Goal: Task Accomplishment & Management: Manage account settings

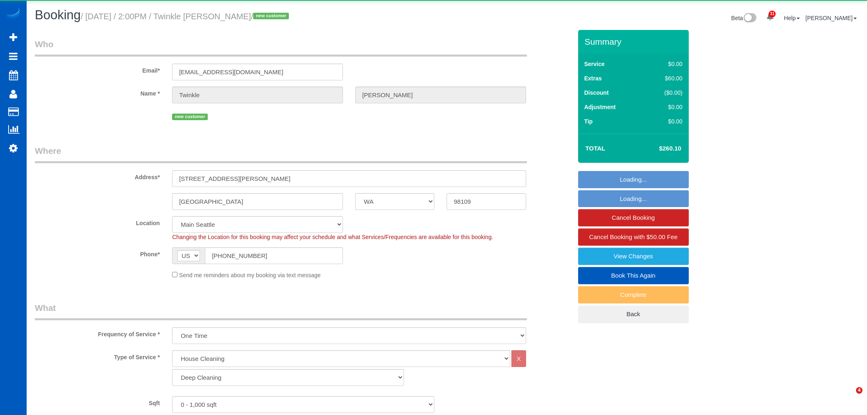
select select "WA"
select select "199"
select select "object:3841"
select select "2"
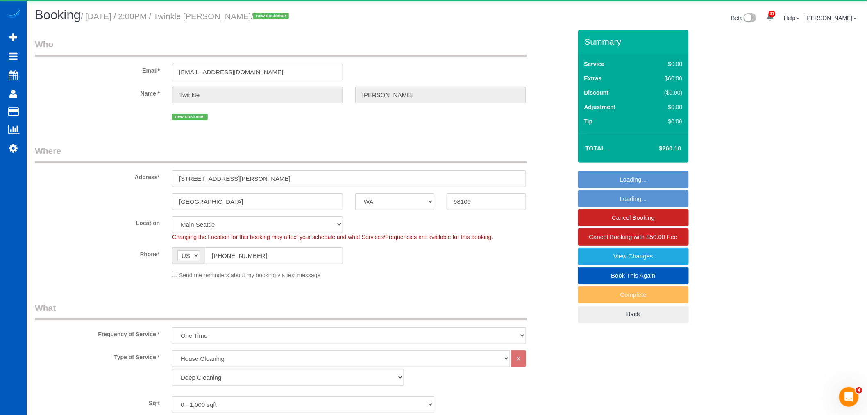
select select "spot6"
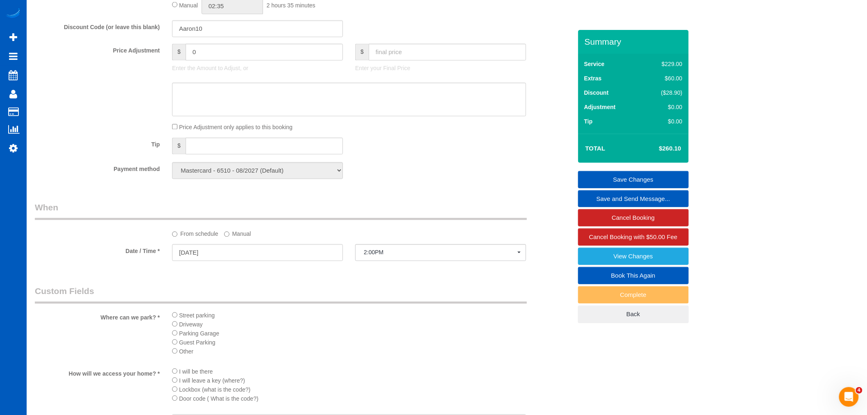
scroll to position [637, 0]
click at [381, 253] on span "2:00PM" at bounding box center [441, 249] width 154 height 7
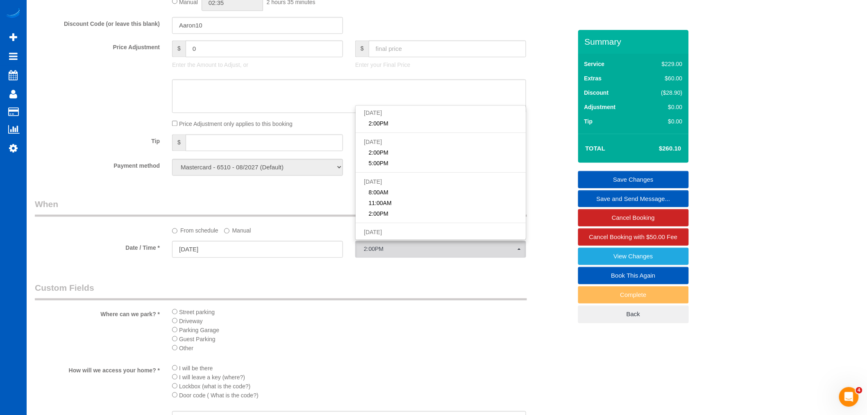
click at [238, 231] on label "Manual" at bounding box center [237, 229] width 27 height 11
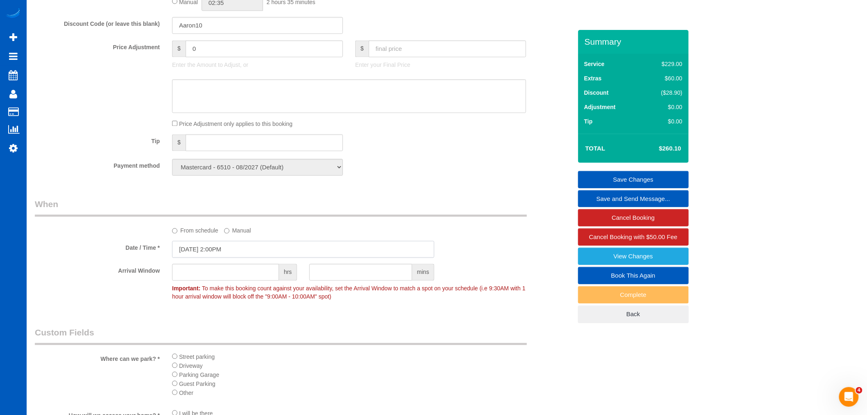
click at [222, 255] on input "09/03/2025 2:00PM" at bounding box center [303, 249] width 262 height 17
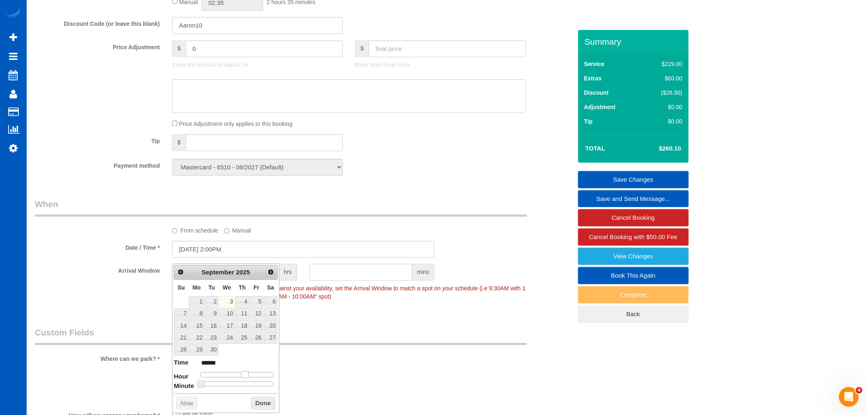
type input "09/03/2025 1:00PM"
type input "******"
click at [242, 375] on span at bounding box center [241, 374] width 7 height 7
click at [266, 411] on div "Prev Next September 2025 Su Mo Tu We Th Fr Sa 1 2 3 4 5 6 7 8 9 10 11 12 13 14 …" at bounding box center [225, 338] width 107 height 149
click at [266, 409] on button "Done" at bounding box center [263, 403] width 24 height 13
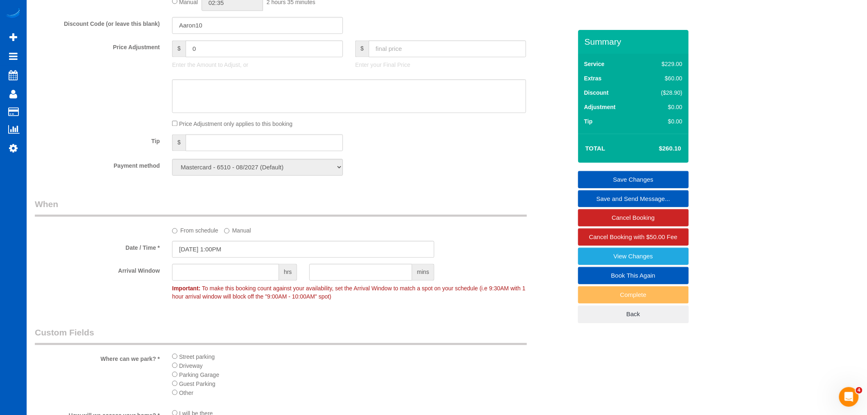
click at [656, 173] on link "Save Changes" at bounding box center [633, 179] width 111 height 17
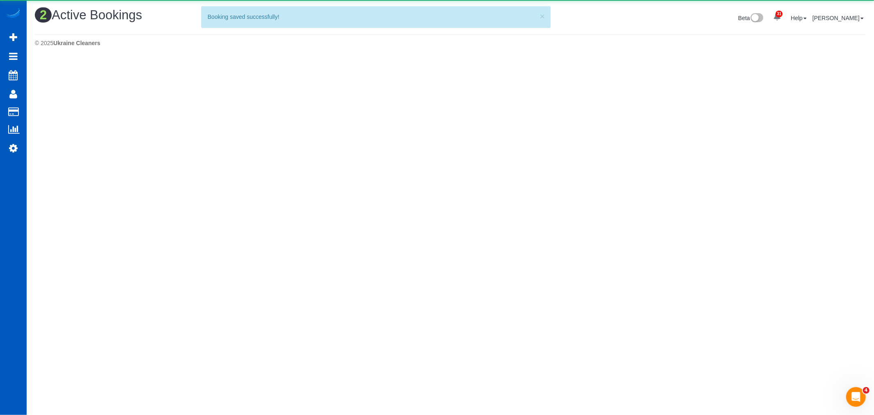
scroll to position [0, 0]
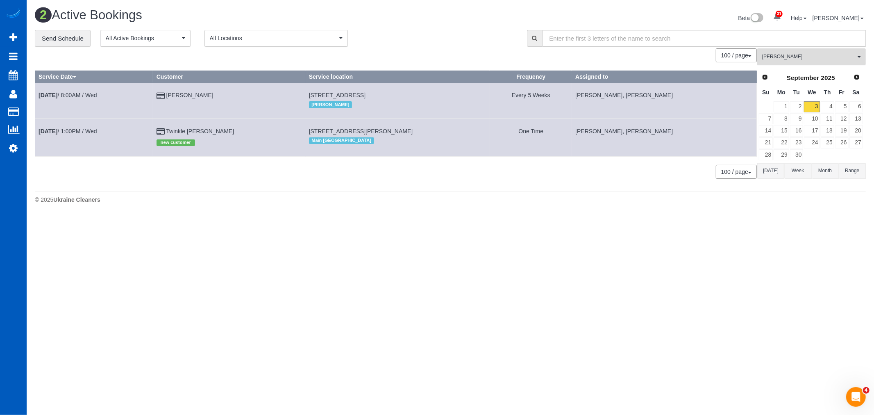
click at [776, 54] on span "[PERSON_NAME]" at bounding box center [808, 56] width 93 height 7
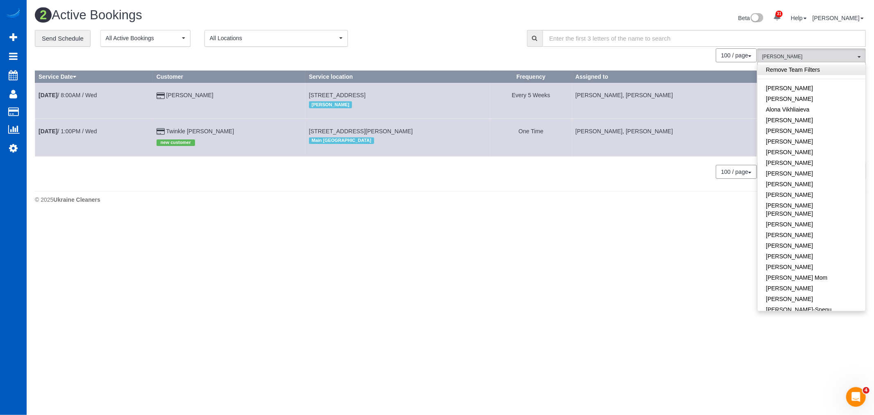
click at [801, 75] on link "Remove Team Filters" at bounding box center [812, 69] width 108 height 11
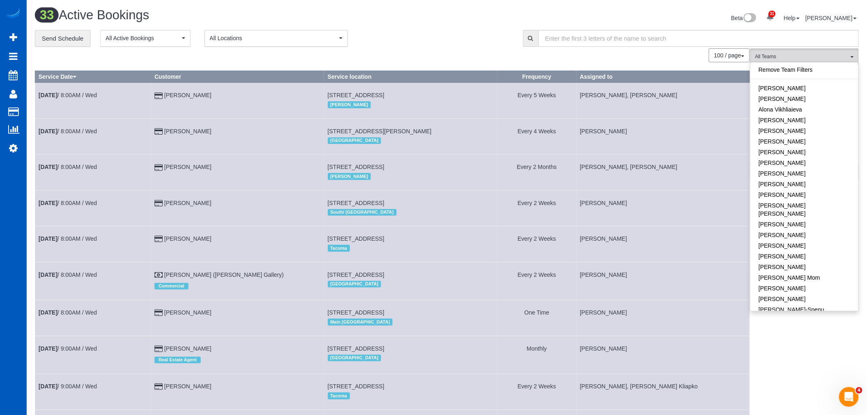
click at [497, 59] on div "100 / page 10 / page 20 / page 30 / page 40 / page 50 / page 100 / page" at bounding box center [392, 55] width 715 height 14
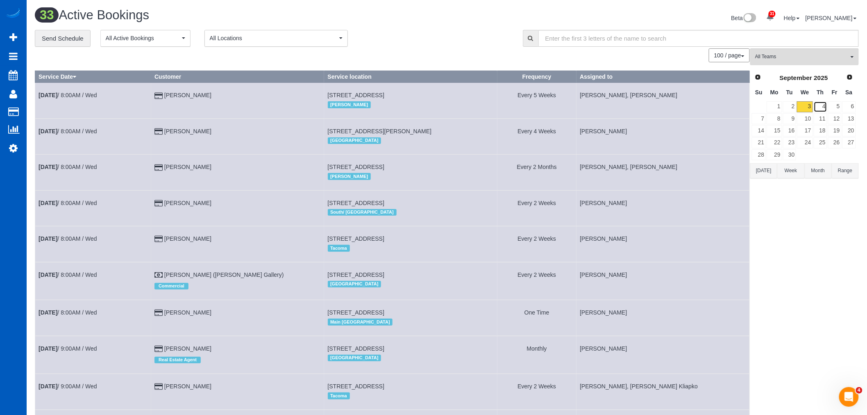
click at [821, 111] on link "4" at bounding box center [821, 106] width 14 height 11
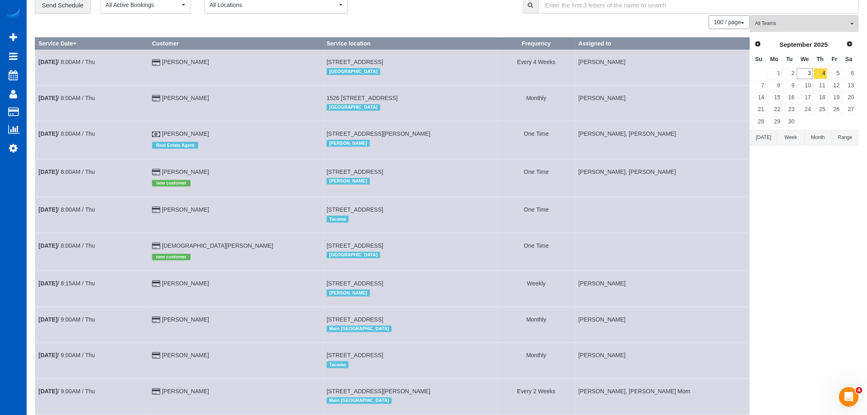
scroll to position [46, 0]
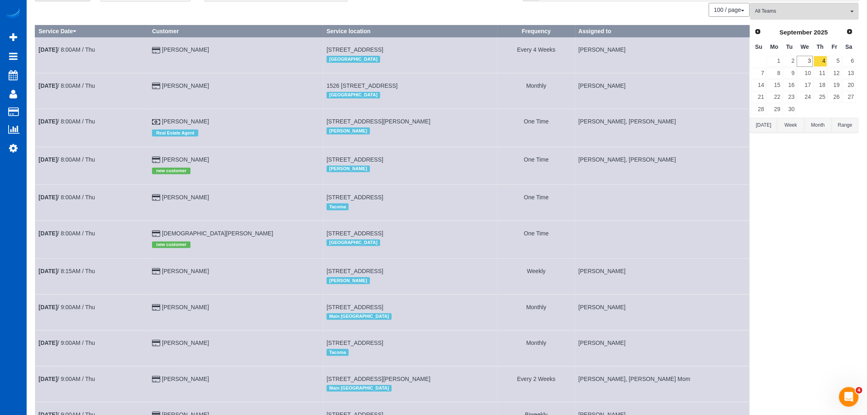
click at [46, 243] on td "Sep 4th / 8:00AM / Thu" at bounding box center [92, 240] width 114 height 38
click at [54, 237] on b "Sep 4th" at bounding box center [48, 233] width 19 height 7
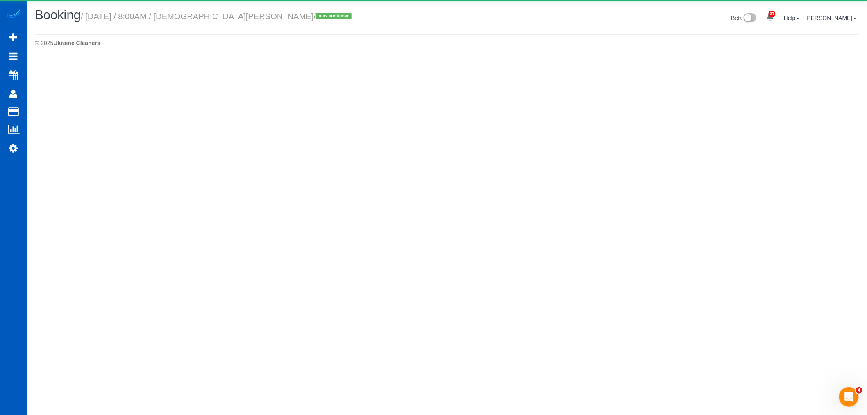
select select "WA"
select select "199"
select select "3"
select select "number:10"
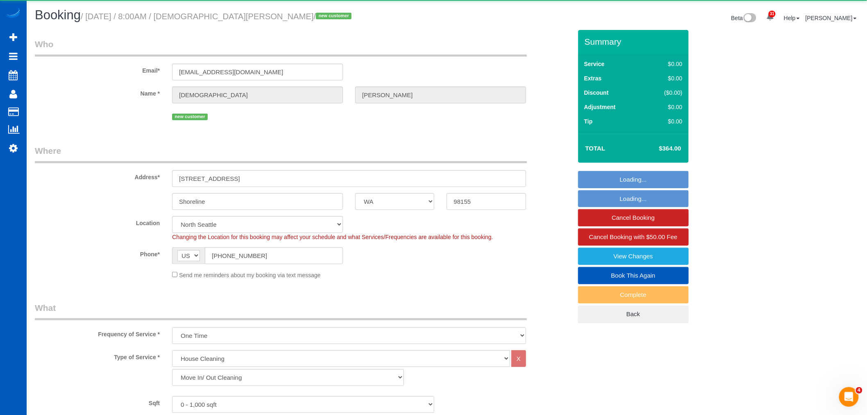
select select "object:6017"
select select "3"
select select "spot14"
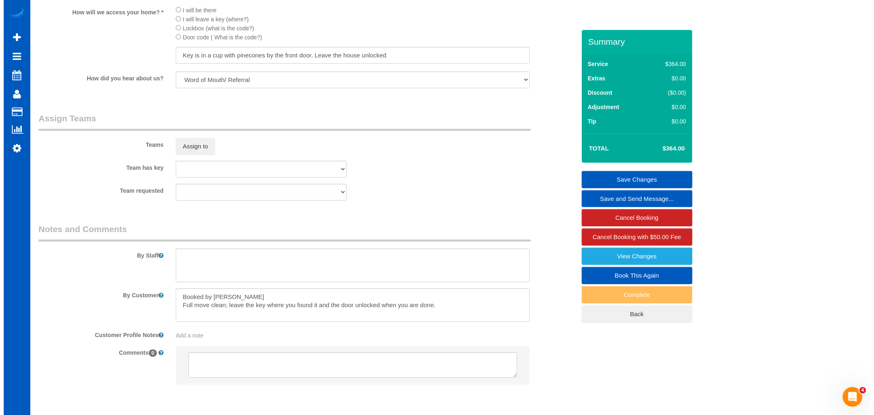
scroll to position [1013, 0]
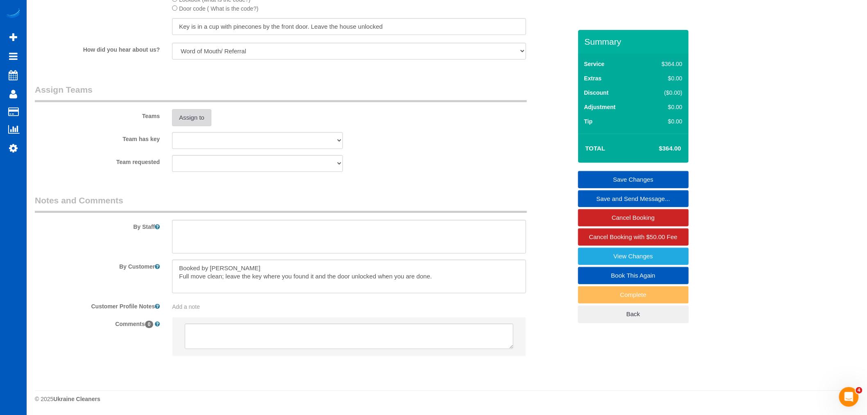
click at [207, 120] on button "Assign to" at bounding box center [191, 117] width 39 height 17
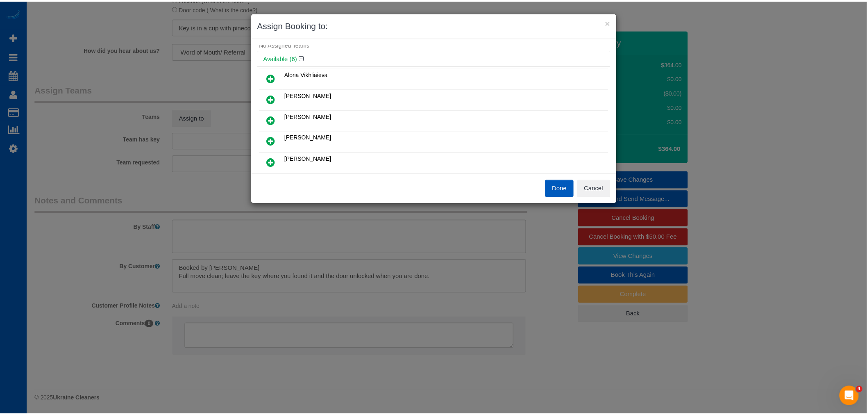
scroll to position [0, 0]
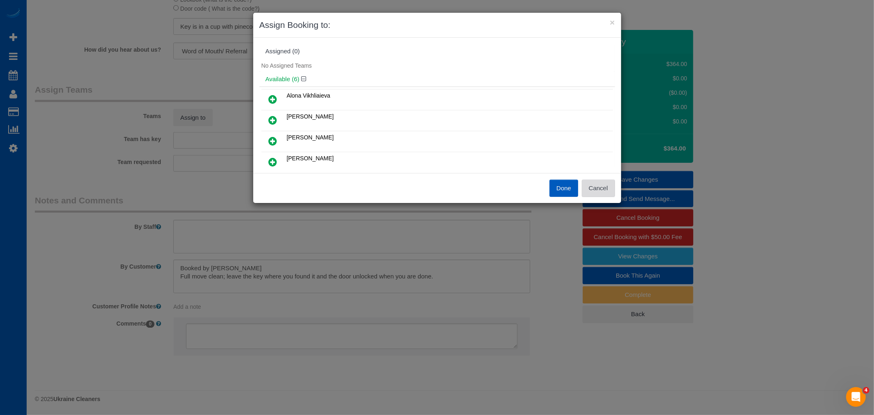
click at [604, 187] on button "Cancel" at bounding box center [598, 188] width 33 height 17
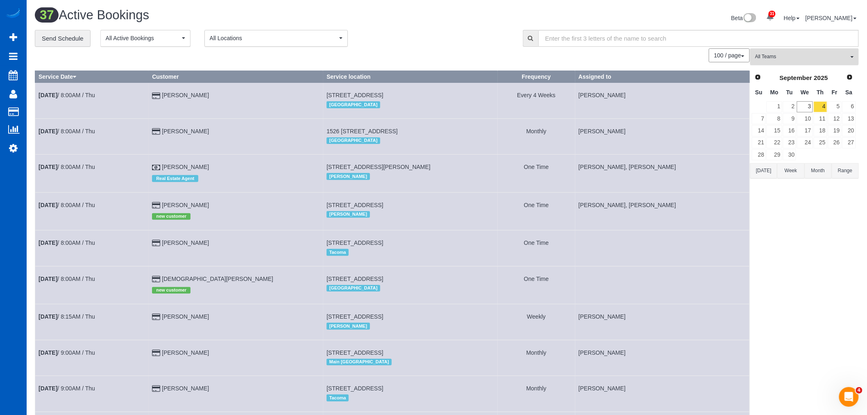
click at [803, 58] on span "All Teams" at bounding box center [801, 56] width 93 height 7
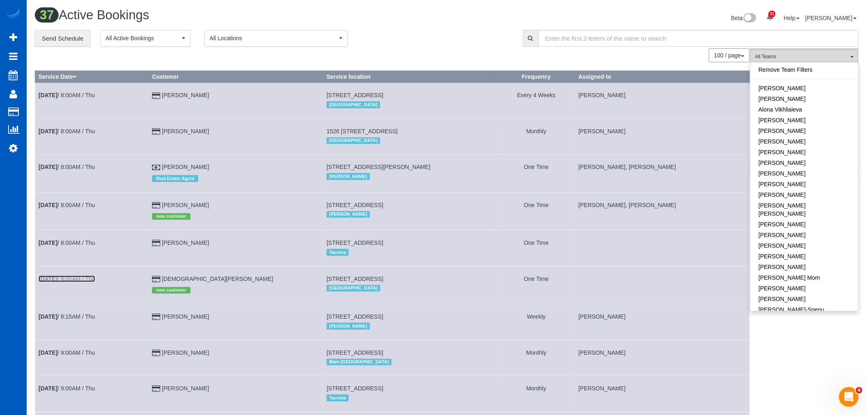
click at [76, 282] on link "Sep 4th / 8:00AM / Thu" at bounding box center [67, 278] width 57 height 7
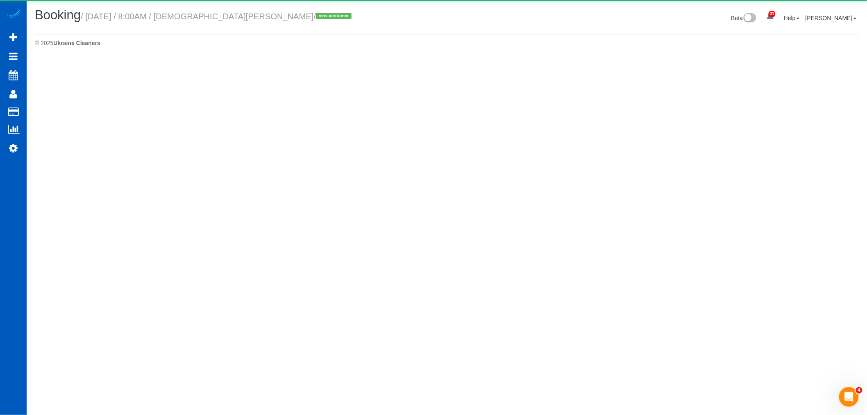
select select "WA"
select select "number:10"
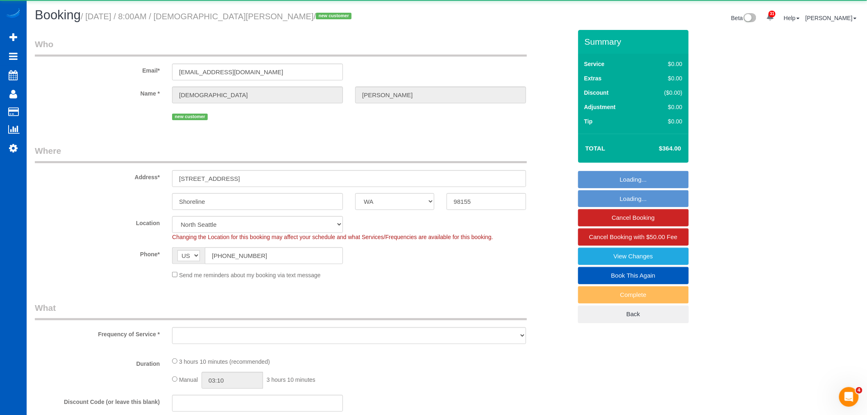
select select "object:7993"
select select "199"
select select "3"
select select "spot26"
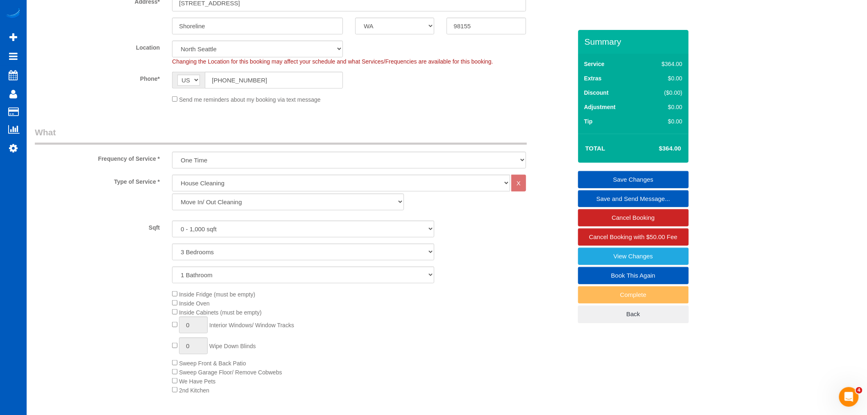
scroll to position [91, 0]
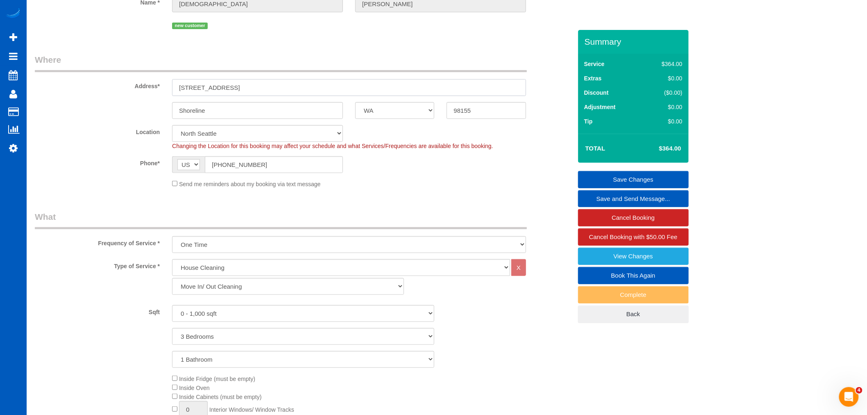
drag, startPoint x: 243, startPoint y: 87, endPoint x: 182, endPoint y: 79, distance: 62.0
click at [182, 79] on div "Address* 1005 NE 170th St" at bounding box center [304, 75] width 550 height 42
click at [222, 89] on input "1005 NE 170th St" at bounding box center [349, 87] width 354 height 17
drag, startPoint x: 239, startPoint y: 89, endPoint x: 175, endPoint y: 88, distance: 63.5
click at [175, 88] on input "1005 NE 170th St" at bounding box center [349, 87] width 354 height 17
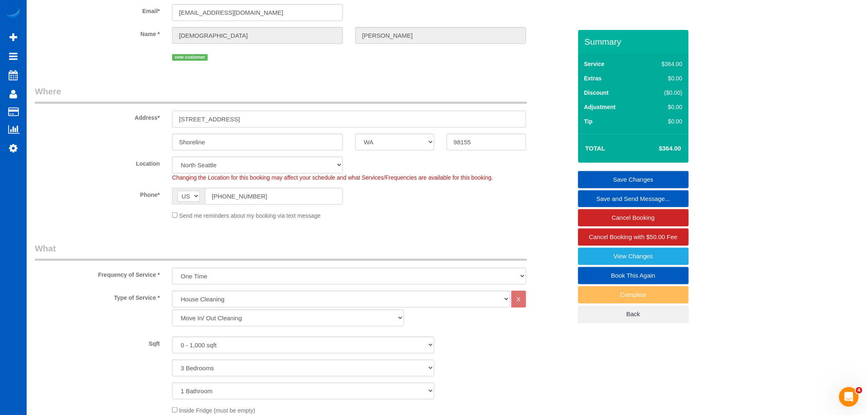
scroll to position [46, 0]
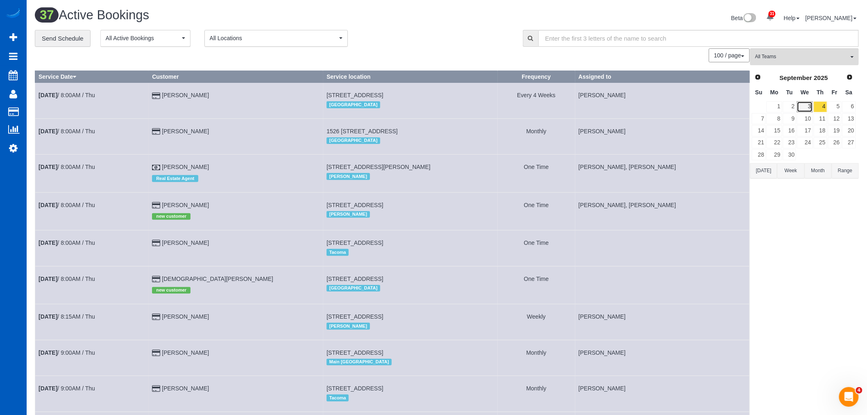
click at [805, 108] on link "3" at bounding box center [805, 106] width 16 height 11
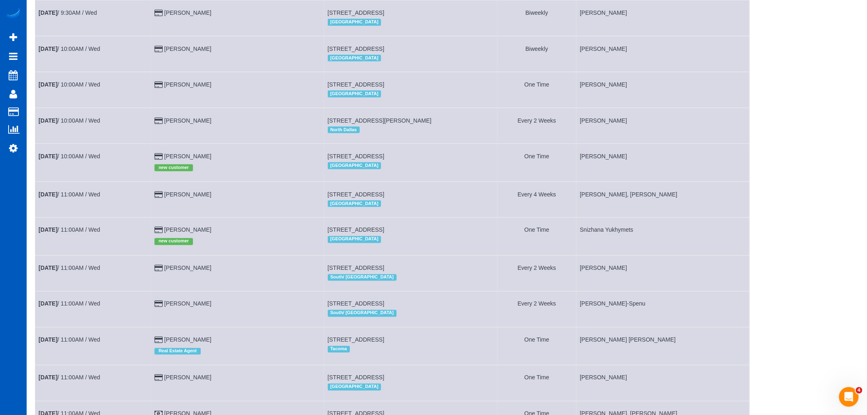
scroll to position [455, 0]
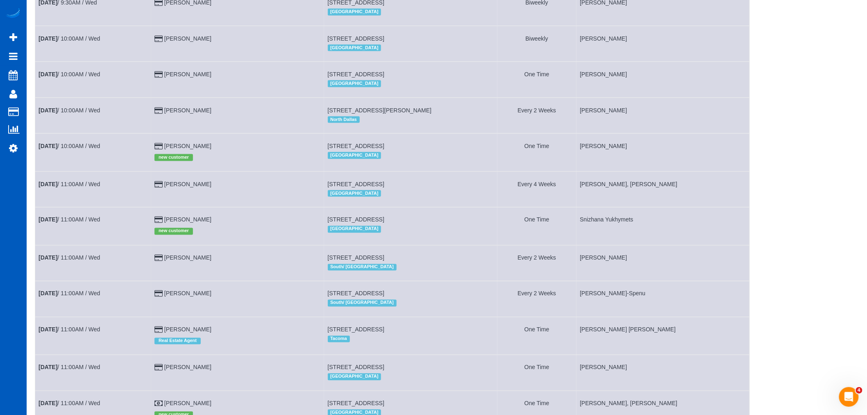
drag, startPoint x: 332, startPoint y: 231, endPoint x: 454, endPoint y: 227, distance: 122.2
click at [454, 227] on td "11818 N Mountain Trail Ln, Spokane, WA 99217 Spokane" at bounding box center [410, 226] width 173 height 38
click at [72, 223] on link "Sep 3rd / 11:00AM / Wed" at bounding box center [69, 219] width 61 height 7
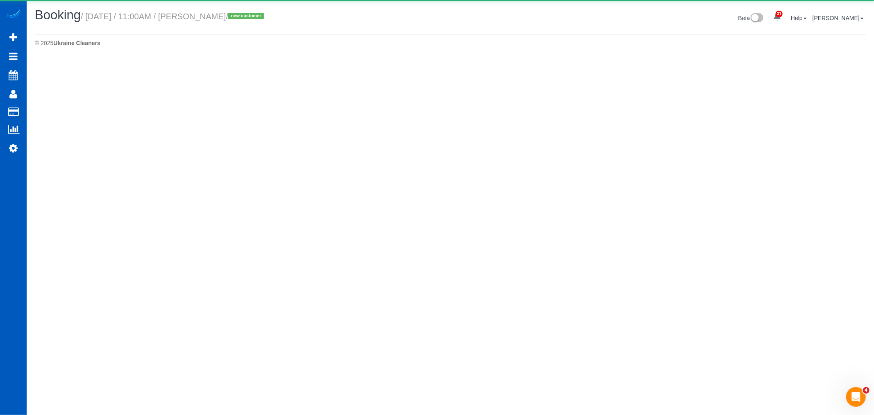
select select "WA"
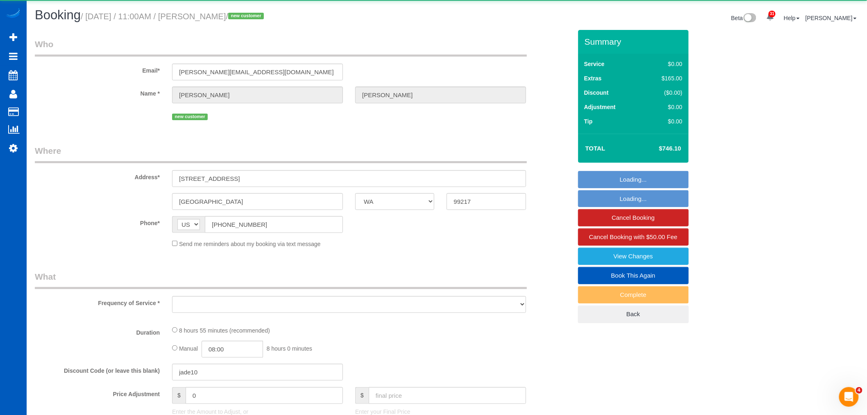
select select "object:9881"
select select "199"
select select "3501"
select select "4"
select select "3"
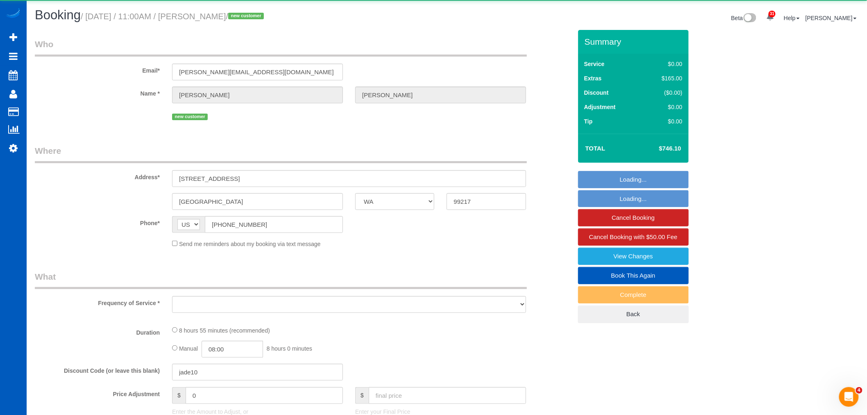
select select "spot38"
select select "number:8"
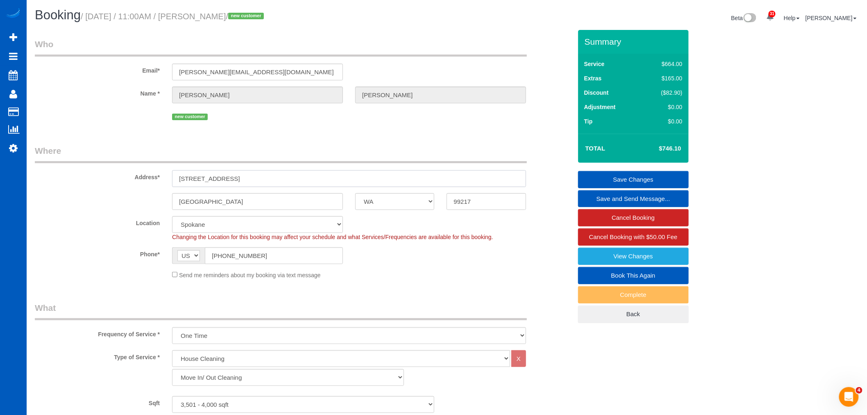
drag, startPoint x: 249, startPoint y: 178, endPoint x: 91, endPoint y: 171, distance: 158.0
click at [91, 171] on div "Address* 11818 N Mountain Trail Ln" at bounding box center [304, 166] width 550 height 42
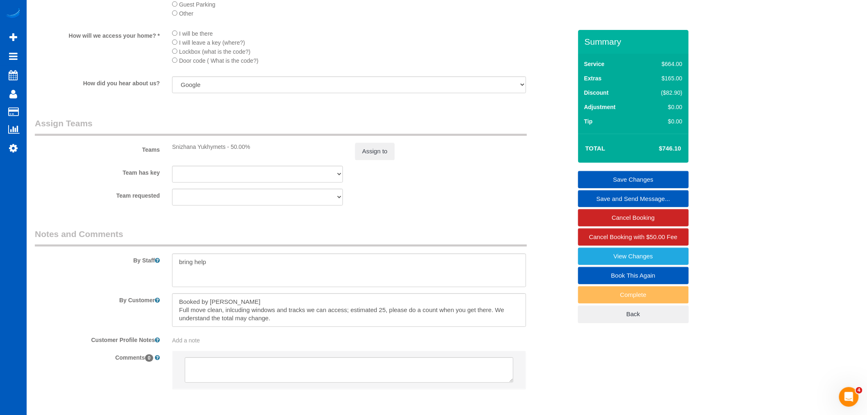
scroll to position [904, 0]
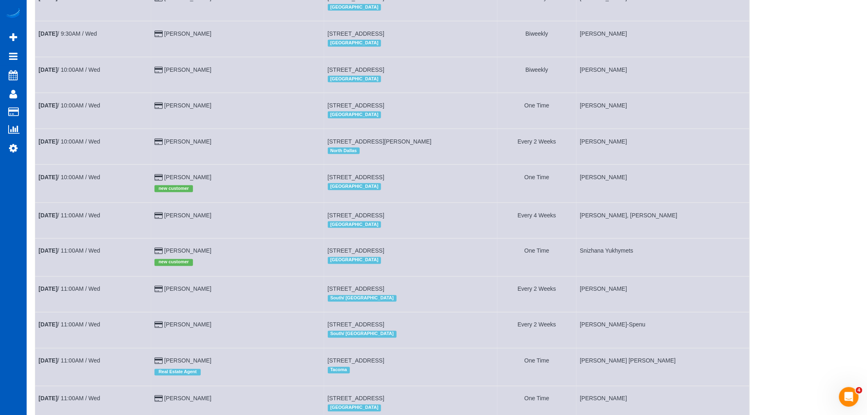
scroll to position [455, 0]
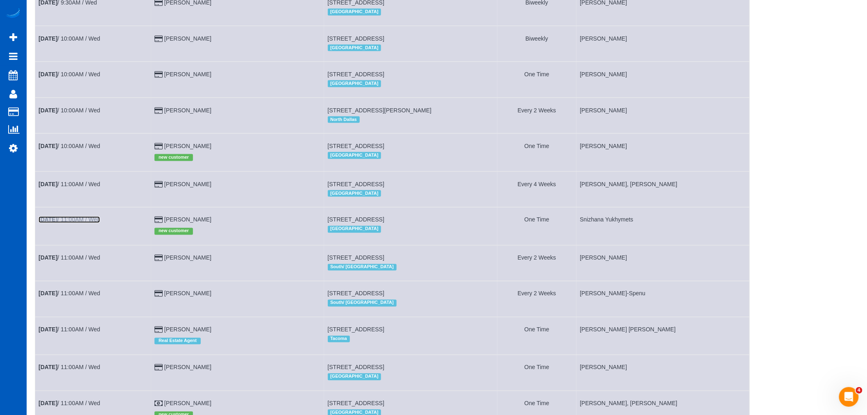
click at [90, 223] on link "Sep 3rd / 11:00AM / Wed" at bounding box center [69, 219] width 61 height 7
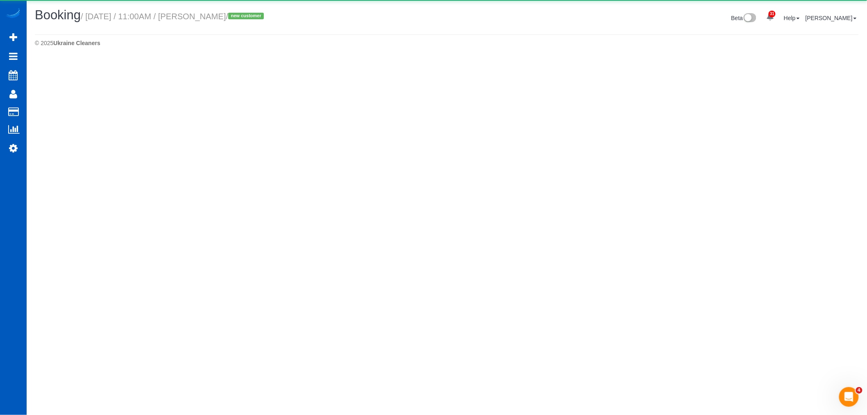
select select "WA"
select select "number:8"
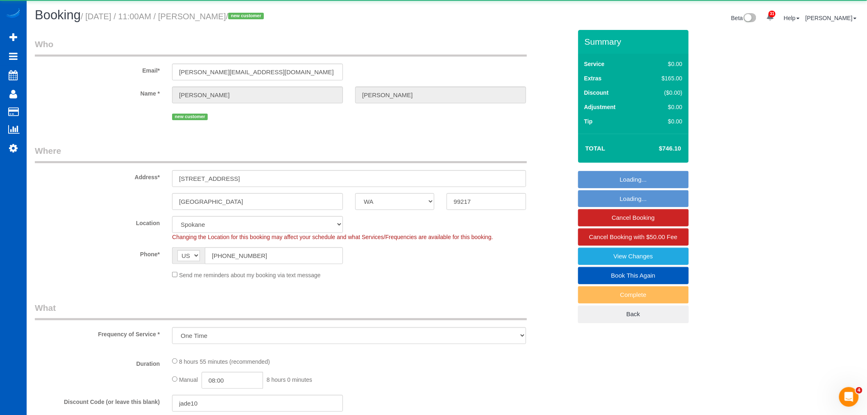
select select "object:11334"
select select "199"
select select "3501"
select select "4"
select select "3"
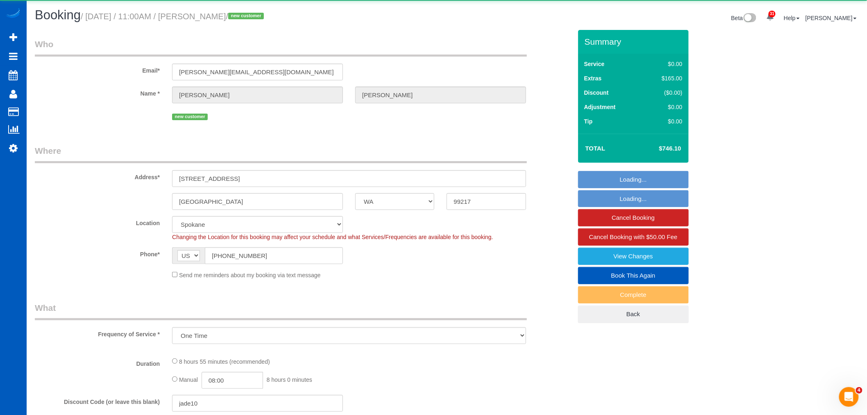
select select "spot49"
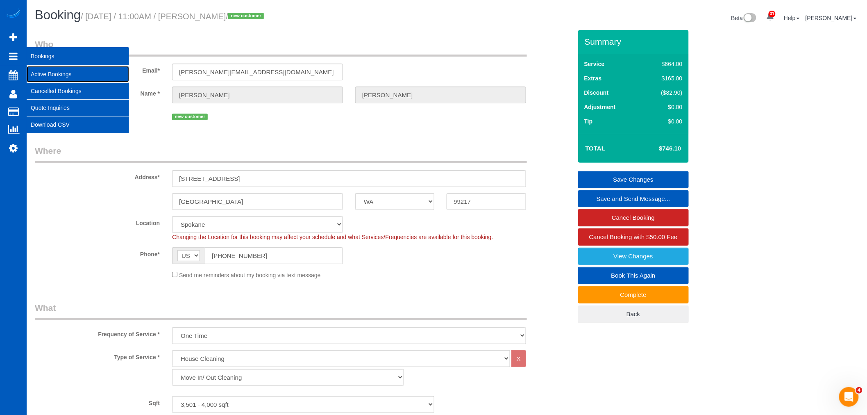
click at [61, 76] on link "Active Bookings" at bounding box center [78, 74] width 102 height 16
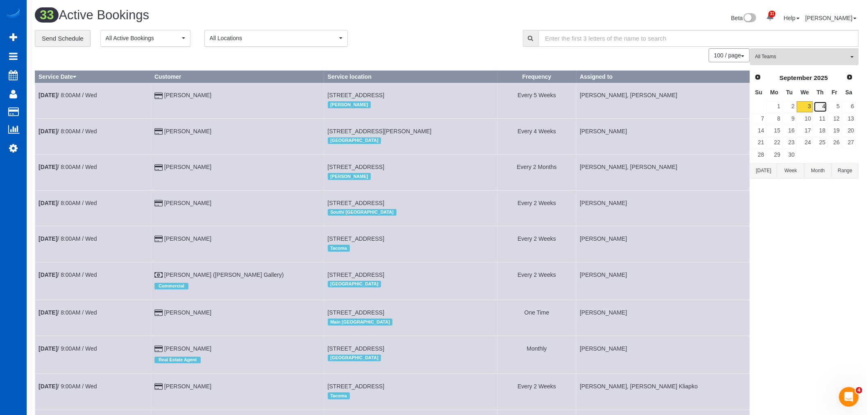
drag, startPoint x: 825, startPoint y: 105, endPoint x: 801, endPoint y: 68, distance: 44.1
click at [825, 106] on link "4" at bounding box center [821, 106] width 14 height 11
click at [796, 59] on span "All Teams" at bounding box center [801, 56] width 93 height 7
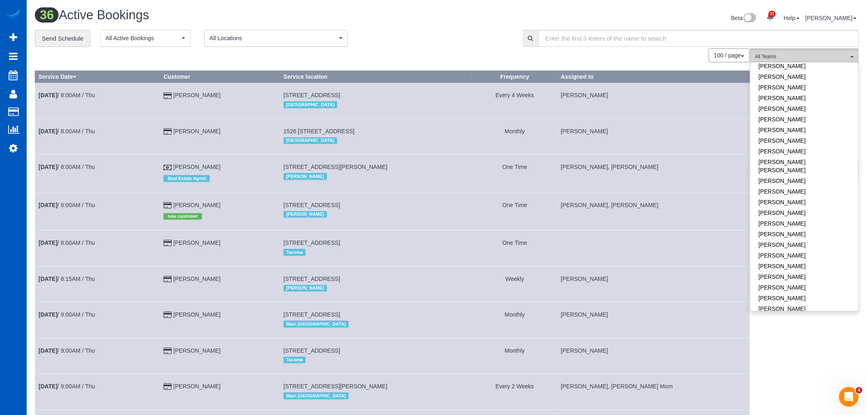
scroll to position [319, 0]
click at [797, 228] on link "Oksana Kosiuk" at bounding box center [805, 233] width 108 height 11
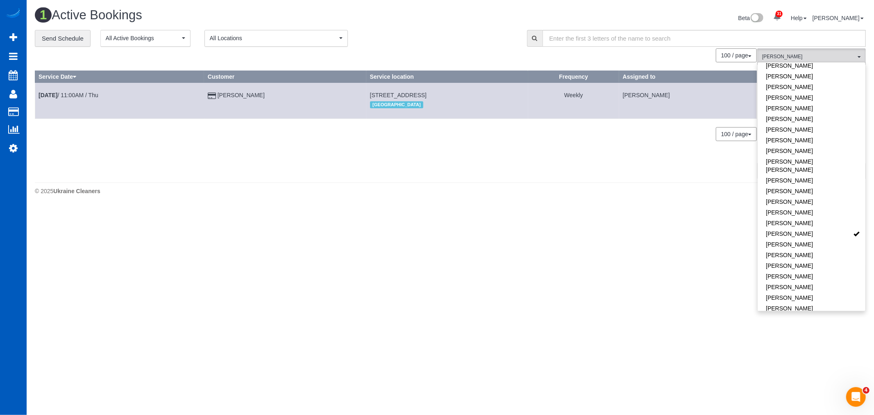
click at [378, 201] on div "1 Active Bookings Beta 31 Your Notifications You have 0 alerts × You have 2 to …" at bounding box center [451, 103] width 848 height 207
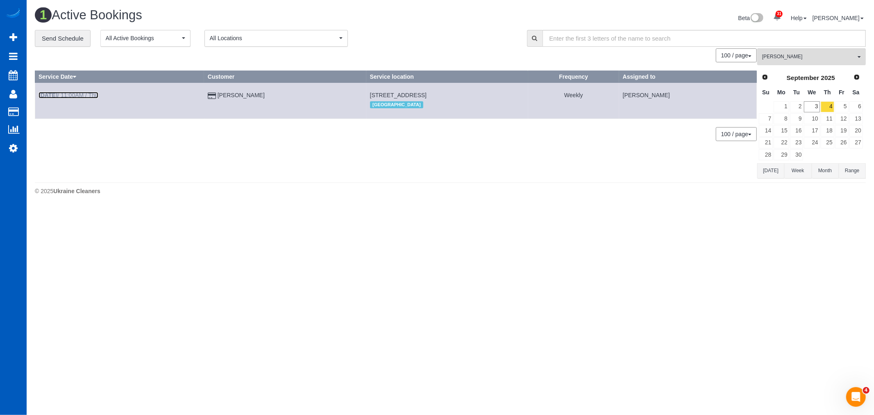
click at [53, 94] on b "Sep 4th" at bounding box center [48, 95] width 19 height 7
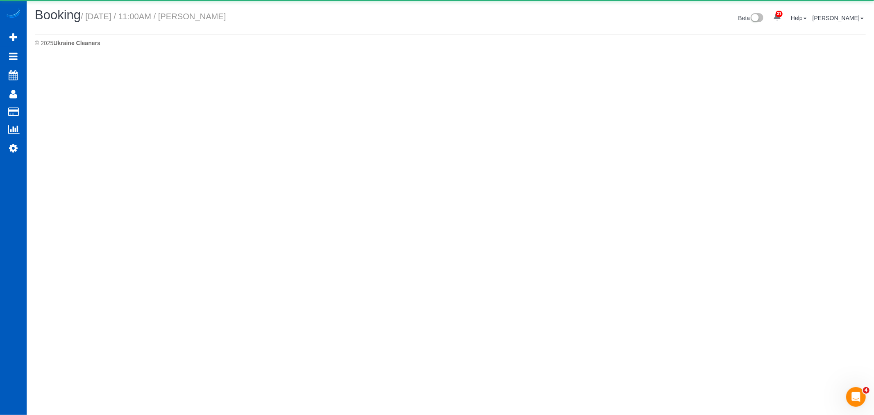
select select "WA"
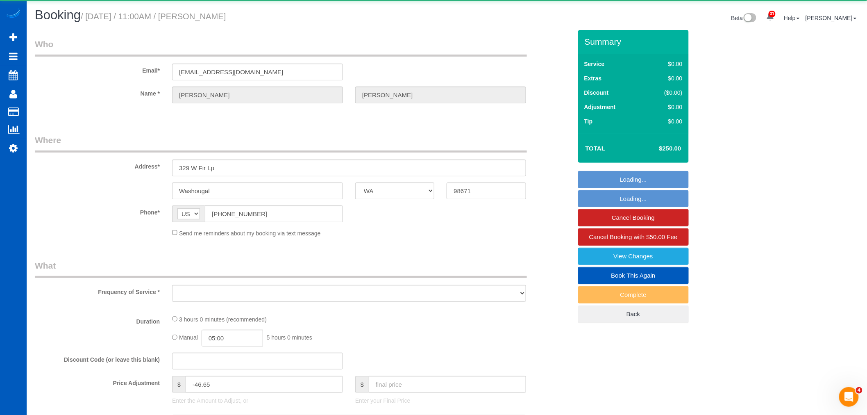
select select "string:fspay-17bb4116-775e-4bc9-8645-58e2d50b7da2"
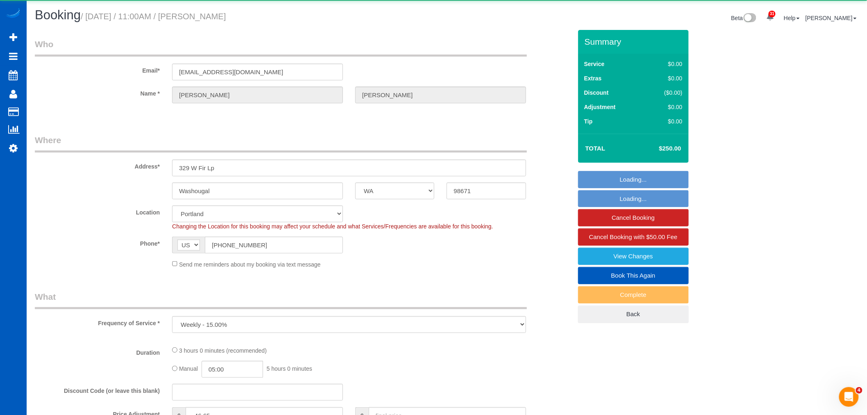
select select "object:13369"
select select "199"
select select "3001"
select select "4"
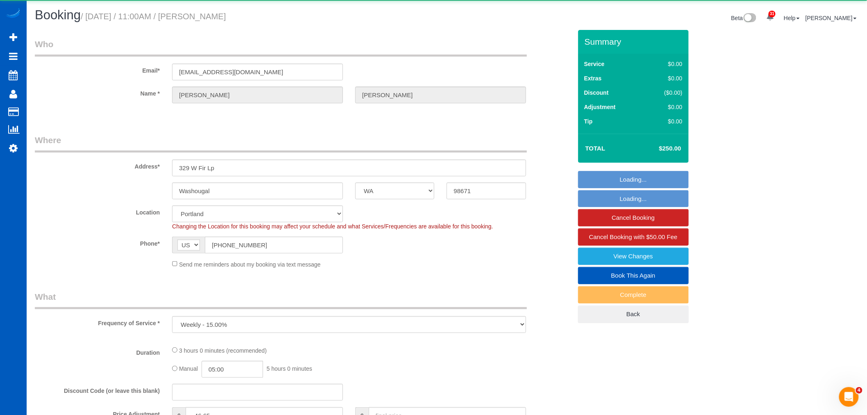
select select "spot60"
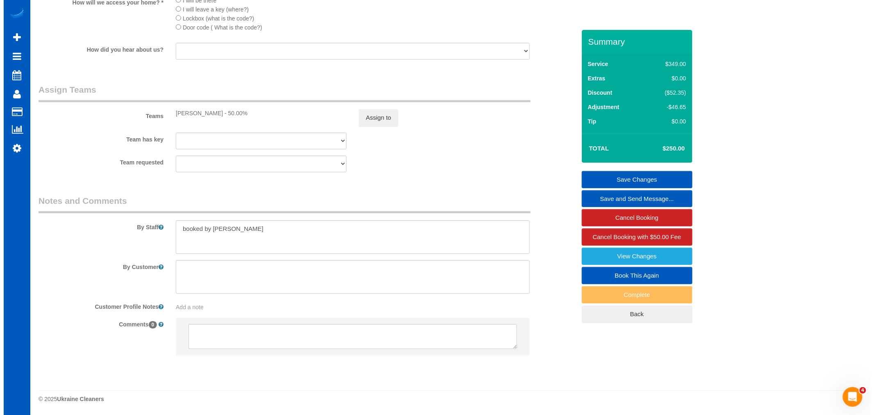
scroll to position [1002, 0]
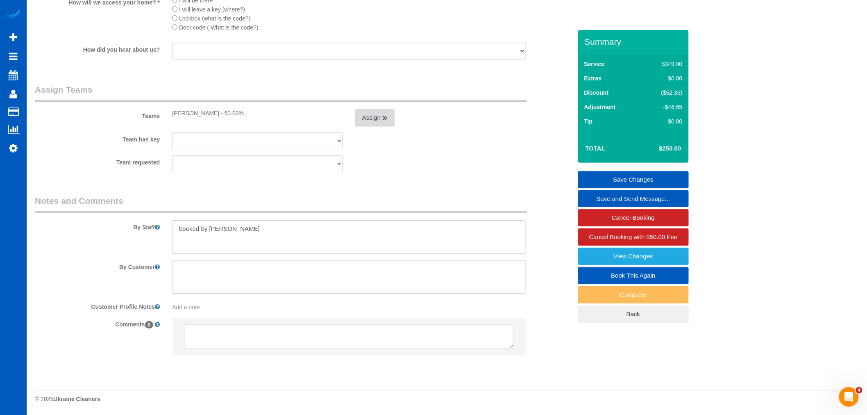
click at [367, 121] on button "Assign to" at bounding box center [374, 117] width 39 height 17
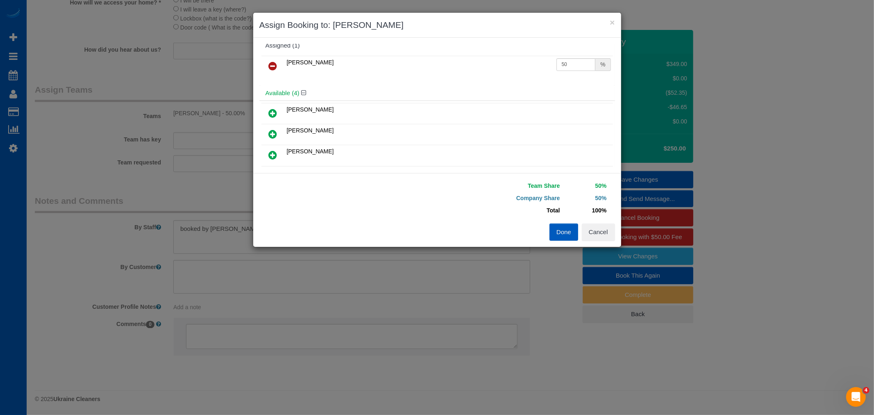
scroll to position [0, 0]
click at [276, 67] on icon at bounding box center [273, 72] width 9 height 10
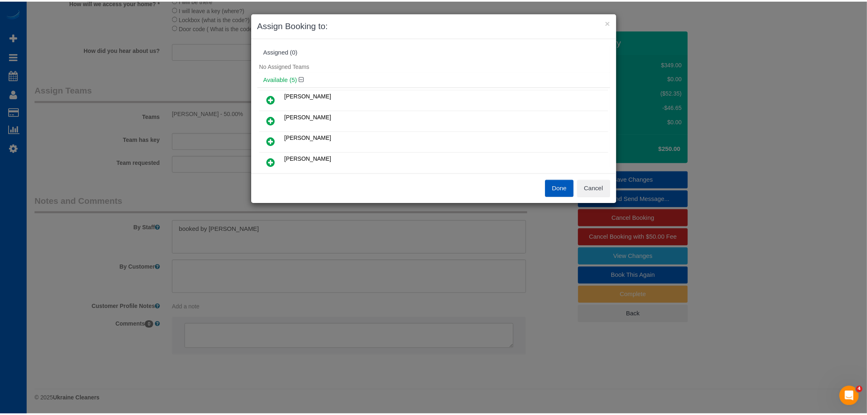
scroll to position [46, 0]
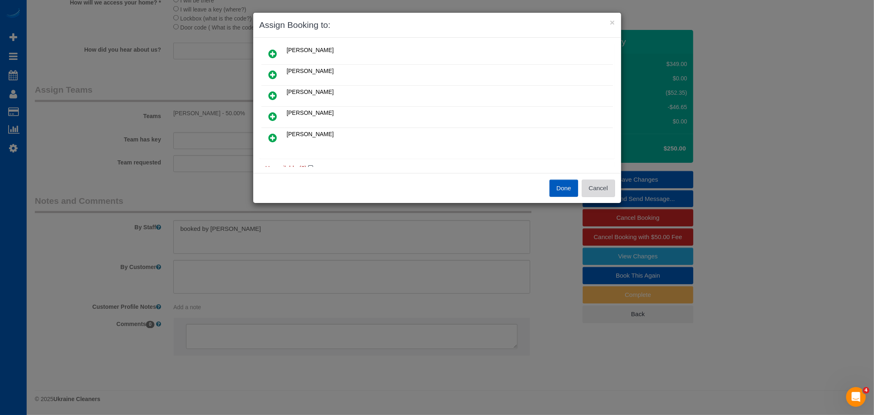
click at [597, 191] on button "Cancel" at bounding box center [598, 188] width 33 height 17
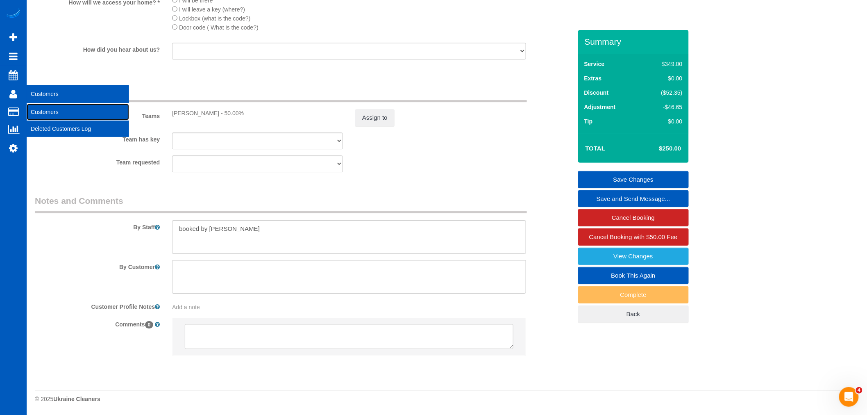
click at [58, 112] on link "Customers" at bounding box center [78, 112] width 102 height 16
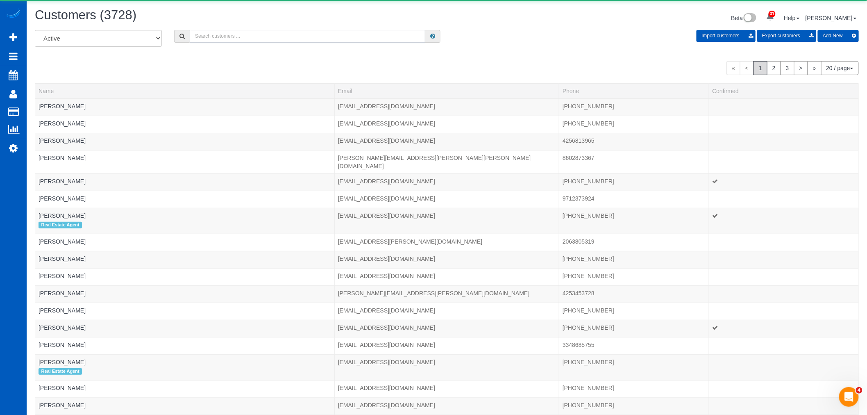
click at [237, 40] on input "text" at bounding box center [308, 36] width 236 height 13
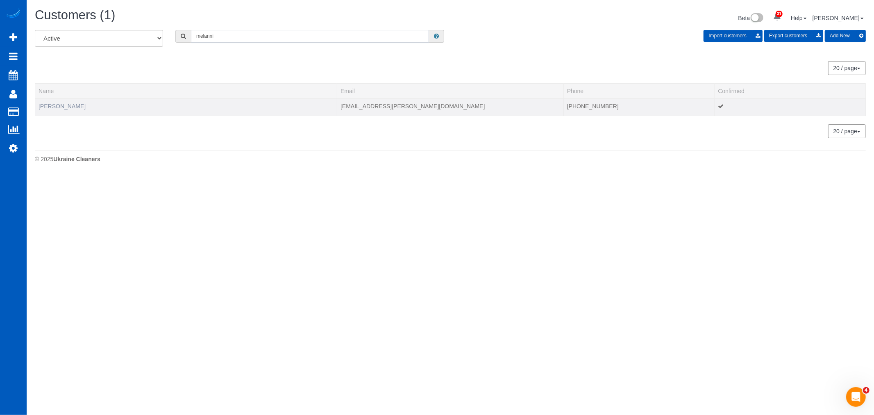
type input "melanni"
click at [75, 103] on link "Melanni Rezek" at bounding box center [62, 106] width 47 height 7
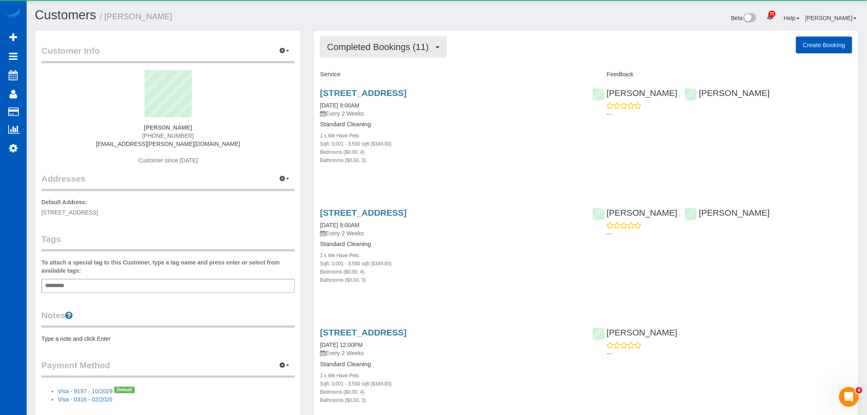
click at [405, 43] on span "Completed Bookings (11)" at bounding box center [380, 47] width 106 height 10
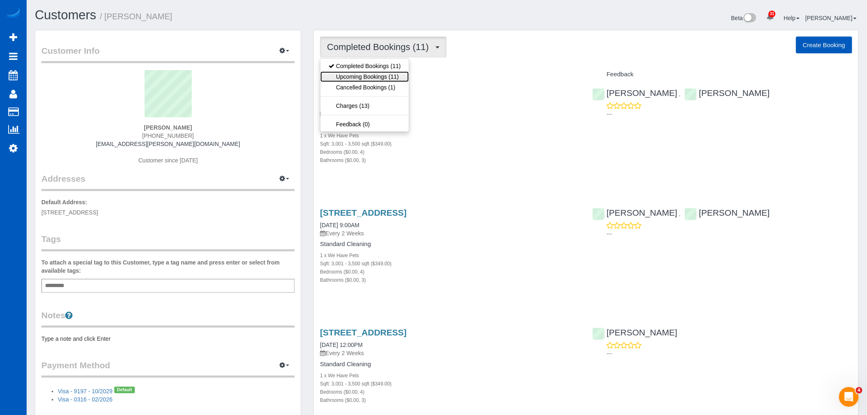
click at [397, 78] on link "Upcoming Bookings (11)" at bounding box center [365, 76] width 89 height 11
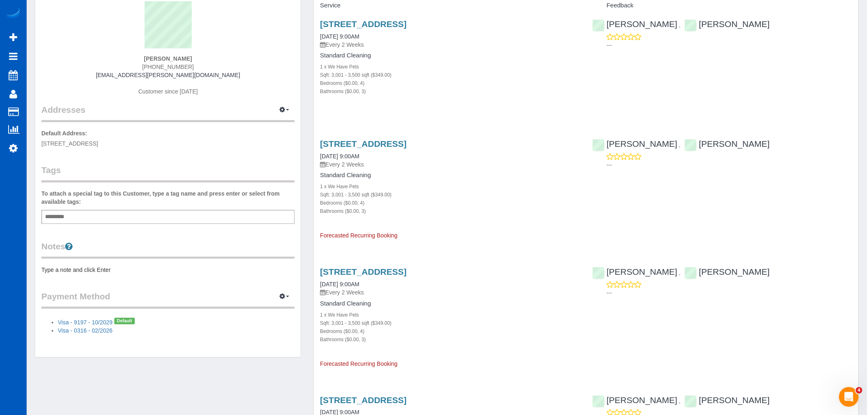
scroll to position [182, 0]
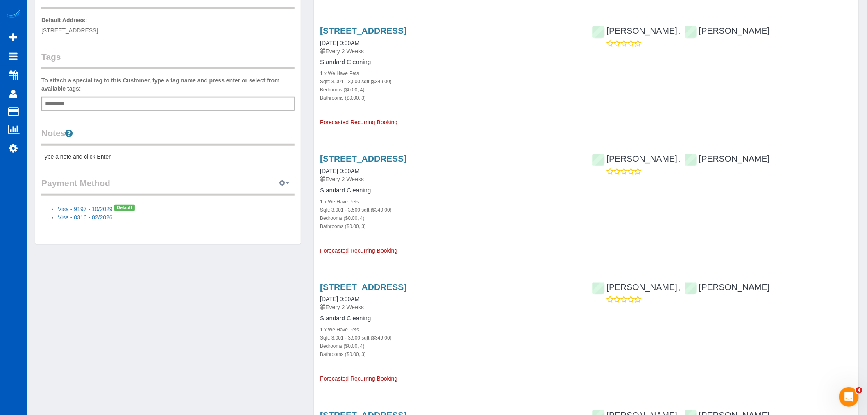
click at [288, 181] on button "button" at bounding box center [284, 183] width 20 height 13
click at [166, 219] on li "Visa - 0316 - 02/2026" at bounding box center [176, 217] width 237 height 8
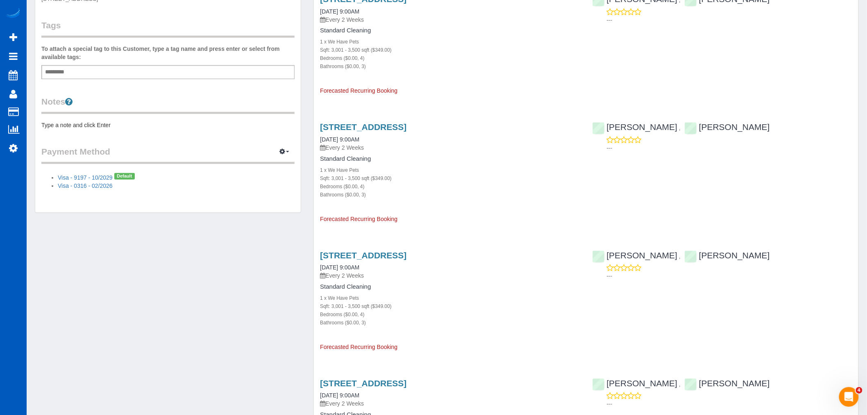
scroll to position [228, 0]
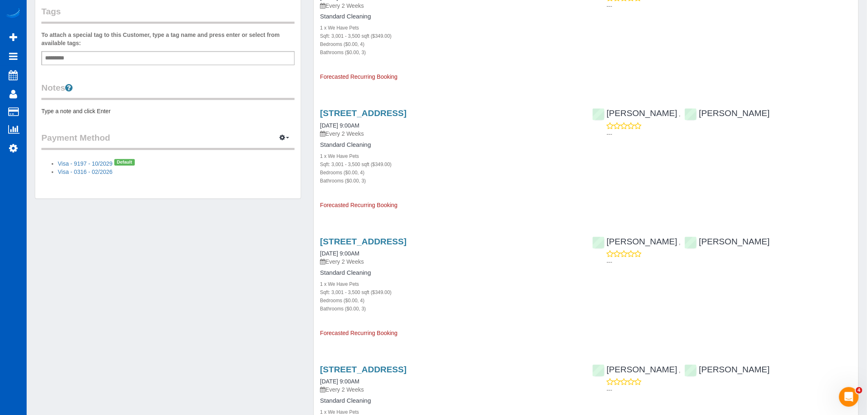
click at [152, 182] on div "Customer Info Edit Contact Info Send Message Email Preferences Special Sales Ta…" at bounding box center [168, 1] width 266 height 396
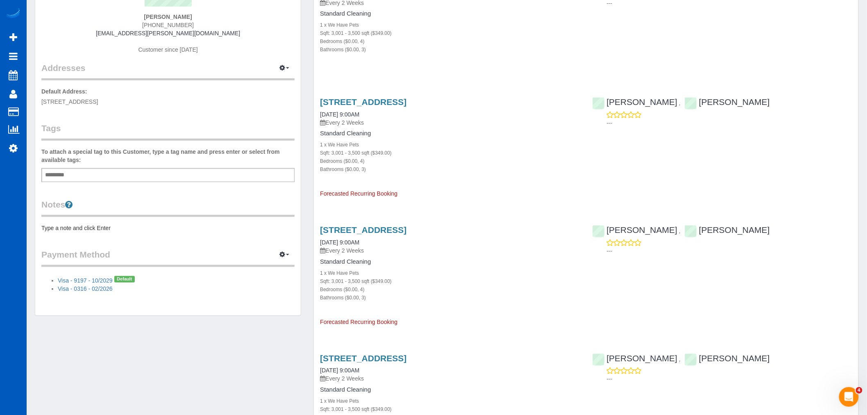
scroll to position [0, 0]
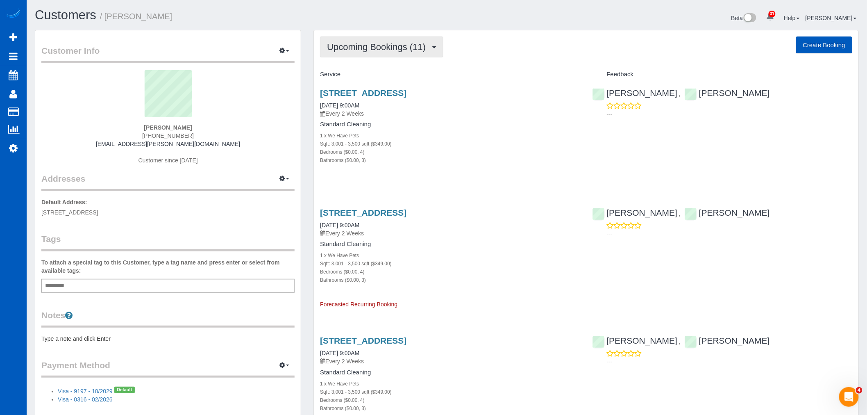
click at [373, 57] on button "Upcoming Bookings (11)" at bounding box center [381, 46] width 123 height 21
click at [370, 70] on link "Completed Bookings (11)" at bounding box center [365, 66] width 89 height 11
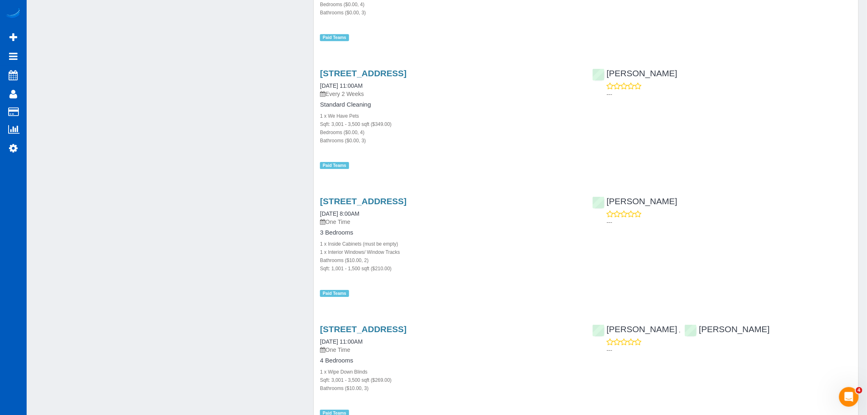
scroll to position [1084, 0]
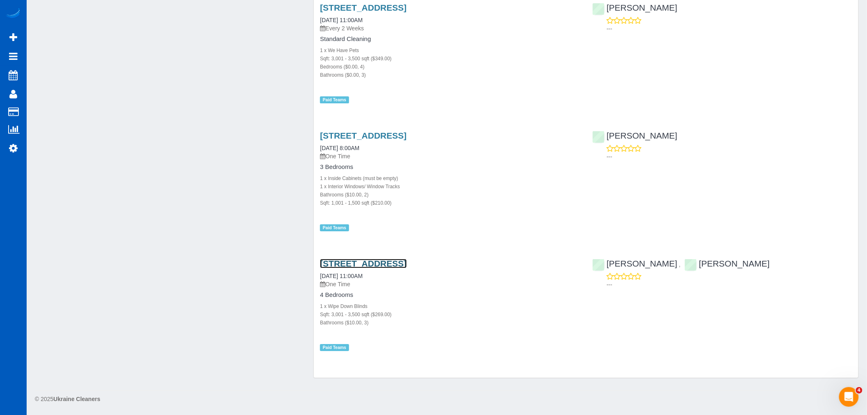
click at [396, 261] on link "21903 26th St. E., Lake Tapps, WA 98391" at bounding box center [363, 263] width 86 height 9
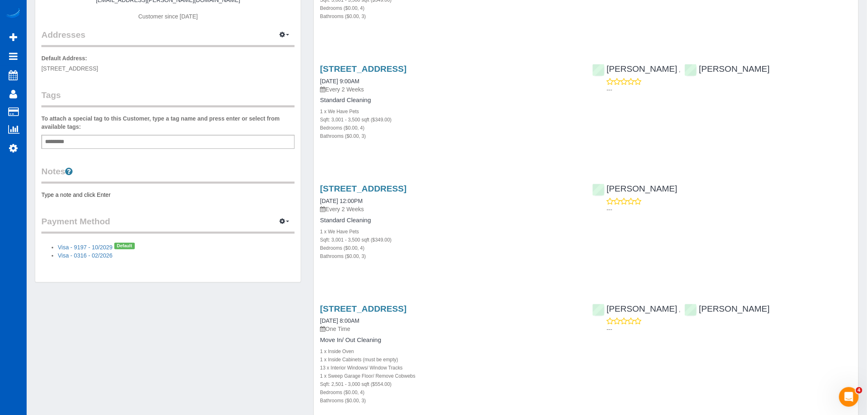
scroll to position [128, 0]
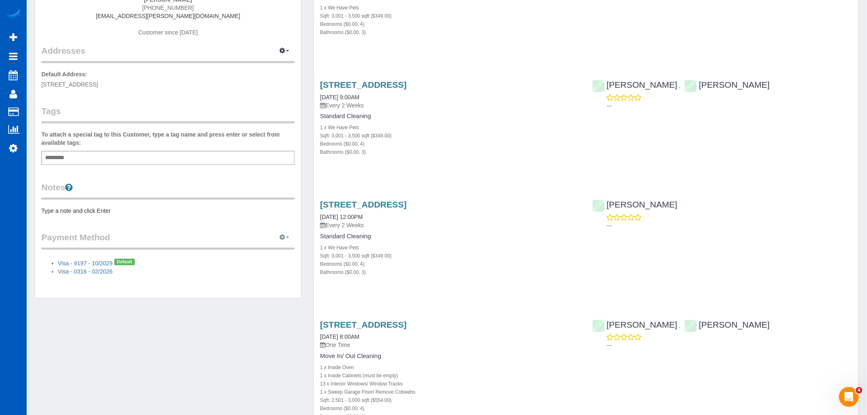
click at [287, 238] on span "button" at bounding box center [287, 238] width 3 height 2
click at [258, 251] on link "View Payment Methods" at bounding box center [256, 252] width 77 height 11
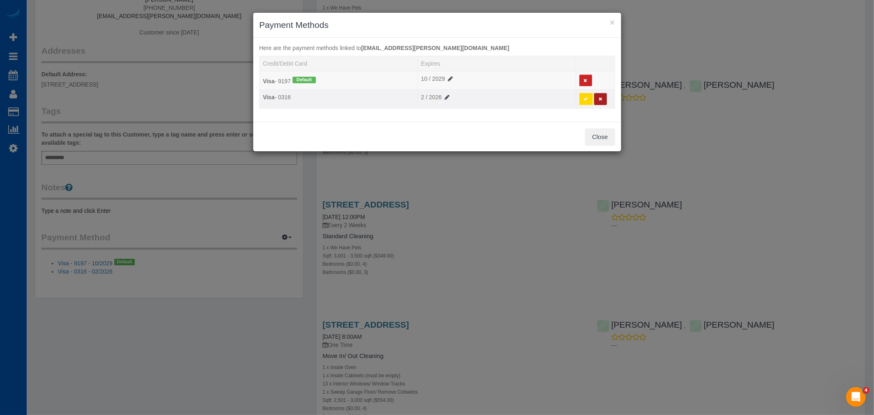
click at [603, 102] on button at bounding box center [600, 99] width 13 height 12
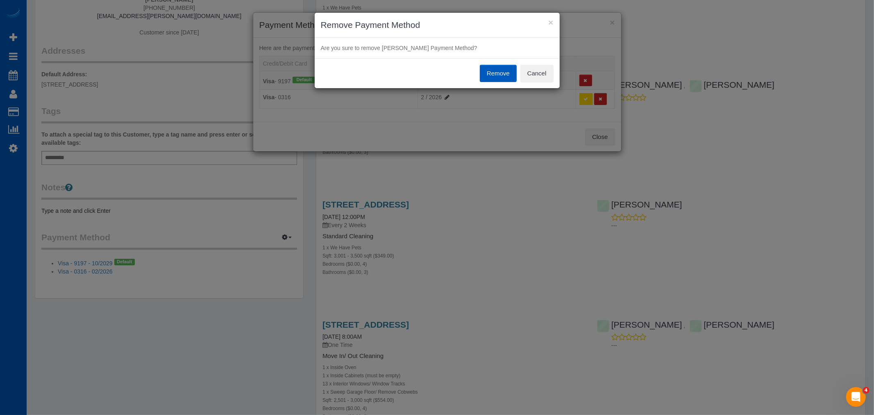
click at [495, 72] on button "Remove" at bounding box center [498, 73] width 37 height 17
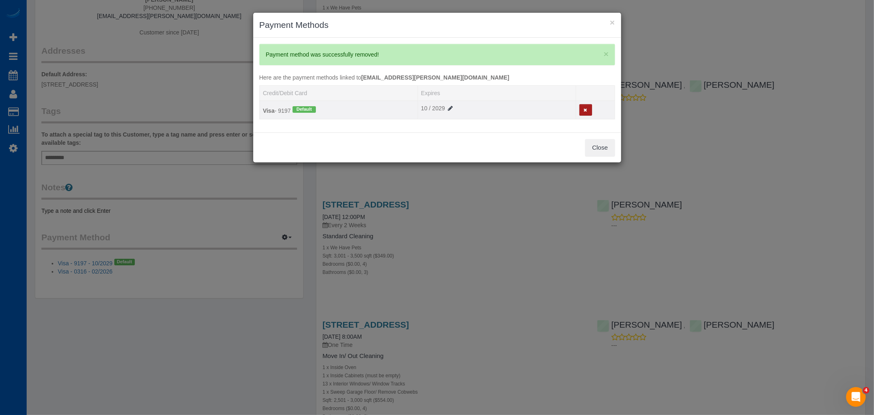
click at [587, 104] on button at bounding box center [586, 110] width 13 height 12
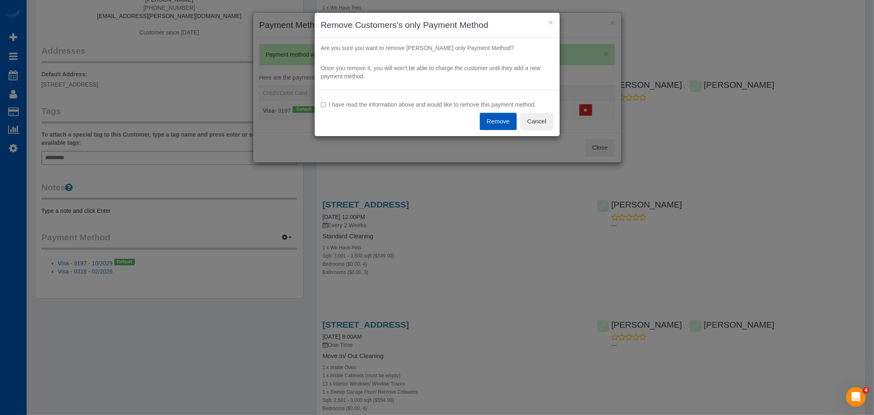
click at [486, 113] on button "Remove" at bounding box center [498, 121] width 37 height 17
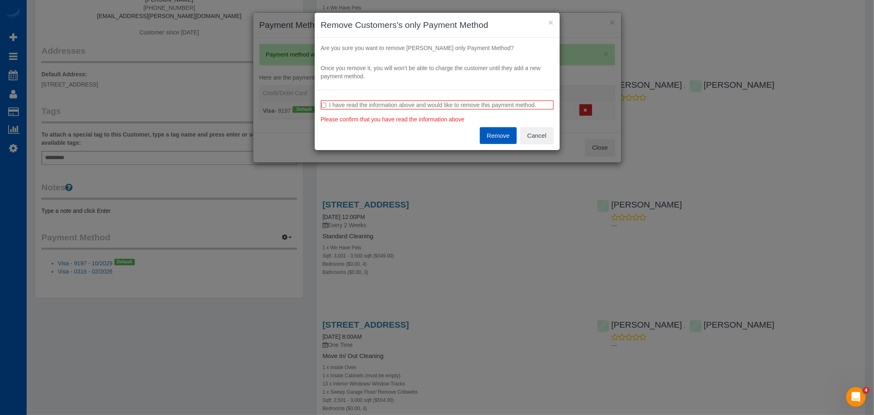
click at [507, 138] on button "Remove" at bounding box center [498, 135] width 37 height 17
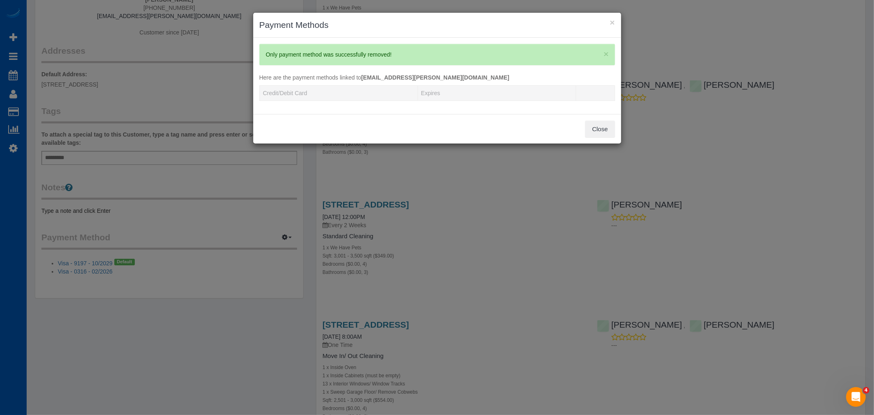
click at [620, 23] on div "× Payment Methods" at bounding box center [437, 25] width 368 height 25
click at [615, 23] on button "×" at bounding box center [612, 22] width 5 height 9
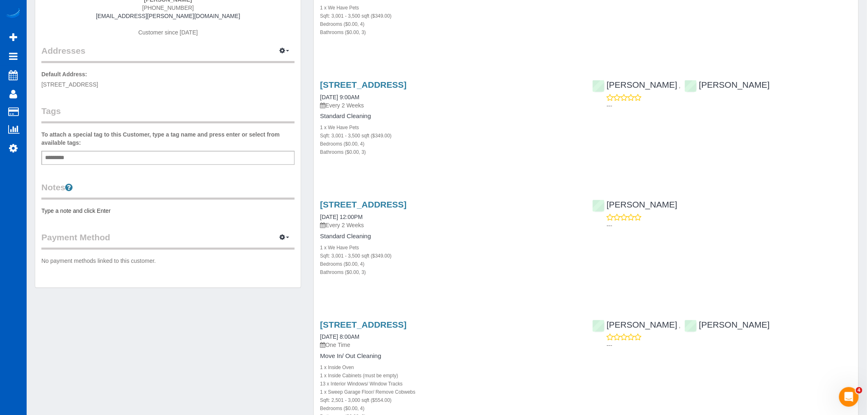
click at [296, 239] on div "Customer Info Edit Contact Info Send Message Email Preferences Special Sales Ta…" at bounding box center [168, 94] width 266 height 385
click at [289, 237] on button "button" at bounding box center [284, 237] width 20 height 13
click at [271, 261] on link "Add Credit/Debit Card" at bounding box center [256, 263] width 77 height 11
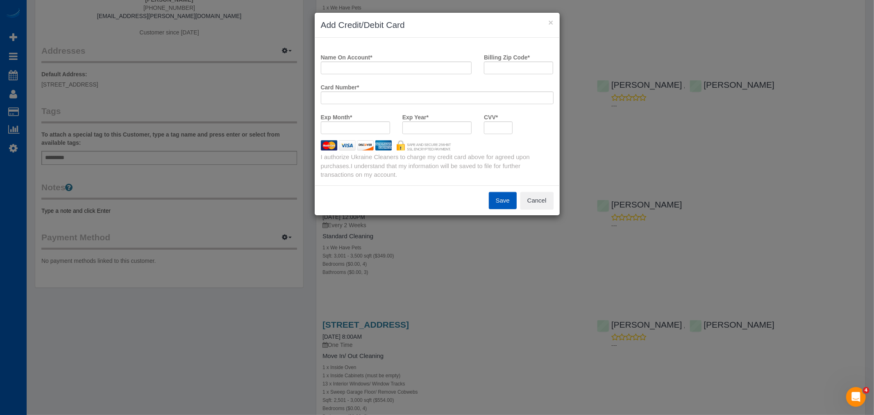
click at [378, 75] on div "Name On Account *" at bounding box center [397, 65] width 164 height 30
click at [376, 71] on input "Name On Account *" at bounding box center [396, 67] width 151 height 13
type input "[PERSON_NAME]"
drag, startPoint x: 489, startPoint y: 72, endPoint x: 507, endPoint y: 68, distance: 18.0
click at [491, 72] on input "Billing Zip Code *" at bounding box center [518, 67] width 69 height 13
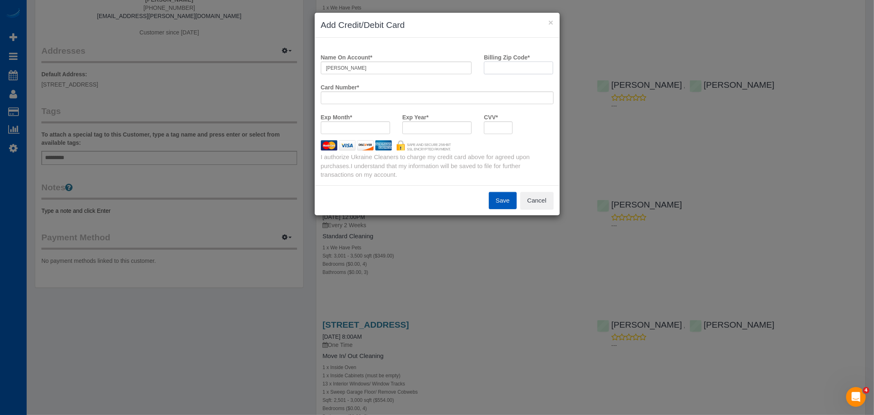
click at [502, 70] on input "Billing Zip Code *" at bounding box center [518, 67] width 69 height 13
type input "98391"
click at [394, 64] on input "[PERSON_NAME]" at bounding box center [396, 67] width 151 height 13
click at [497, 199] on button "Save" at bounding box center [503, 200] width 28 height 17
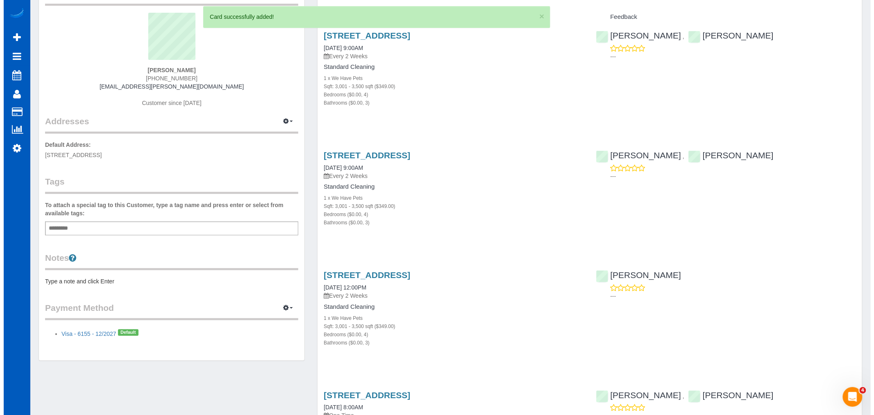
scroll to position [0, 0]
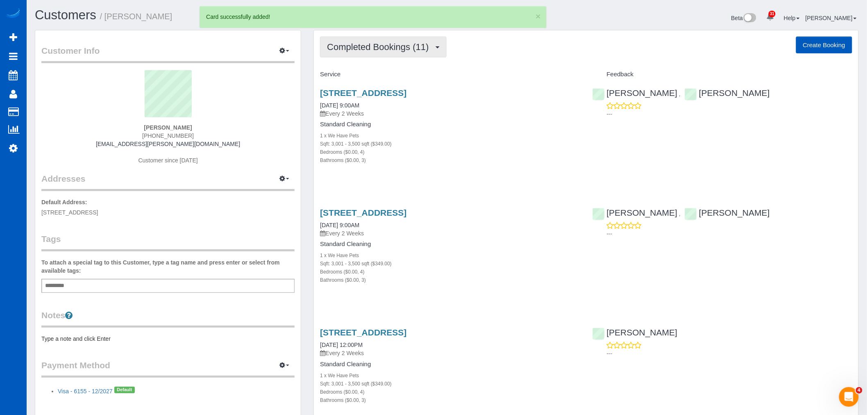
click at [387, 51] on span "Completed Bookings (11)" at bounding box center [380, 47] width 106 height 10
click at [361, 75] on link "Upcoming Bookings (11)" at bounding box center [365, 76] width 89 height 11
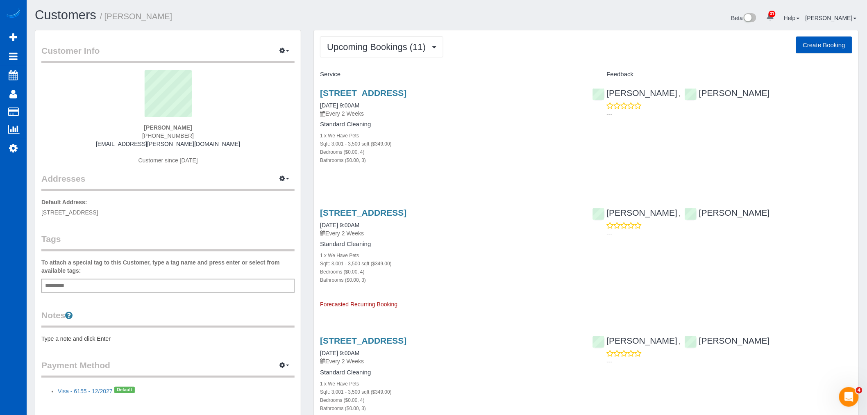
click at [363, 85] on div "21903 26th St. E., Lake Tapps, WA 98391 09/03/2025 9:00AM Every 2 Weeks Standar…" at bounding box center [450, 130] width 272 height 99
click at [364, 50] on span "Upcoming Bookings (11)" at bounding box center [378, 47] width 103 height 10
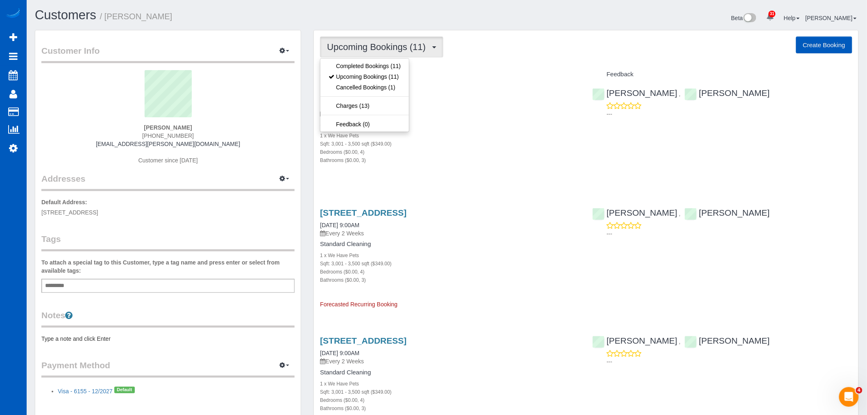
click at [498, 150] on div "Bedrooms ($0.00, 4)" at bounding box center [450, 152] width 260 height 8
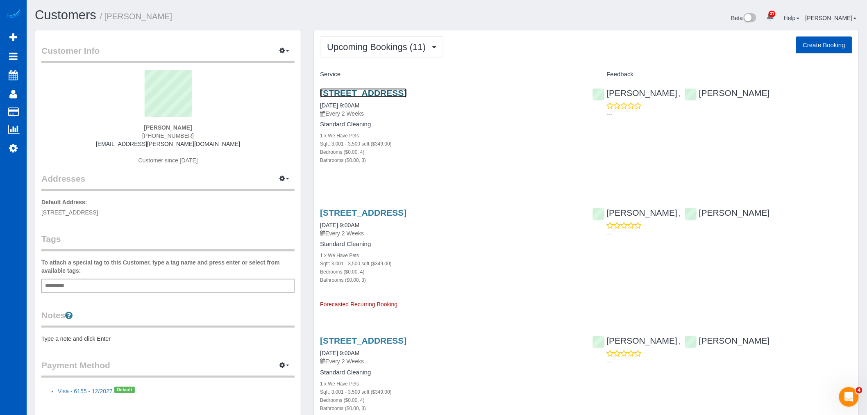
click at [345, 90] on link "[STREET_ADDRESS]" at bounding box center [363, 92] width 86 height 9
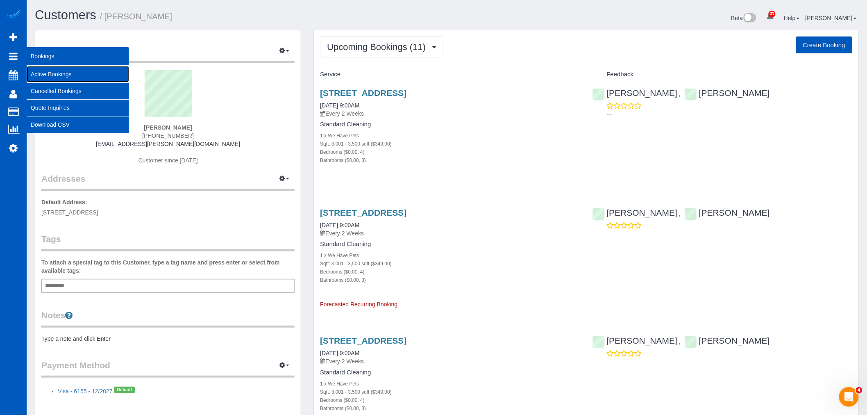
click at [70, 72] on link "Active Bookings" at bounding box center [78, 74] width 102 height 16
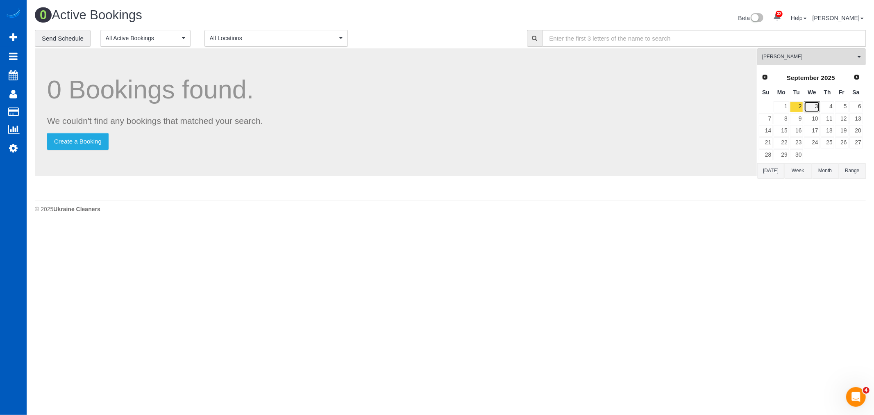
click at [807, 107] on link "3" at bounding box center [812, 106] width 16 height 11
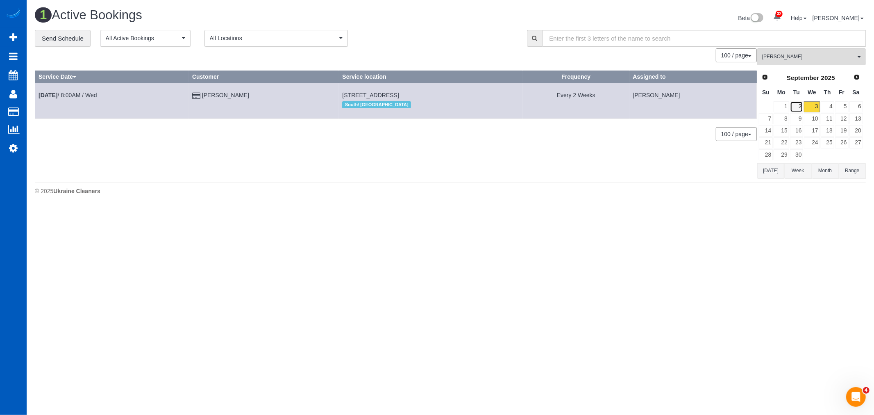
click at [802, 107] on link "2" at bounding box center [797, 106] width 14 height 11
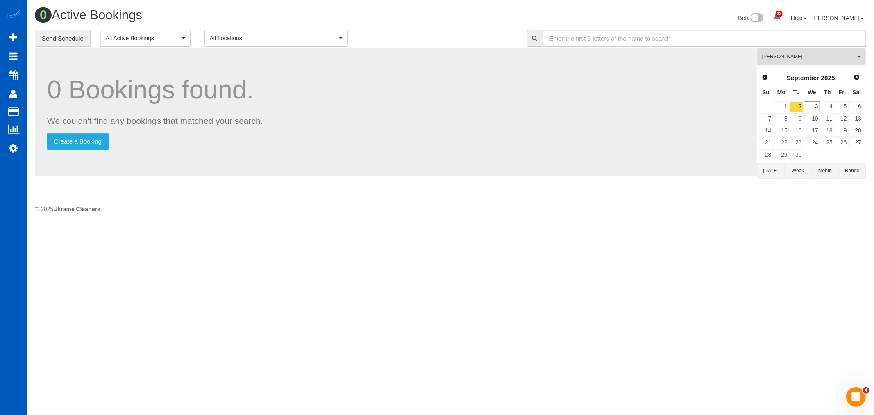
click at [787, 58] on span "[PERSON_NAME]" at bounding box center [808, 56] width 93 height 7
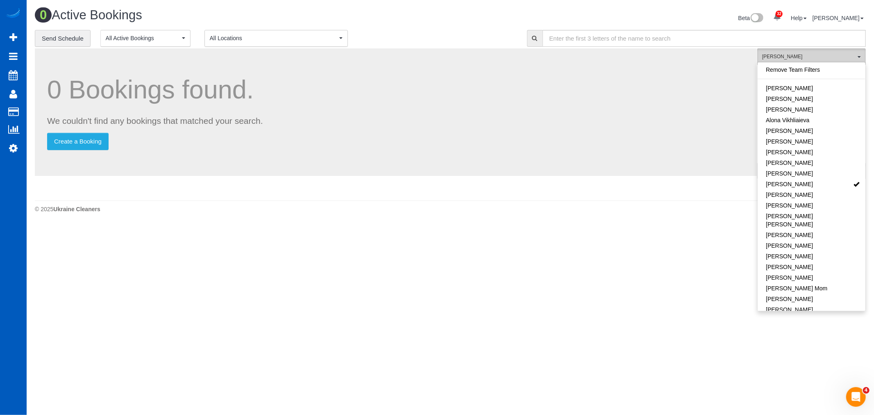
click at [787, 57] on span "[PERSON_NAME]" at bounding box center [808, 56] width 93 height 7
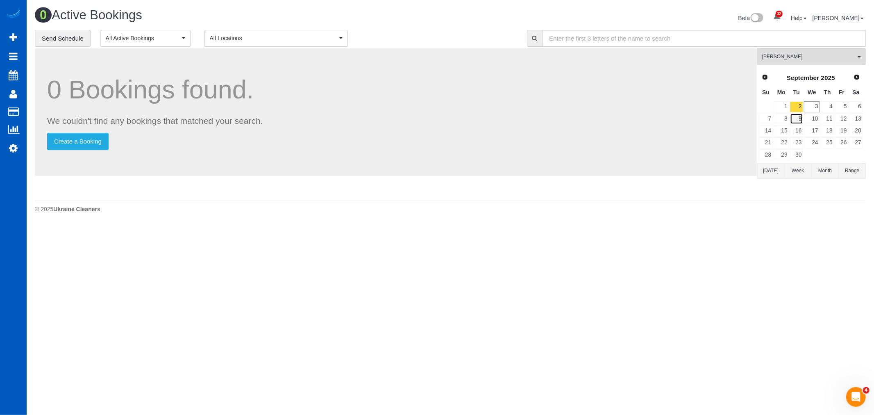
click at [801, 121] on link "9" at bounding box center [797, 118] width 14 height 11
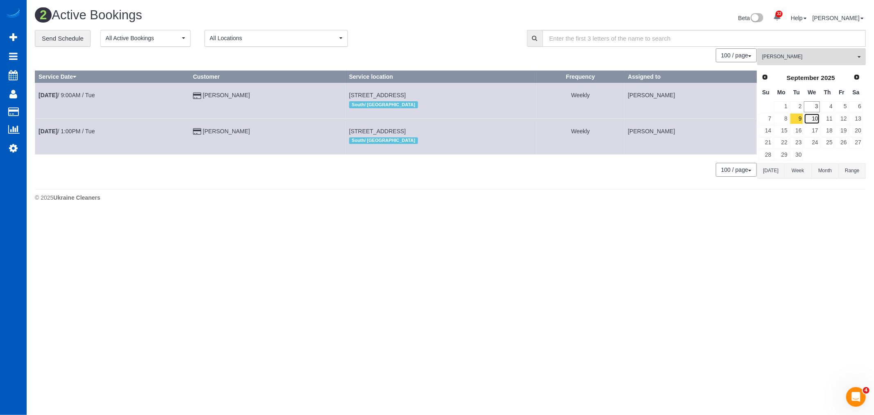
click at [812, 120] on link "10" at bounding box center [812, 118] width 16 height 11
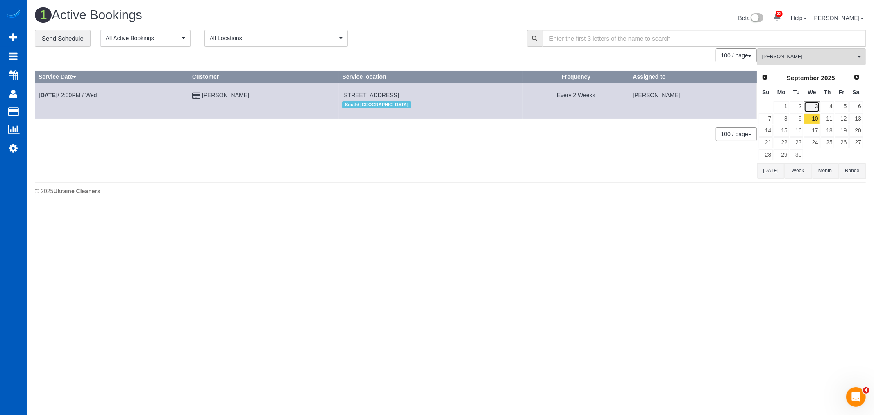
click at [814, 109] on link "3" at bounding box center [812, 106] width 16 height 11
click at [816, 124] on link "10" at bounding box center [812, 118] width 16 height 11
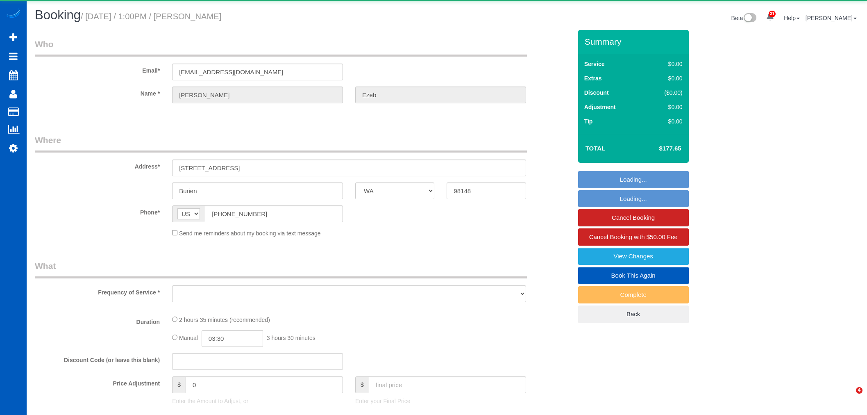
select select "WA"
select select "object:78755"
select select "string:fspay-60dcc194-607d-45fb-89e6-7719ce03d296"
select select "199"
select select "1501"
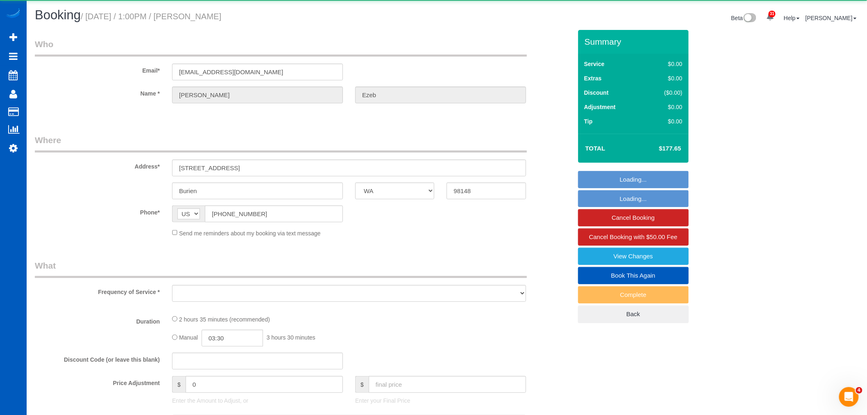
select select "4"
select select "3"
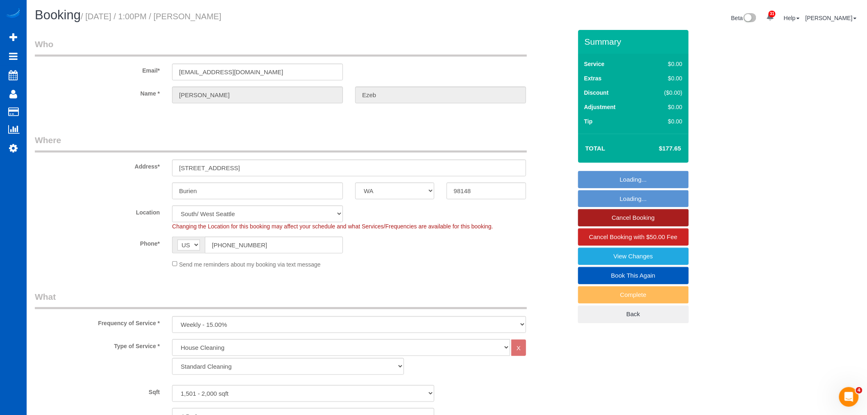
click at [632, 222] on link "Cancel Booking" at bounding box center [633, 217] width 111 height 17
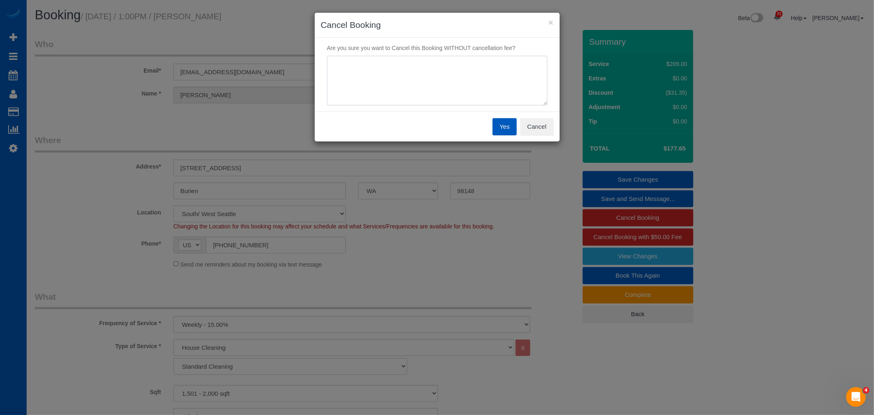
click at [390, 89] on textarea at bounding box center [437, 81] width 221 height 50
drag, startPoint x: 398, startPoint y: 72, endPoint x: 284, endPoint y: 77, distance: 114.5
click at [284, 77] on div "× Cancel Booking Are you sure you want to Cancel this Booking WITHOUT cancellat…" at bounding box center [437, 207] width 874 height 415
type textarea "[PERSON_NAME] is sick"
click at [512, 130] on button "Yes" at bounding box center [505, 126] width 24 height 17
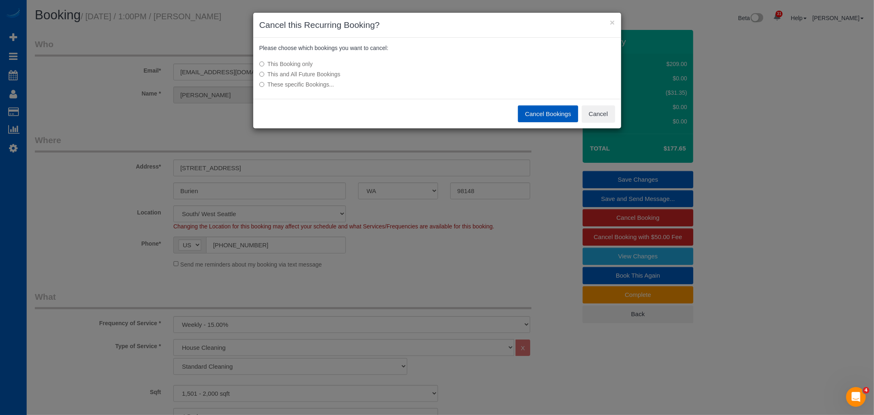
click at [542, 112] on button "Cancel Bookings" at bounding box center [548, 113] width 60 height 17
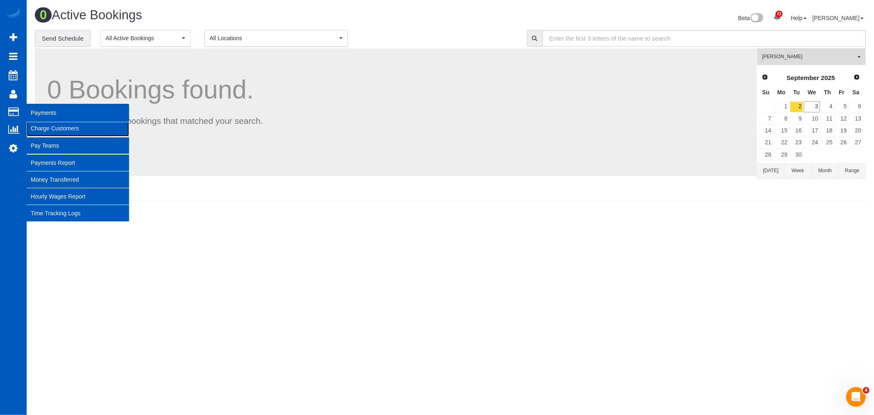
click at [58, 127] on link "Charge Customers" at bounding box center [78, 128] width 102 height 16
select select
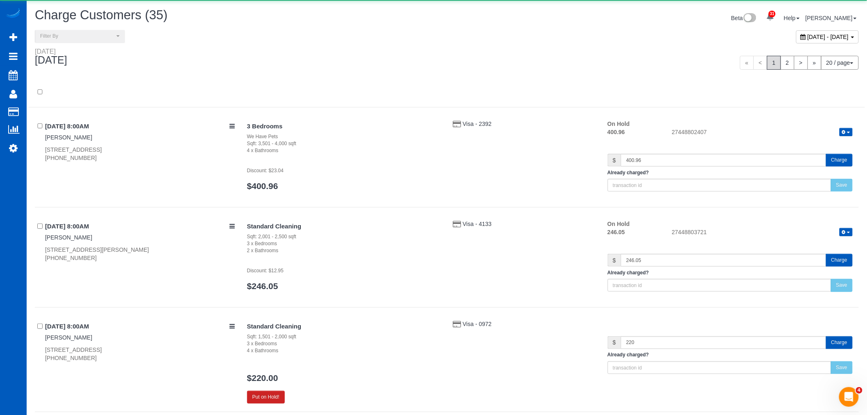
click at [796, 41] on div "[DATE] - [DATE]" at bounding box center [827, 36] width 63 height 13
type input "**********"
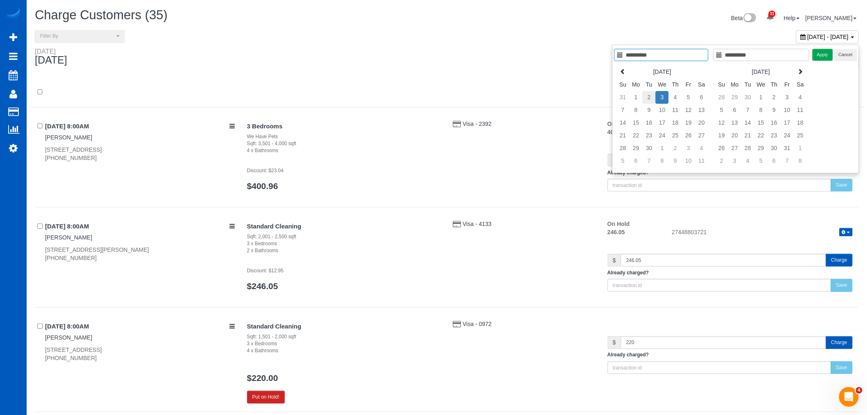
type input "**********"
click at [648, 97] on td "2" at bounding box center [649, 97] width 13 height 13
type input "**********"
click at [648, 97] on td "2" at bounding box center [649, 97] width 13 height 13
click at [822, 50] on button "Apply" at bounding box center [823, 55] width 20 height 12
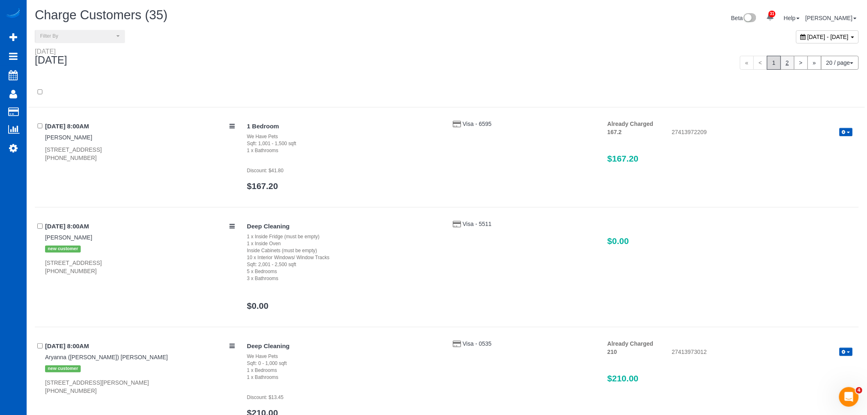
click at [783, 68] on link "2" at bounding box center [788, 63] width 14 height 14
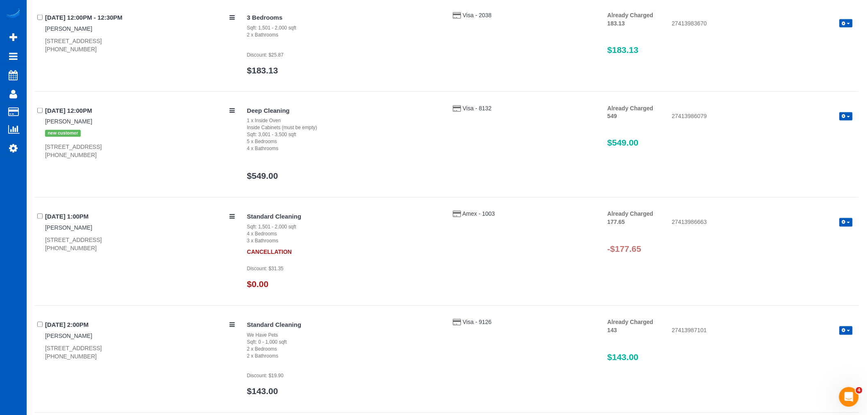
scroll to position [546, 0]
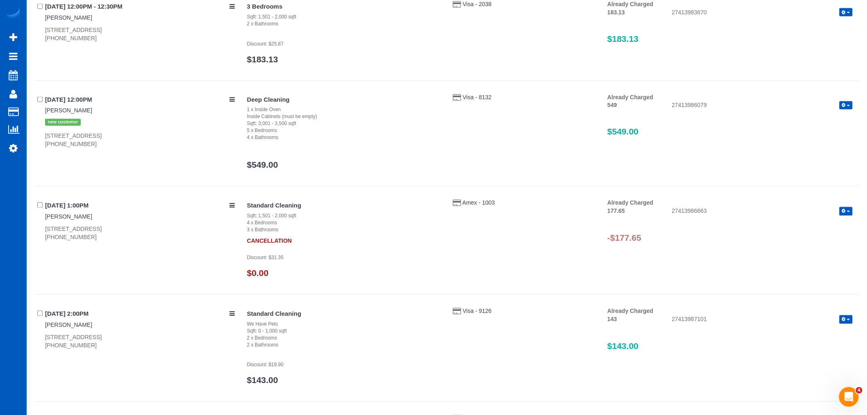
click at [845, 211] on icon "button" at bounding box center [844, 211] width 4 height 5
click at [769, 200] on div "Already Charged 177.65 27413986663 Refund Send Invoice" at bounding box center [730, 208] width 245 height 18
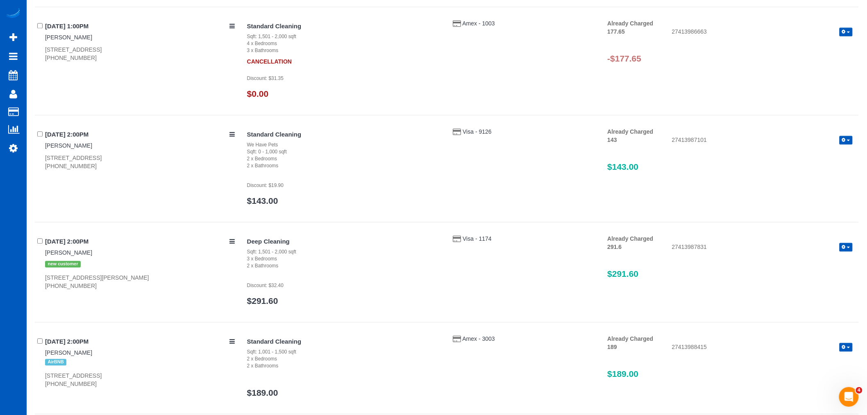
scroll to position [680, 0]
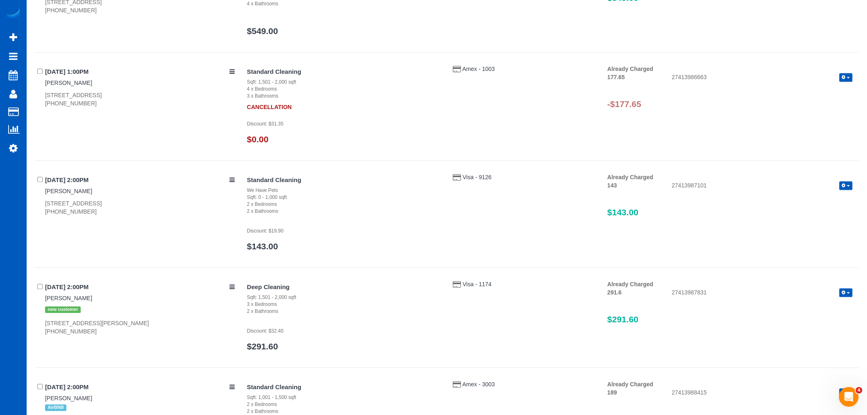
click at [840, 80] on button "button" at bounding box center [846, 77] width 13 height 9
click at [708, 112] on div "Already Charged 177.65 27413986663 Refund Send Invoice -$177.65" at bounding box center [730, 91] width 257 height 52
click at [66, 84] on link "Lorena Ezeb" at bounding box center [68, 83] width 47 height 7
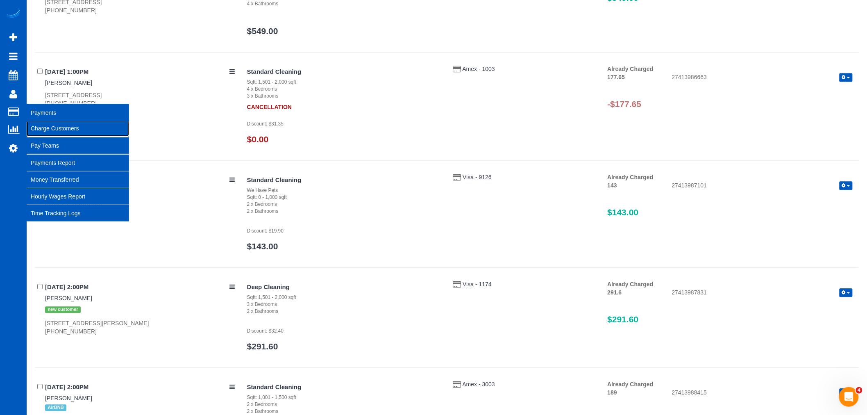
click at [61, 130] on link "Charge Customers" at bounding box center [78, 128] width 102 height 16
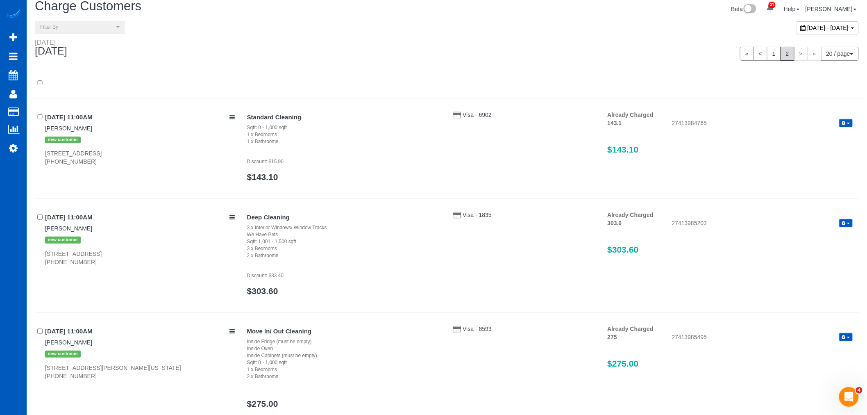
scroll to position [0, 0]
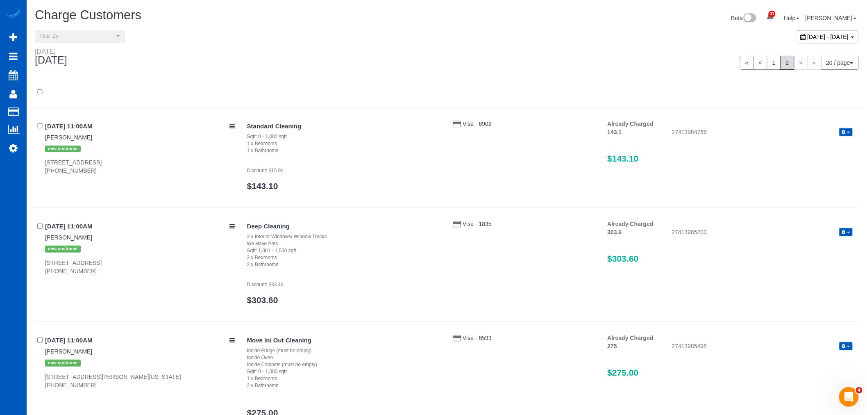
click at [796, 32] on div "September 02, 2025 - September 02, 2025" at bounding box center [827, 36] width 63 height 13
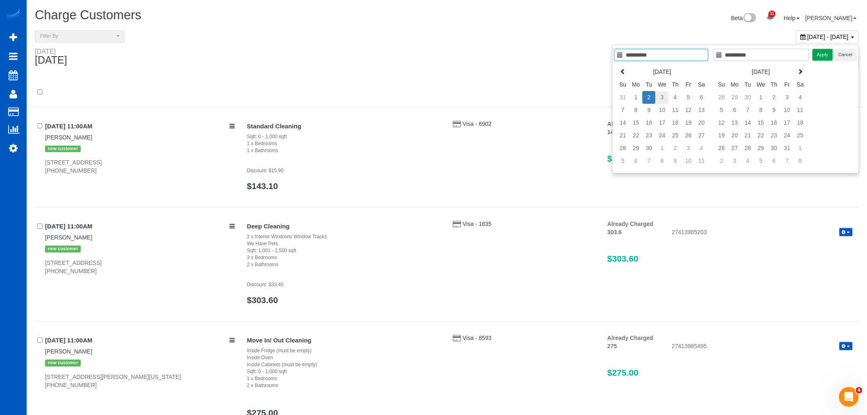
type input "**********"
click at [668, 96] on td "3" at bounding box center [662, 97] width 13 height 13
type input "**********"
click at [668, 96] on td "3" at bounding box center [662, 97] width 13 height 13
type input "**********"
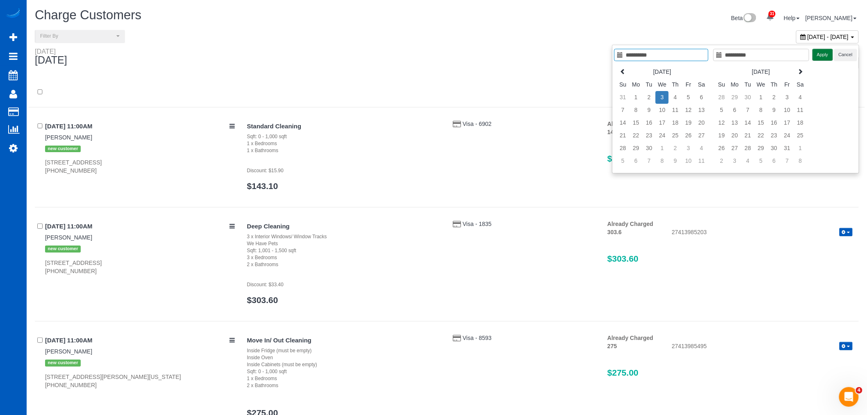
click at [821, 56] on button "Apply" at bounding box center [823, 55] width 20 height 12
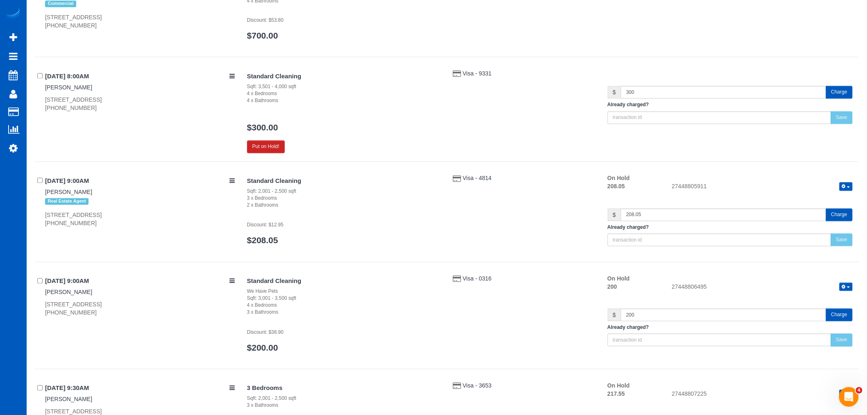
scroll to position [728, 0]
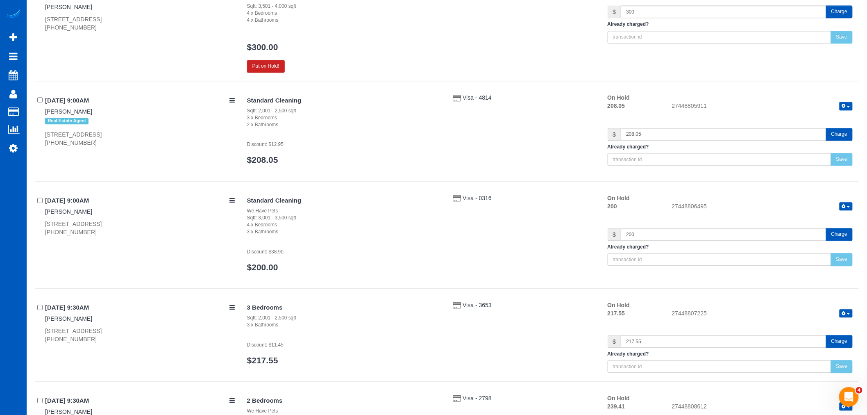
click at [844, 205] on icon "button" at bounding box center [844, 206] width 4 height 5
click at [837, 216] on link "Release Hold" at bounding box center [820, 220] width 65 height 11
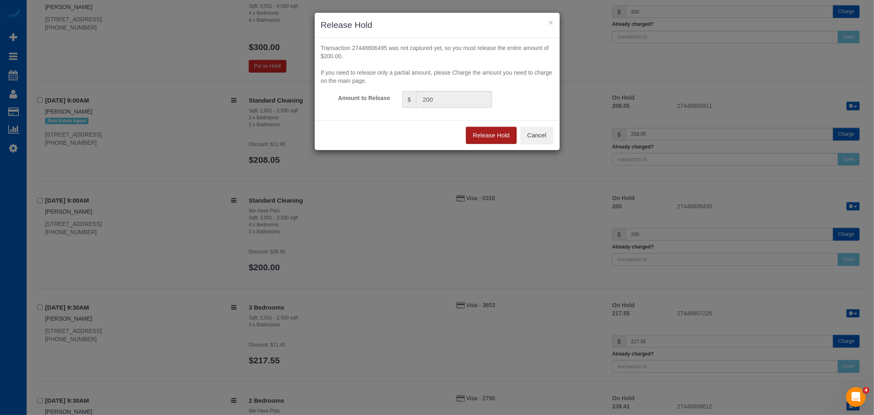
click at [487, 140] on button "Release Hold" at bounding box center [491, 135] width 51 height 17
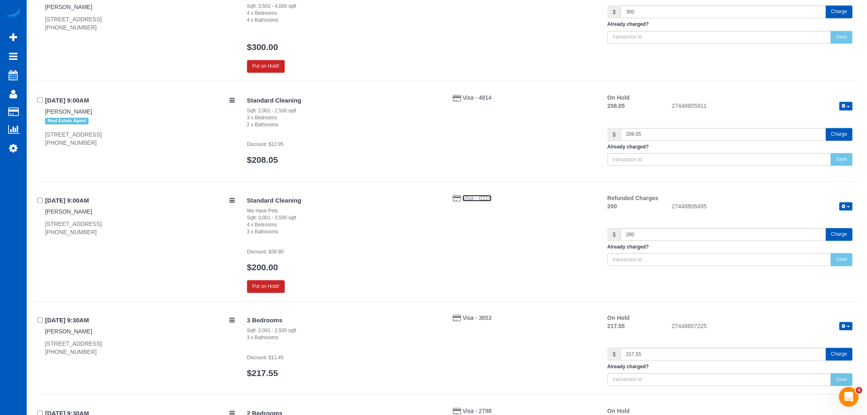
click at [481, 198] on span "Visa - 0316" at bounding box center [477, 198] width 29 height 7
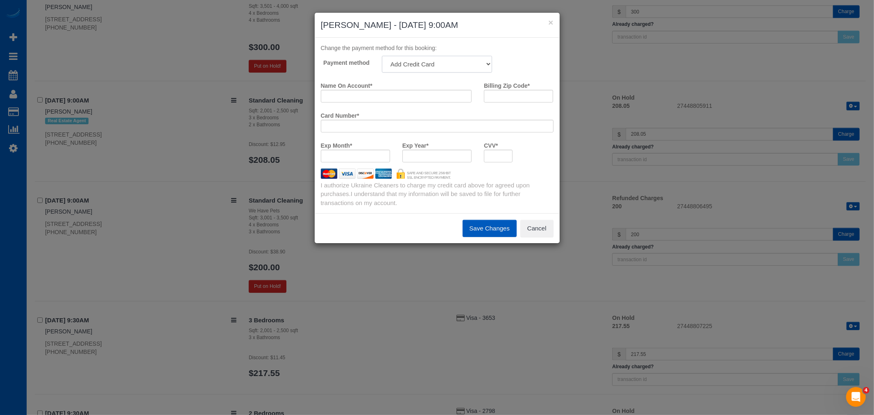
click at [437, 71] on select "Visa - 6155 - 12/2027 (Default) Add Credit Card ─────────────── Cash Check Payp…" at bounding box center [437, 64] width 110 height 17
select select "string:fspay-5dab5abf-3792-49c1-86eb-7c7a5b483cad"
click at [382, 56] on select "Visa - 6155 - 12/2027 (Default) Add Credit Card ─────────────── Cash Check Payp…" at bounding box center [437, 64] width 110 height 17
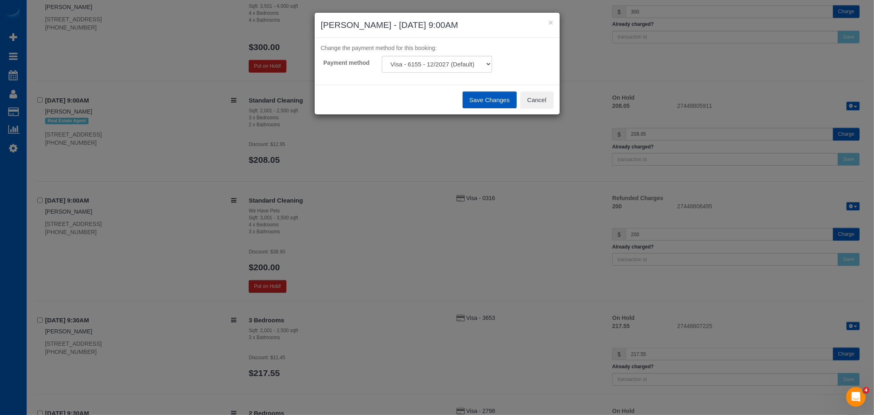
click at [495, 99] on button "Save Changes" at bounding box center [490, 99] width 54 height 17
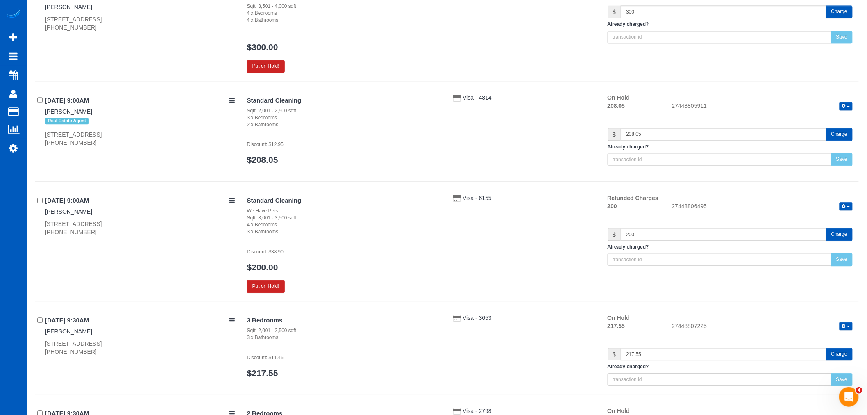
click at [523, 257] on div "Standard Cleaning We Have Pets Sqft: 3,001 - 3,500 sqft 4 x Bedrooms 3 x Bathro…" at bounding box center [550, 243] width 618 height 99
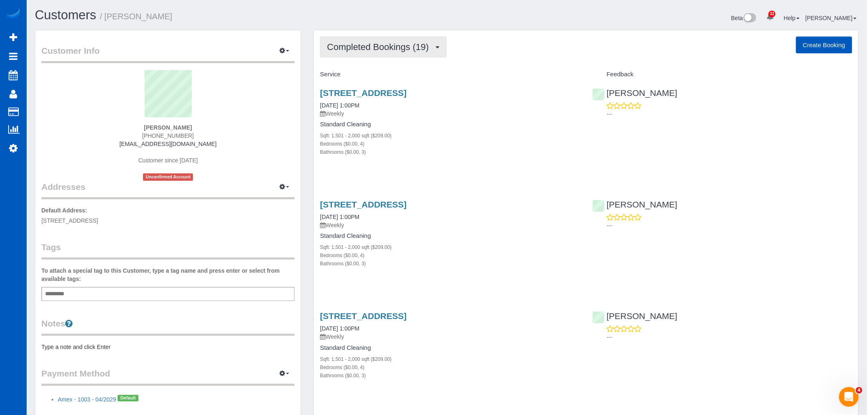
click at [369, 40] on button "Completed Bookings (19)" at bounding box center [383, 46] width 126 height 21
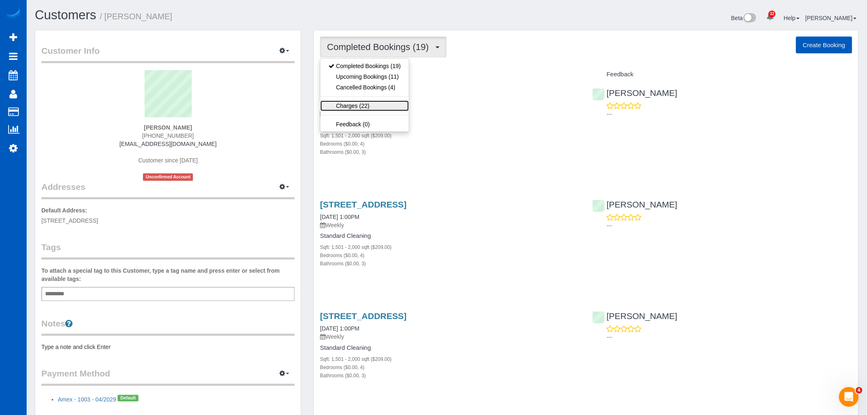
click at [378, 106] on link "Charges (22)" at bounding box center [365, 105] width 89 height 11
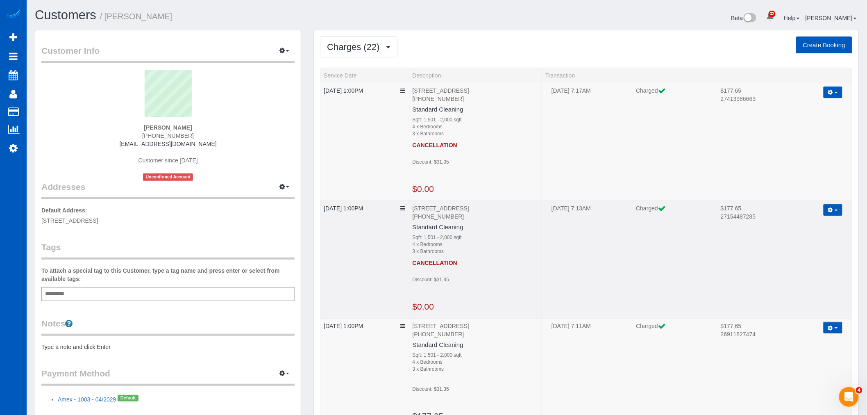
click at [835, 212] on button "button" at bounding box center [833, 210] width 19 height 12
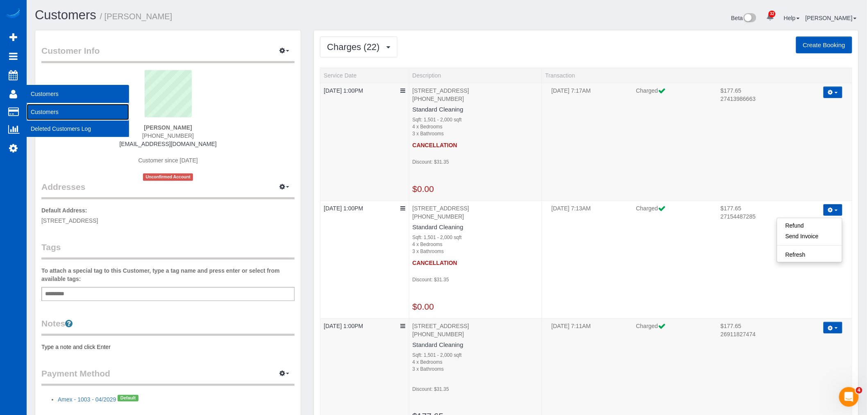
drag, startPoint x: 50, startPoint y: 109, endPoint x: 59, endPoint y: 105, distance: 10.8
click at [50, 109] on link "Customers" at bounding box center [78, 112] width 102 height 16
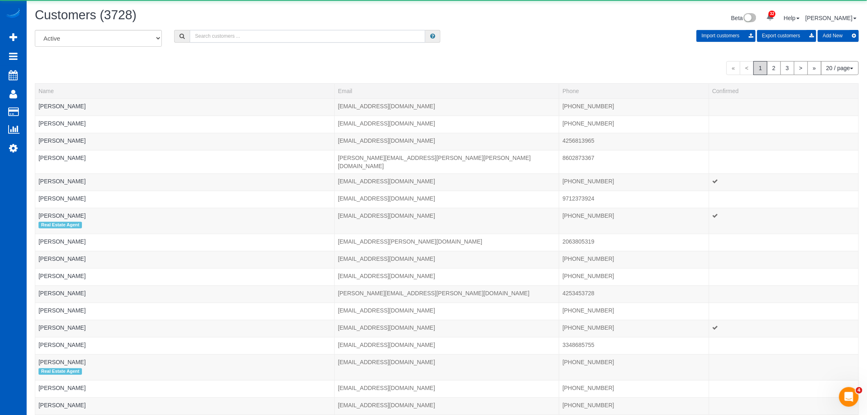
click at [242, 36] on input "text" at bounding box center [308, 36] width 236 height 13
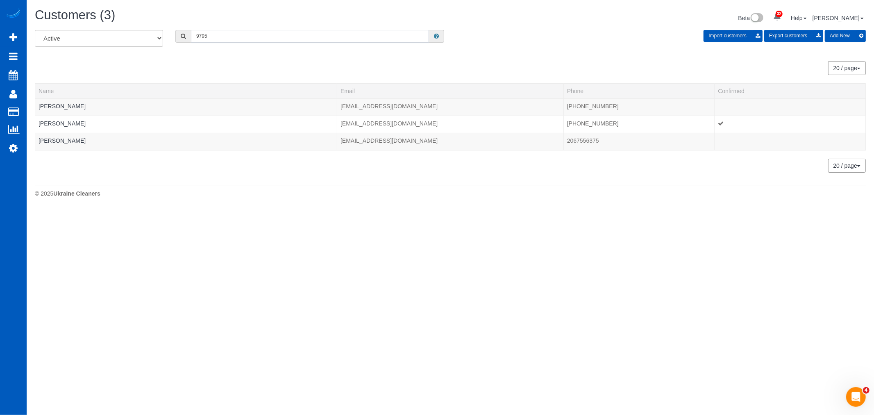
type input "9795"
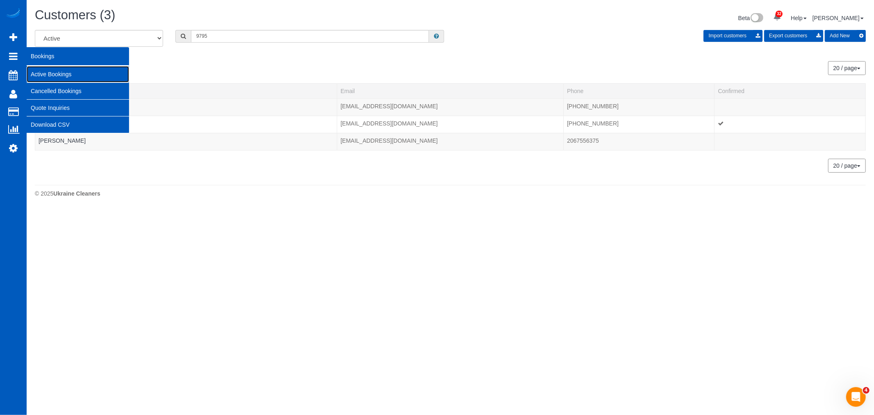
click at [43, 71] on link "Active Bookings" at bounding box center [78, 74] width 102 height 16
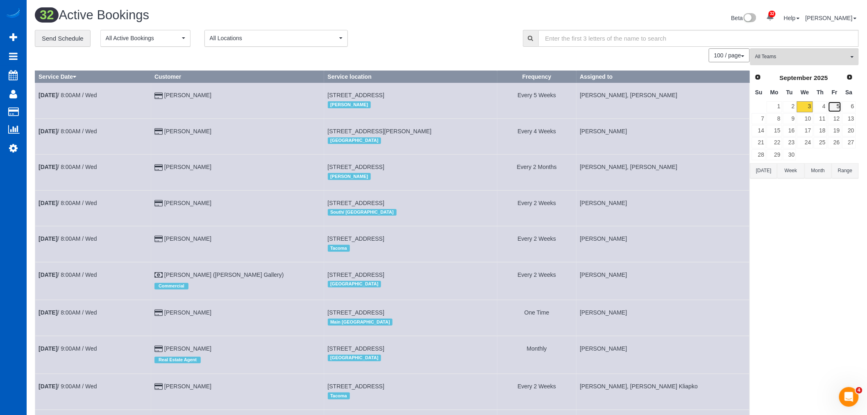
click at [835, 108] on link "5" at bounding box center [835, 106] width 14 height 11
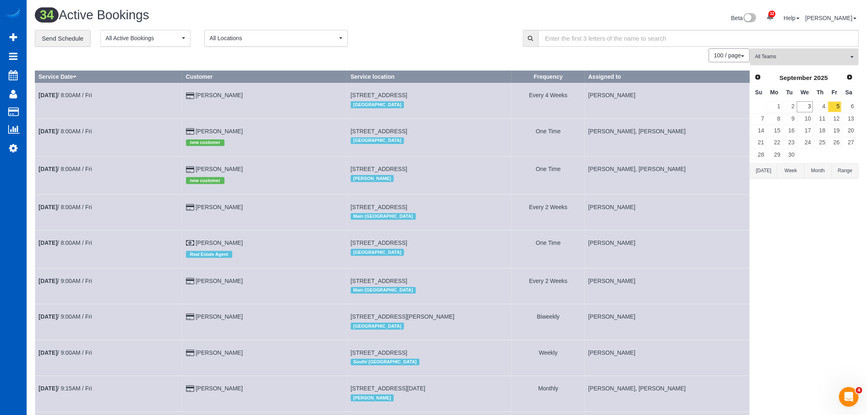
click at [781, 54] on span "All Teams" at bounding box center [801, 56] width 93 height 7
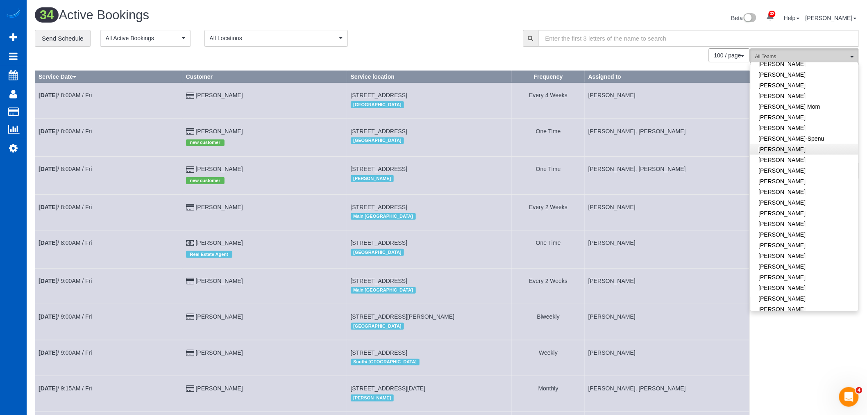
scroll to position [182, 0]
click at [784, 165] on link "[PERSON_NAME]" at bounding box center [805, 170] width 108 height 11
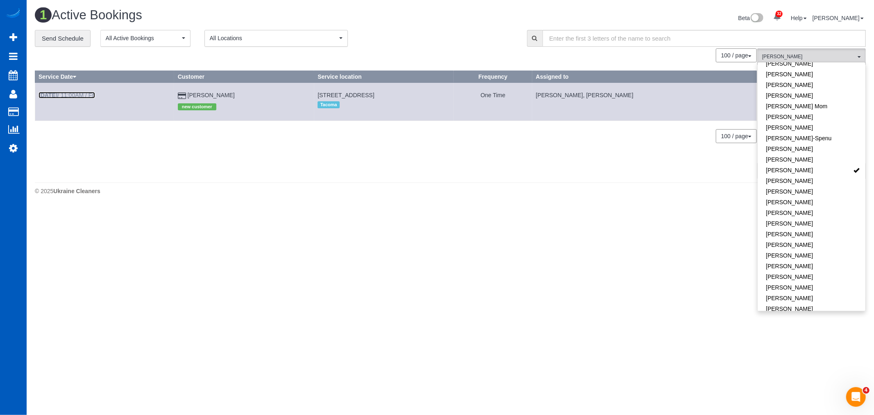
click at [75, 96] on link "Sep 5th / 11:00AM / Fri" at bounding box center [67, 95] width 57 height 7
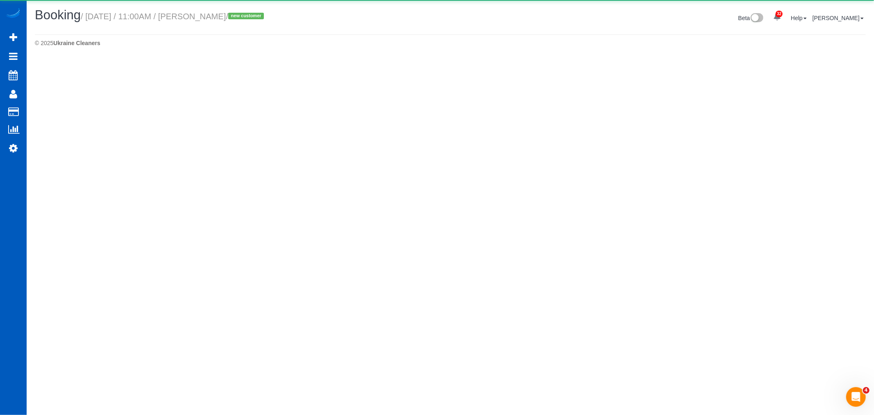
select select "WA"
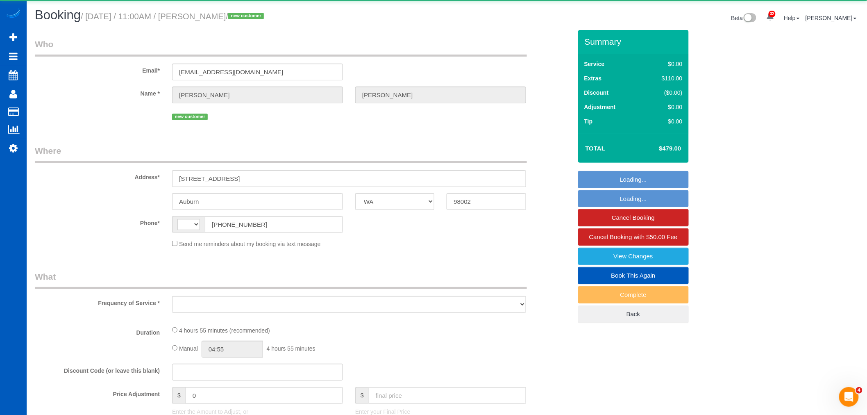
select select "string:US"
select select "object:4973"
select select "string:fspay-5914fa0f-532a-4fac-8c5d-26b73ad1bba7"
select select "199"
select select "2001"
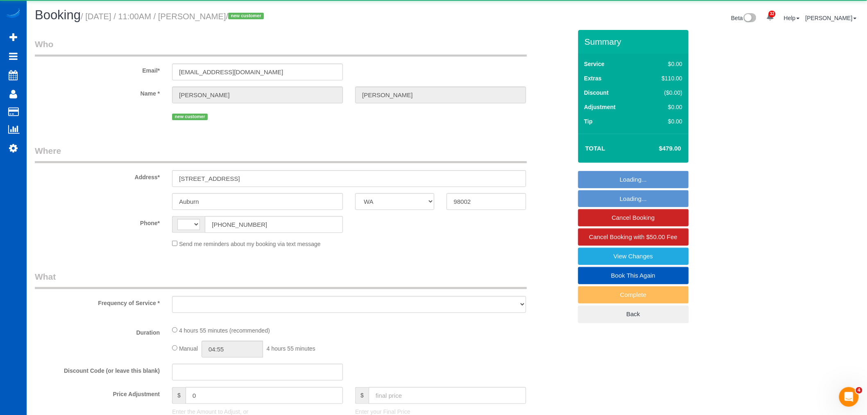
select select "4"
select select "2"
select select "spot2"
select select "number:8"
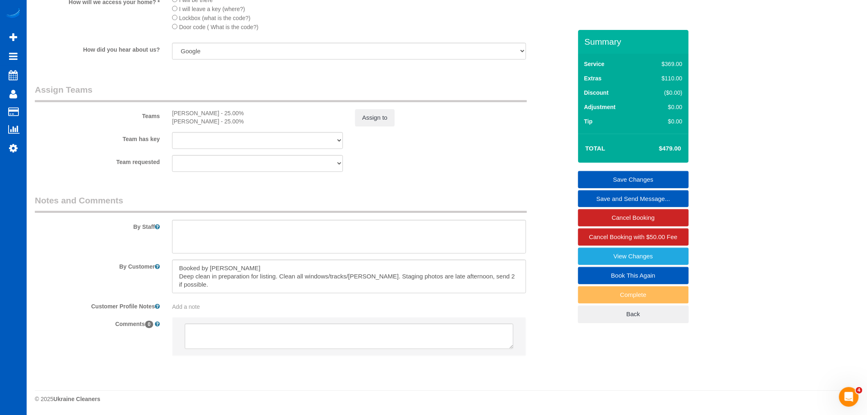
scroll to position [1017, 0]
click at [371, 119] on button "Assign to" at bounding box center [374, 117] width 39 height 17
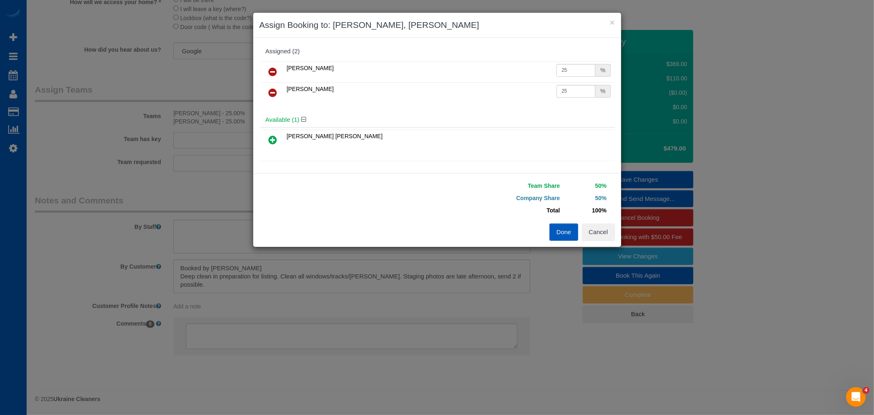
click at [269, 88] on icon at bounding box center [273, 93] width 9 height 10
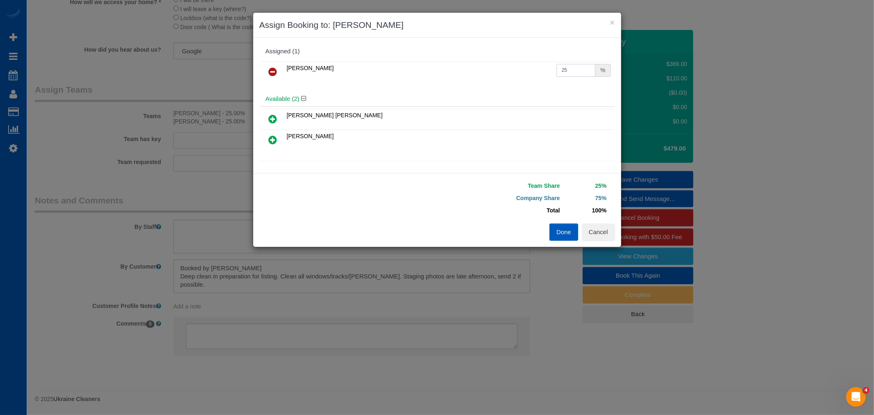
drag, startPoint x: 568, startPoint y: 66, endPoint x: 479, endPoint y: 76, distance: 89.9
click at [479, 76] on tr "Karyna Butov 25 %" at bounding box center [438, 71] width 352 height 21
type input "50"
click at [494, 85] on div "Karyna Butov 50 %" at bounding box center [437, 75] width 356 height 32
click at [571, 234] on button "Done" at bounding box center [564, 231] width 29 height 17
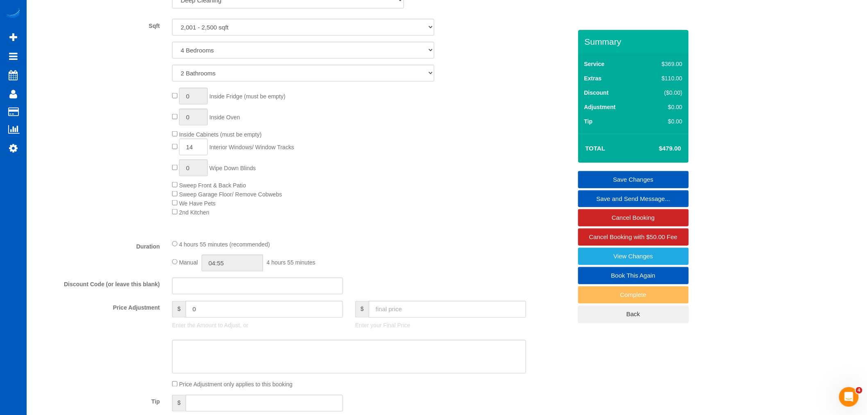
scroll to position [198, 0]
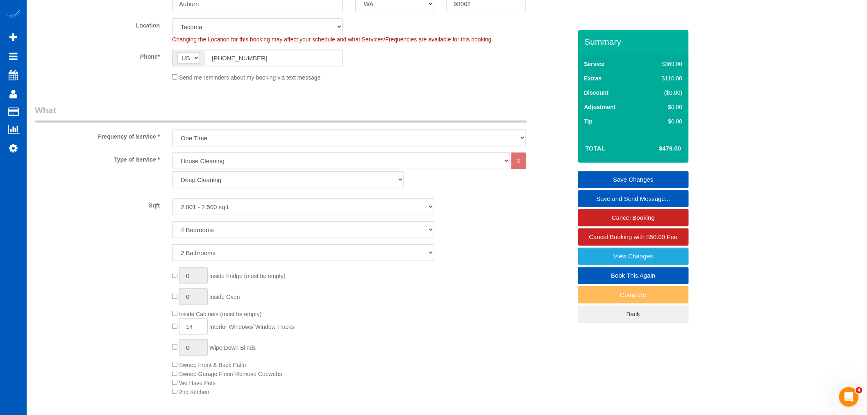
click at [648, 182] on link "Save Changes" at bounding box center [633, 179] width 111 height 17
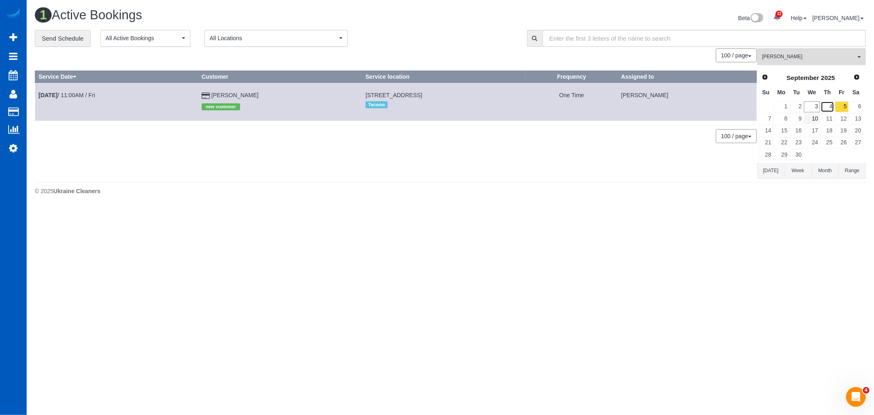
click at [832, 109] on link "4" at bounding box center [828, 106] width 14 height 11
click at [780, 62] on button "Karyna Butov All Teams" at bounding box center [812, 56] width 109 height 17
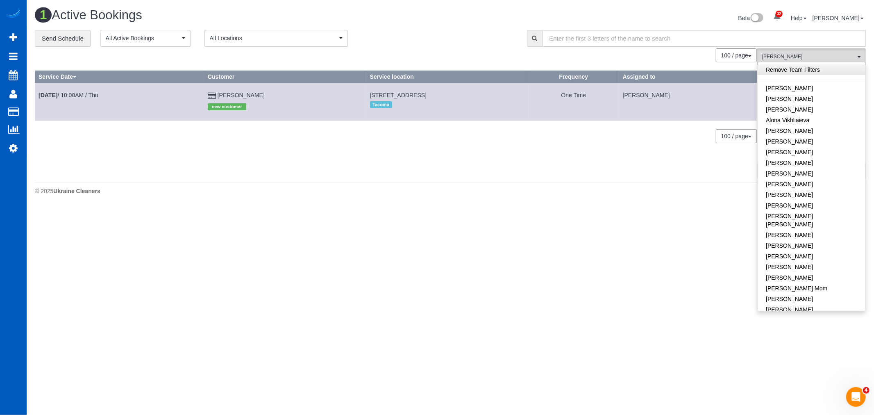
click at [808, 74] on link "Remove Team Filters" at bounding box center [812, 69] width 108 height 11
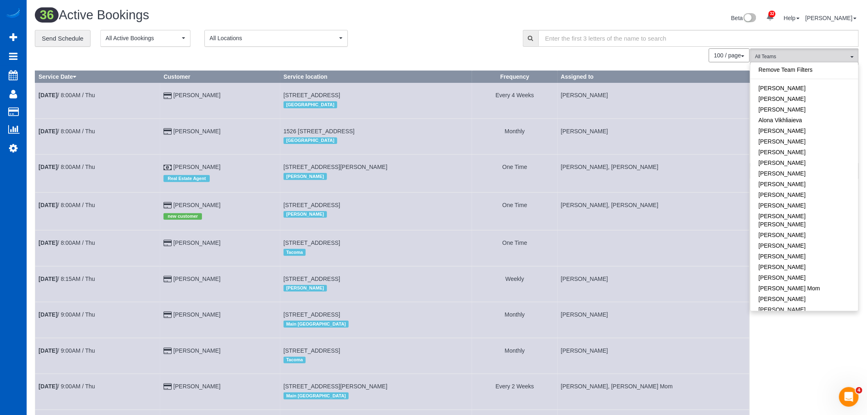
click at [641, 264] on td at bounding box center [654, 248] width 192 height 36
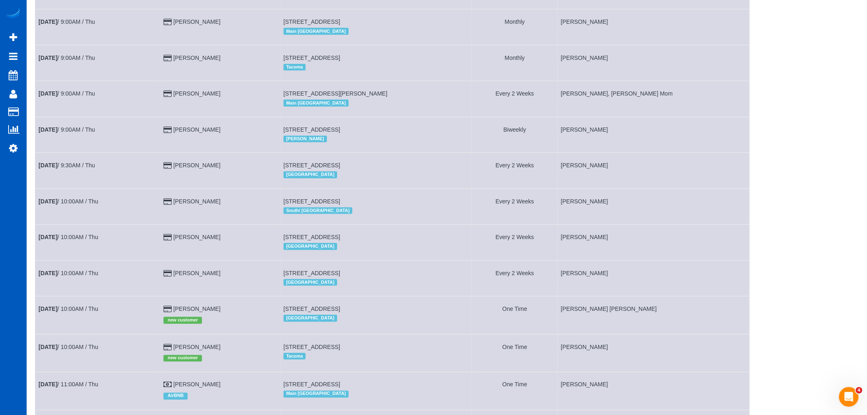
scroll to position [65, 0]
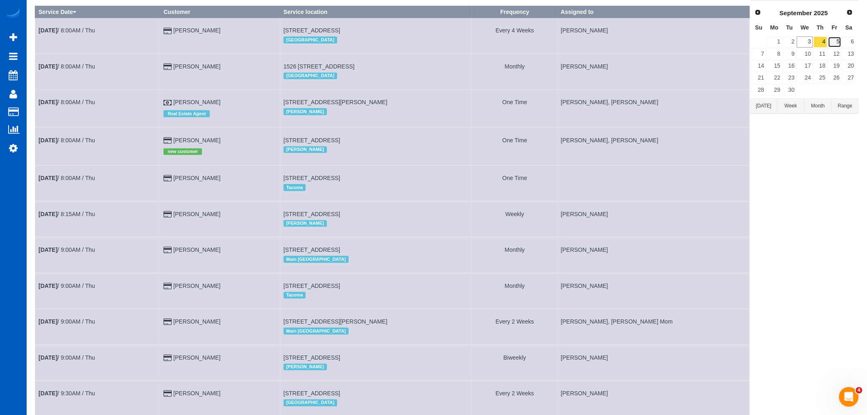
click at [836, 43] on link "5" at bounding box center [835, 41] width 14 height 11
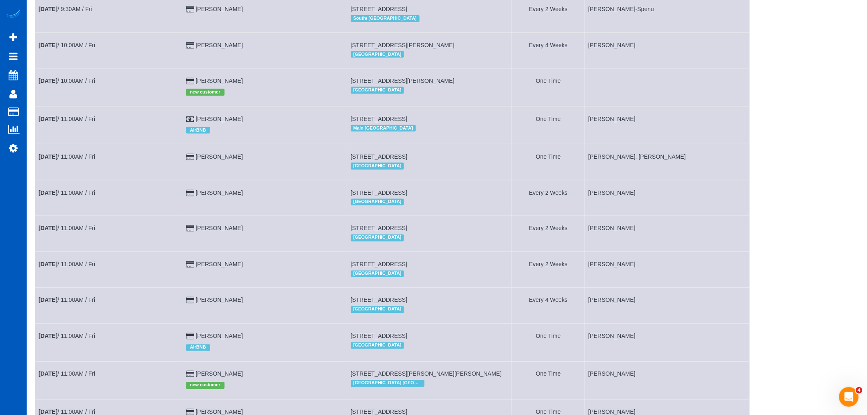
scroll to position [429, 0]
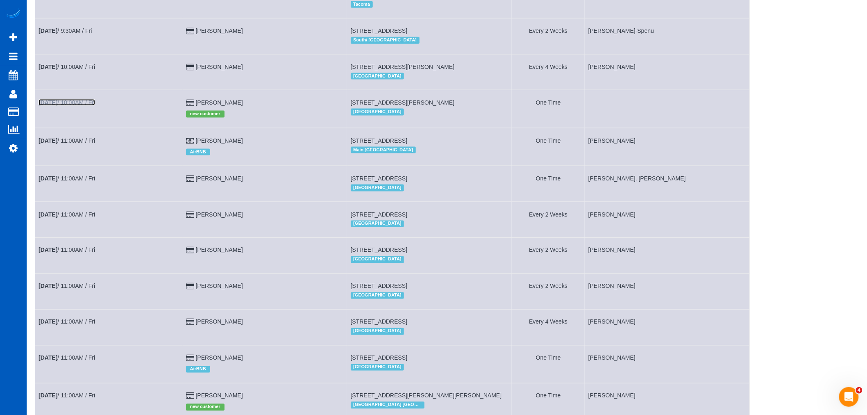
click at [91, 106] on link "Sep 5th / 10:00AM / Fri" at bounding box center [67, 102] width 57 height 7
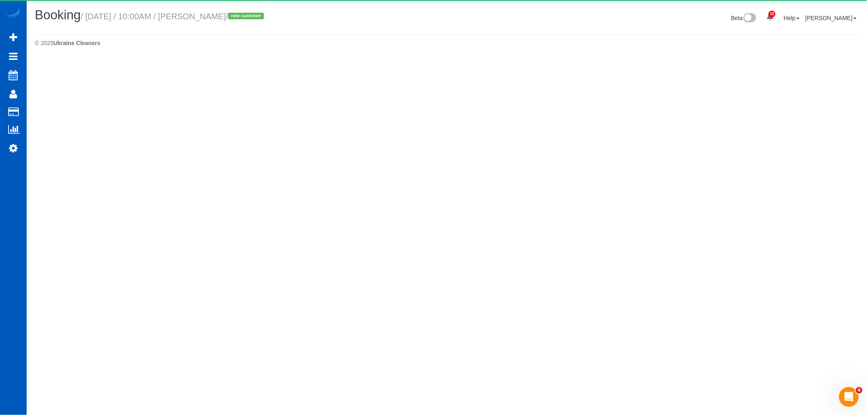
select select "CO"
select select "number:8"
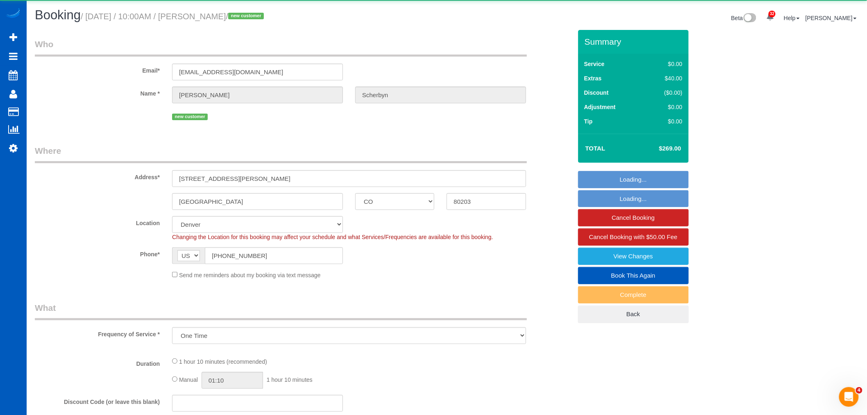
select select "object:7149"
select select "199"
select select "spot17"
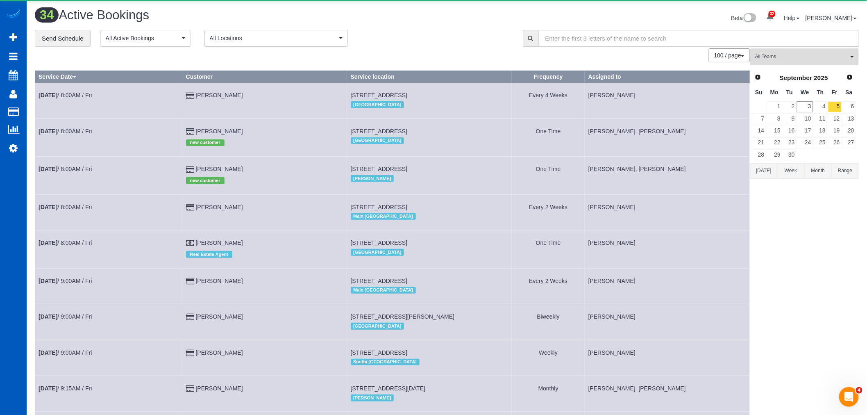
click at [816, 55] on span "All Teams" at bounding box center [801, 56] width 93 height 7
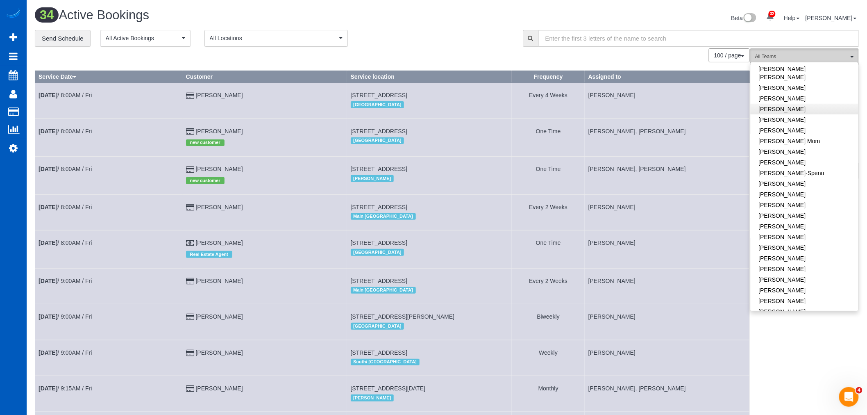
scroll to position [182, 0]
click at [23, 149] on link "Settings" at bounding box center [13, 148] width 27 height 19
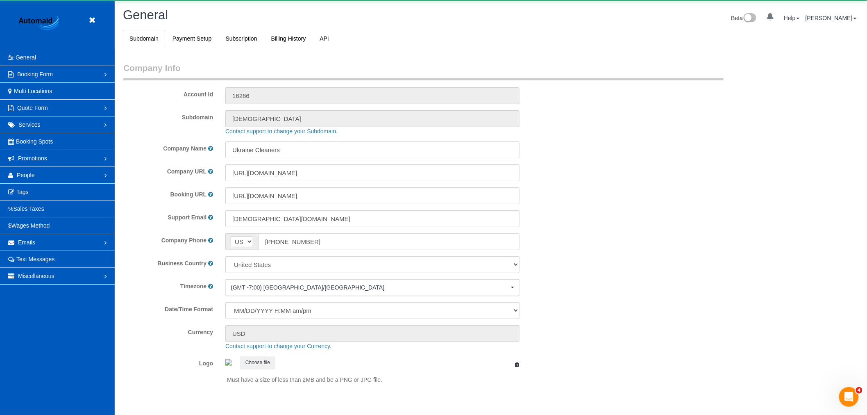
select select "1"
click at [18, 173] on span "People" at bounding box center [26, 175] width 18 height 7
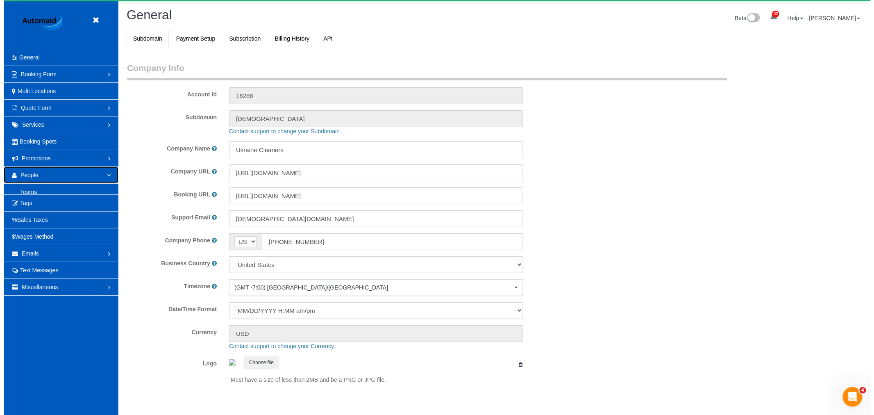
scroll to position [0, 0]
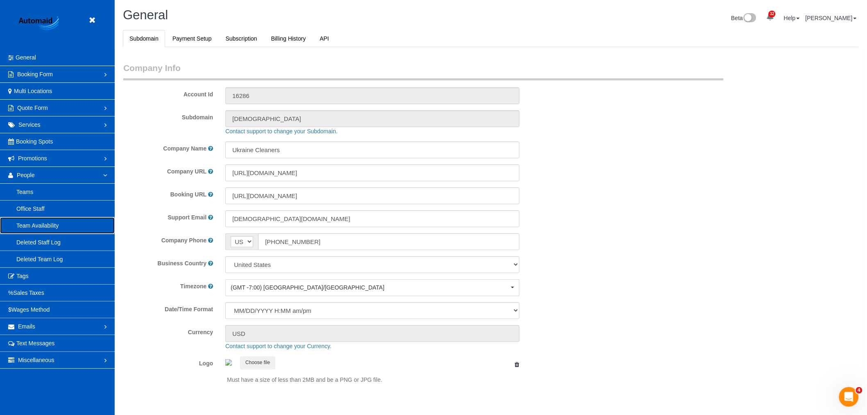
click at [34, 219] on link "Team Availability" at bounding box center [57, 225] width 115 height 16
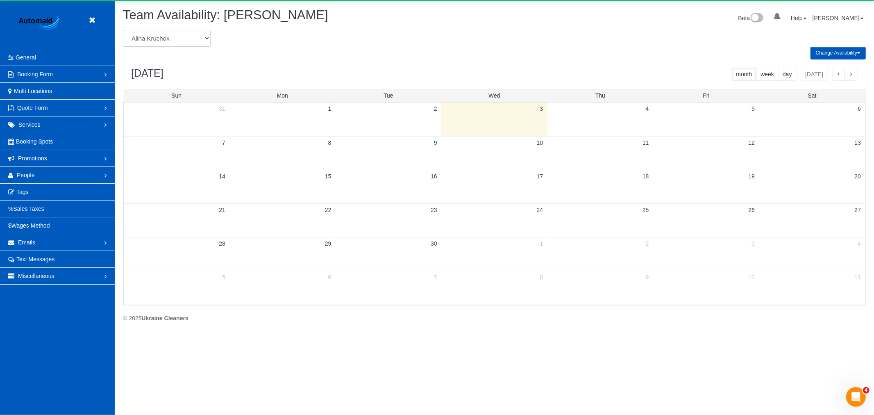
scroll to position [334, 874]
click at [171, 39] on select "Alina Kruchok Alona Tarasiuk Alona Vikhliaieva Anastasiia Demchenko Anastasiia …" at bounding box center [167, 38] width 88 height 17
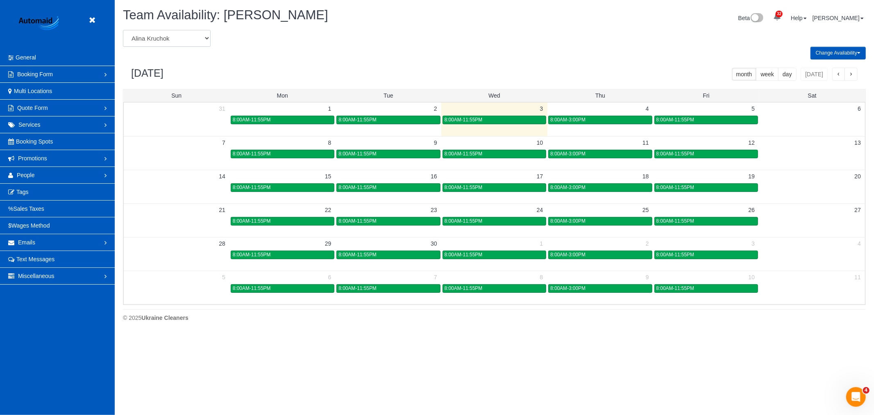
scroll to position [0, 0]
select select "number:34358"
click at [123, 30] on select "Alina Kruchok Alona Tarasiuk Alona Vikhliaieva Anastasiia Demchenko Anastasiia …" at bounding box center [167, 38] width 88 height 17
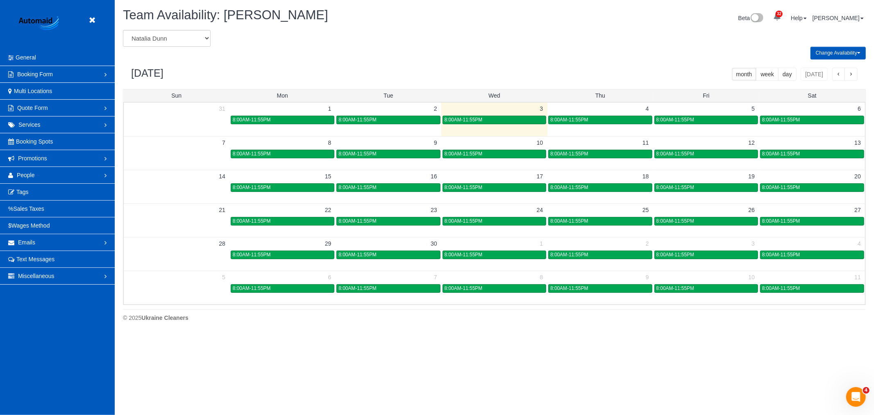
click at [832, 55] on button "Change Availability" at bounding box center [838, 53] width 55 height 13
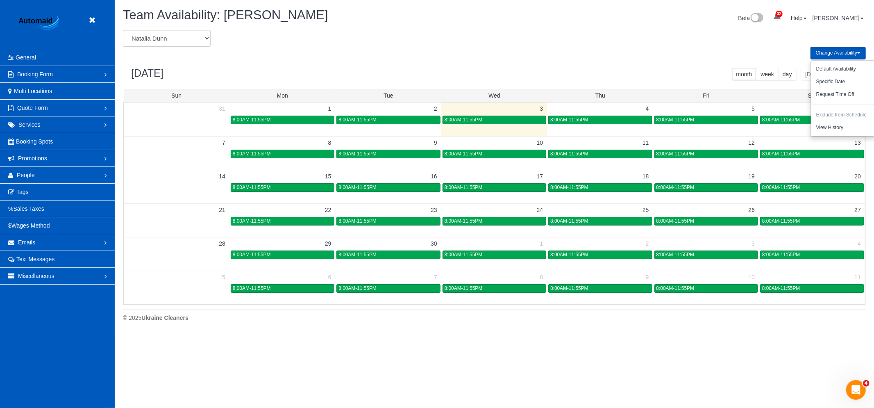
click at [834, 113] on button "Exclude from Schedule" at bounding box center [841, 115] width 61 height 13
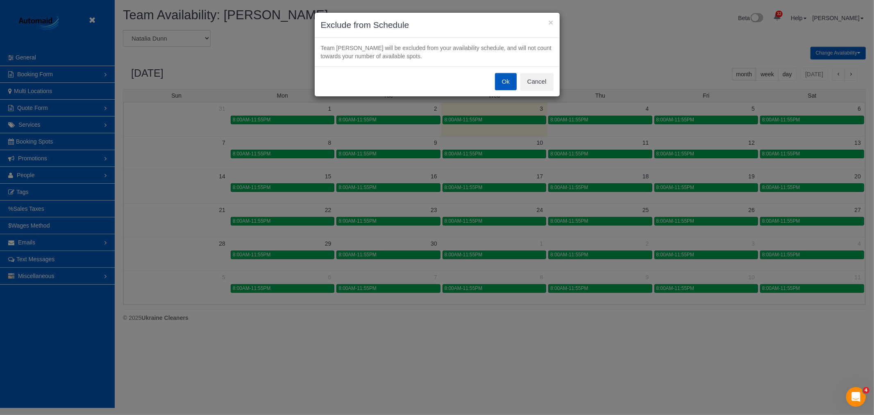
click at [507, 88] on button "Ok" at bounding box center [506, 81] width 22 height 17
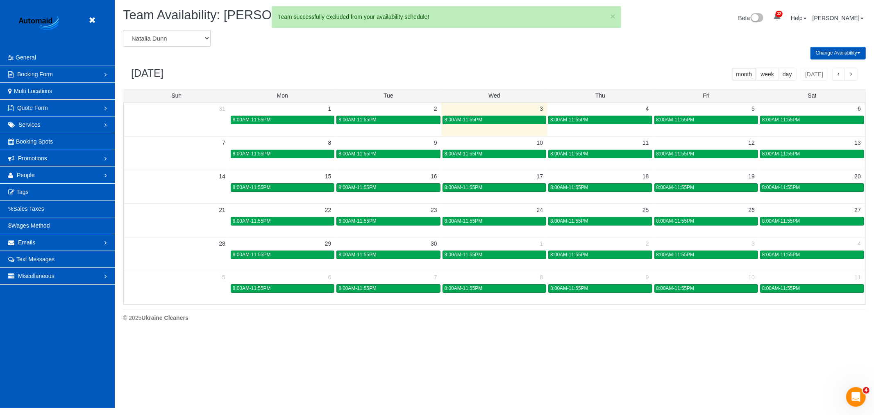
click at [402, 62] on div "September 2025 month week day today" at bounding box center [494, 74] width 743 height 30
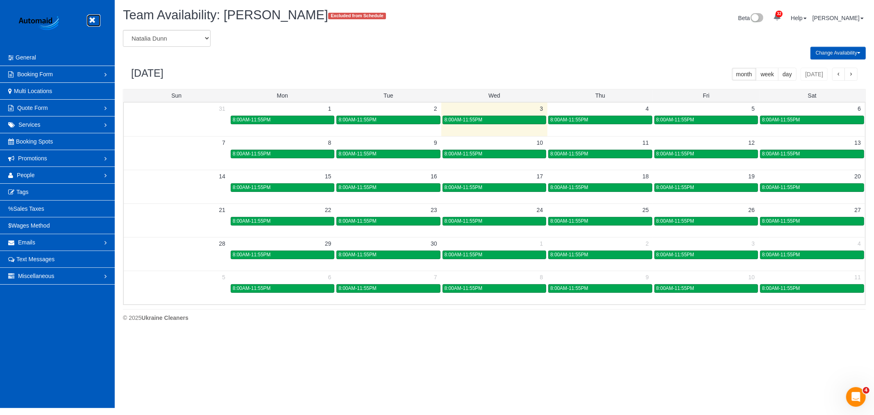
click at [91, 25] on icon at bounding box center [92, 20] width 10 height 10
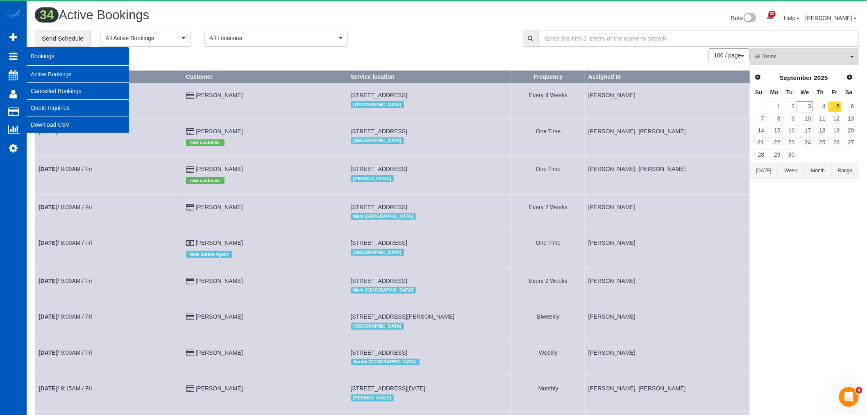
scroll to position [1411, 867]
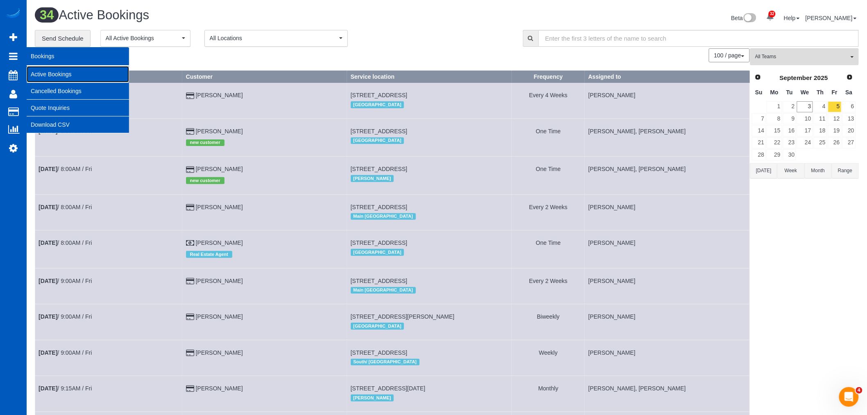
click at [44, 67] on link "Active Bookings" at bounding box center [78, 74] width 102 height 16
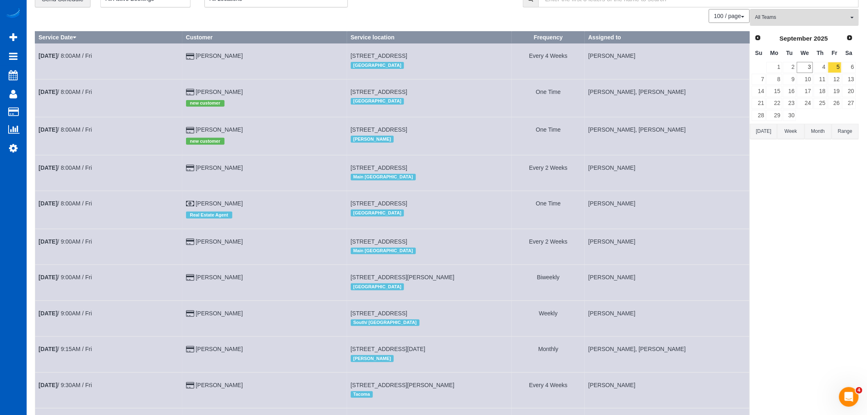
scroll to position [0, 0]
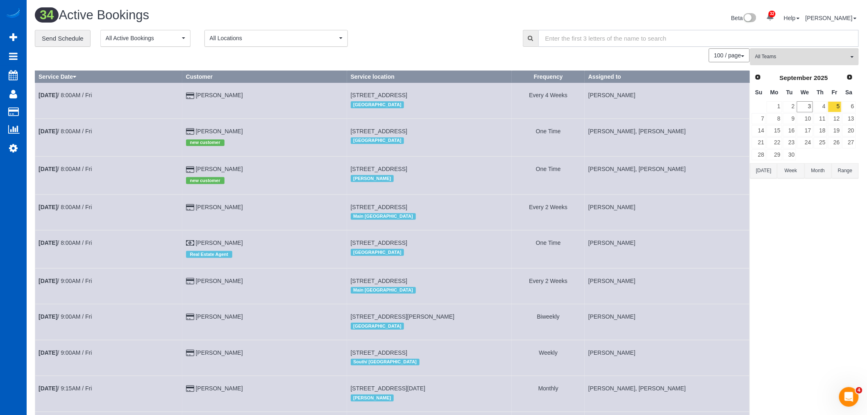
click at [794, 43] on input "text" at bounding box center [699, 38] width 321 height 17
click at [791, 52] on button "All Teams" at bounding box center [805, 56] width 109 height 17
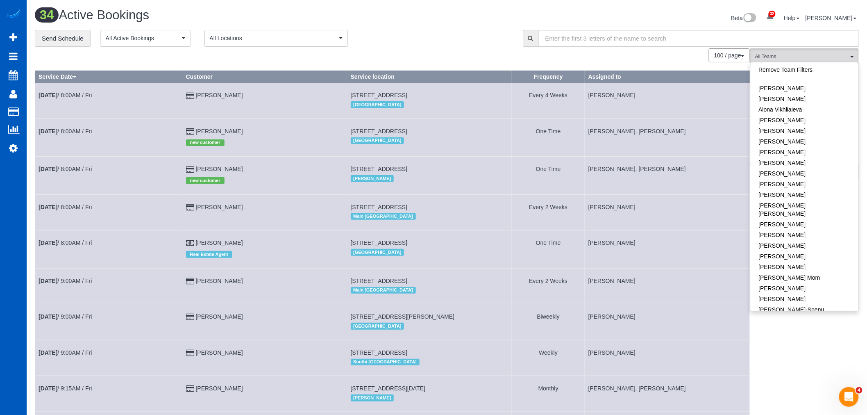
click at [242, 34] on span "All Locations" at bounding box center [273, 38] width 127 height 8
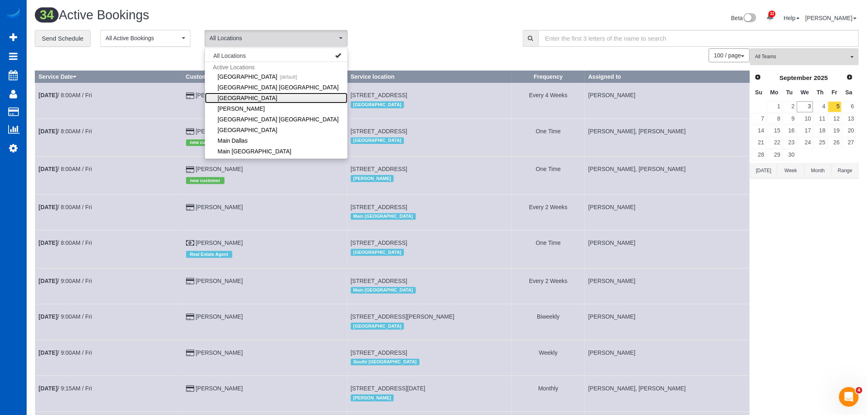
click at [239, 97] on link "[GEOGRAPHIC_DATA]" at bounding box center [276, 98] width 143 height 11
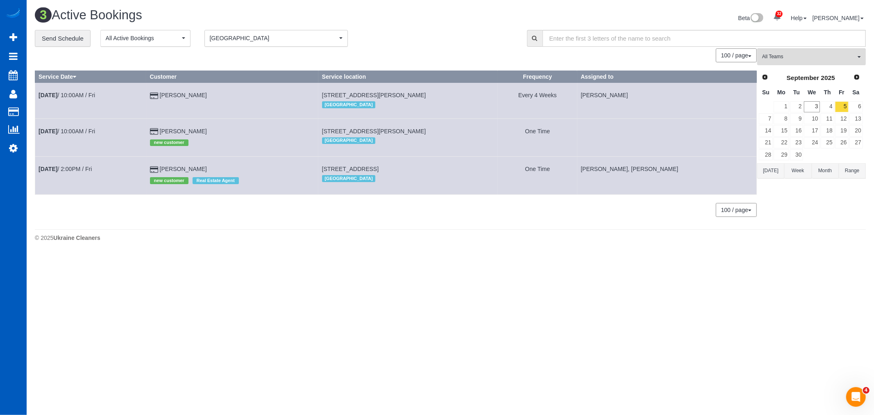
drag, startPoint x: 328, startPoint y: 172, endPoint x: 400, endPoint y: 167, distance: 72.7
click at [379, 168] on span "18014 E 103rd Ave, Commerce City, CO 80022" at bounding box center [350, 169] width 57 height 7
click at [370, 169] on span "18014 E 103rd Ave, Commerce City, CO 80022" at bounding box center [350, 169] width 57 height 7
drag, startPoint x: 324, startPoint y: 171, endPoint x: 457, endPoint y: 174, distance: 133.3
click at [457, 174] on td "18014 E 103rd Ave, Commerce City, CO 80022 Denver" at bounding box center [409, 176] width 180 height 38
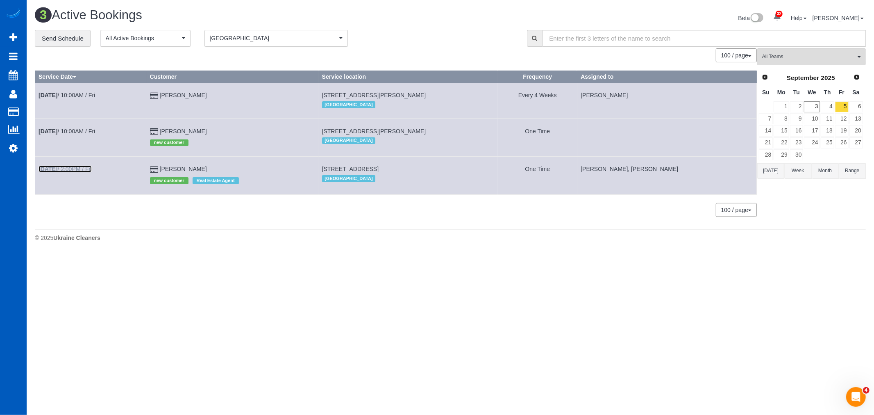
click at [71, 171] on link "Sep 5th / 2:00PM / Fri" at bounding box center [65, 169] width 53 height 7
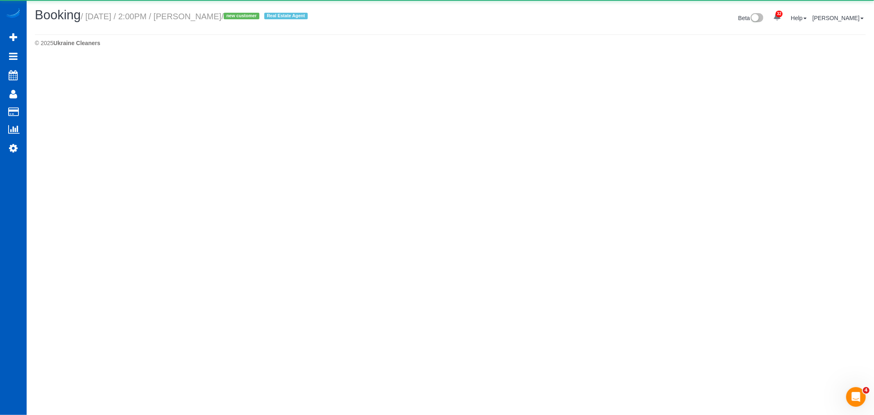
select select "CO"
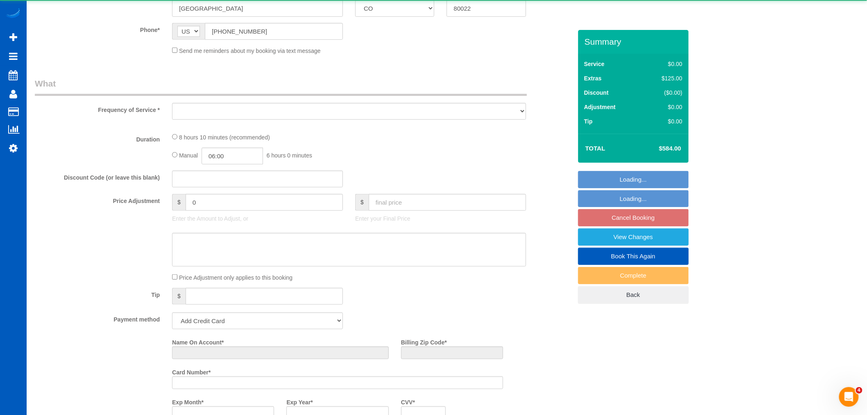
select select "object:11773"
select select "string:fspay-a3309155-2777-4f0c-a44a-7bb032cc4e80"
select select "199"
select select "number:8"
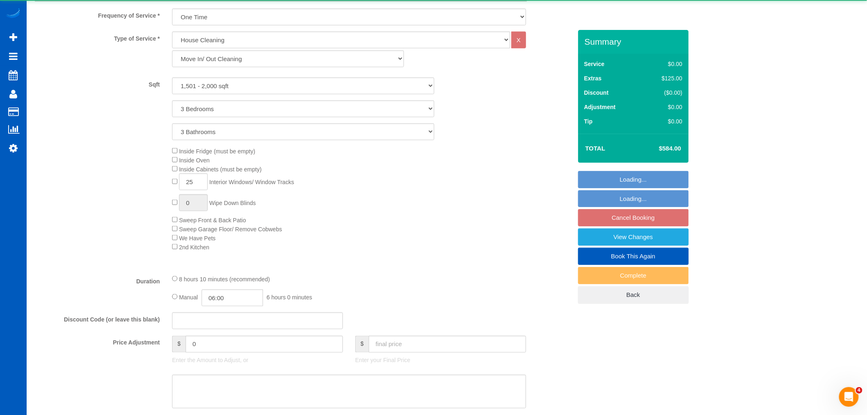
select select "spot30"
select select "1501"
select select "3"
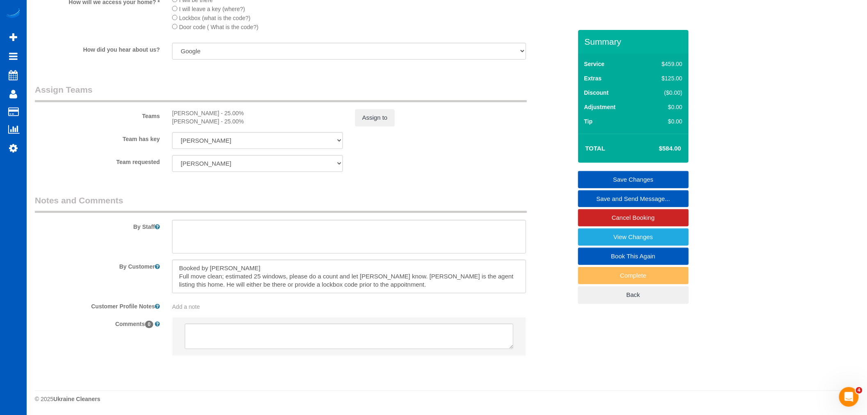
scroll to position [995, 0]
click at [384, 284] on textarea at bounding box center [349, 276] width 354 height 34
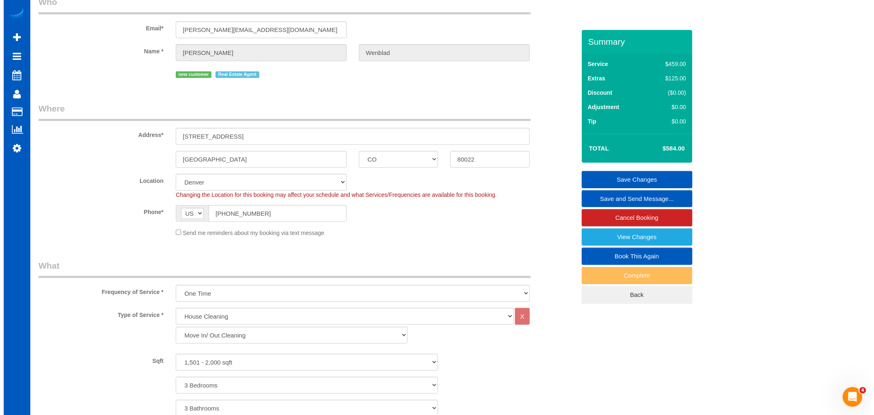
scroll to position [0, 0]
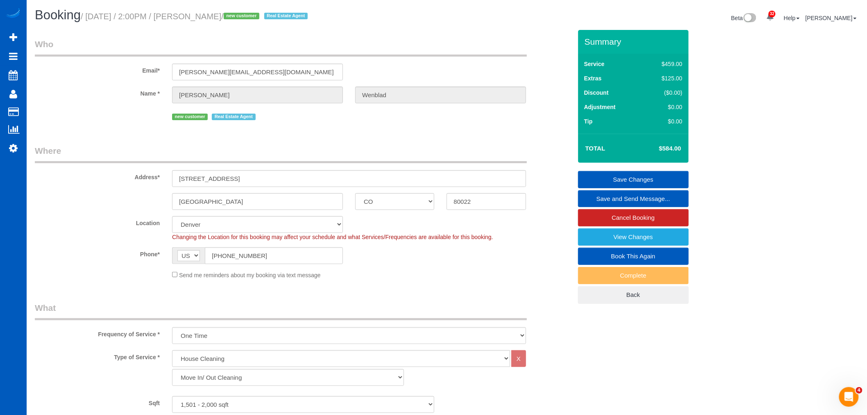
click at [309, 159] on legend "Where" at bounding box center [281, 154] width 492 height 18
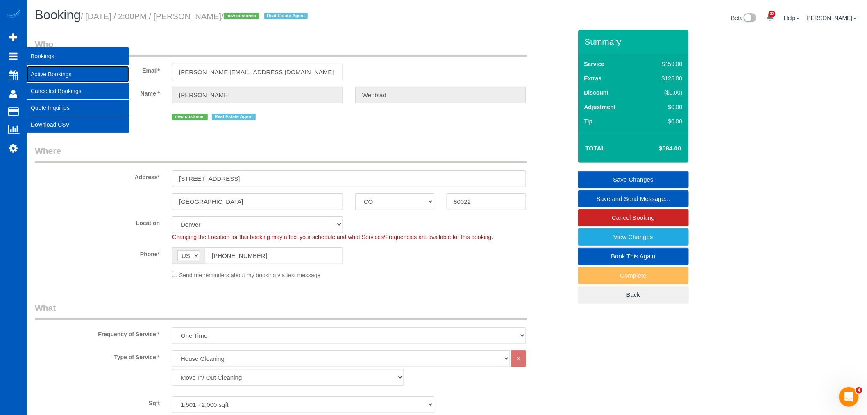
click at [54, 69] on link "Active Bookings" at bounding box center [78, 74] width 102 height 16
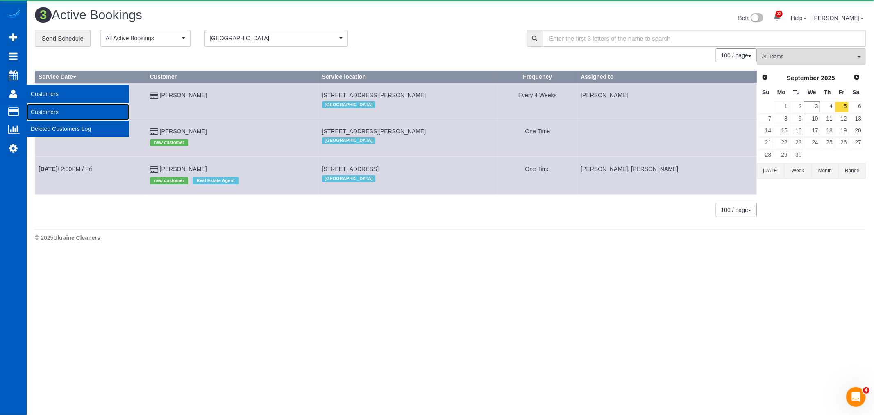
click at [49, 104] on link "Customers" at bounding box center [78, 112] width 102 height 16
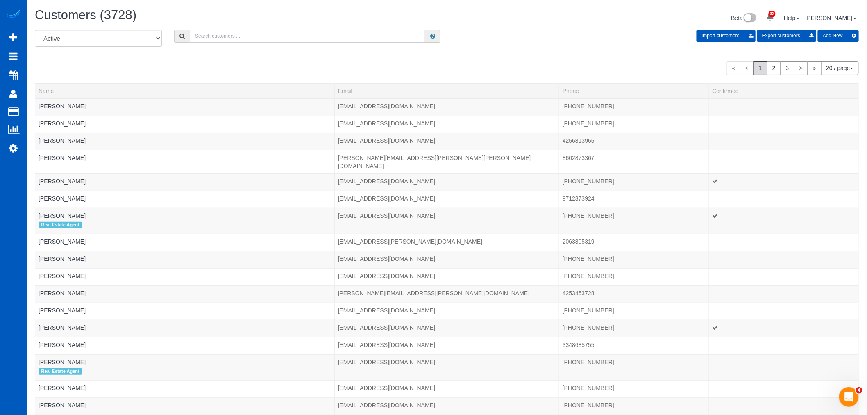
click at [223, 41] on input "text" at bounding box center [308, 36] width 236 height 13
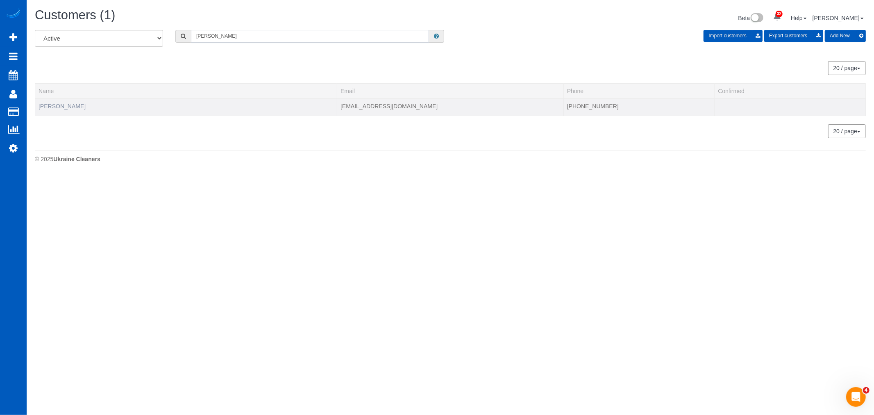
type input "Cody Caskey"
click at [41, 107] on link "Cody Caskey" at bounding box center [62, 106] width 47 height 7
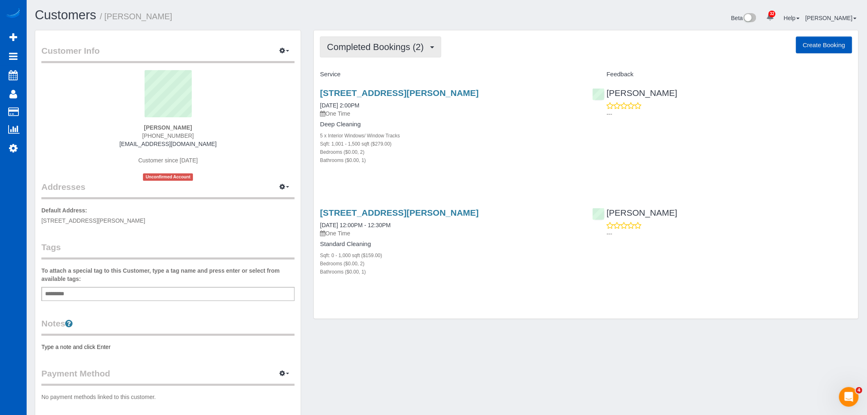
click at [355, 51] on span "Completed Bookings (2)" at bounding box center [377, 47] width 101 height 10
click at [363, 82] on ul "Completed Bookings (2) Upcoming Bookings (11) Cancelled Bookings (1) Charges (1…" at bounding box center [363, 95] width 87 height 74
click at [363, 52] on span "Completed Bookings (2)" at bounding box center [377, 47] width 101 height 10
click at [369, 73] on link "Upcoming Bookings (11)" at bounding box center [364, 76] width 86 height 11
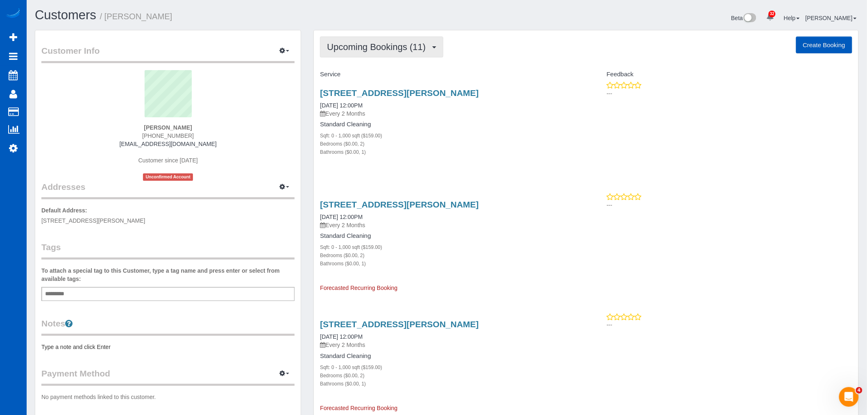
click at [383, 57] on button "Upcoming Bookings (11)" at bounding box center [381, 46] width 123 height 21
click at [359, 68] on link "Completed Bookings (2)" at bounding box center [364, 66] width 86 height 11
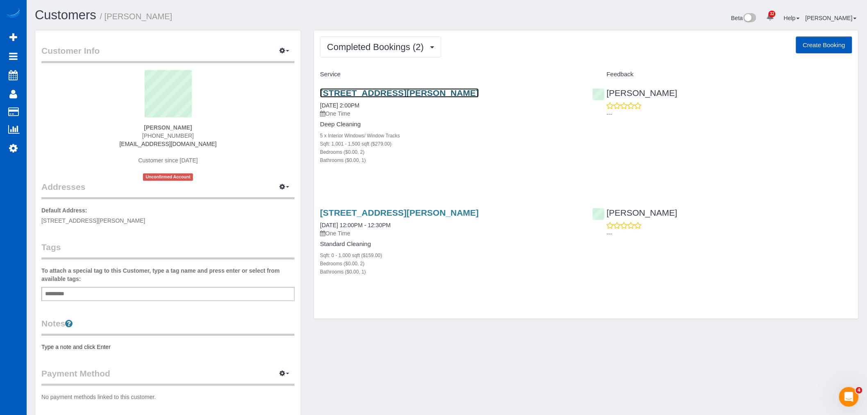
click at [370, 93] on link "8483 Everett Way Unit E, Arvada, CO 80005" at bounding box center [399, 92] width 159 height 9
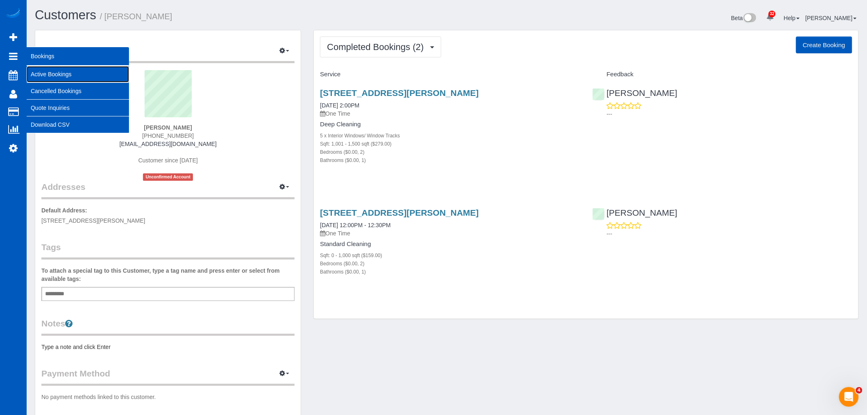
click at [74, 77] on link "Active Bookings" at bounding box center [78, 74] width 102 height 16
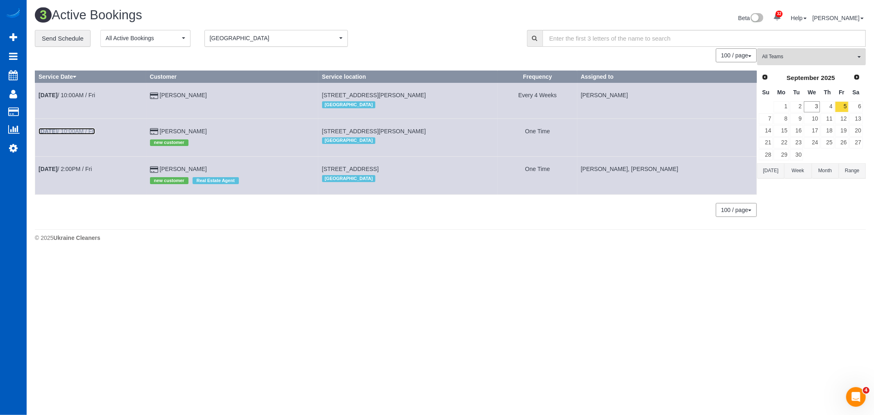
click at [74, 133] on link "Sep 5th / 10:00AM / Fri" at bounding box center [67, 131] width 57 height 7
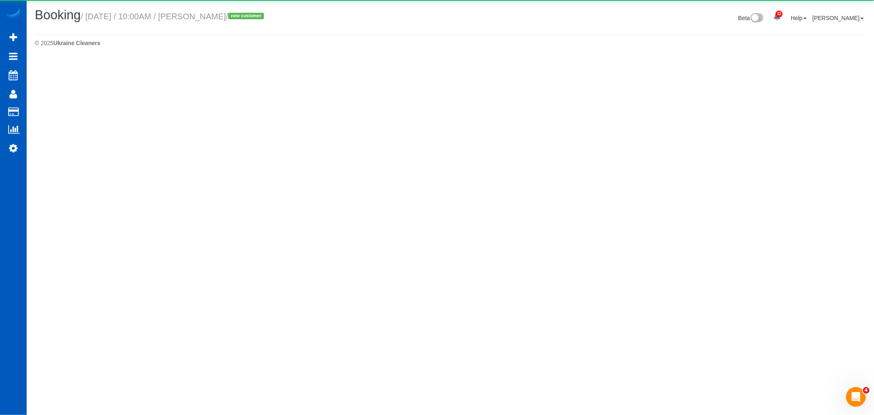
select select "CO"
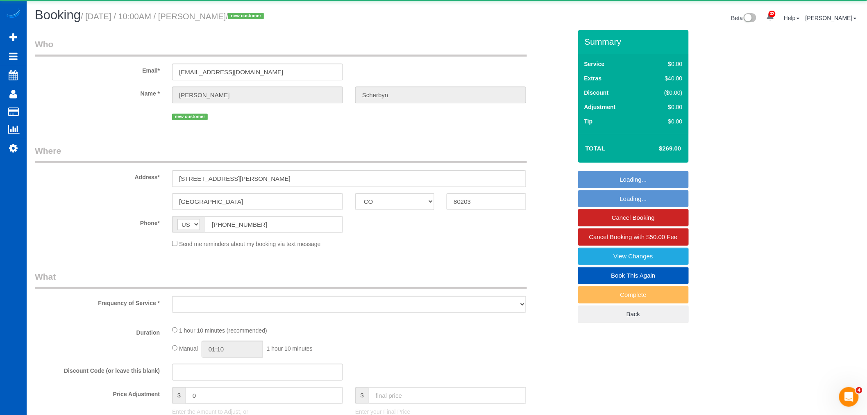
select select "object:14389"
select select "string:fspay-76b5ec40-f852-43e3-8ec1-a69f963e6cd2"
select select "199"
select select "spot38"
select select "number:8"
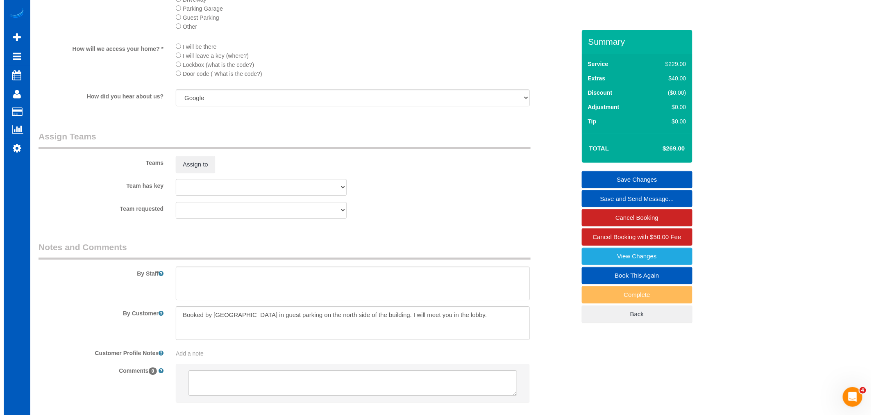
scroll to position [1017, 0]
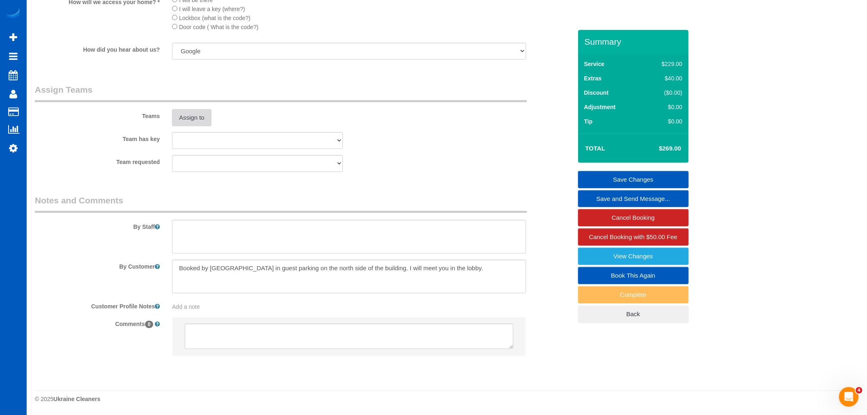
click at [191, 120] on button "Assign to" at bounding box center [191, 117] width 39 height 17
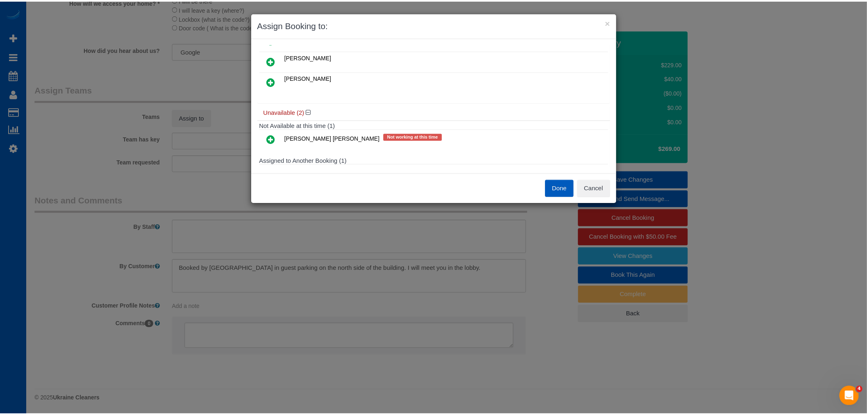
scroll to position [46, 0]
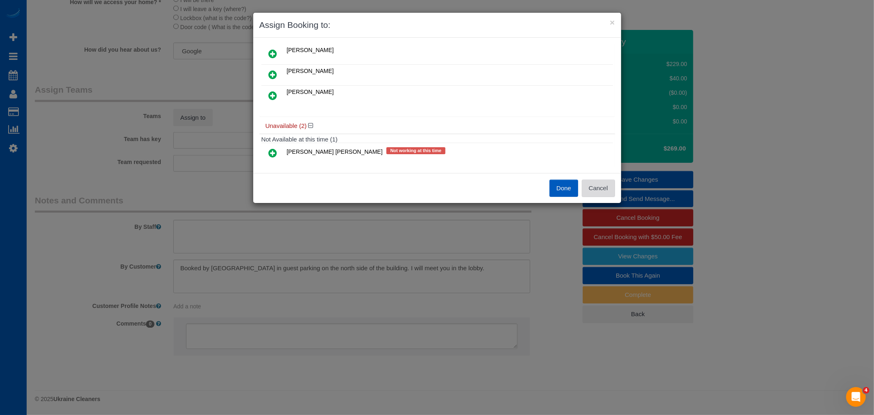
drag, startPoint x: 611, startPoint y: 193, endPoint x: 607, endPoint y: 190, distance: 4.7
click at [611, 193] on button "Cancel" at bounding box center [598, 188] width 33 height 17
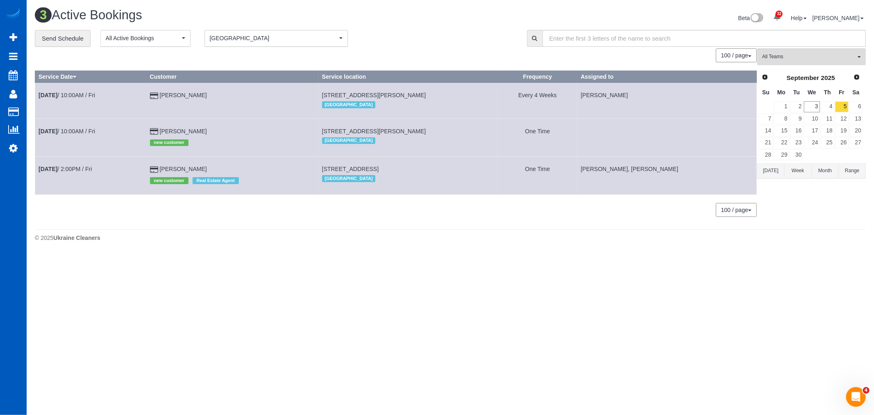
drag, startPoint x: 326, startPoint y: 130, endPoint x: 486, endPoint y: 136, distance: 160.4
click at [490, 136] on td "1055 N Logan St, Apt 1207, Denver, CO 80203 Denver" at bounding box center [409, 137] width 180 height 38
drag, startPoint x: 323, startPoint y: 95, endPoint x: 423, endPoint y: 97, distance: 100.4
click at [423, 97] on td "2469 Bryant St, Denver, CO 80211 Denver" at bounding box center [409, 101] width 180 height 36
copy span "2469 Bryant St, Denver, CO 80211"
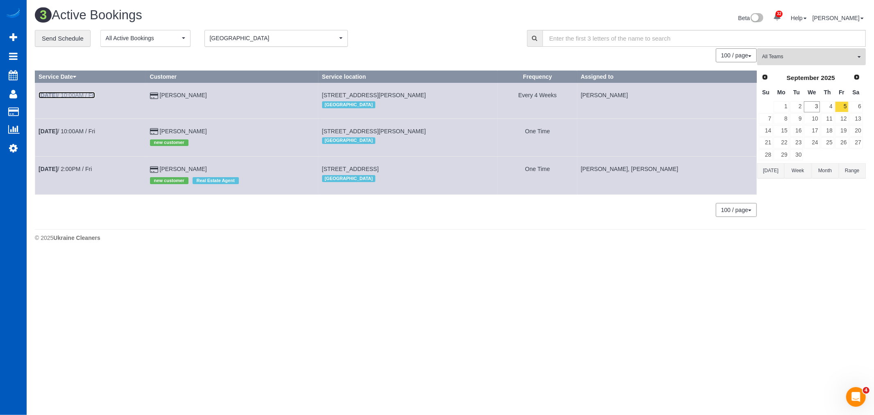
click at [67, 97] on link "Sep 5th / 10:00AM / Fri" at bounding box center [67, 95] width 57 height 7
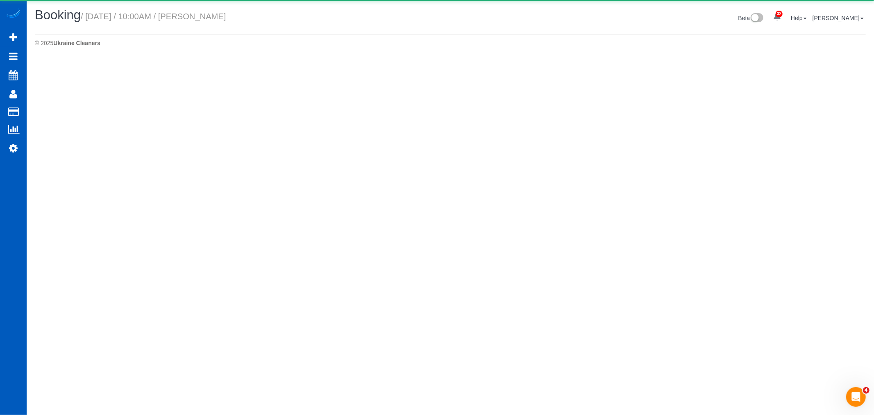
select select "CO"
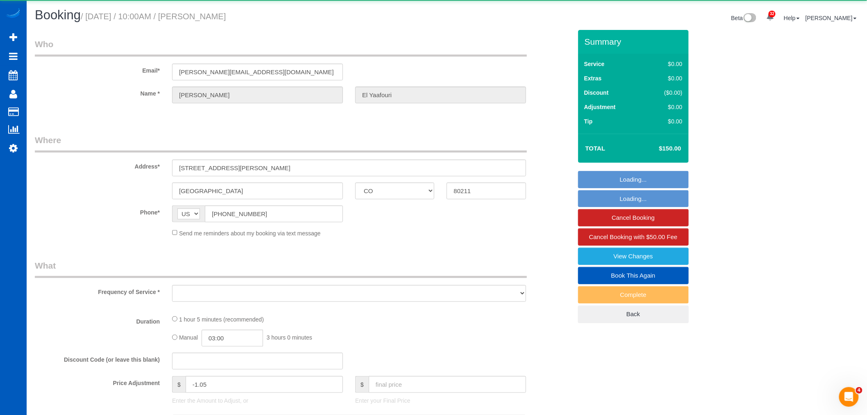
select select "object:15450"
select select "string:fspay-28ed72cf-78d9-4a48-a52c-e3ec85cc28ad"
select select "199"
select select "2"
select select "spot46"
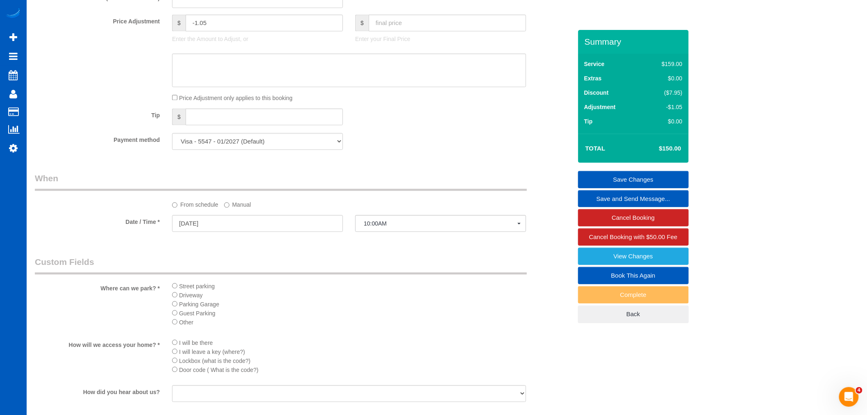
scroll to position [501, 0]
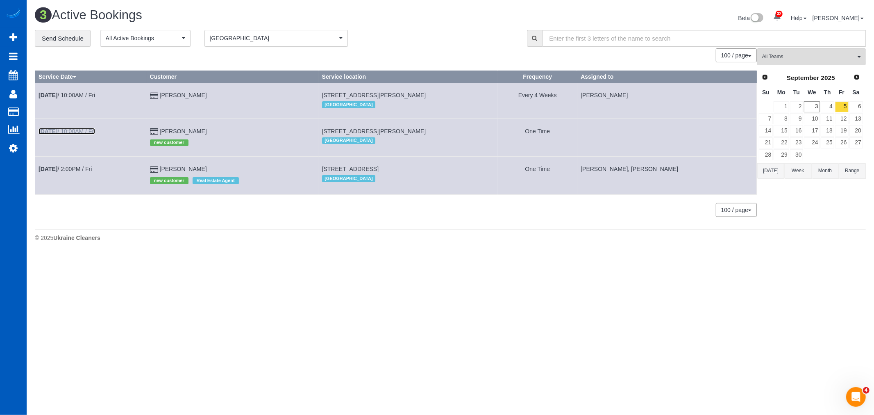
click at [51, 132] on b "Sep 5th" at bounding box center [48, 131] width 19 height 7
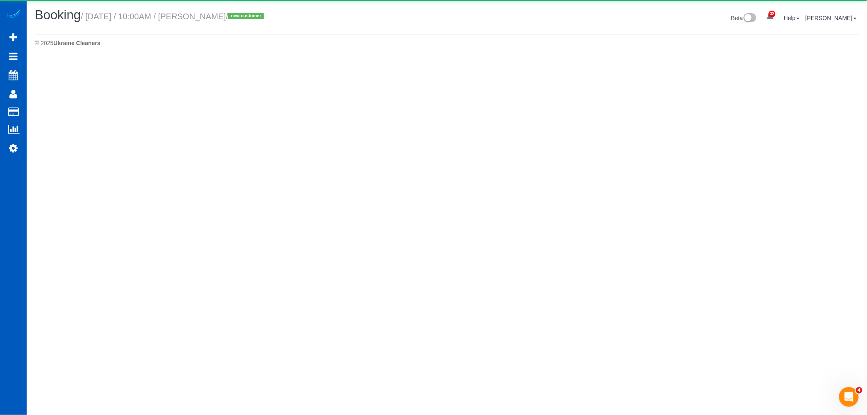
select select "CO"
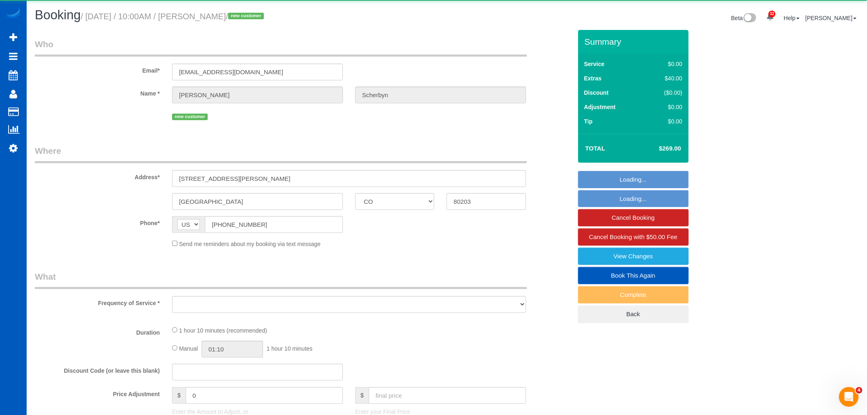
select select "object:16388"
select select "199"
select select "spot54"
select select "number:8"
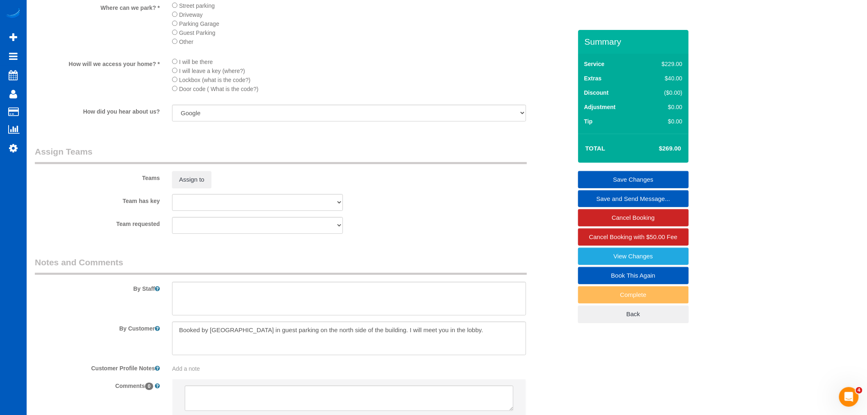
scroll to position [956, 0]
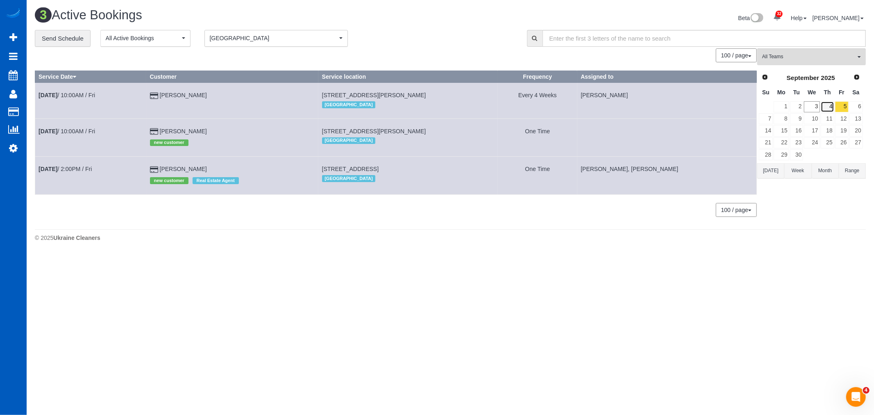
click at [823, 103] on link "4" at bounding box center [828, 106] width 14 height 11
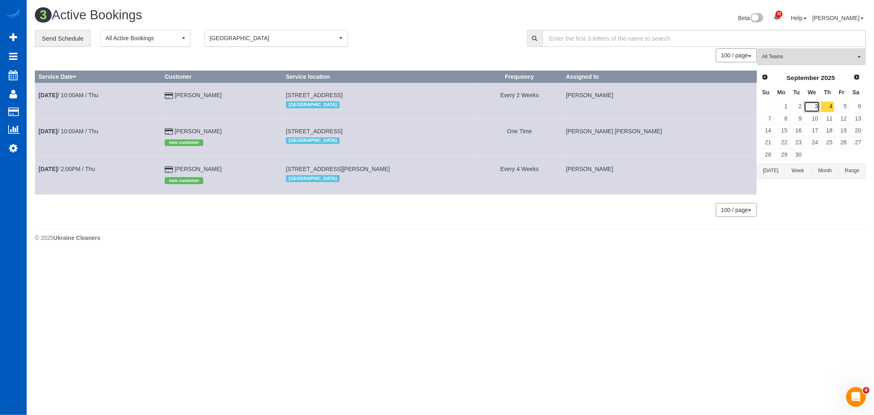
click at [812, 105] on link "3" at bounding box center [812, 106] width 16 height 11
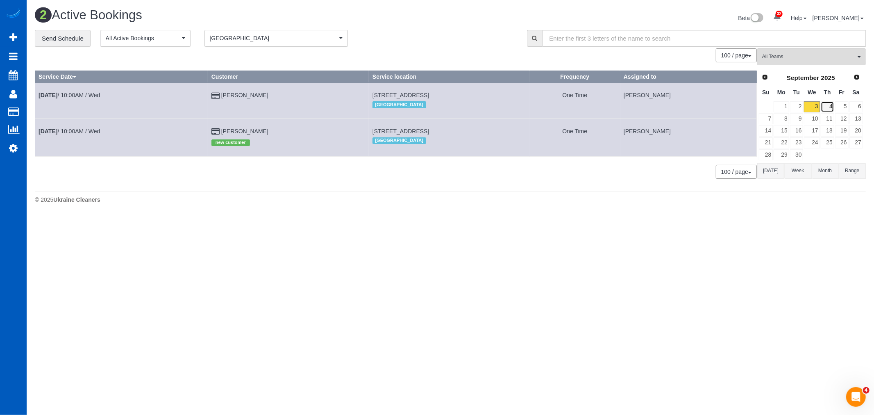
click at [828, 104] on link "4" at bounding box center [828, 106] width 14 height 11
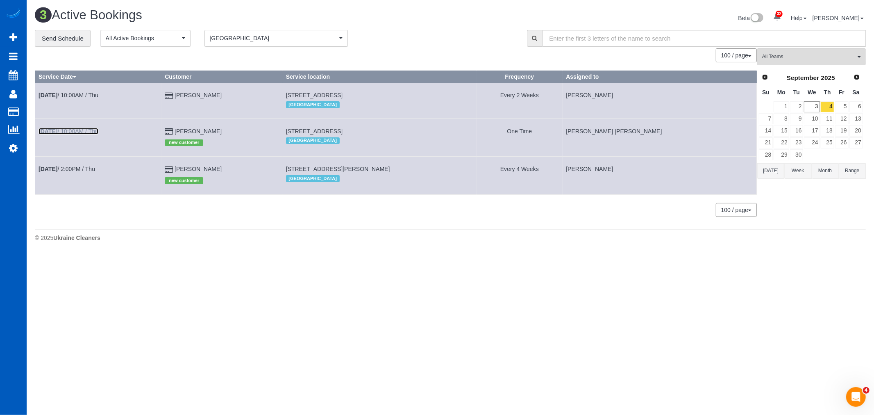
click at [82, 134] on link "Sep 4th / 10:00AM / Thu" at bounding box center [69, 131] width 60 height 7
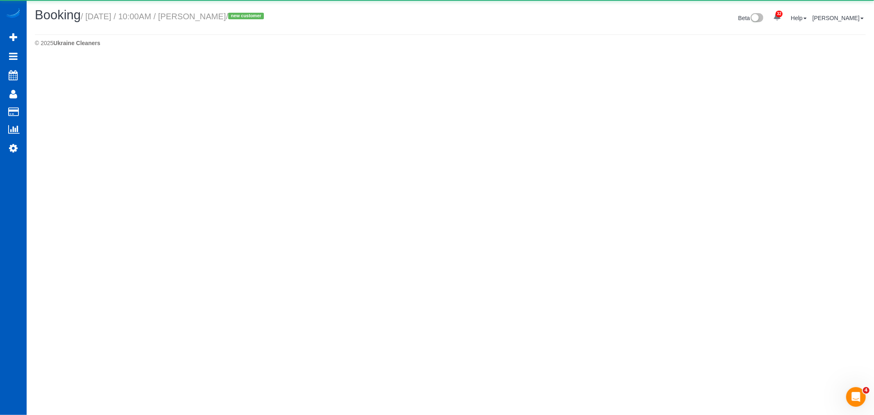
select select "CO"
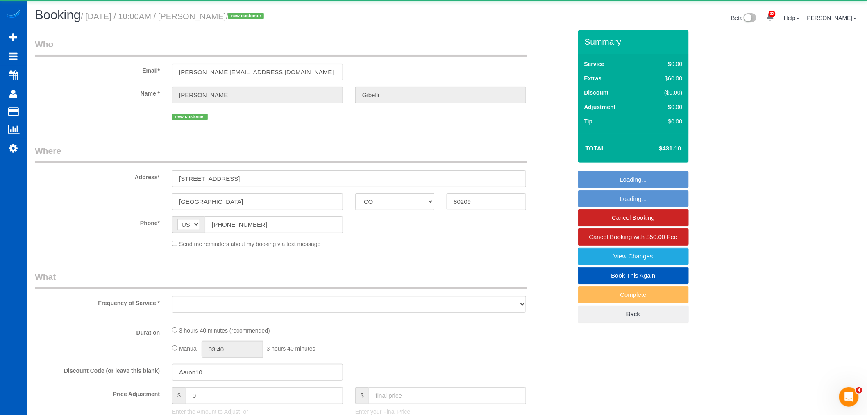
select select "object:17451"
select select "string:fspay-78c3286c-76bc-40ae-88b9-8264661bfb0c"
select select "199"
select select "spot62"
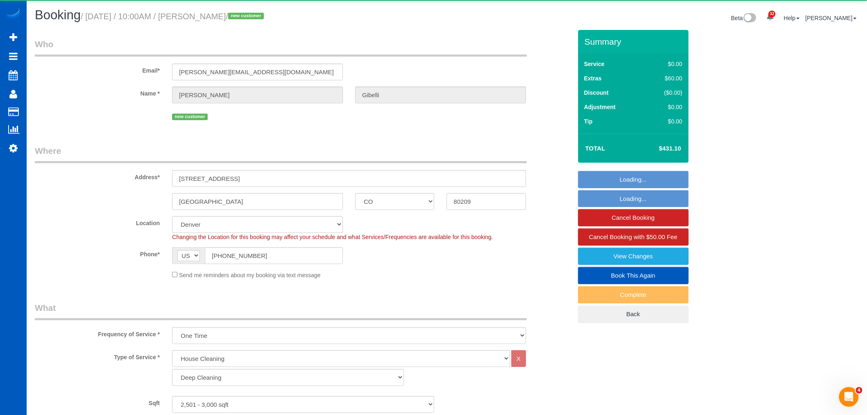
select select "2501"
select select "4"
select select "3"
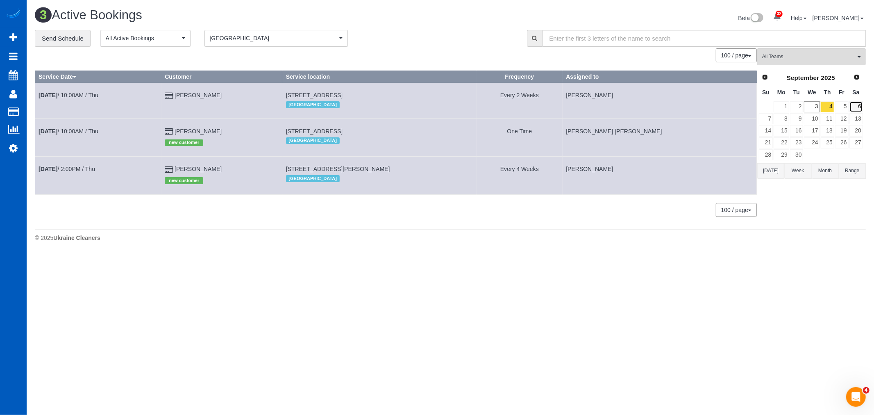
click at [857, 109] on link "6" at bounding box center [857, 106] width 14 height 11
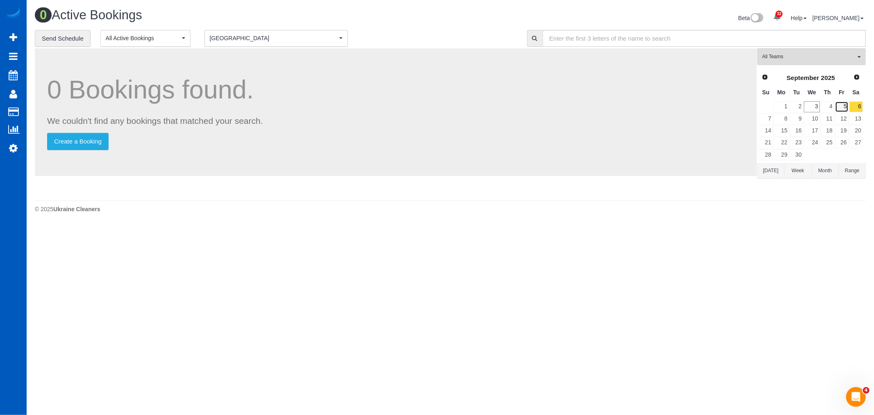
click at [839, 109] on link "5" at bounding box center [842, 106] width 14 height 11
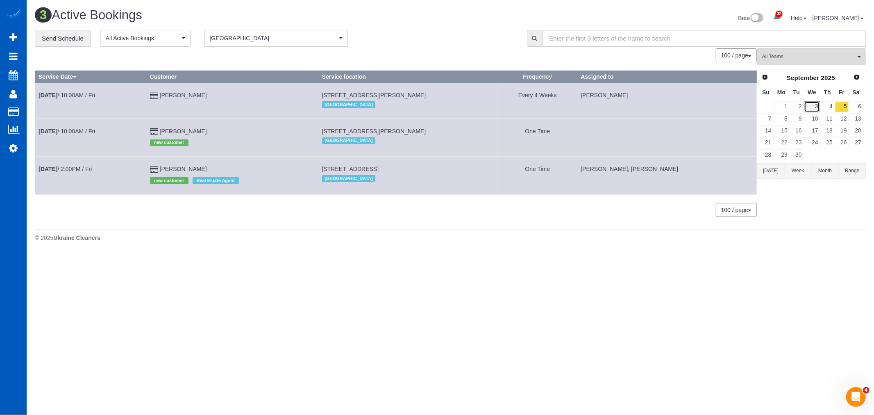
click at [814, 107] on link "3" at bounding box center [812, 106] width 16 height 11
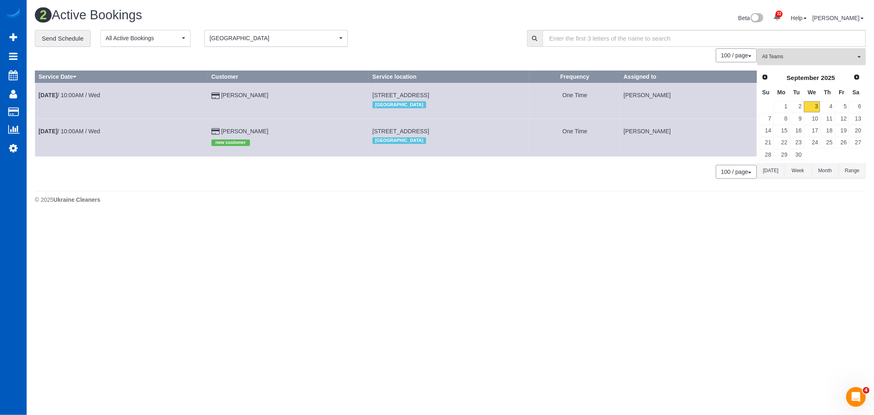
click at [796, 68] on div "All Teams Remove Team Filters [PERSON_NAME] [PERSON_NAME] Alona Vikhliaieva [PE…" at bounding box center [812, 117] width 109 height 139
click at [797, 62] on button "All Teams" at bounding box center [812, 56] width 109 height 17
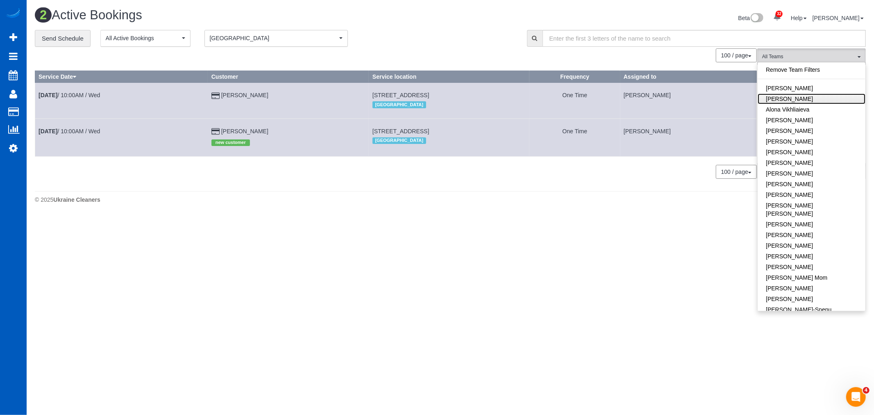
click at [790, 96] on link "[PERSON_NAME]" at bounding box center [812, 98] width 108 height 11
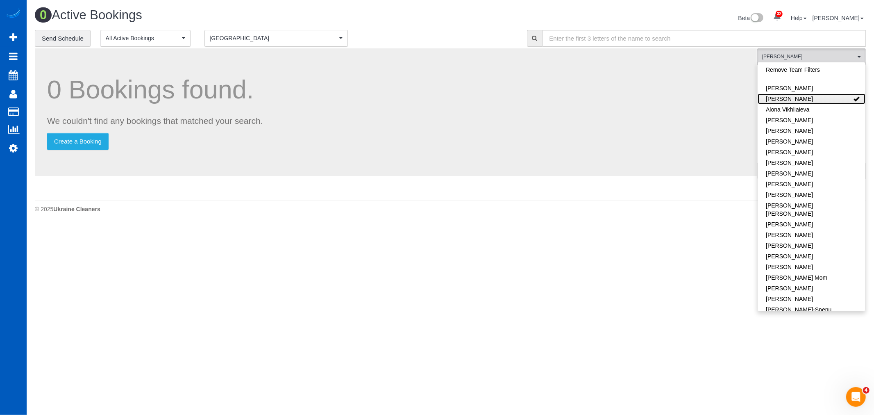
click at [795, 95] on link "[PERSON_NAME]" at bounding box center [812, 98] width 108 height 11
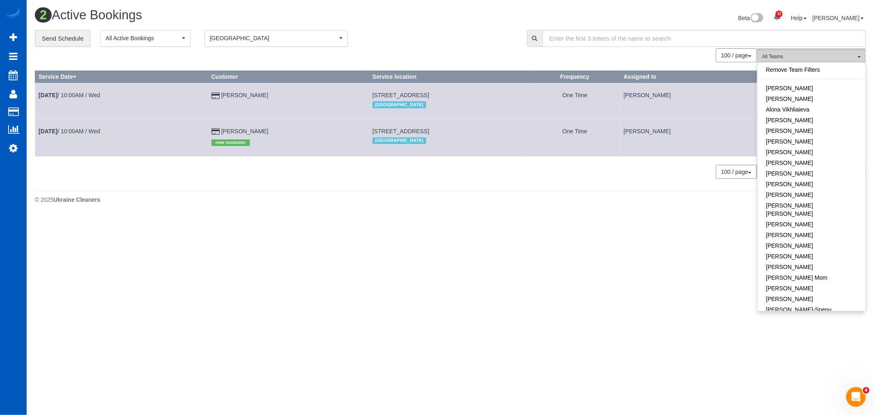
click at [814, 59] on span "All Teams" at bounding box center [808, 56] width 93 height 7
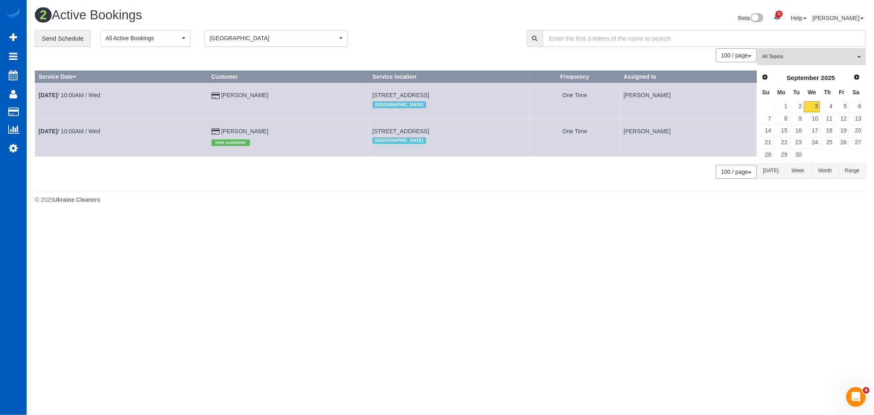
drag, startPoint x: 605, startPoint y: 223, endPoint x: 742, endPoint y: 136, distance: 162.2
click at [607, 223] on body "32 Beta Your Notifications You have 0 alerts × You have 1 to charge for 09/01/2…" at bounding box center [437, 207] width 874 height 415
click at [247, 46] on button "Denver Denver" at bounding box center [276, 38] width 143 height 17
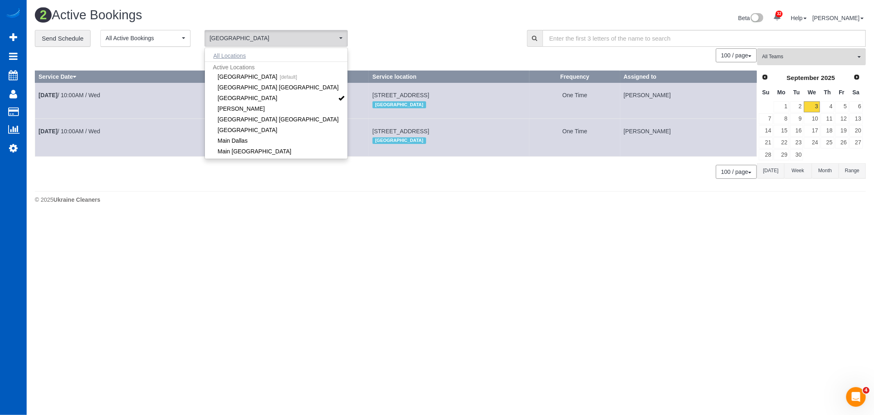
click at [247, 59] on button "All Locations" at bounding box center [230, 55] width 50 height 11
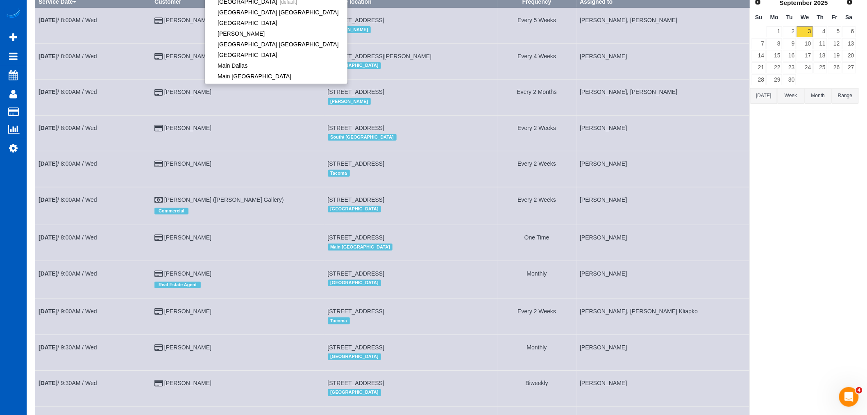
scroll to position [91, 0]
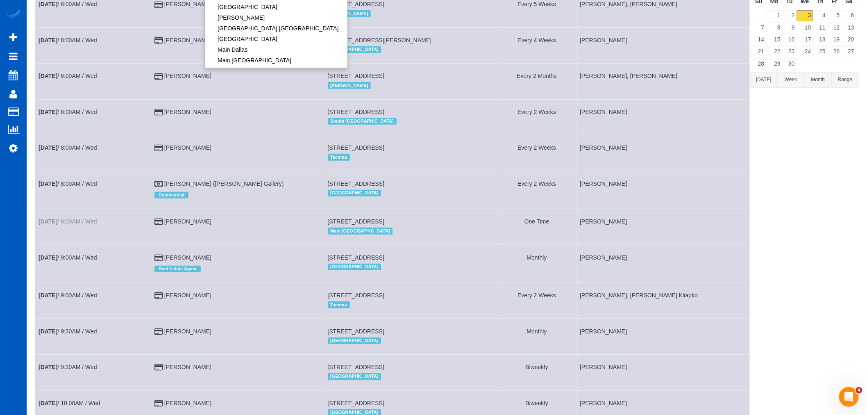
click at [59, 223] on td "Sep 3rd / 8:00AM / Wed" at bounding box center [93, 227] width 116 height 36
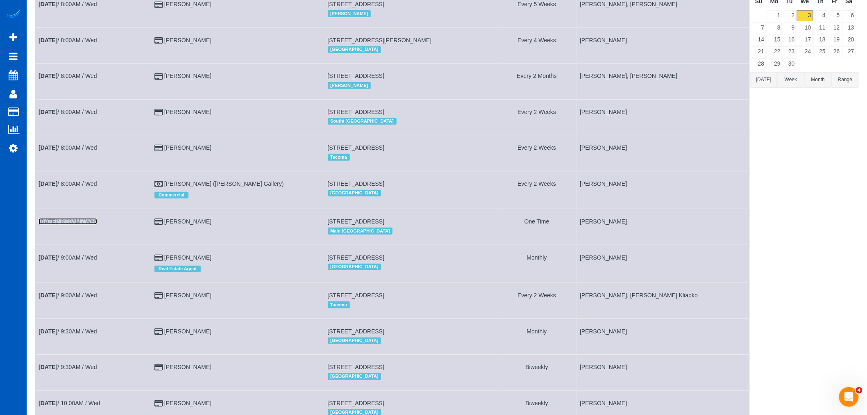
click at [57, 224] on b "[DATE]" at bounding box center [48, 221] width 19 height 7
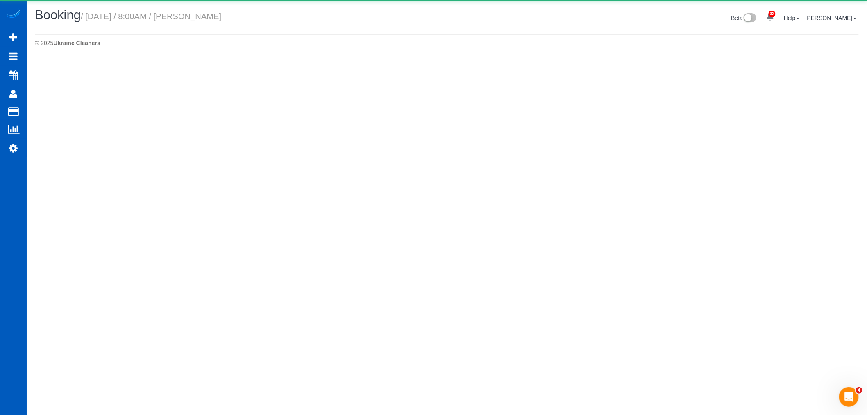
select select "WA"
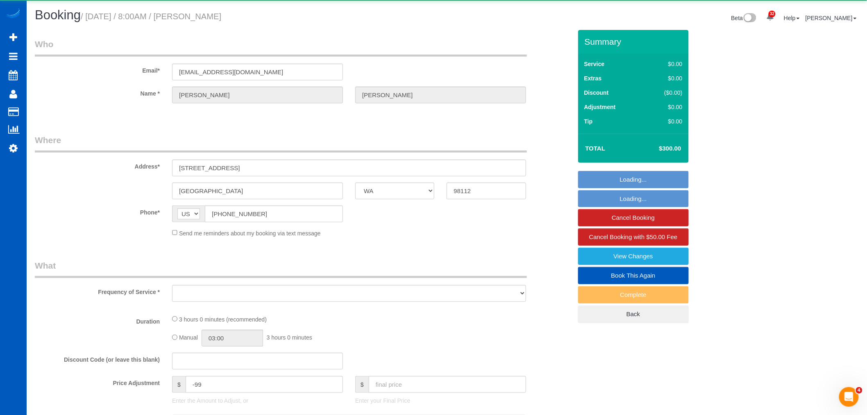
select select "object:19136"
select select "199"
select select "3501"
select select "4"
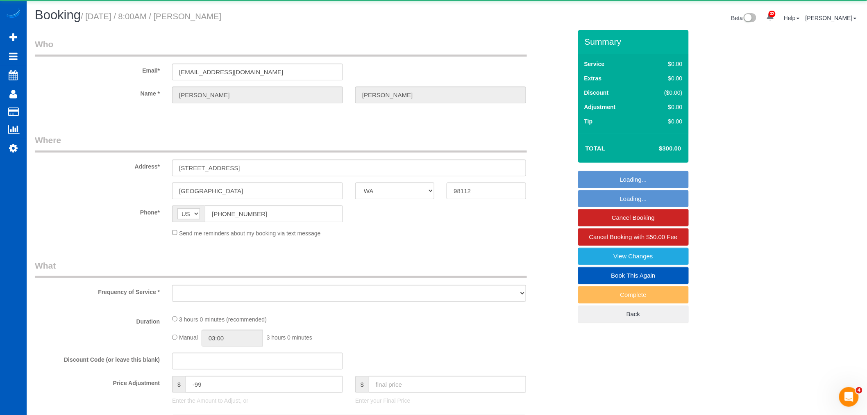
select select "spot70"
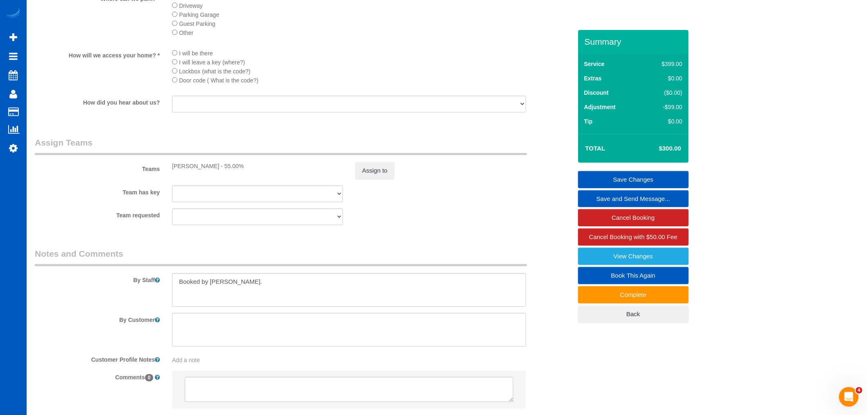
scroll to position [956, 0]
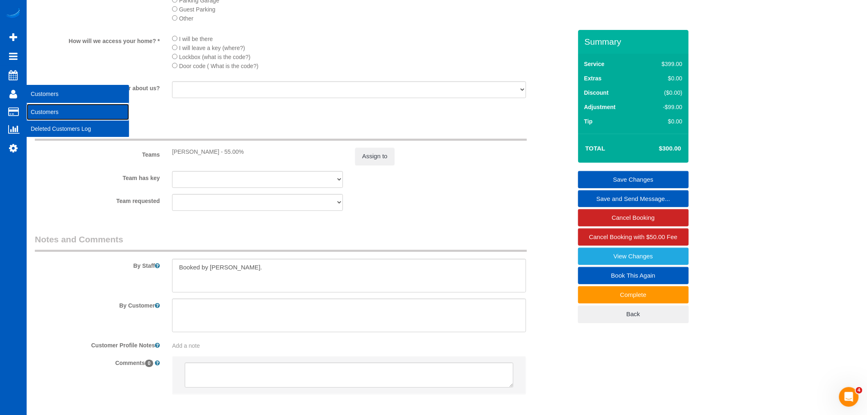
click at [55, 112] on link "Customers" at bounding box center [78, 112] width 102 height 16
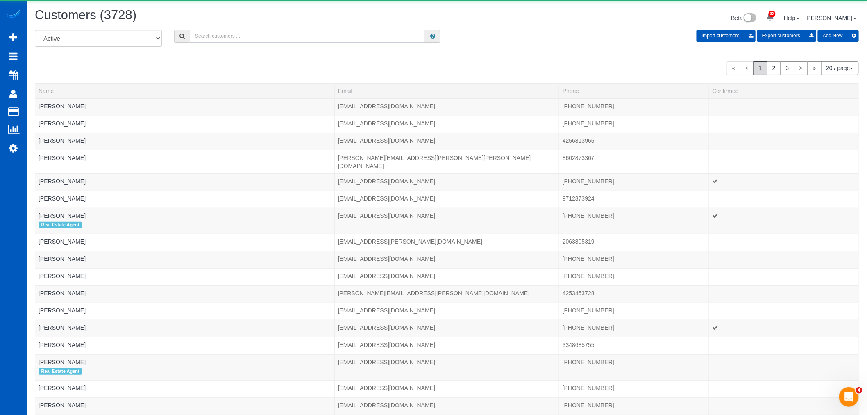
click at [207, 40] on input "text" at bounding box center [308, 36] width 236 height 13
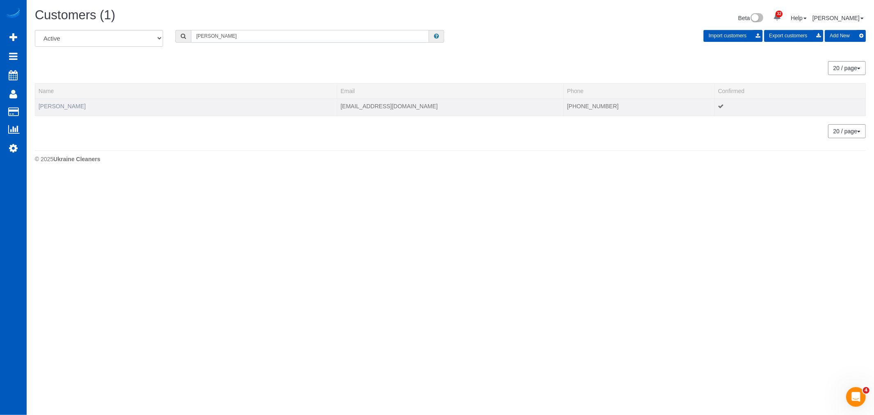
type input "amy dennis"
click at [55, 105] on link "[PERSON_NAME]" at bounding box center [62, 106] width 47 height 7
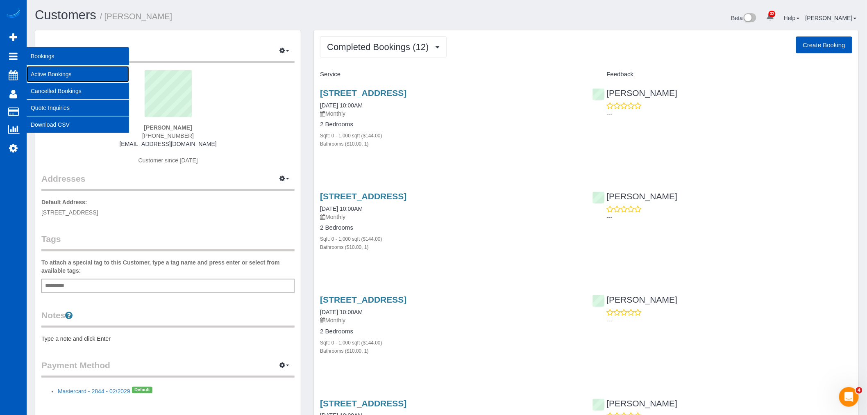
click at [64, 70] on link "Active Bookings" at bounding box center [78, 74] width 102 height 16
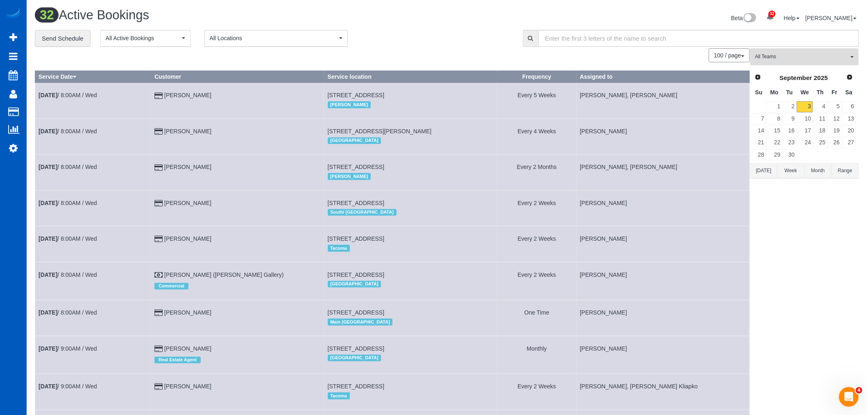
click at [780, 52] on button "All Teams" at bounding box center [805, 56] width 109 height 17
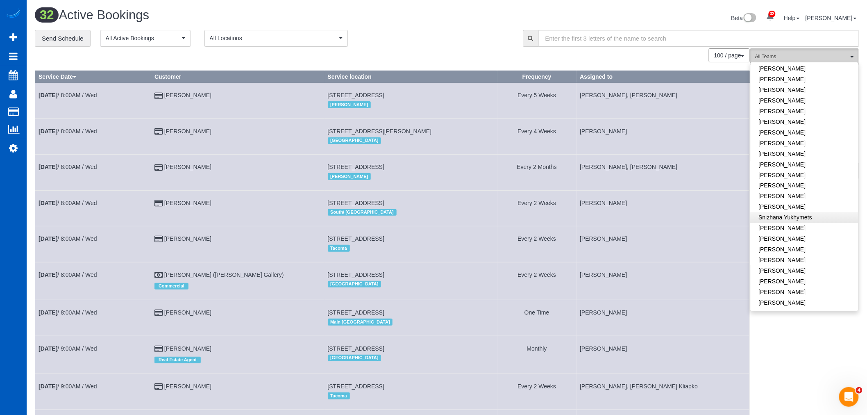
scroll to position [530, 0]
click at [784, 209] on link "Snizhana Yukhymets" at bounding box center [805, 214] width 108 height 11
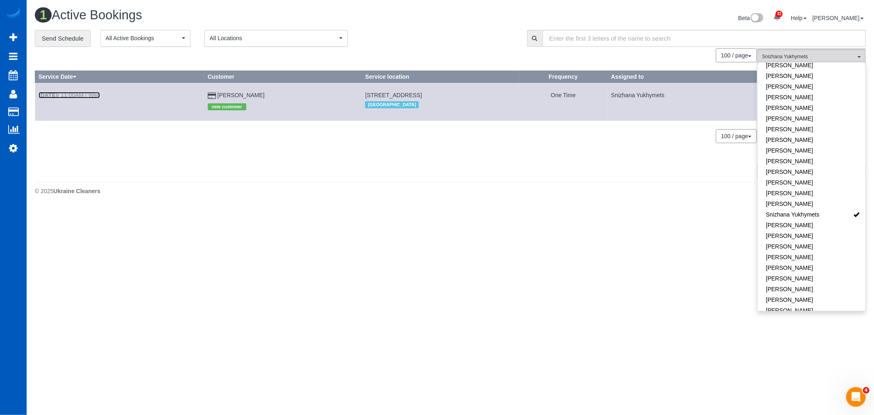
click at [82, 93] on link "Sep 3rd / 11:00AM / Wed" at bounding box center [69, 95] width 61 height 7
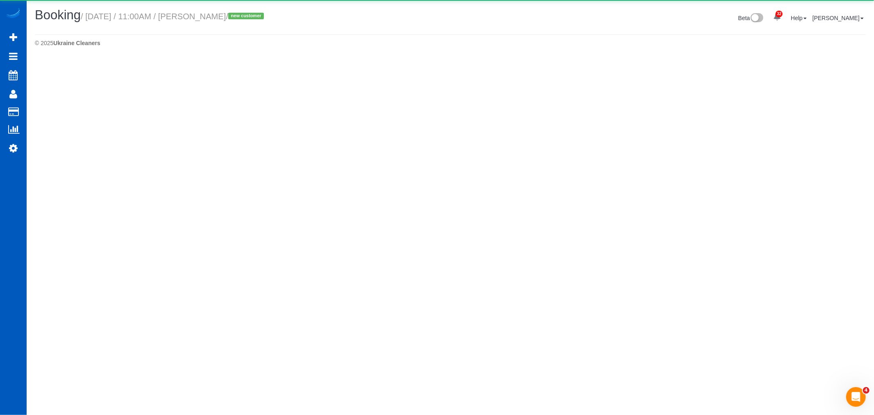
select select "WA"
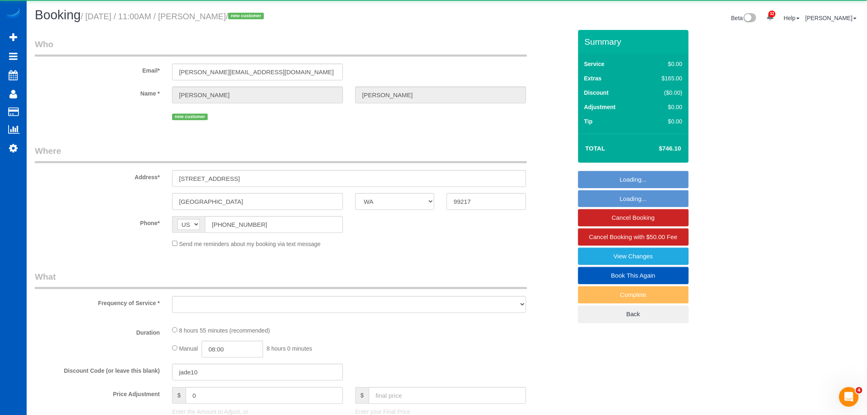
select select "object:21273"
select select "string:fspay-c70cf634-9dac-49a7-919f-6375c5ee15ad"
select select "199"
select select "3501"
select select "4"
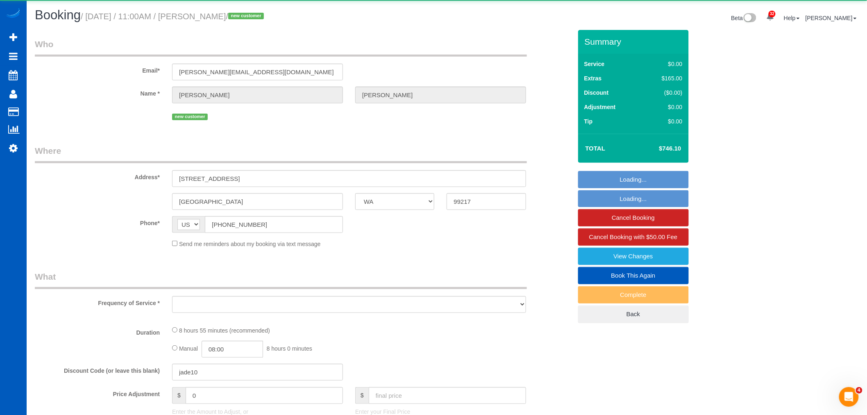
select select "3"
select select "spot76"
select select "number:8"
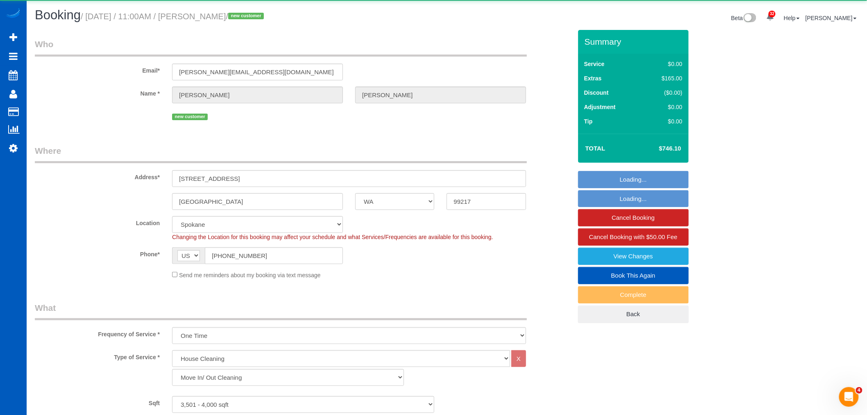
select select "object:21553"
select select "3501"
select select "4"
select select "3"
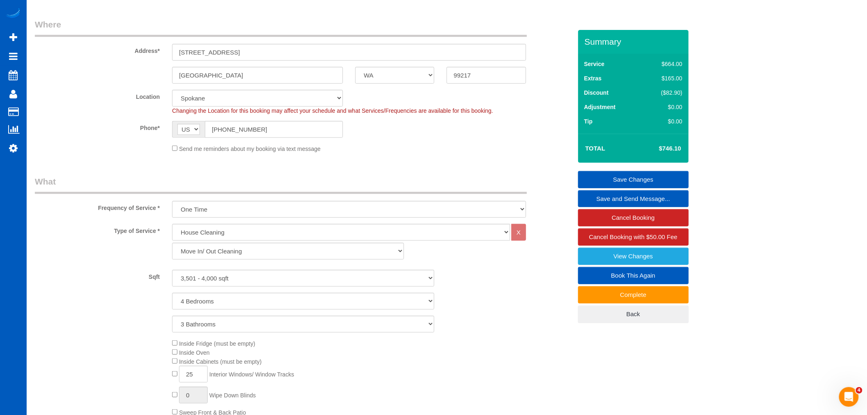
scroll to position [46, 0]
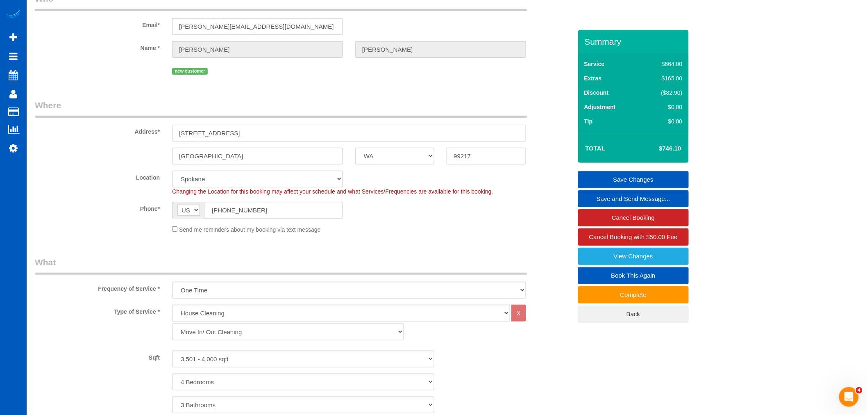
drag, startPoint x: 275, startPoint y: 135, endPoint x: 121, endPoint y: 130, distance: 154.2
click at [121, 130] on div "Address* 11818 N Mountain Trail Ln" at bounding box center [304, 120] width 550 height 42
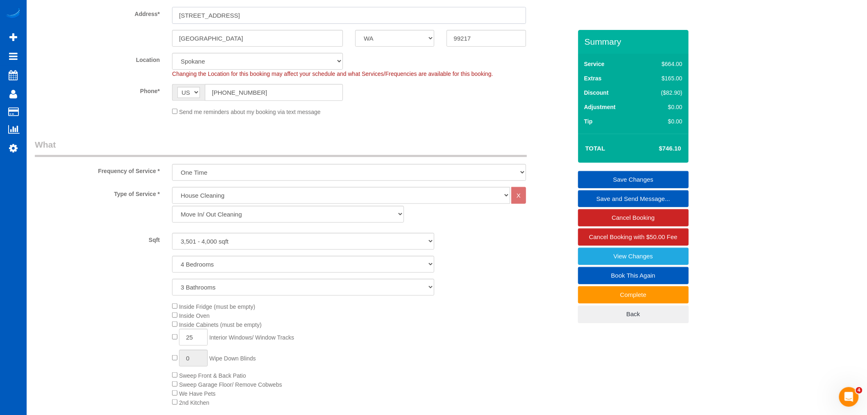
scroll to position [357, 0]
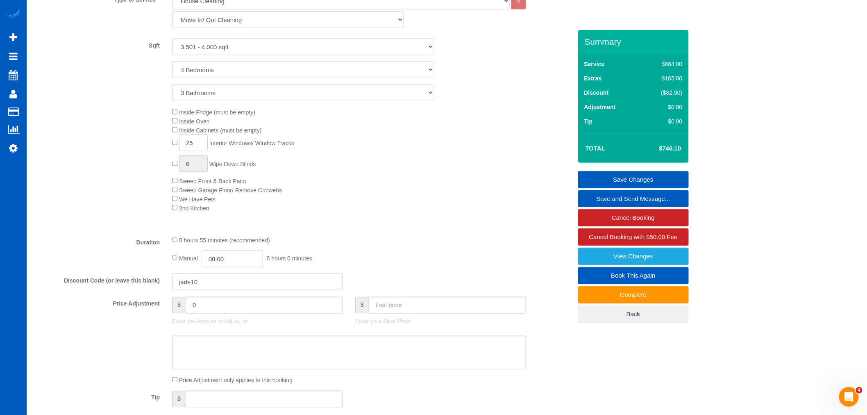
click at [333, 207] on div "Inside Fridge (must be empty) Inside Oven Inside Cabinets (must be empty) 25 In…" at bounding box center [372, 159] width 412 height 105
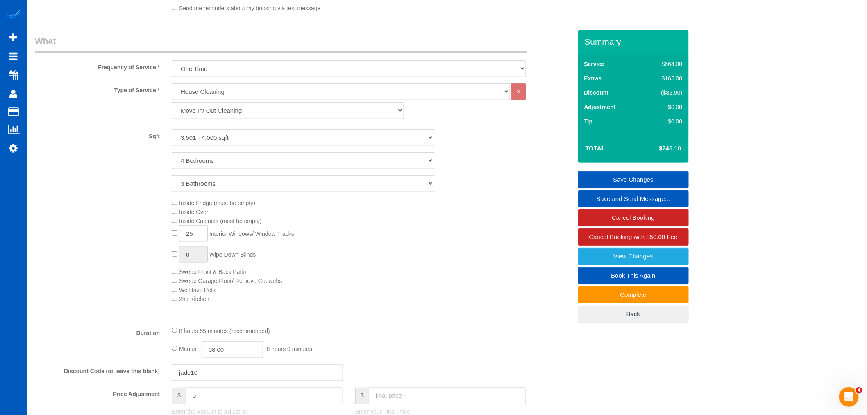
scroll to position [319, 0]
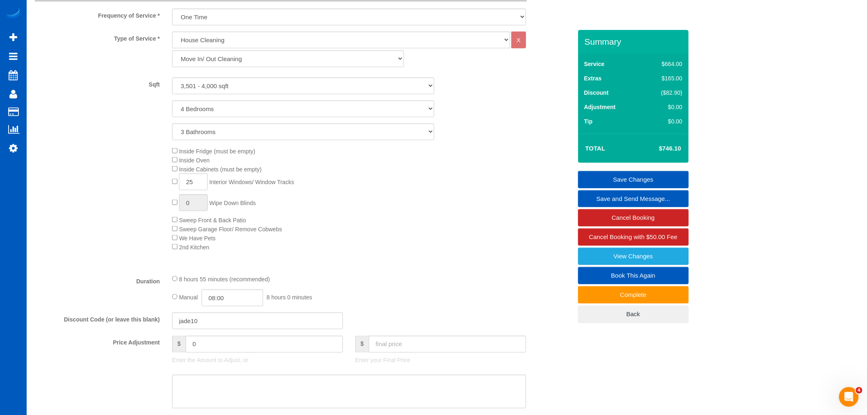
click at [175, 185] on span "25 Interior Windows/ Window Tracks" at bounding box center [233, 182] width 122 height 7
drag, startPoint x: 216, startPoint y: 271, endPoint x: 200, endPoint y: 255, distance: 22.9
drag, startPoint x: 200, startPoint y: 255, endPoint x: 191, endPoint y: 268, distance: 15.9
click at [191, 268] on div "Type of Service * House Cleaning X Standard Cleaning Deep Cleaning Move In/ Out…" at bounding box center [303, 150] width 537 height 236
drag, startPoint x: 206, startPoint y: 185, endPoint x: 170, endPoint y: 185, distance: 36.1
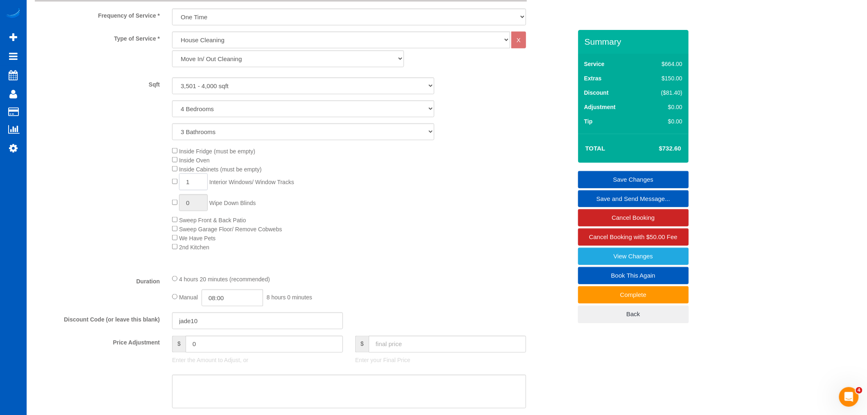
click at [170, 185] on div "Inside Fridge (must be empty) Inside Oven Inside Cabinets (must be empty) 1 Int…" at bounding box center [372, 198] width 412 height 105
type input "25"
click at [334, 238] on div "Inside Fridge (must be empty) Inside Oven Inside Cabinets (must be empty) 25 In…" at bounding box center [372, 198] width 412 height 105
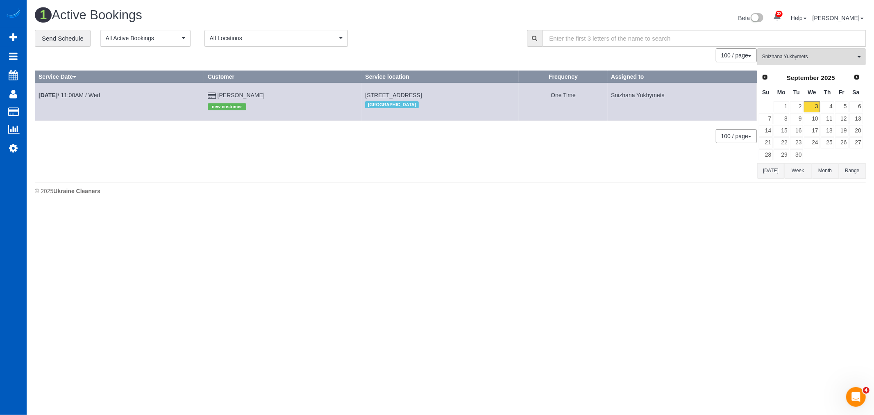
click at [60, 88] on td "Sep 3rd / 11:00AM / Wed" at bounding box center [119, 102] width 169 height 38
click at [55, 89] on td "Sep 3rd / 11:00AM / Wed" at bounding box center [119, 102] width 169 height 38
click at [50, 93] on b "[DATE]" at bounding box center [48, 95] width 19 height 7
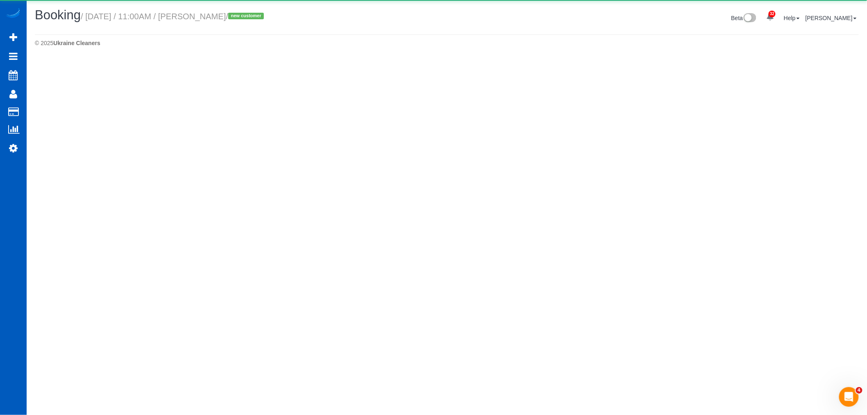
select select "WA"
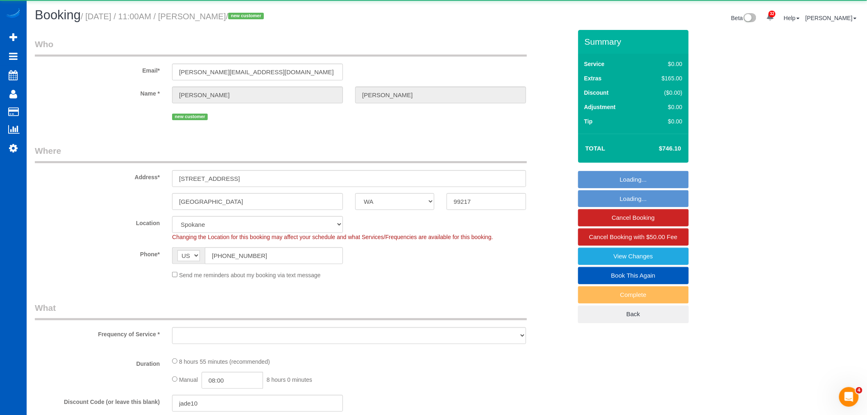
select select "object:22554"
select select "199"
select select "3501"
select select "4"
select select "3"
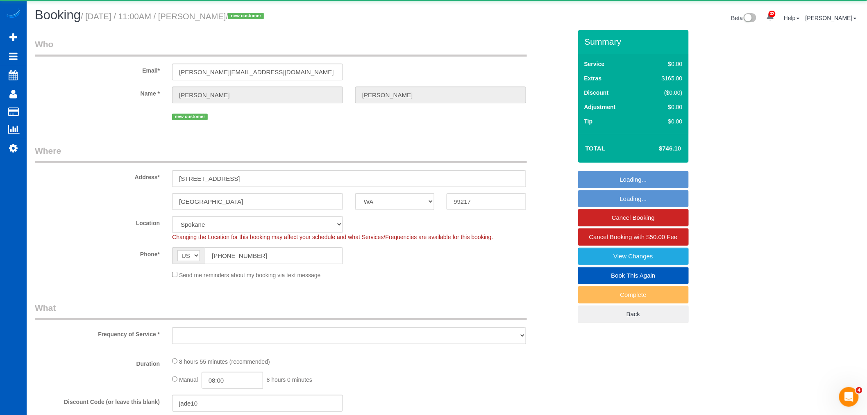
select select "spot87"
select select "number:8"
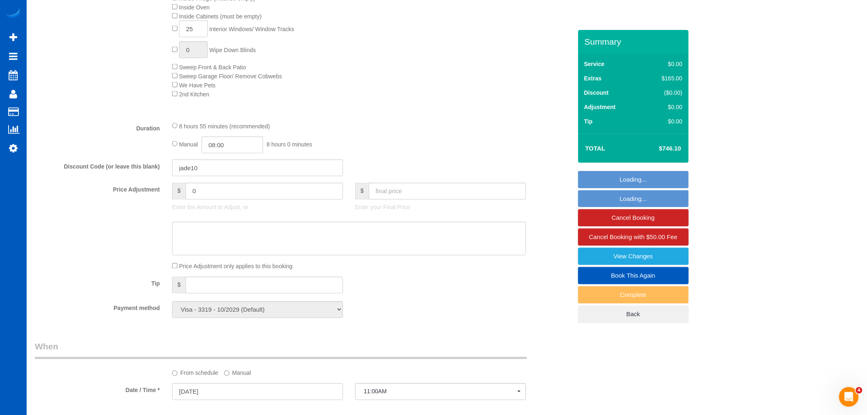
scroll to position [455, 0]
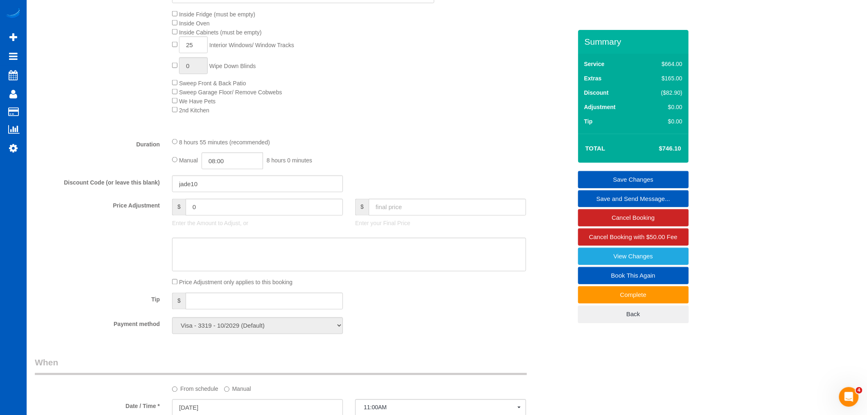
click at [174, 114] on span "2nd Kitchen" at bounding box center [190, 110] width 37 height 7
click at [638, 183] on link "Save Changes" at bounding box center [633, 179] width 111 height 17
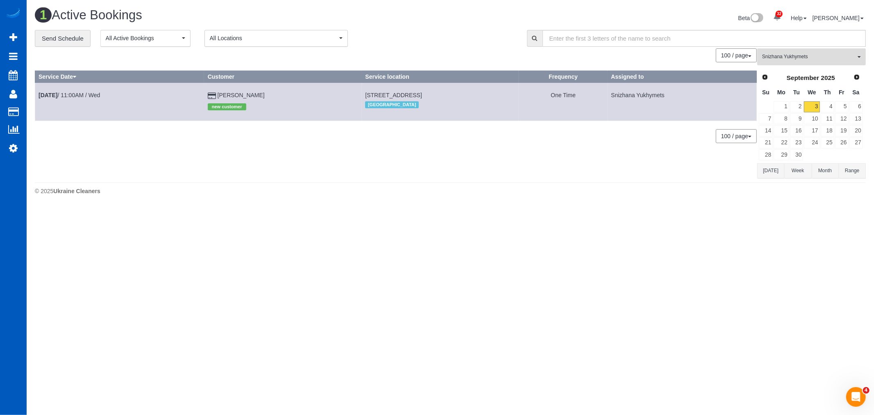
click at [804, 57] on span "Snizhana Yukhymets" at bounding box center [808, 56] width 93 height 7
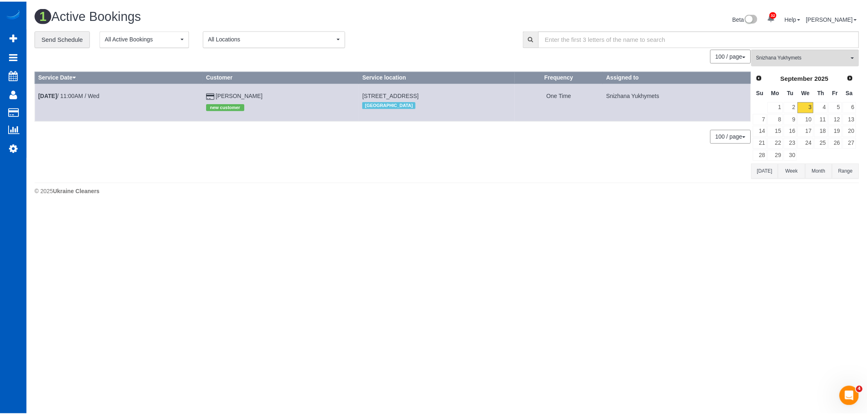
scroll to position [530, 0]
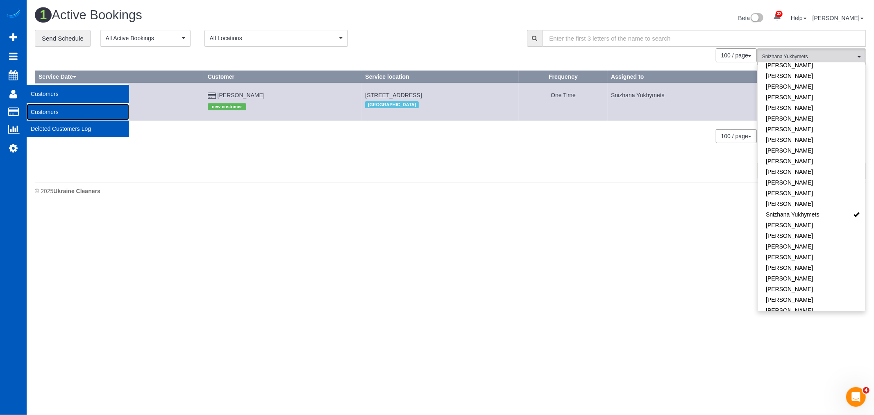
click at [41, 110] on link "Customers" at bounding box center [78, 112] width 102 height 16
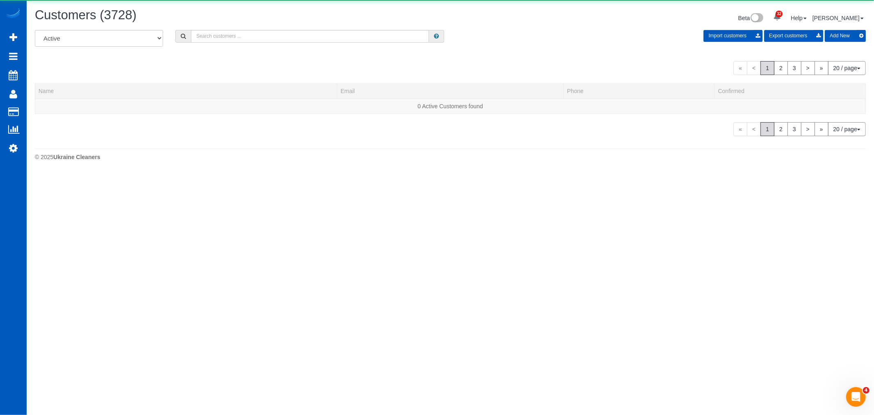
drag, startPoint x: 263, startPoint y: 46, endPoint x: 260, endPoint y: 39, distance: 7.2
click at [264, 43] on div "All Active Archived Import customers Export customers Add New" at bounding box center [451, 41] width 844 height 23
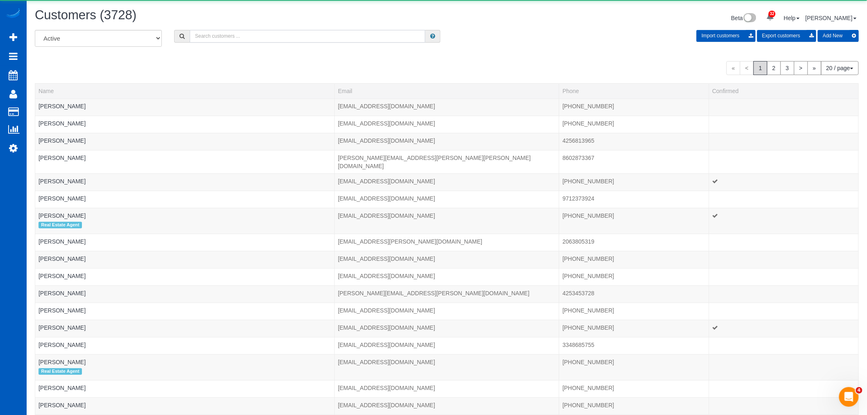
click at [260, 39] on input "text" at bounding box center [308, 36] width 236 height 13
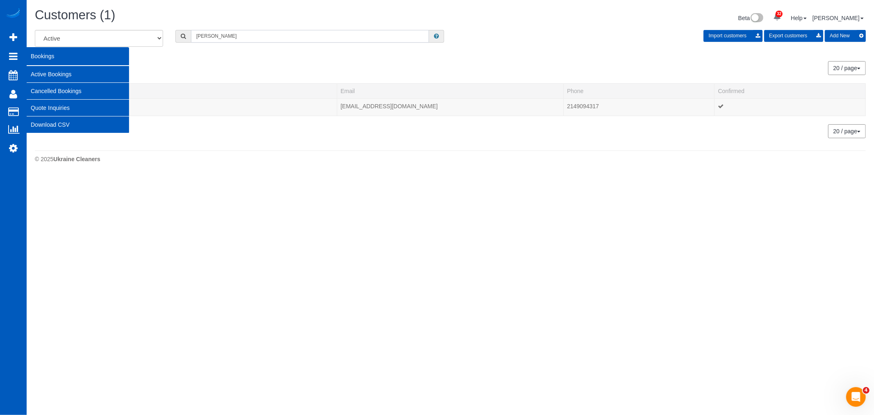
type input "ahmet"
click at [82, 66] on link "Active Bookings" at bounding box center [78, 74] width 102 height 16
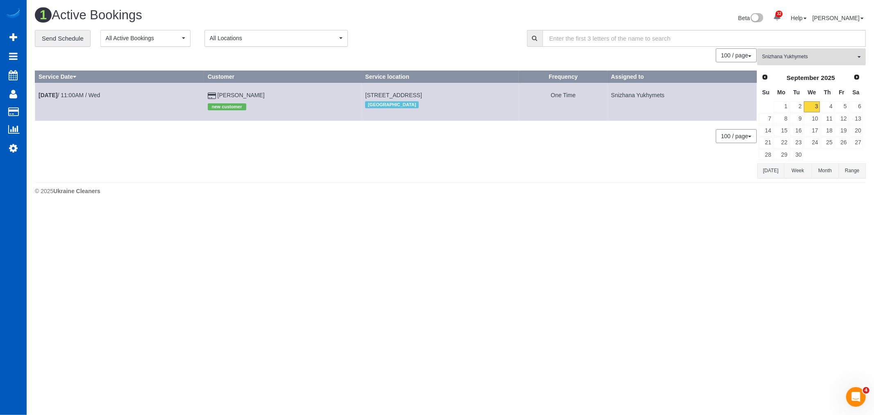
click at [805, 63] on button "Snizhana Yukhymets All Teams" at bounding box center [812, 56] width 109 height 17
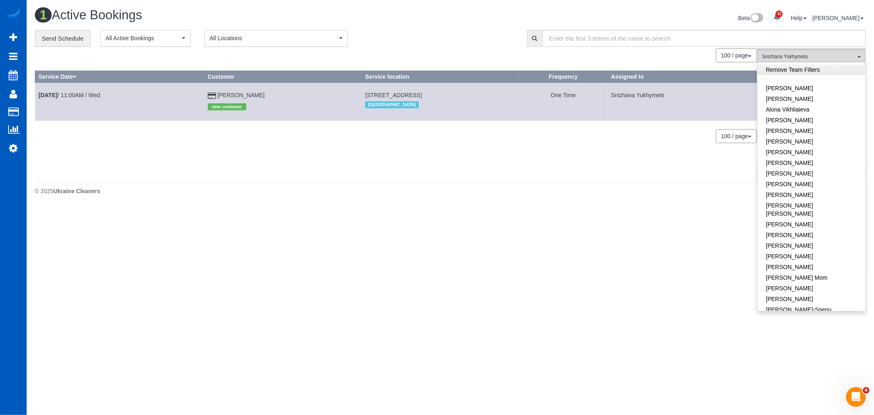
click at [797, 71] on link "Remove Team Filters" at bounding box center [812, 69] width 108 height 11
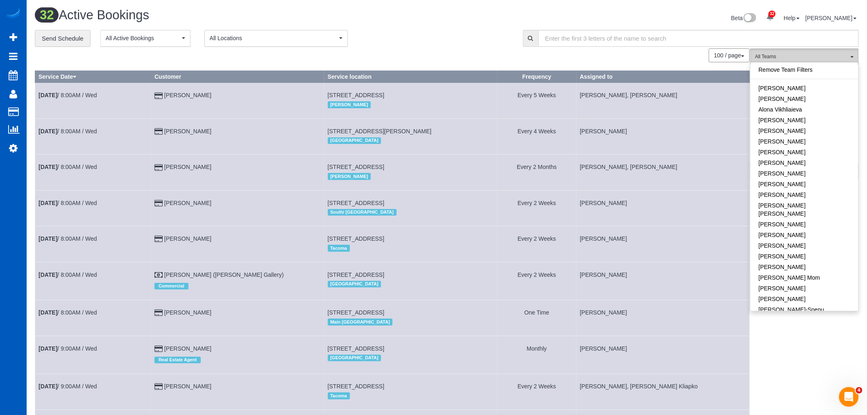
click at [851, 50] on button "All Teams" at bounding box center [805, 56] width 109 height 17
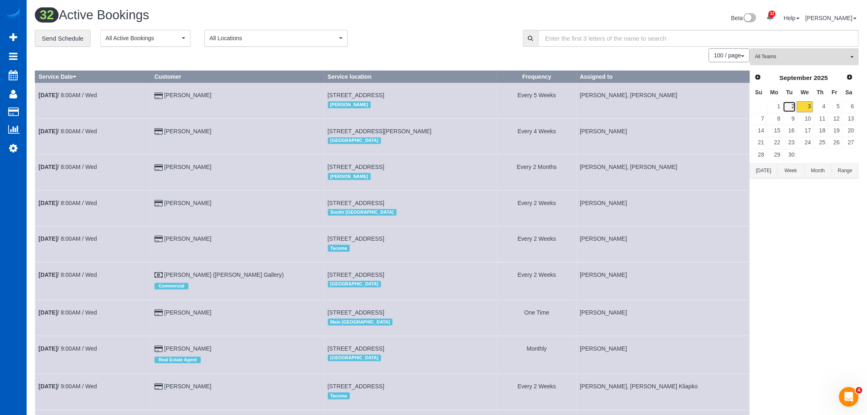
click at [788, 103] on link "2" at bounding box center [790, 106] width 14 height 11
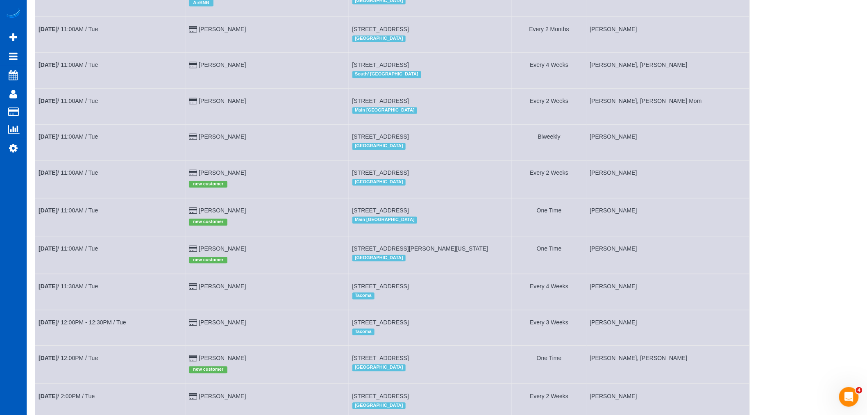
scroll to position [637, 0]
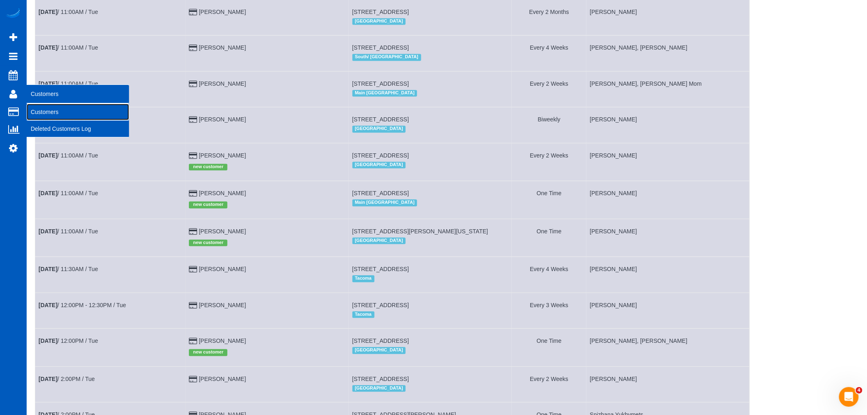
click at [45, 107] on link "Customers" at bounding box center [78, 112] width 102 height 16
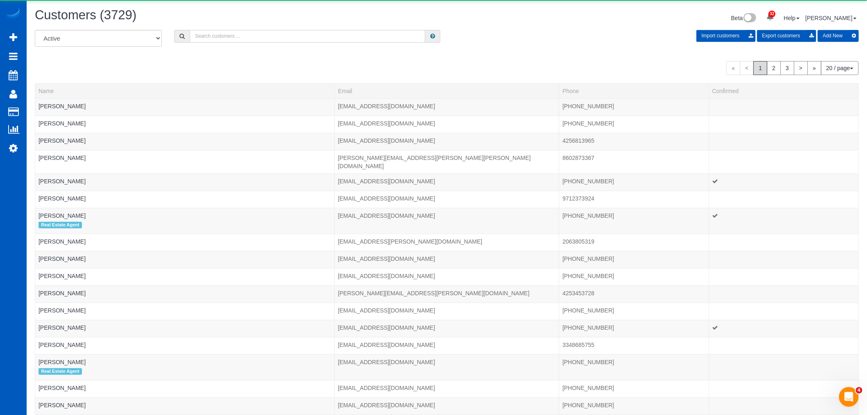
click at [212, 42] on input "text" at bounding box center [308, 36] width 236 height 13
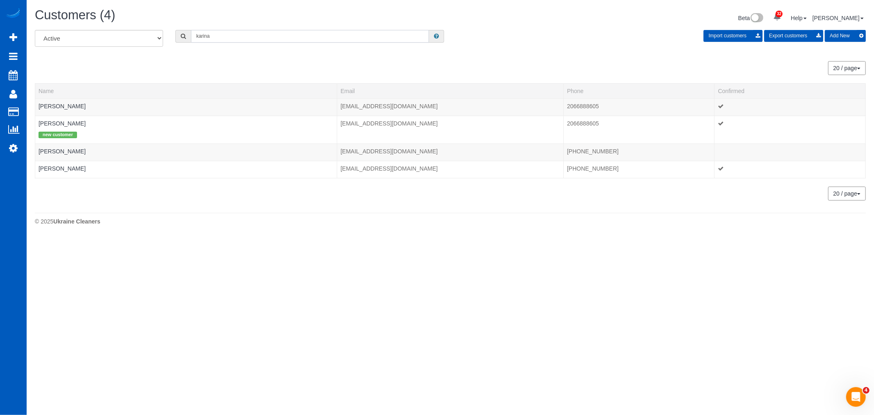
type input "karina"
click at [58, 107] on link "[PERSON_NAME]" at bounding box center [62, 106] width 47 height 7
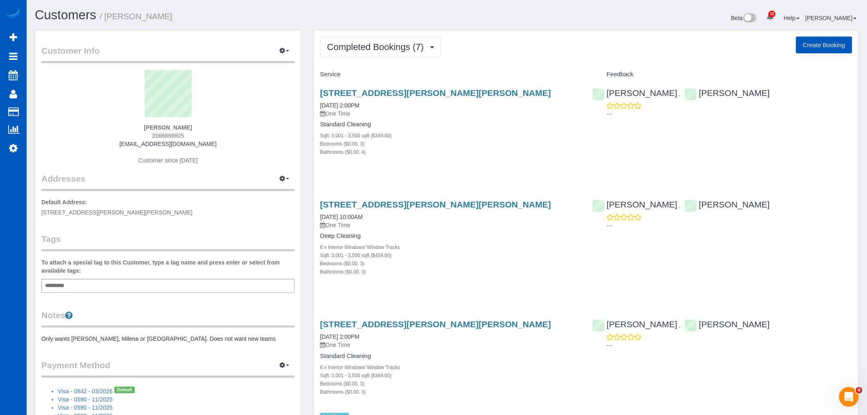
drag, startPoint x: 386, startPoint y: 59, endPoint x: 398, endPoint y: 55, distance: 13.1
click at [398, 55] on button "Completed Bookings (7)" at bounding box center [380, 46] width 121 height 21
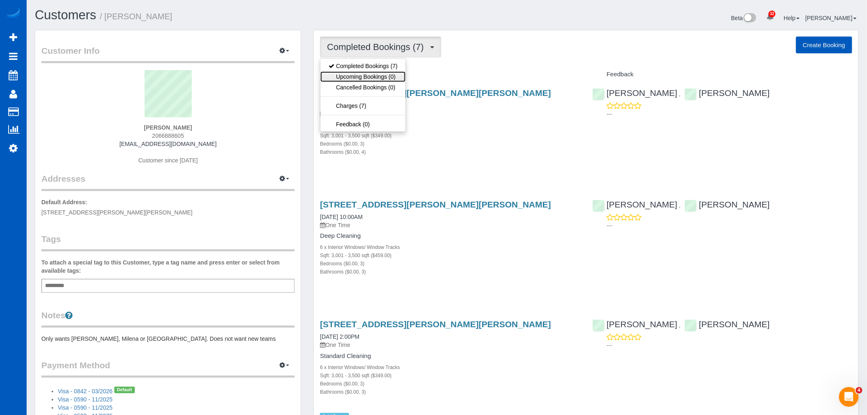
click at [386, 75] on link "Upcoming Bookings (0)" at bounding box center [363, 76] width 85 height 11
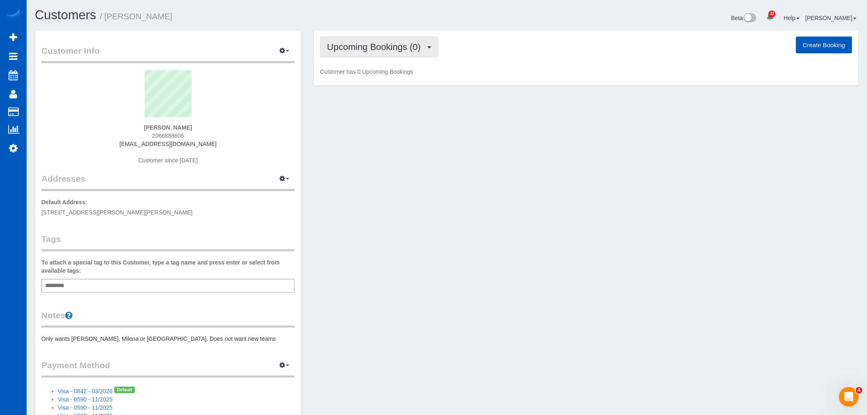
click at [375, 40] on button "Upcoming Bookings (0)" at bounding box center [379, 46] width 118 height 21
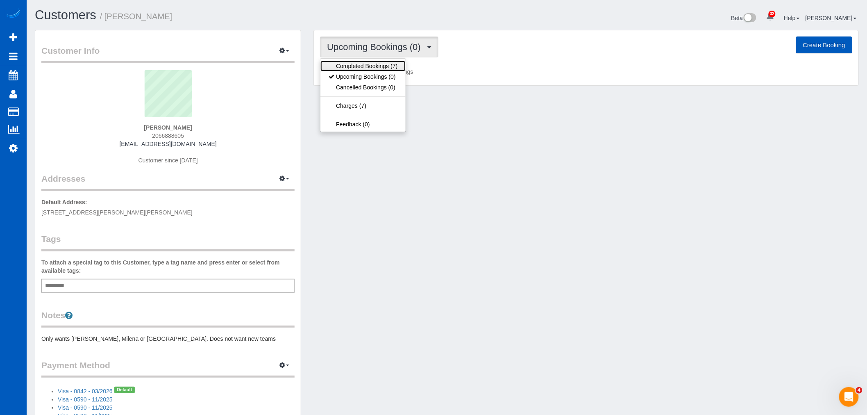
click at [369, 63] on link "Completed Bookings (7)" at bounding box center [363, 66] width 85 height 11
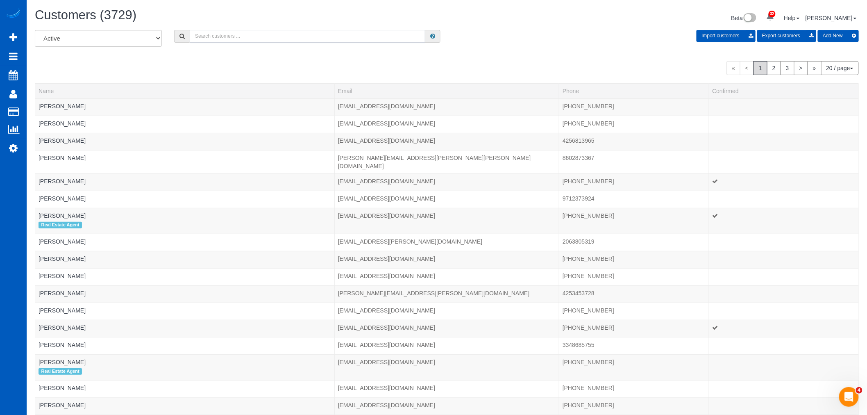
click at [239, 42] on input "text" at bounding box center [308, 36] width 236 height 13
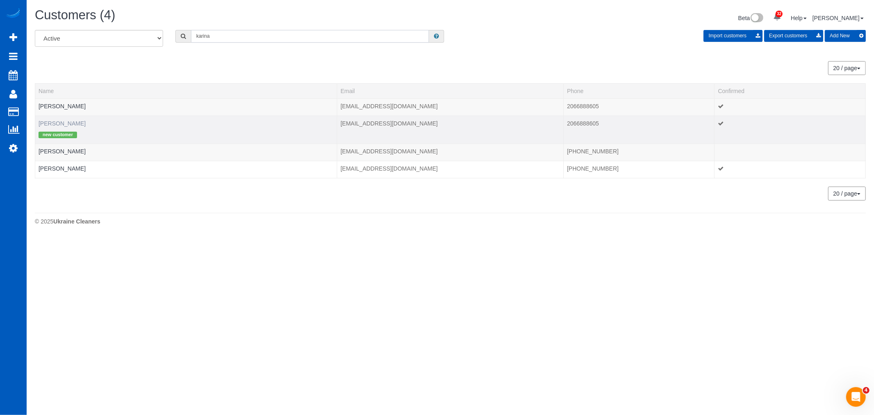
type input "karina"
click at [52, 123] on link "[PERSON_NAME]" at bounding box center [62, 123] width 47 height 7
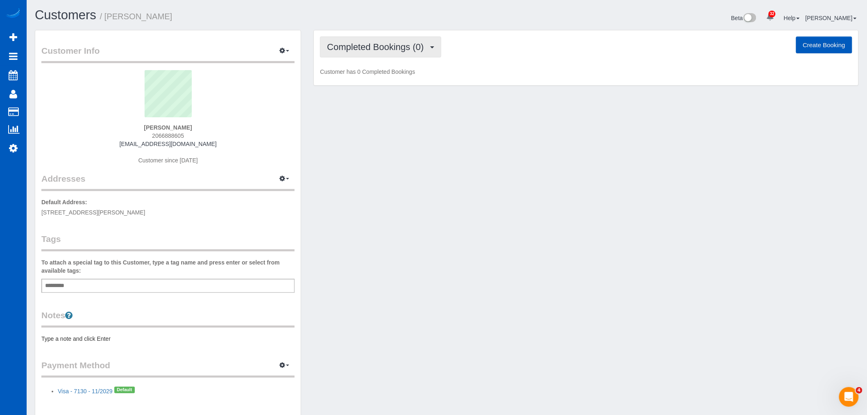
click at [390, 39] on button "Completed Bookings (0)" at bounding box center [380, 46] width 121 height 21
click at [362, 75] on link "Upcoming Bookings (1)" at bounding box center [363, 76] width 85 height 11
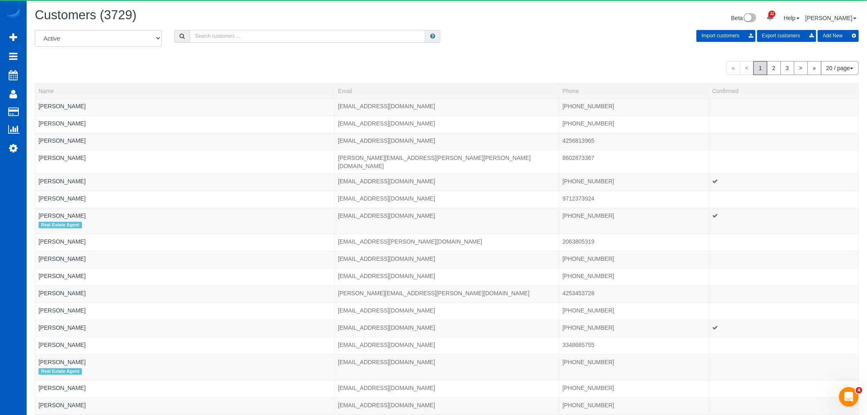
click at [229, 36] on input "text" at bounding box center [308, 36] width 236 height 13
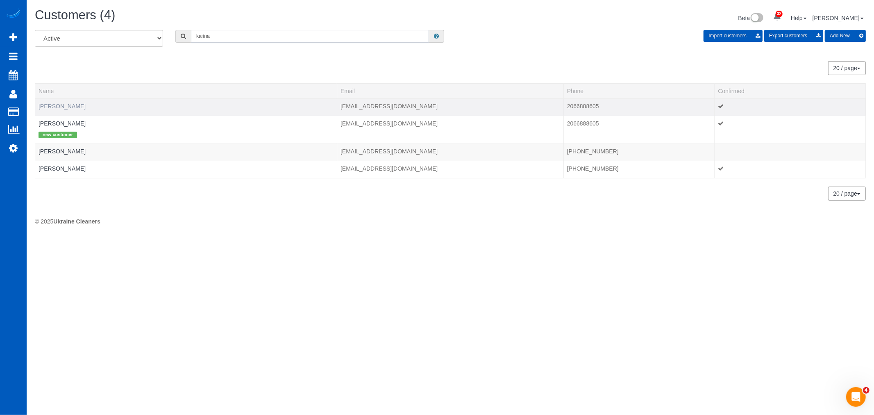
type input "karina"
click at [77, 108] on link "[PERSON_NAME]" at bounding box center [62, 106] width 47 height 7
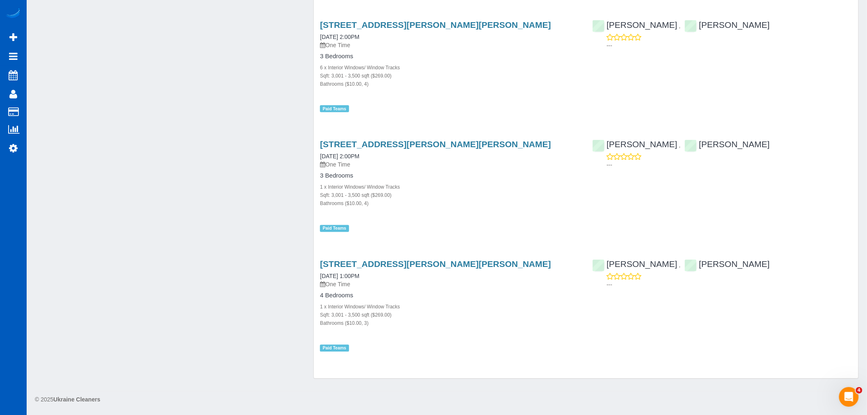
scroll to position [548, 0]
click at [351, 260] on link "3627 99th Dr Se, Lake Stevens, WA 98258" at bounding box center [435, 263] width 231 height 9
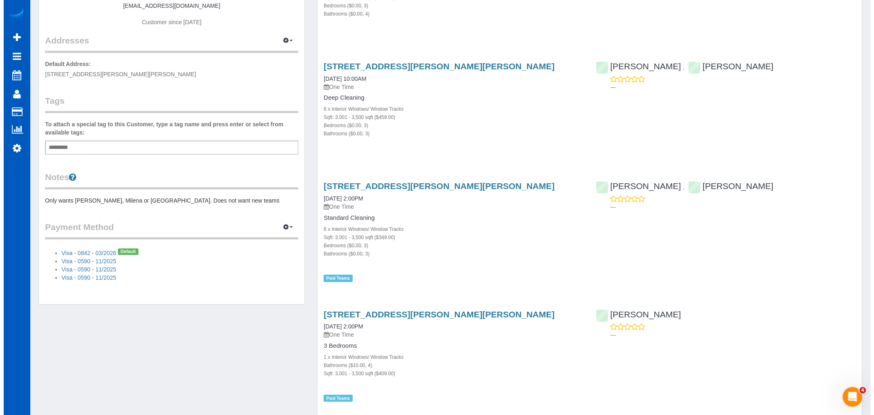
scroll to position [0, 0]
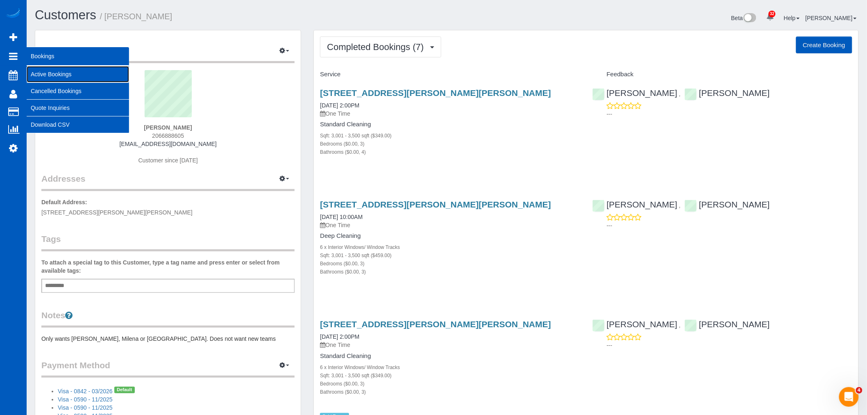
click at [65, 73] on link "Active Bookings" at bounding box center [78, 74] width 102 height 16
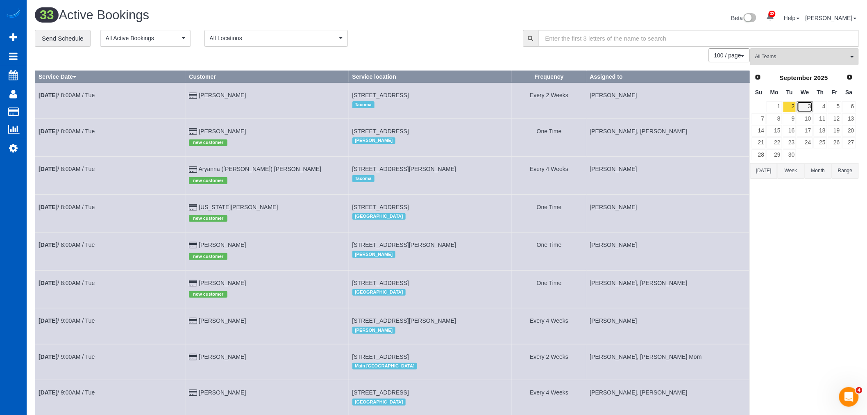
click at [803, 107] on link "3" at bounding box center [805, 106] width 16 height 11
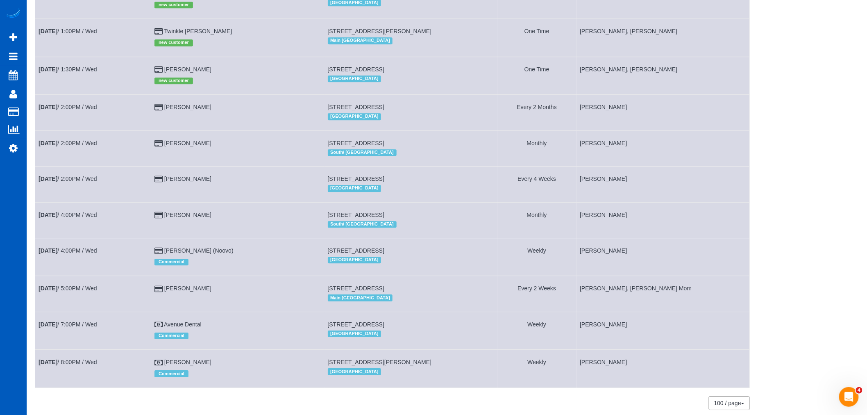
scroll to position [921, 0]
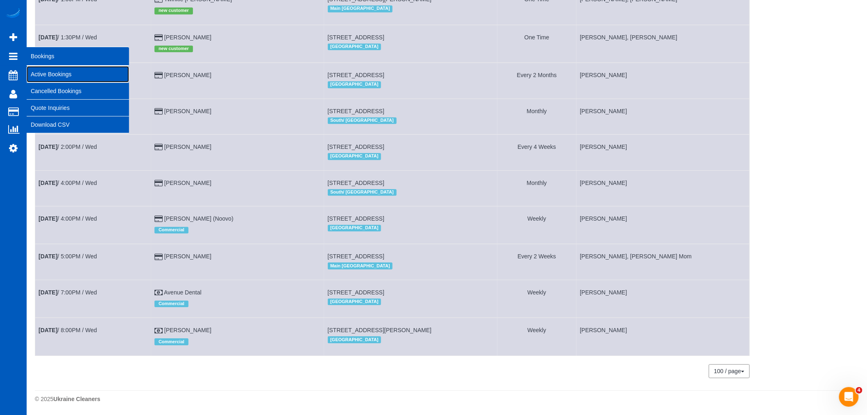
click at [46, 70] on link "Active Bookings" at bounding box center [78, 74] width 102 height 16
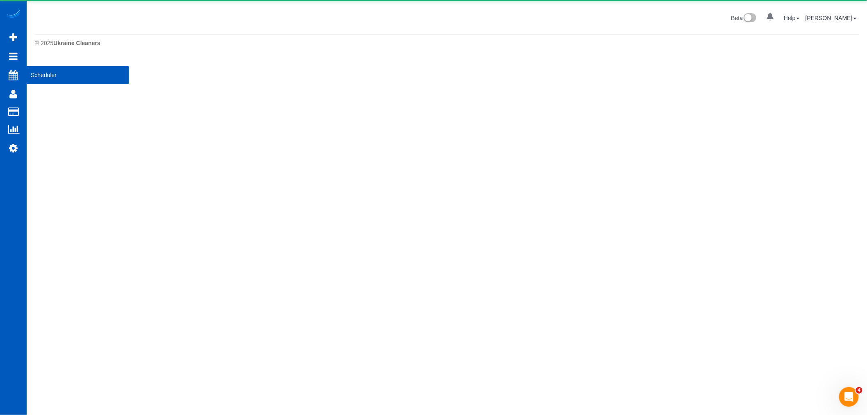
scroll to position [0, 0]
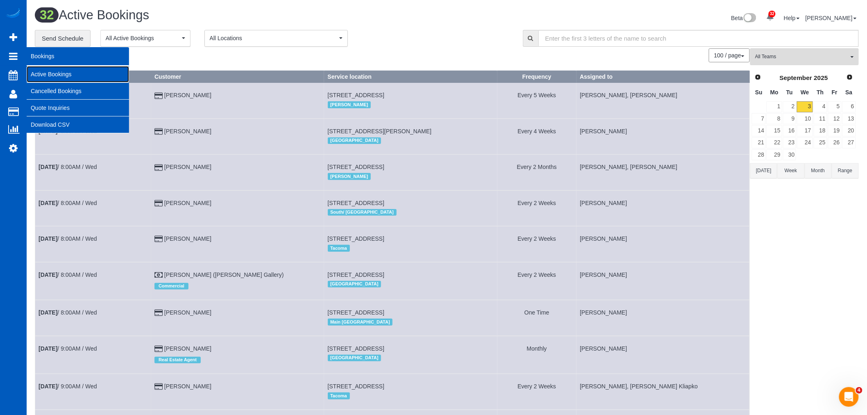
click at [55, 79] on link "Active Bookings" at bounding box center [78, 74] width 102 height 16
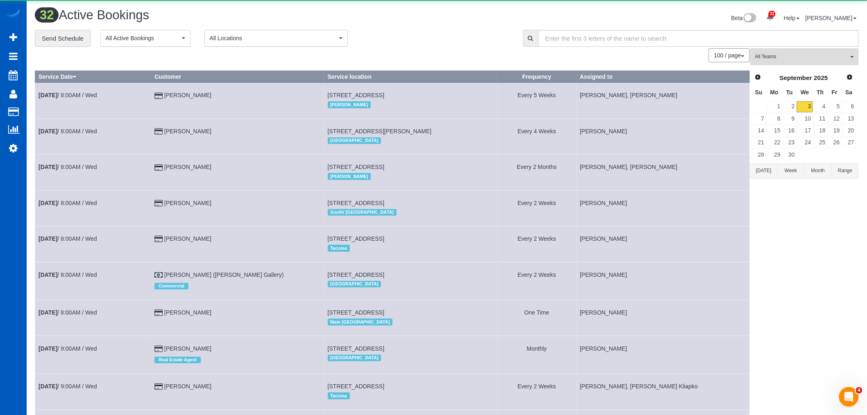
click at [756, 81] on link "Prev" at bounding box center [758, 77] width 11 height 11
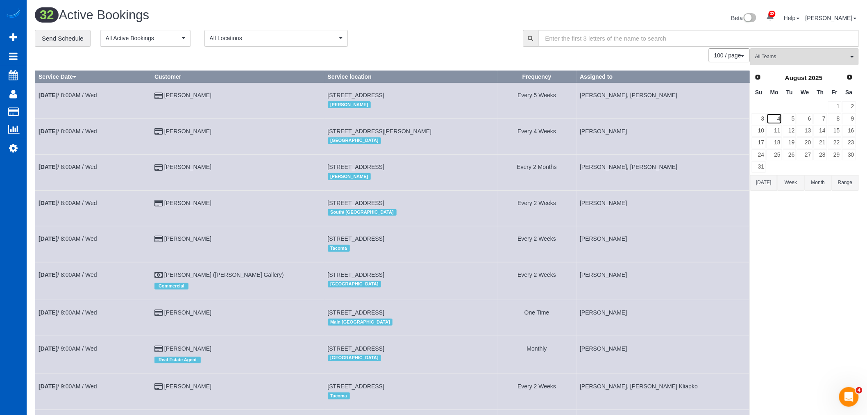
click at [773, 119] on link "4" at bounding box center [774, 118] width 15 height 11
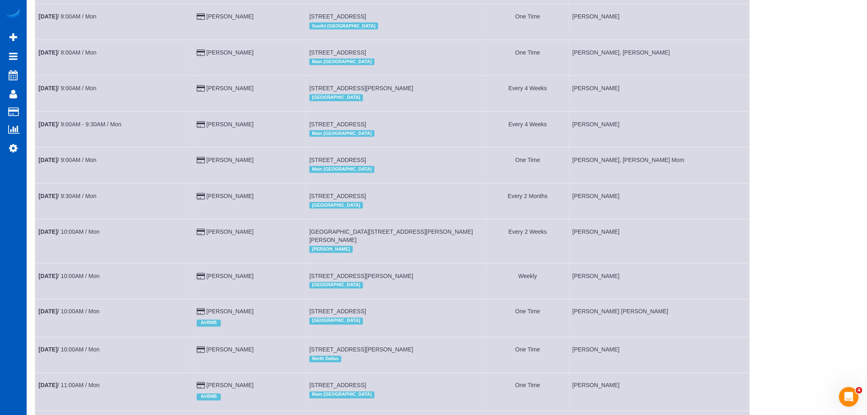
scroll to position [384, 0]
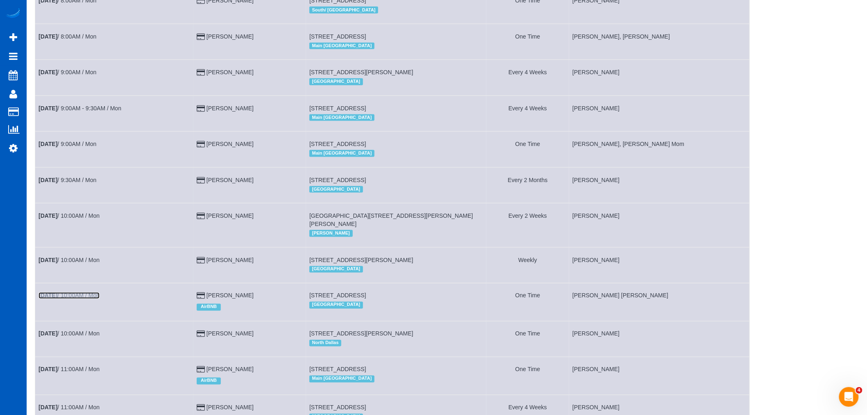
click at [64, 299] on link "Aug 4th / 10:00AM / Mon" at bounding box center [69, 295] width 61 height 7
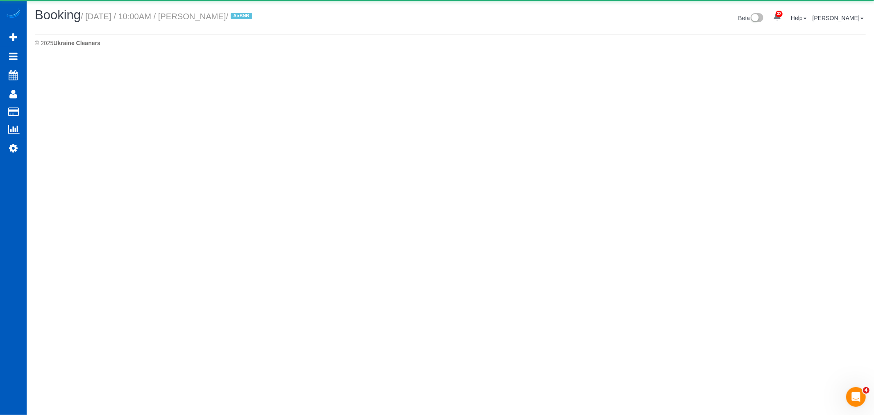
select select "CO"
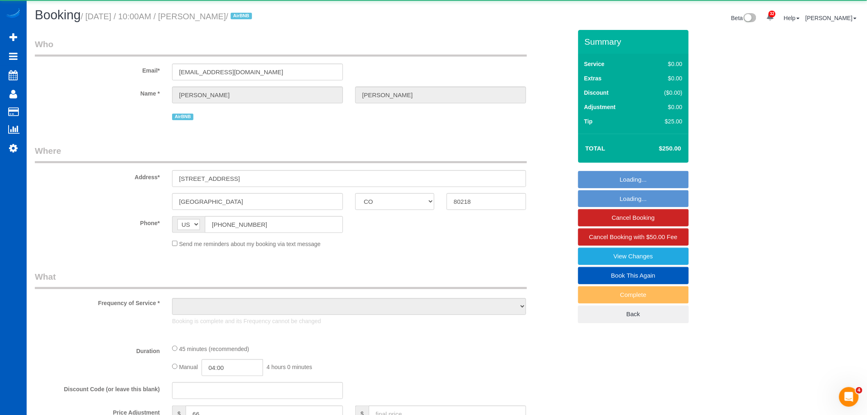
select select "object:30843"
select select "string:fspay-bdd98825-7f0d-417a-aaf7-7186b0b05461"
select select "199"
select select "spot98"
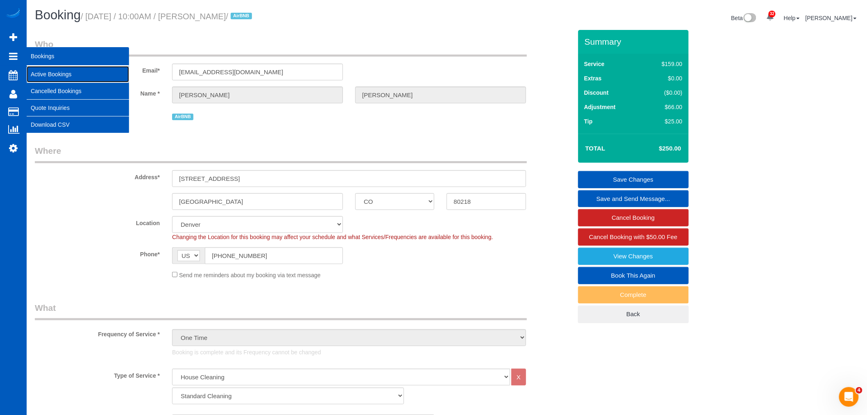
click at [56, 71] on link "Active Bookings" at bounding box center [78, 74] width 102 height 16
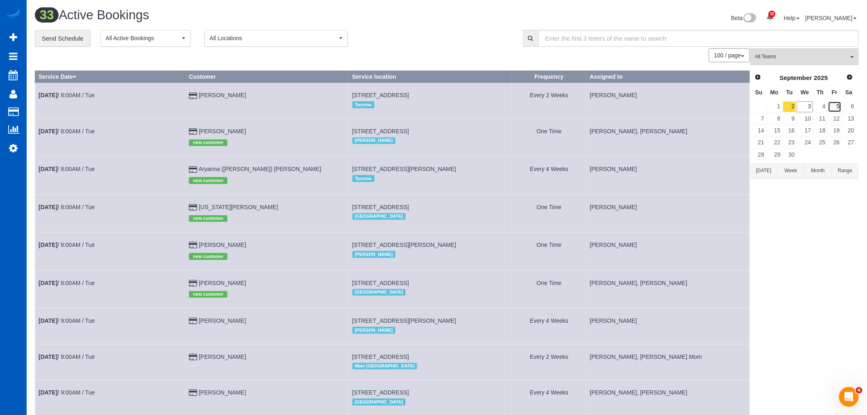
click at [839, 107] on link "5" at bounding box center [835, 106] width 14 height 11
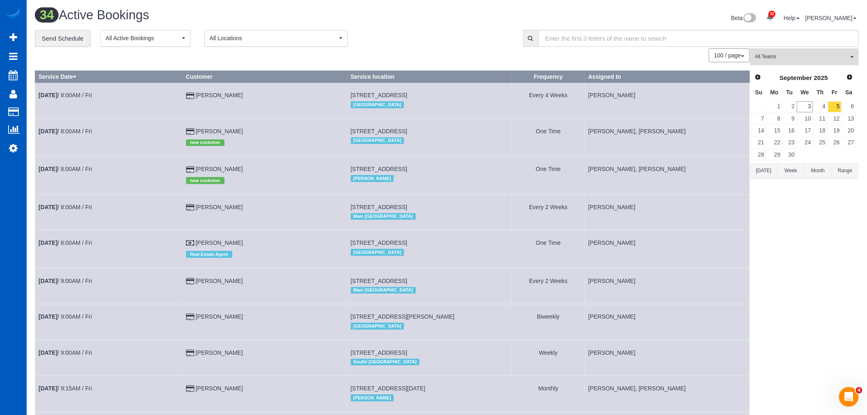
click at [783, 64] on button "All Teams" at bounding box center [805, 56] width 109 height 17
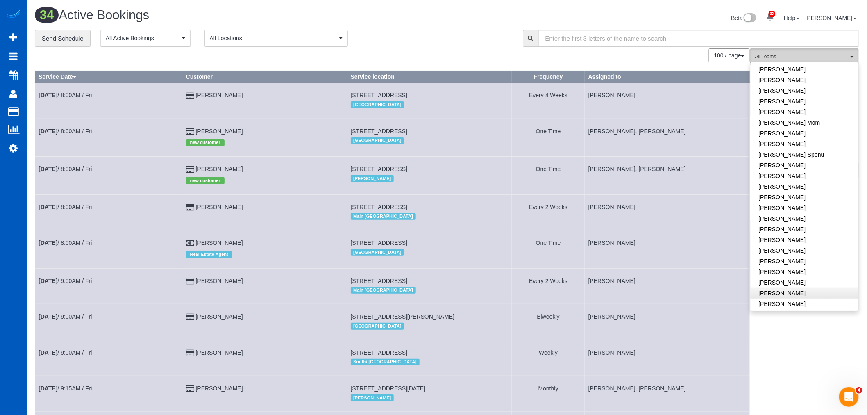
scroll to position [182, 0]
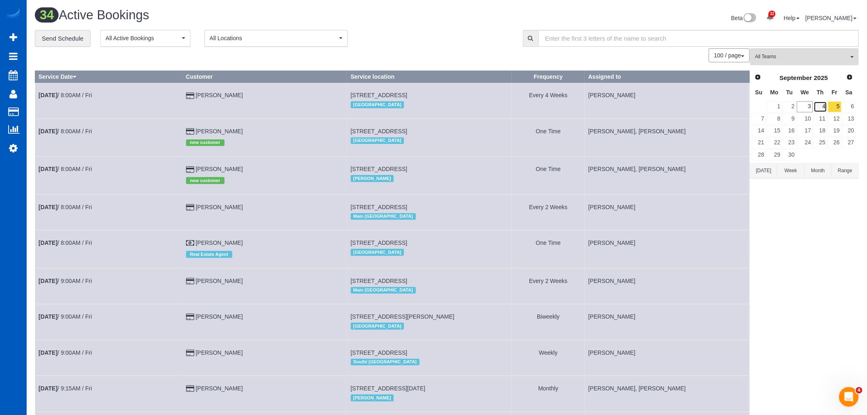
click at [822, 105] on link "4" at bounding box center [821, 106] width 14 height 11
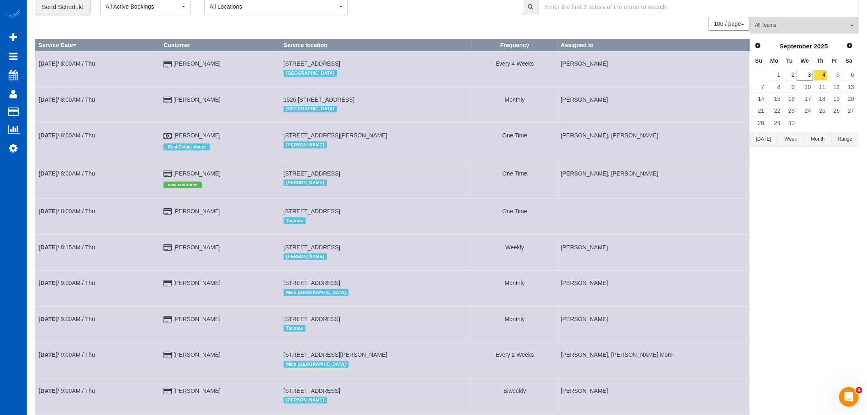
scroll to position [46, 0]
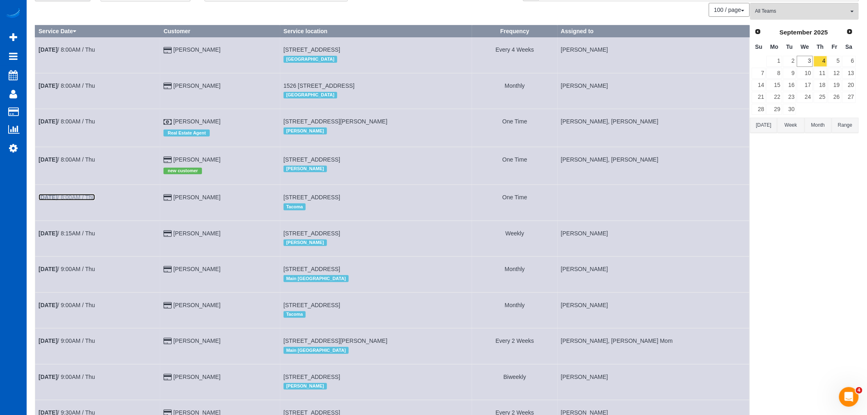
click at [66, 198] on link "Sep 4th / 8:00AM / Thu" at bounding box center [67, 197] width 57 height 7
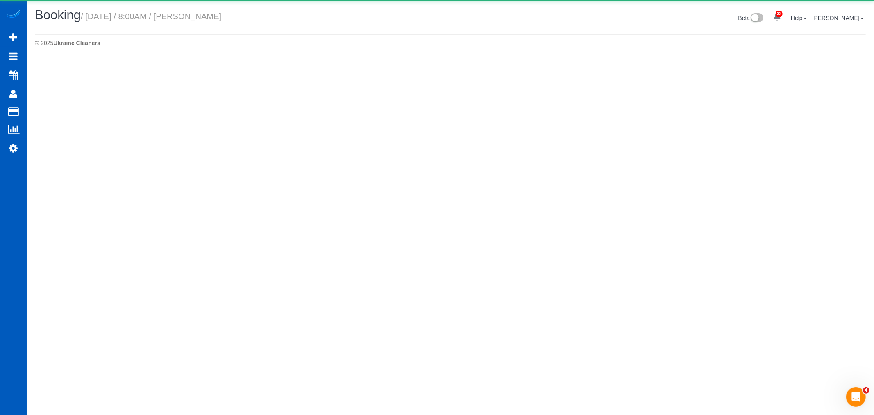
select select "WA"
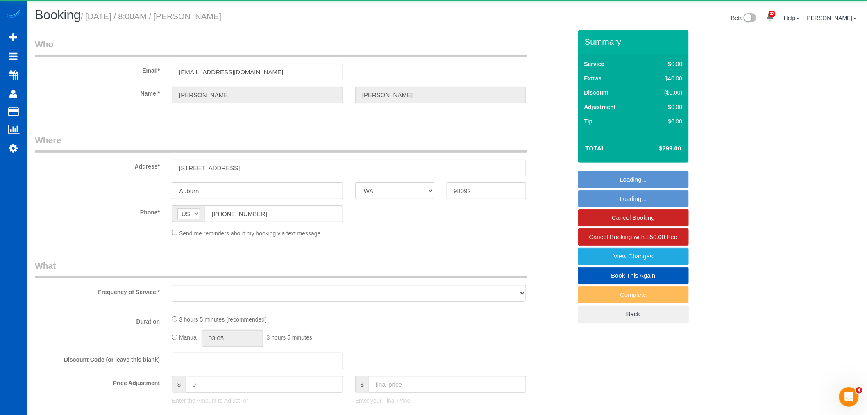
select select "object:33424"
select select "string:fspay-fbff474c-d7b8-4541-b73b-d923f8489dd4"
select select "199"
select select "2001"
select select "3"
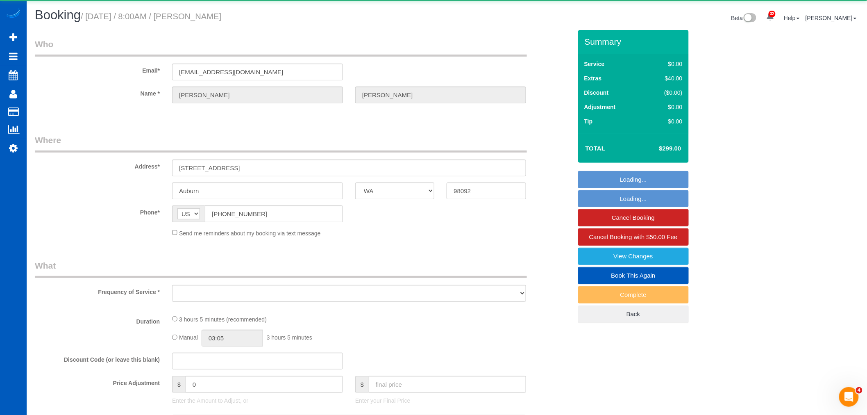
select select "4"
select select "spot103"
select select "number:10"
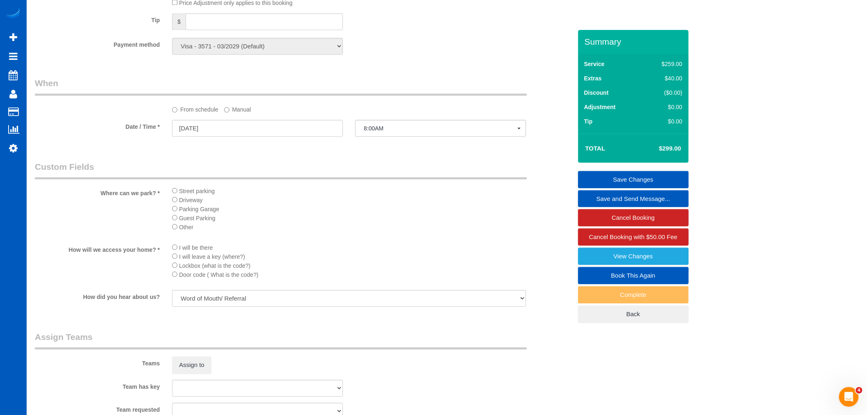
scroll to position [911, 0]
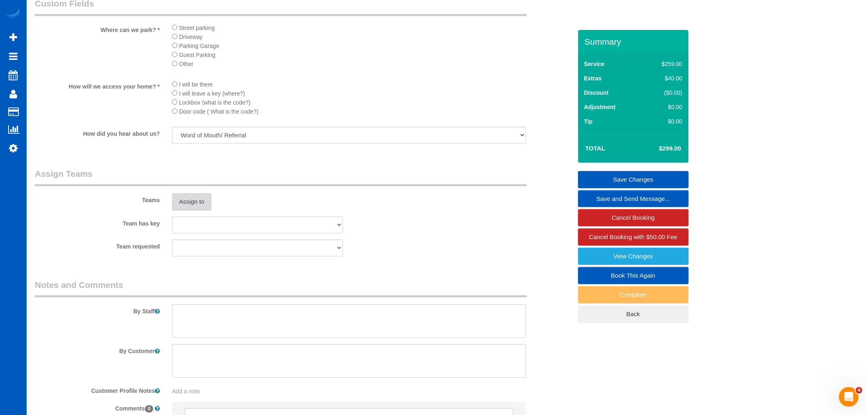
click at [191, 210] on button "Assign to" at bounding box center [191, 201] width 39 height 17
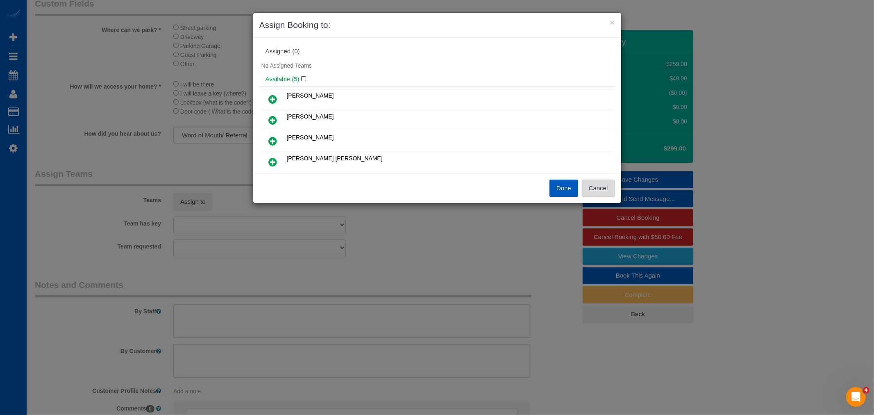
click at [597, 187] on button "Cancel" at bounding box center [598, 188] width 33 height 17
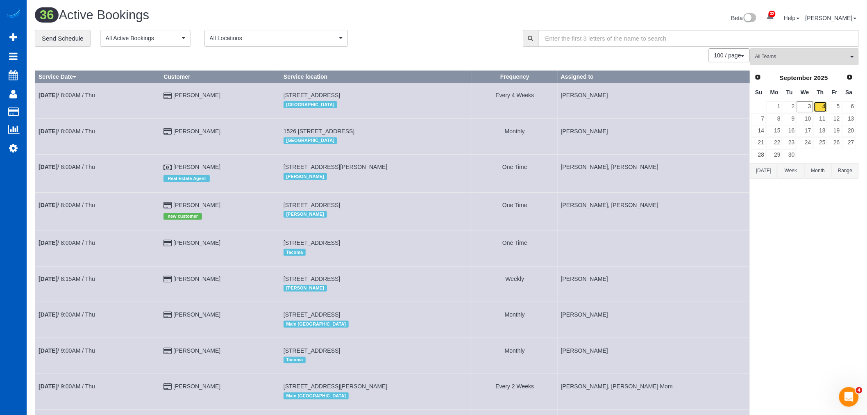
click at [821, 105] on link "4" at bounding box center [821, 106] width 14 height 11
click at [798, 60] on span "All Teams" at bounding box center [801, 56] width 93 height 7
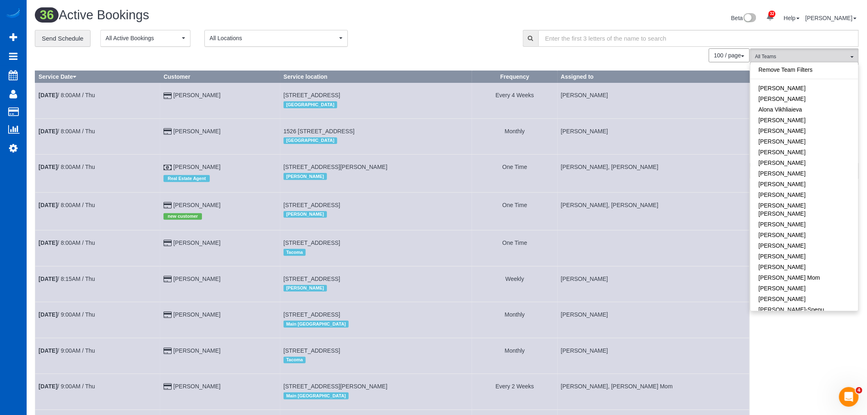
click at [255, 37] on span "All Locations" at bounding box center [273, 38] width 127 height 8
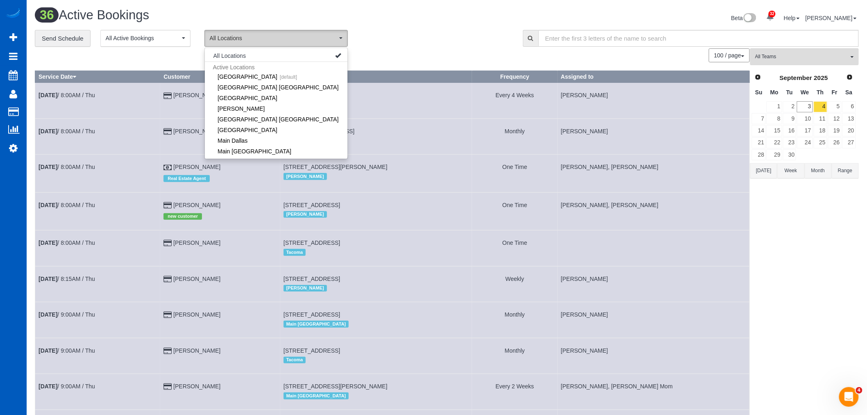
click at [255, 37] on span "All Locations" at bounding box center [273, 38] width 127 height 8
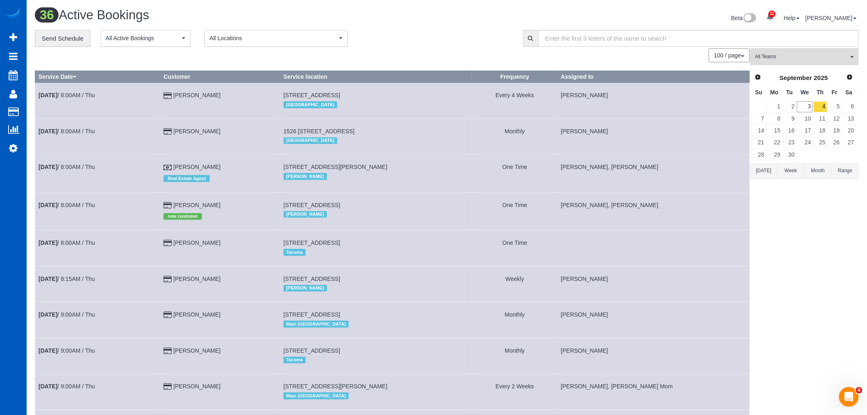
click at [255, 37] on span "All Locations" at bounding box center [273, 38] width 127 height 8
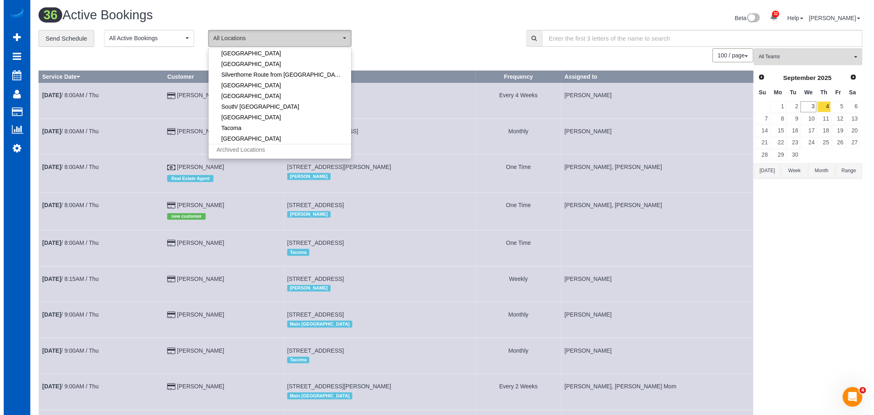
scroll to position [182, 0]
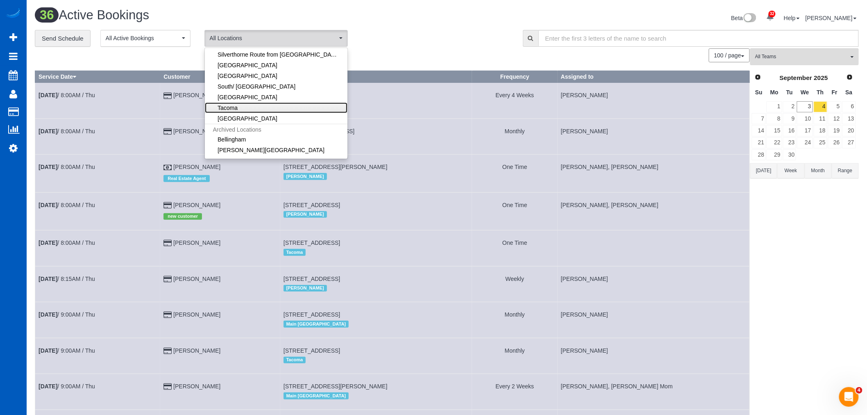
click at [256, 106] on link "Tacoma" at bounding box center [276, 107] width 143 height 11
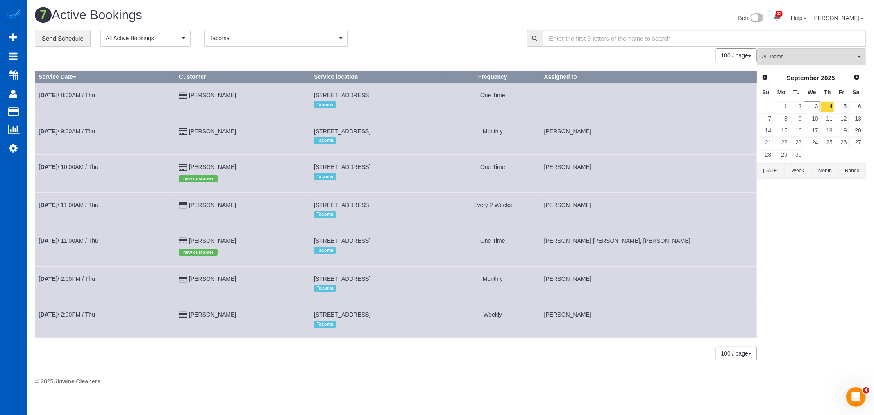
click at [219, 42] on span "Tacoma" at bounding box center [273, 38] width 127 height 8
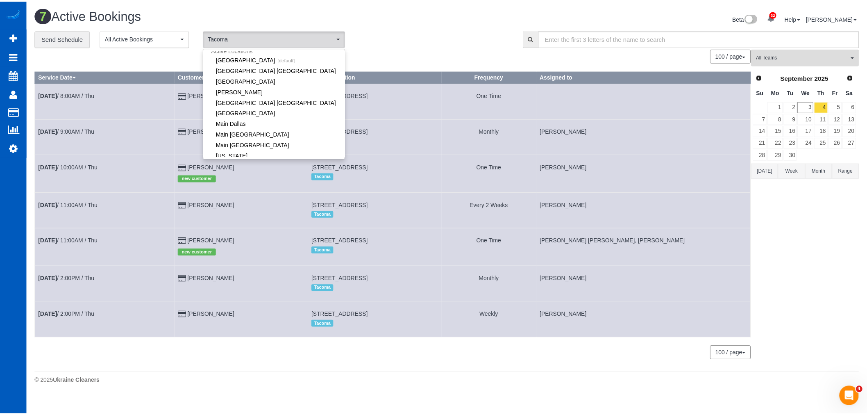
scroll to position [0, 0]
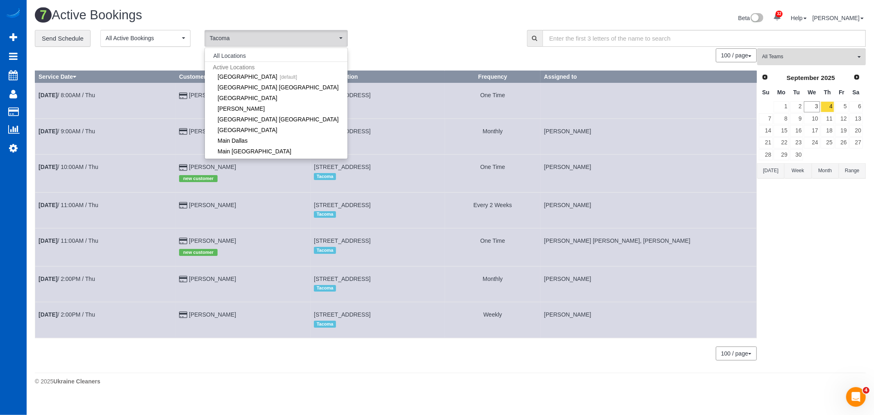
click at [241, 64] on span "Active Locations" at bounding box center [276, 66] width 143 height 11
click at [241, 62] on span "Active Locations" at bounding box center [276, 66] width 143 height 11
click at [237, 60] on button "All Locations" at bounding box center [230, 55] width 50 height 11
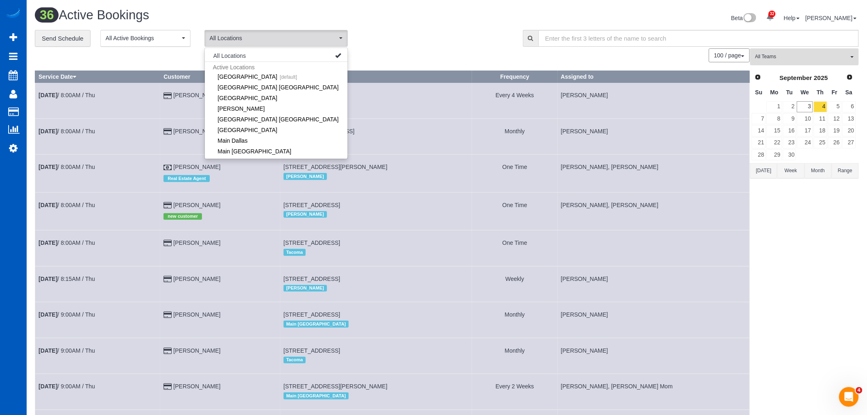
click at [793, 57] on span "All Teams" at bounding box center [801, 56] width 93 height 7
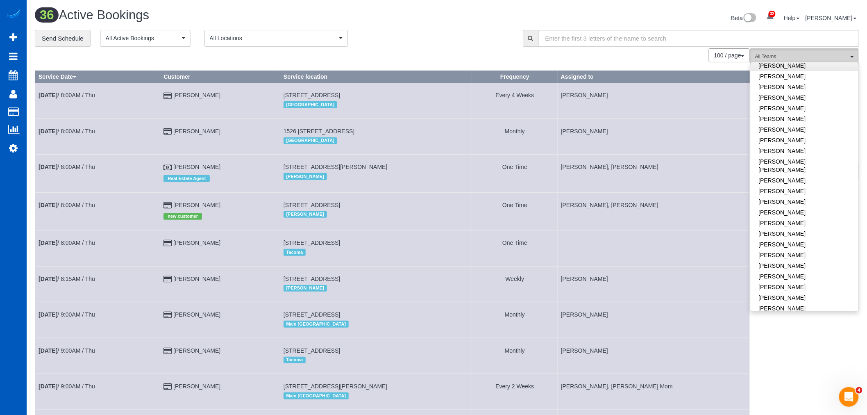
scroll to position [364, 0]
click at [788, 225] on link "[PERSON_NAME]" at bounding box center [805, 230] width 108 height 11
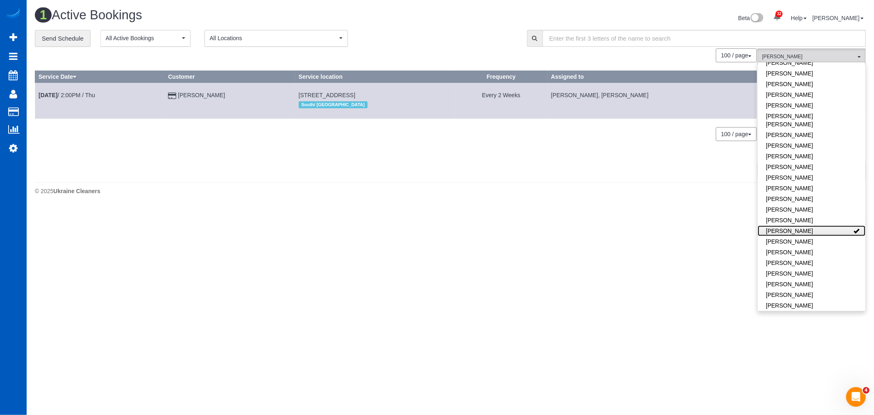
click at [788, 225] on link "[PERSON_NAME]" at bounding box center [812, 230] width 108 height 11
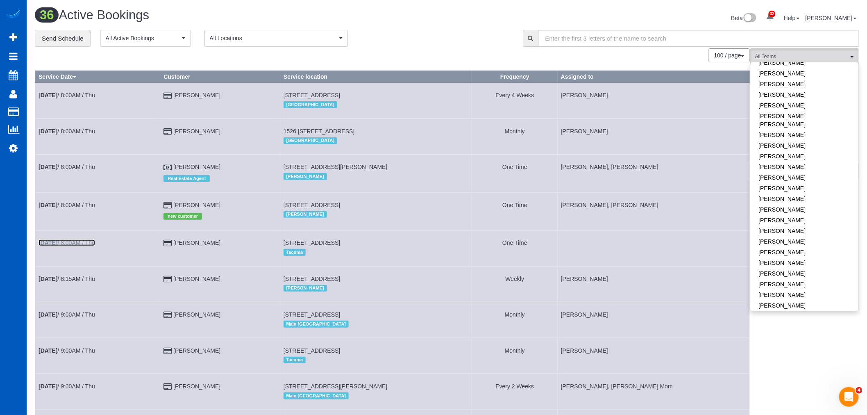
click at [64, 243] on link "Sep 4th / 8:00AM / Thu" at bounding box center [67, 242] width 57 height 7
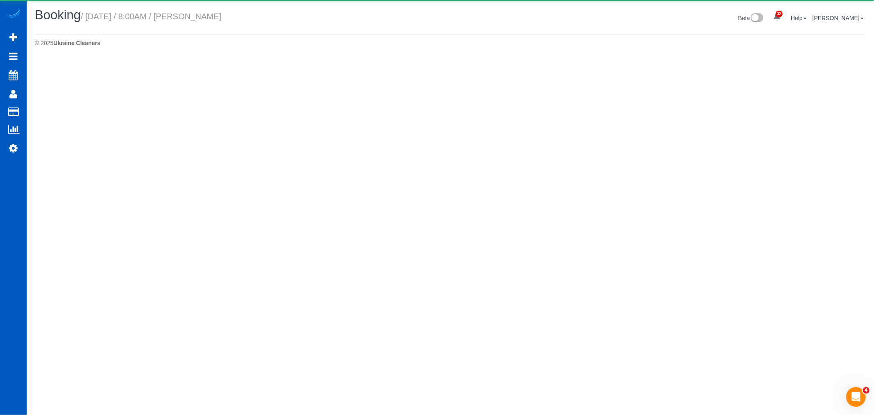
select select "WA"
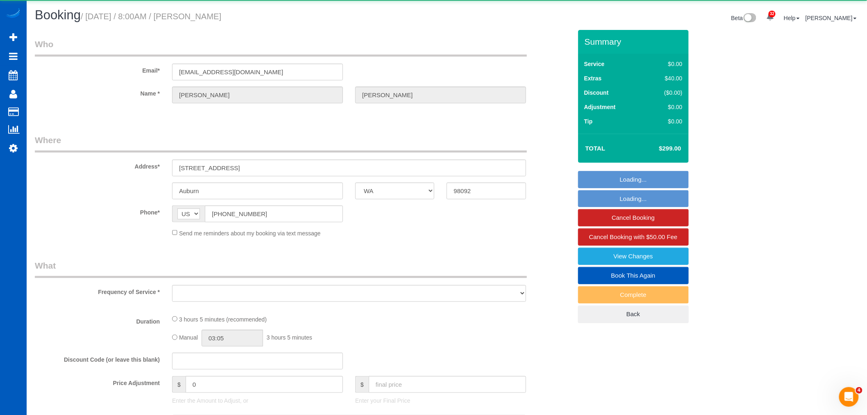
select select "object:36318"
select select "string:fspay-fbff474c-d7b8-4541-b73b-d923f8489dd4"
select select "number:10"
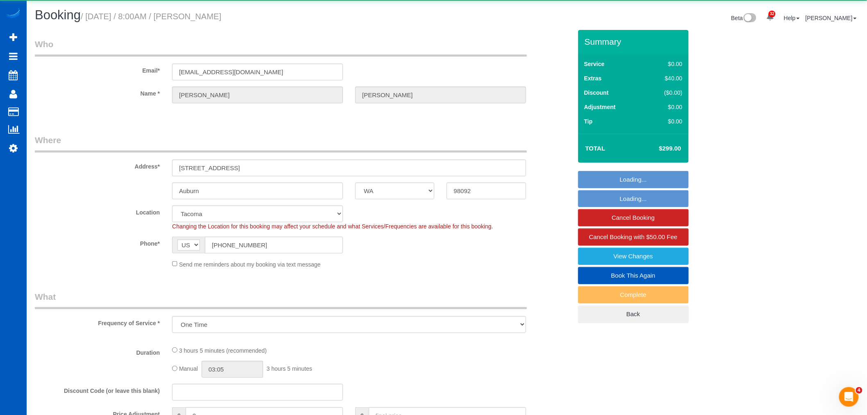
select select "object:36635"
select select "199"
select select "2001"
select select "3"
select select "4"
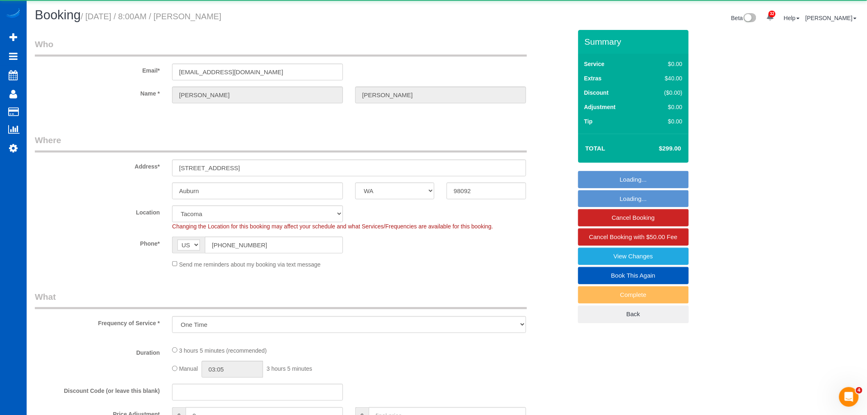
select select "spot116"
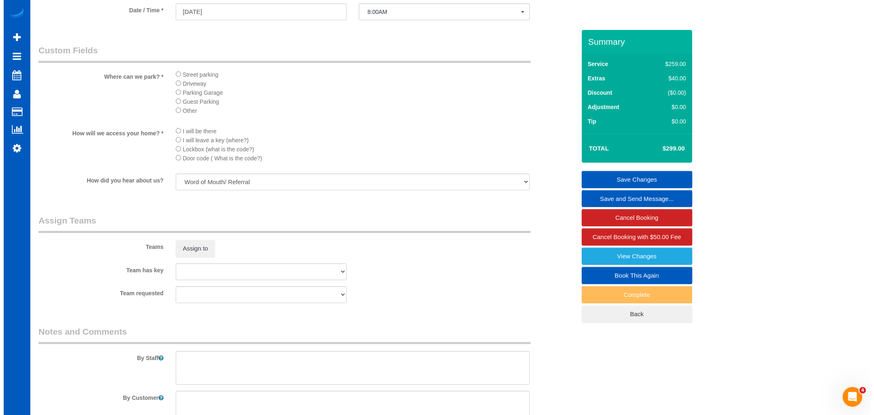
scroll to position [865, 0]
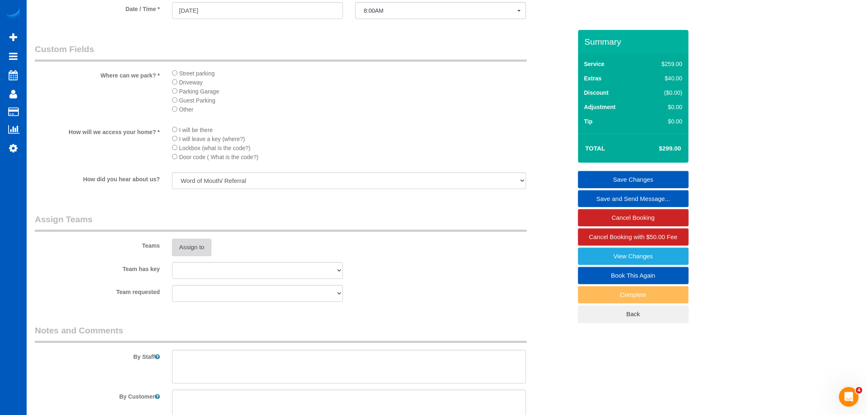
click at [196, 255] on button "Assign to" at bounding box center [191, 247] width 39 height 17
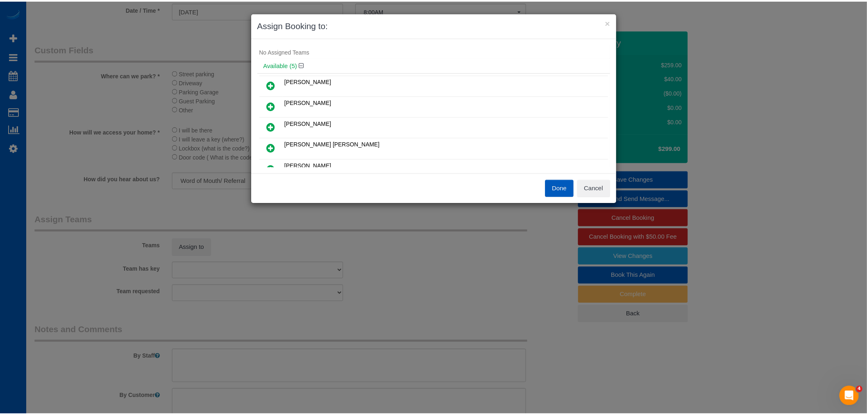
scroll to position [0, 0]
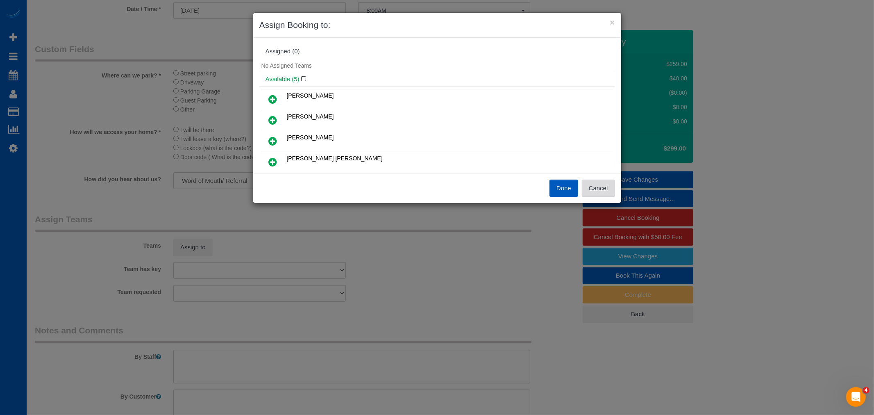
click at [599, 193] on button "Cancel" at bounding box center [598, 188] width 33 height 17
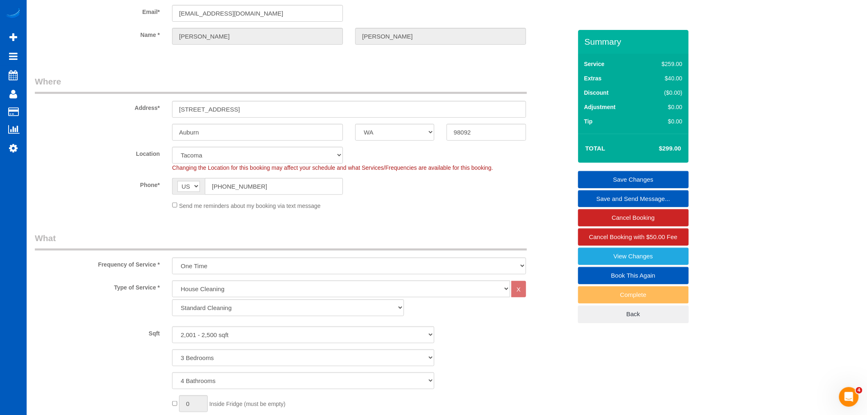
scroll to position [46, 0]
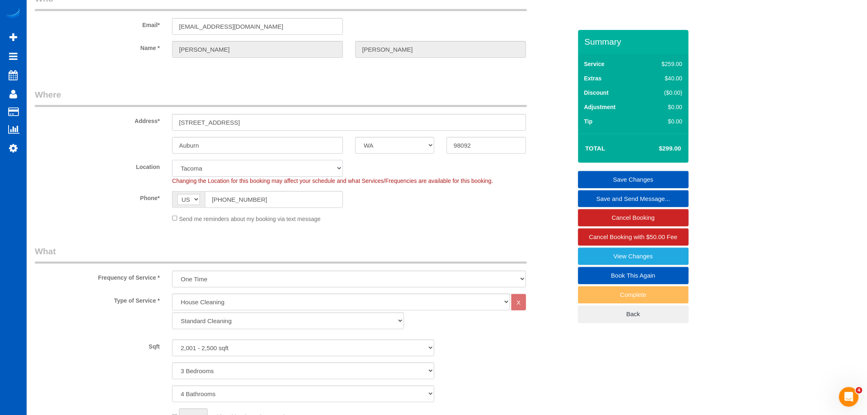
click at [230, 167] on select "North Seattle Atlanta GA Denver Everett Fort Worth TX Las Vegas Main Dallas Mai…" at bounding box center [257, 168] width 171 height 17
select select "8"
click at [172, 160] on select "North Seattle Atlanta GA Denver Everett Fort Worth TX Las Vegas Main Dallas Mai…" at bounding box center [257, 168] width 171 height 17
select select "object:37021"
select select "2001"
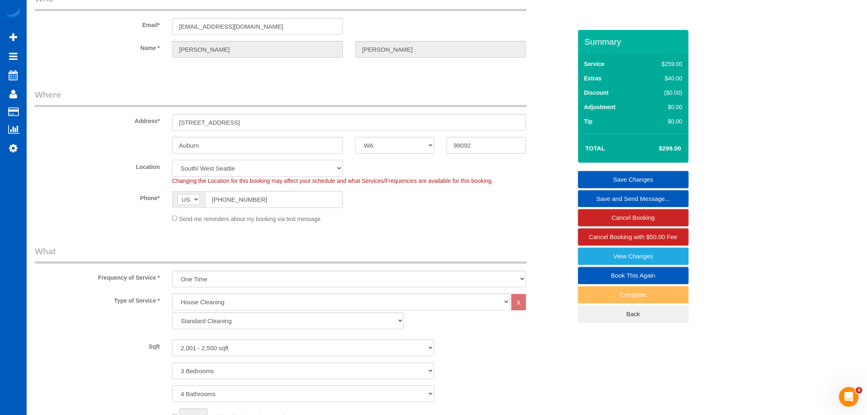
select select "3"
select select "4"
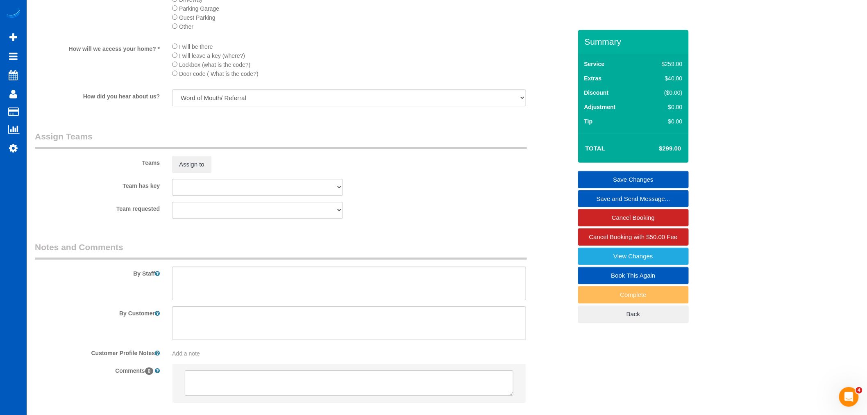
scroll to position [1002, 0]
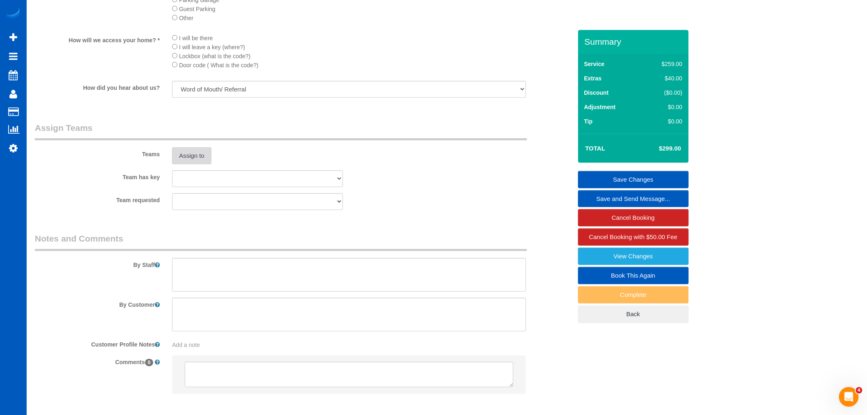
click at [187, 158] on button "Assign to" at bounding box center [191, 155] width 39 height 17
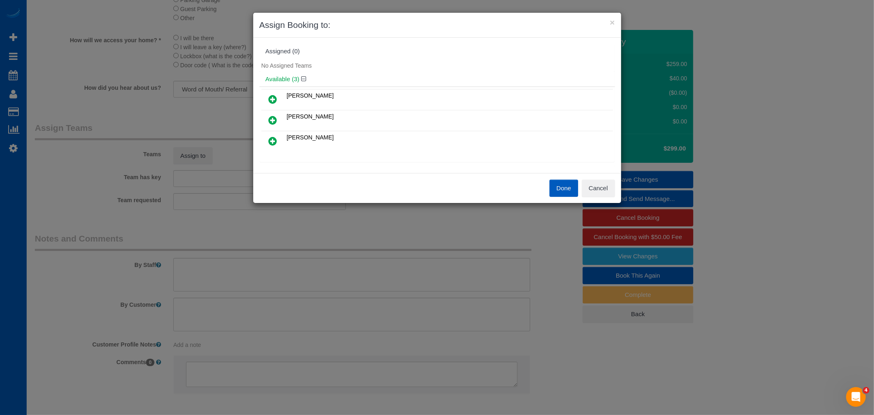
click at [271, 140] on icon at bounding box center [273, 141] width 9 height 10
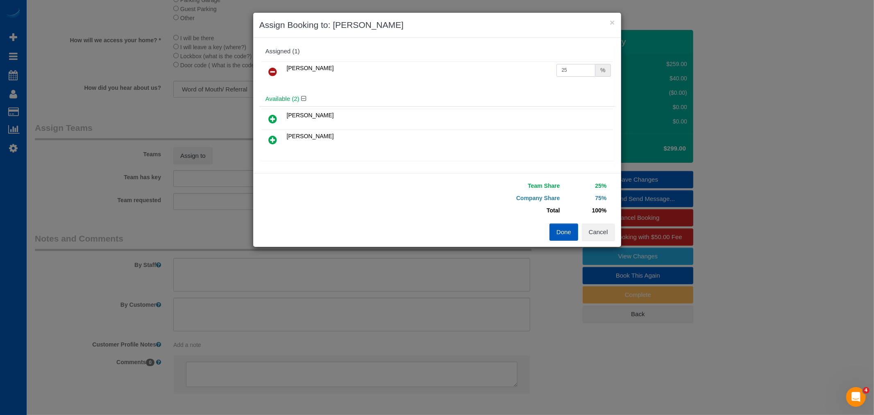
drag, startPoint x: 573, startPoint y: 71, endPoint x: 450, endPoint y: 59, distance: 124.0
click at [450, 59] on div "Olena Datsyk 25 %" at bounding box center [437, 75] width 356 height 32
type input "50"
click at [547, 226] on div "Done Cancel" at bounding box center [529, 231] width 184 height 17
click at [550, 231] on button "Done" at bounding box center [564, 231] width 29 height 17
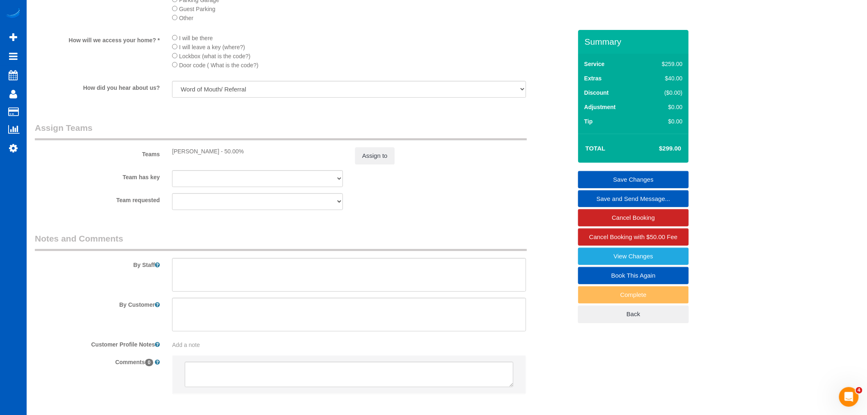
click at [642, 177] on link "Save Changes" at bounding box center [633, 179] width 111 height 17
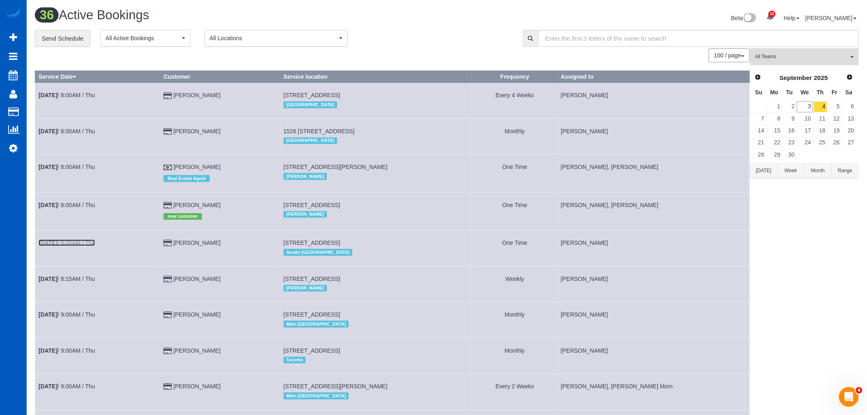
click at [77, 246] on link "Sep 4th / 8:00AM / Thu" at bounding box center [67, 242] width 57 height 7
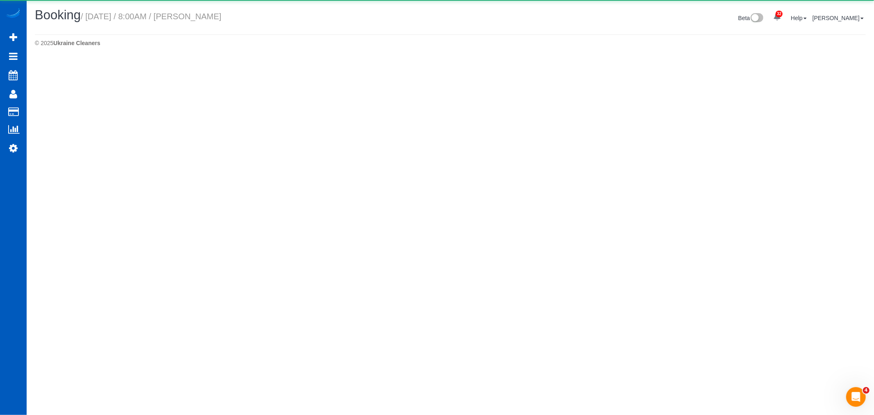
select select "WA"
select select "string:fspay-fbff474c-d7b8-4541-b73b-d923f8489dd4"
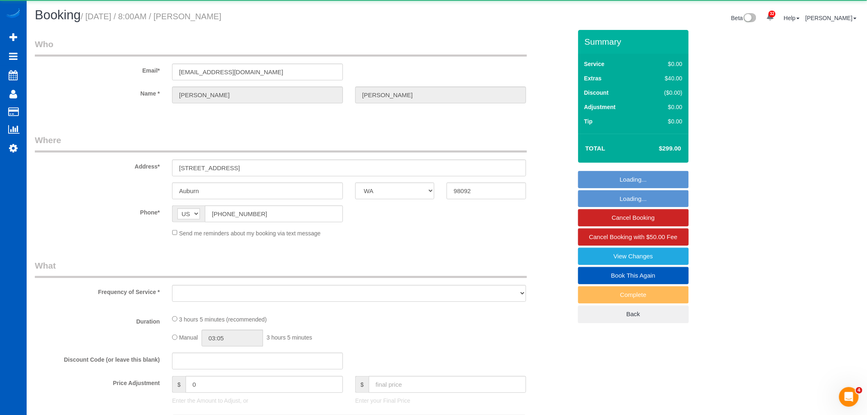
select select "object:38756"
select select "199"
select select "2001"
select select "3"
select select "4"
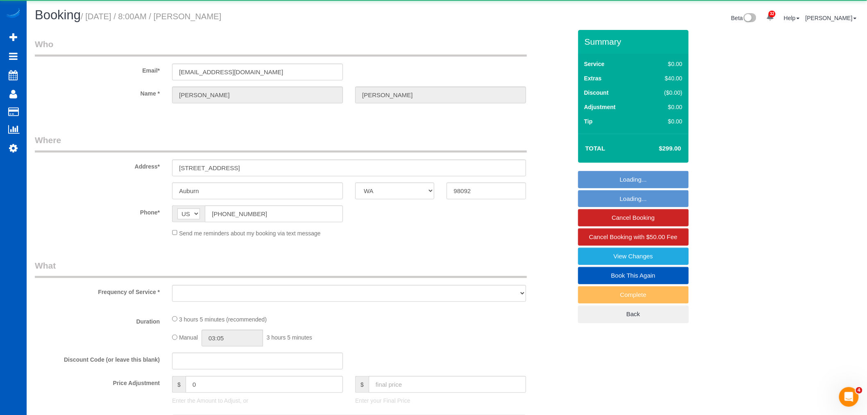
select select "spot141"
select select "number:10"
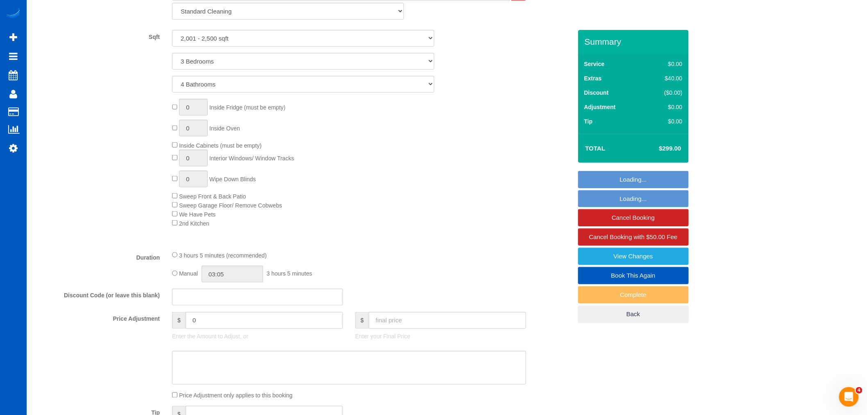
scroll to position [364, 0]
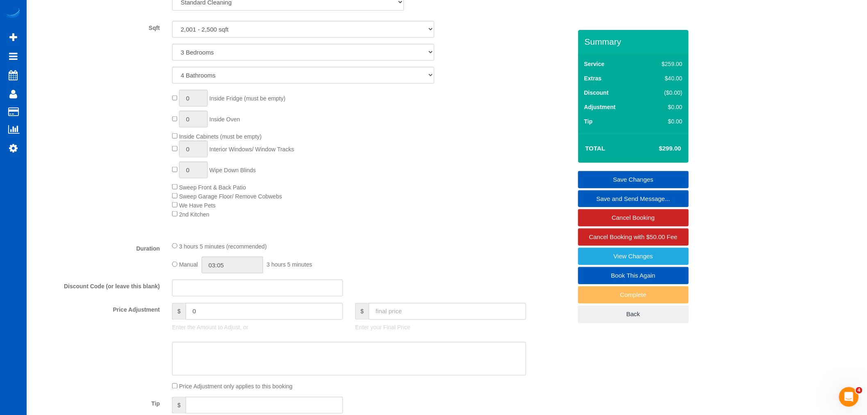
click at [171, 268] on div "3 hours 5 minutes (recommended) Manual 03:05 3 hours 5 minutes" at bounding box center [349, 257] width 366 height 32
click at [285, 278] on fieldset "What Frequency of Service * One Time Weekly - 15.00% Every 2 Weeks - 10.00% Eve…" at bounding box center [303, 186] width 537 height 518
click at [256, 269] on input "03:05" at bounding box center [232, 265] width 61 height 17
type input "06:00"
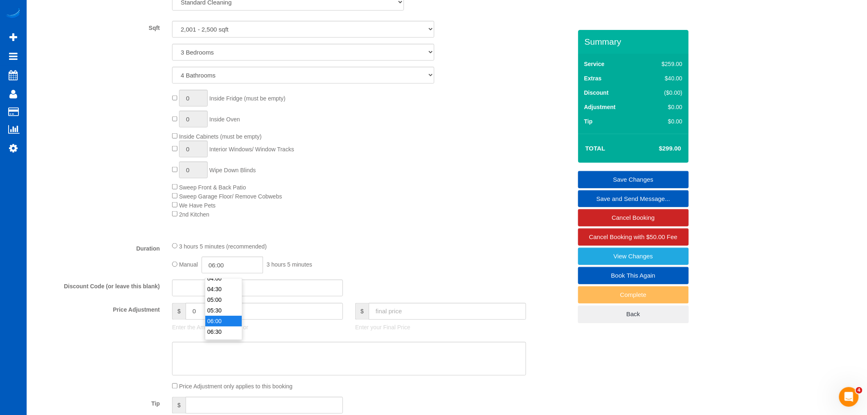
click at [218, 319] on li "06:00" at bounding box center [223, 321] width 36 height 11
select select "spot153"
click at [383, 217] on div "0 Inside Fridge (must be empty) 0 Inside Oven Inside Cabinets (must be empty) 0…" at bounding box center [372, 154] width 412 height 129
click at [612, 182] on link "Save Changes" at bounding box center [633, 179] width 111 height 17
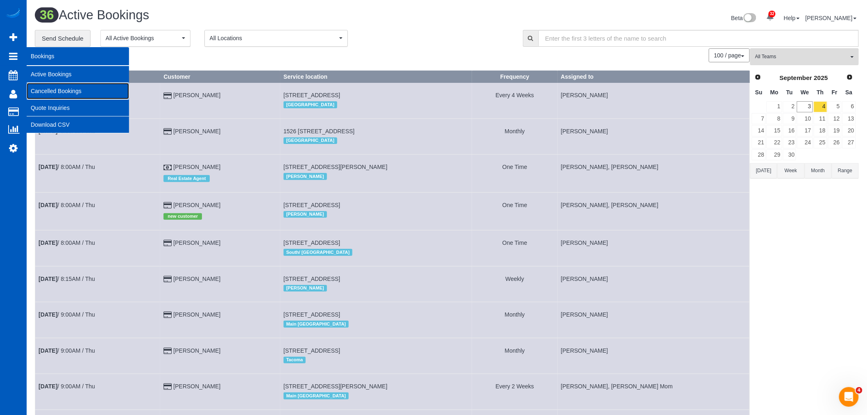
click at [58, 87] on link "Cancelled Bookings" at bounding box center [78, 91] width 102 height 16
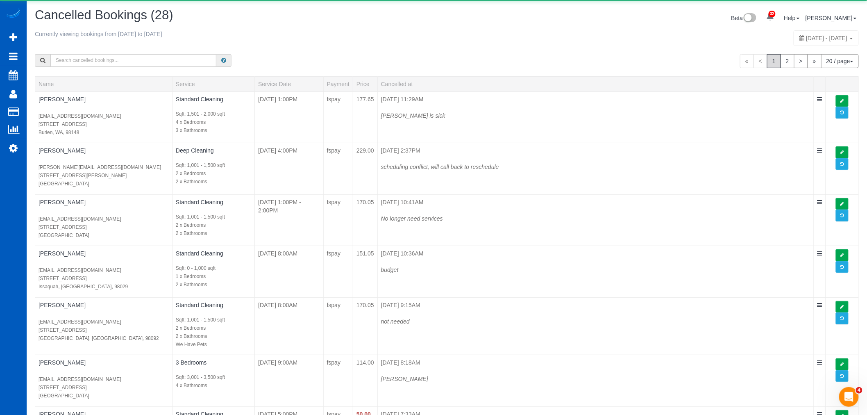
click at [807, 36] on span "August 31, 2025 - September 06, 2025" at bounding box center [827, 38] width 41 height 7
type input "**********"
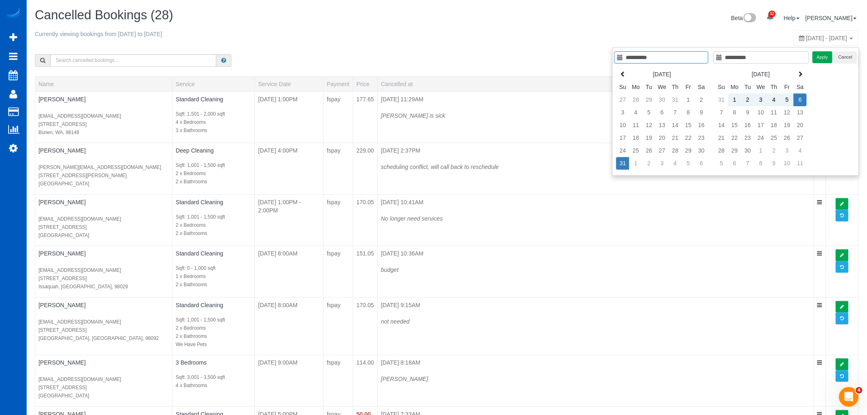
click at [800, 103] on td "6" at bounding box center [800, 99] width 13 height 13
click at [823, 58] on button "Apply" at bounding box center [823, 57] width 20 height 12
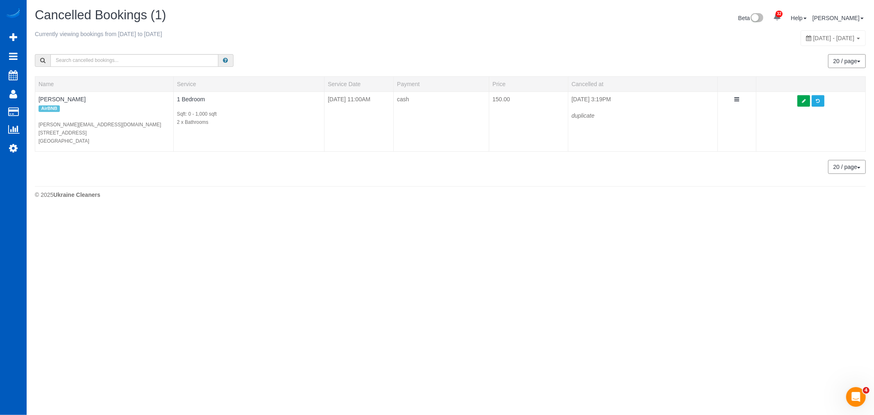
click at [814, 36] on span "September 06, 2025 - September 06, 2025" at bounding box center [834, 38] width 41 height 7
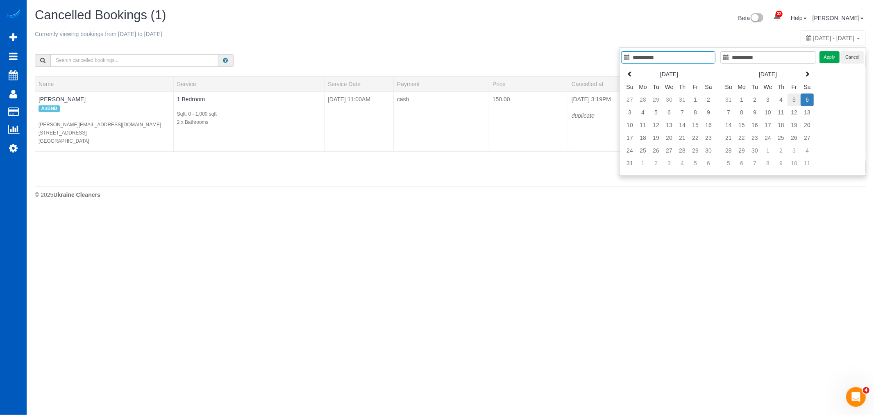
type input "**********"
click at [788, 97] on td "5" at bounding box center [794, 99] width 13 height 13
type input "**********"
click at [799, 99] on td "5" at bounding box center [794, 99] width 13 height 13
type input "**********"
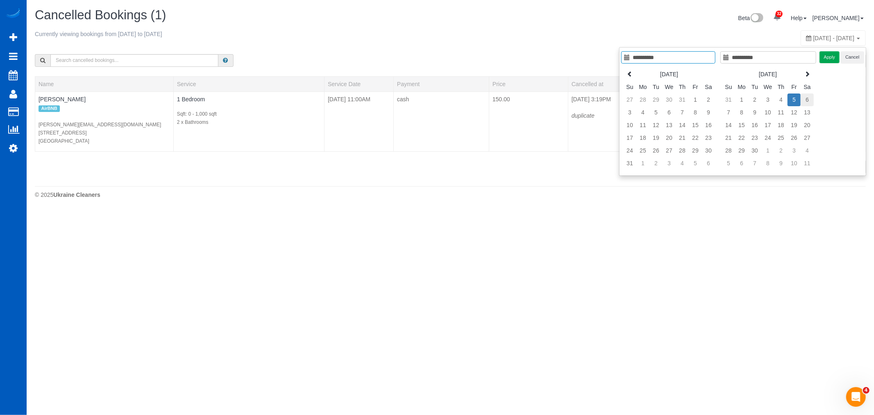
click at [802, 100] on td "6" at bounding box center [807, 99] width 13 height 13
type input "**********"
click at [808, 114] on td "13" at bounding box center [807, 112] width 13 height 13
type input "**********"
click at [832, 59] on button "Apply" at bounding box center [830, 57] width 20 height 12
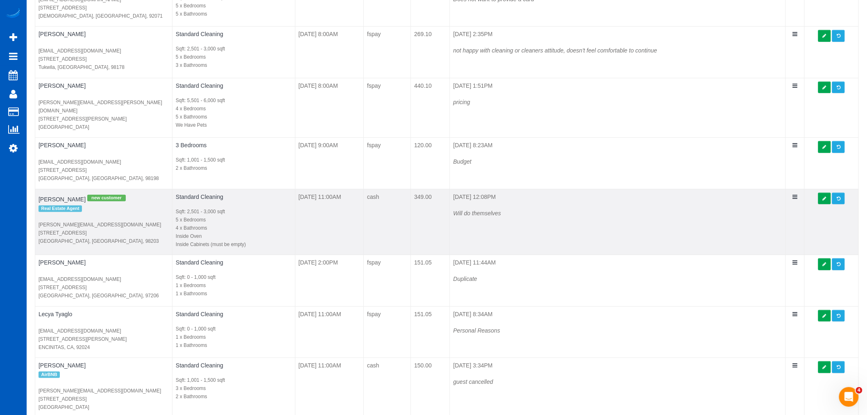
scroll to position [102, 0]
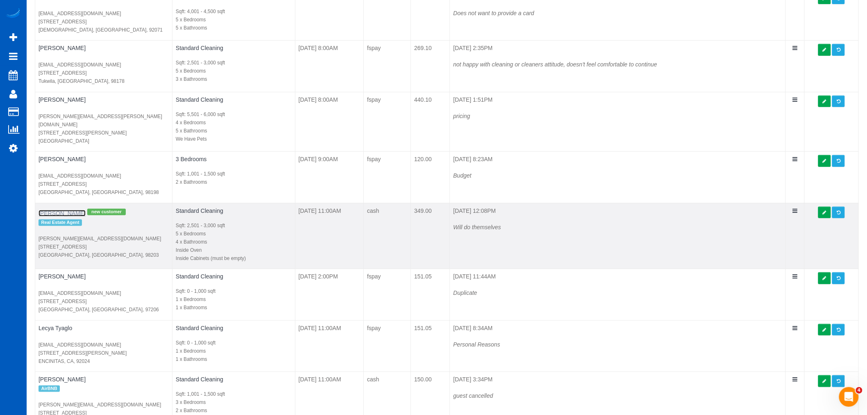
click at [48, 212] on link "Deanna Barley" at bounding box center [62, 213] width 47 height 7
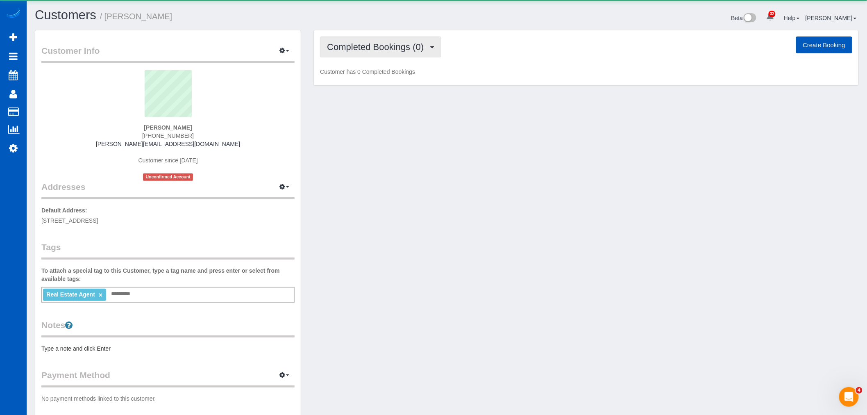
click at [385, 50] on span "Completed Bookings (0)" at bounding box center [377, 47] width 101 height 10
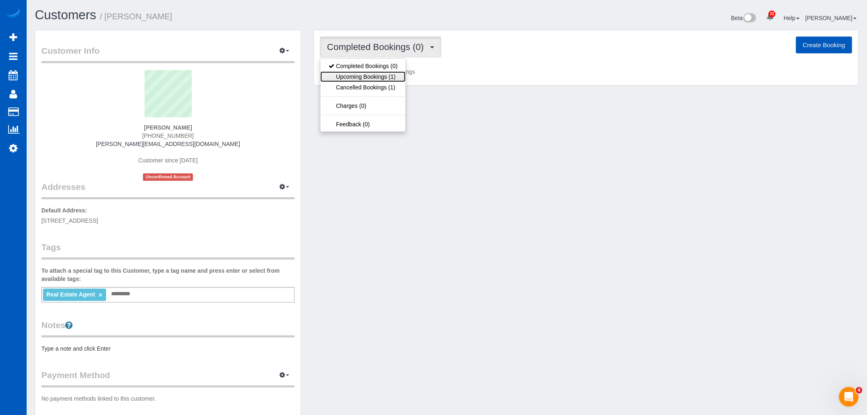
click at [385, 75] on link "Upcoming Bookings (1)" at bounding box center [363, 76] width 85 height 11
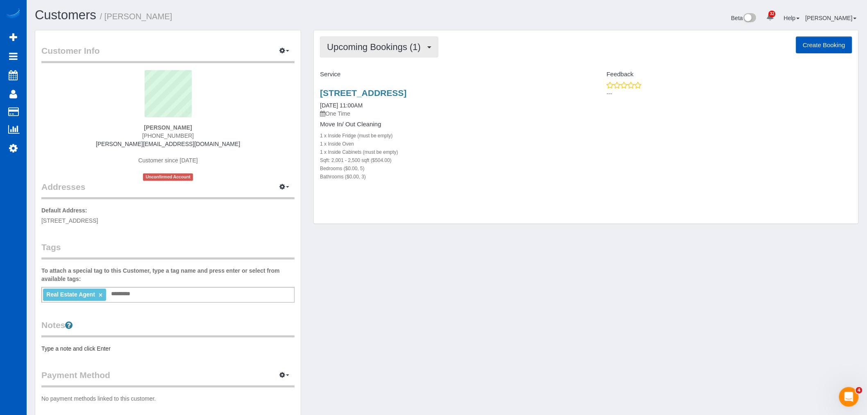
click at [370, 48] on span "Upcoming Bookings (1)" at bounding box center [376, 47] width 98 height 10
click at [361, 87] on link "Cancelled Bookings (1)" at bounding box center [363, 87] width 85 height 11
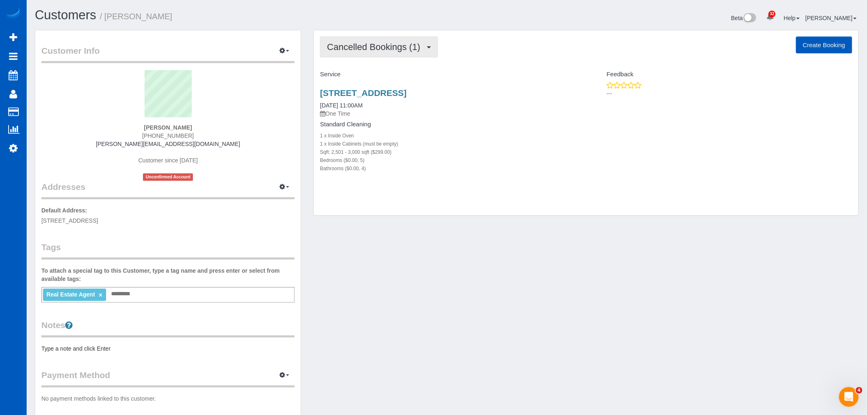
click at [372, 48] on span "Cancelled Bookings (1)" at bounding box center [375, 47] width 97 height 10
click at [374, 79] on link "Upcoming Bookings (1)" at bounding box center [363, 76] width 85 height 11
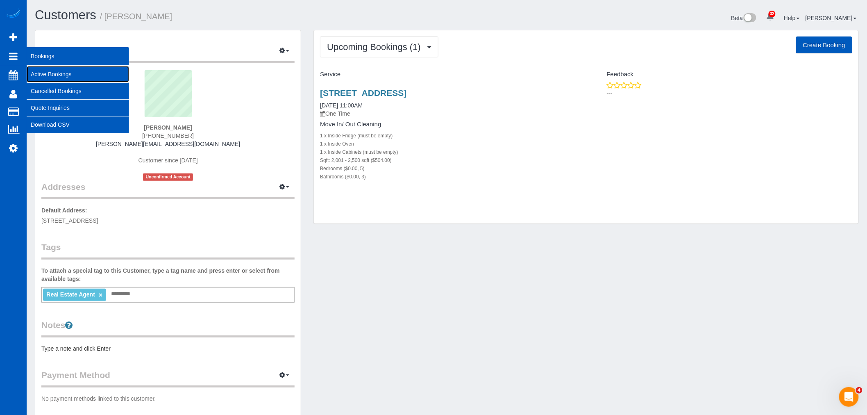
click at [70, 80] on link "Active Bookings" at bounding box center [78, 74] width 102 height 16
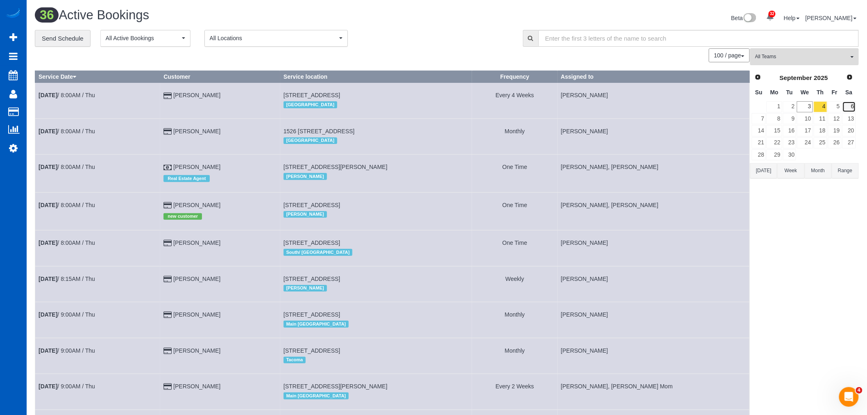
click at [851, 104] on link "6" at bounding box center [850, 106] width 14 height 11
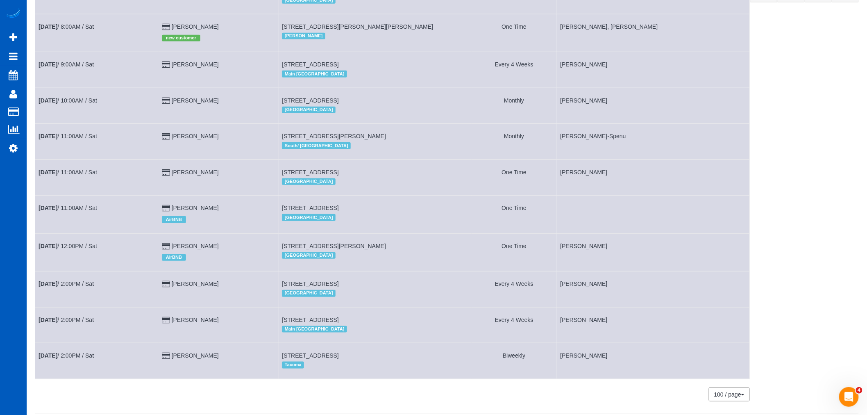
scroll to position [182, 0]
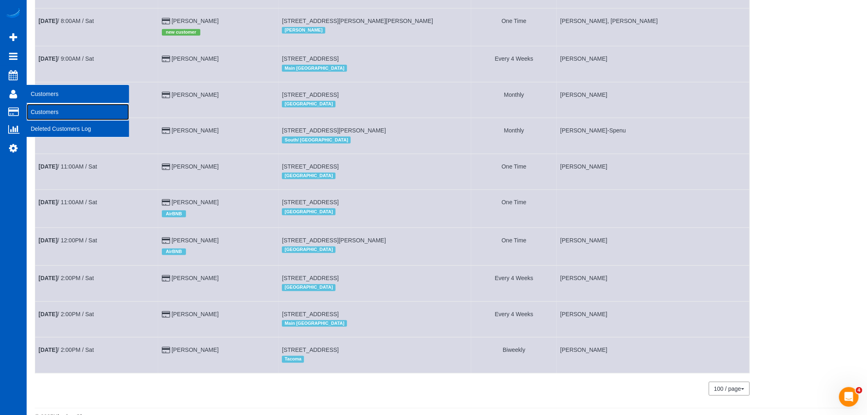
click at [44, 109] on link "Customers" at bounding box center [78, 112] width 102 height 16
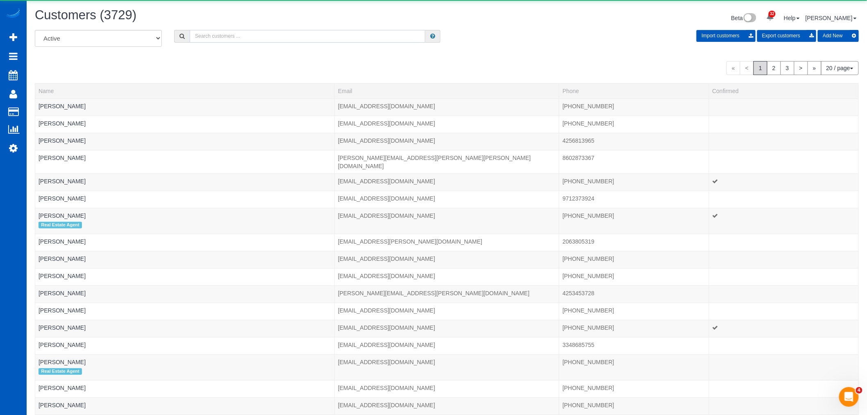
click at [240, 37] on input "text" at bounding box center [308, 36] width 236 height 13
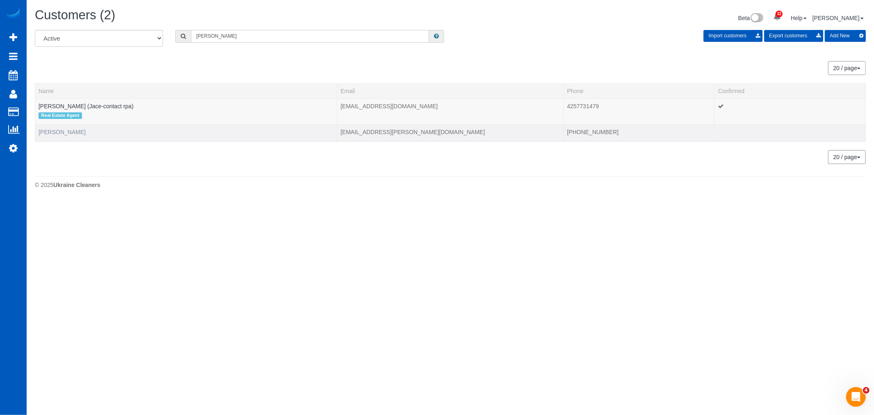
type input "morales"
click at [69, 134] on link "[PERSON_NAME]" at bounding box center [62, 132] width 47 height 7
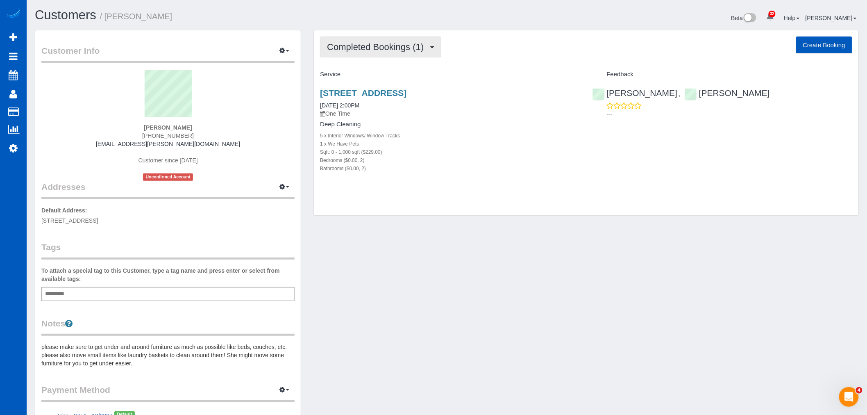
click at [372, 57] on button "Completed Bookings (1)" at bounding box center [380, 46] width 121 height 21
click at [380, 78] on link "Upcoming Bookings (12)" at bounding box center [364, 76] width 86 height 11
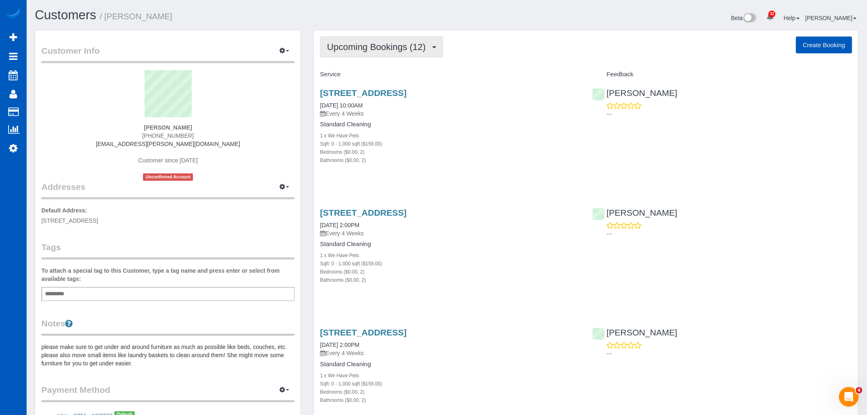
drag, startPoint x: 382, startPoint y: 46, endPoint x: 388, endPoint y: 49, distance: 6.6
click at [388, 49] on span "Upcoming Bookings (12)" at bounding box center [378, 47] width 103 height 10
click at [378, 89] on link "Cancelled Bookings (0)" at bounding box center [364, 87] width 86 height 11
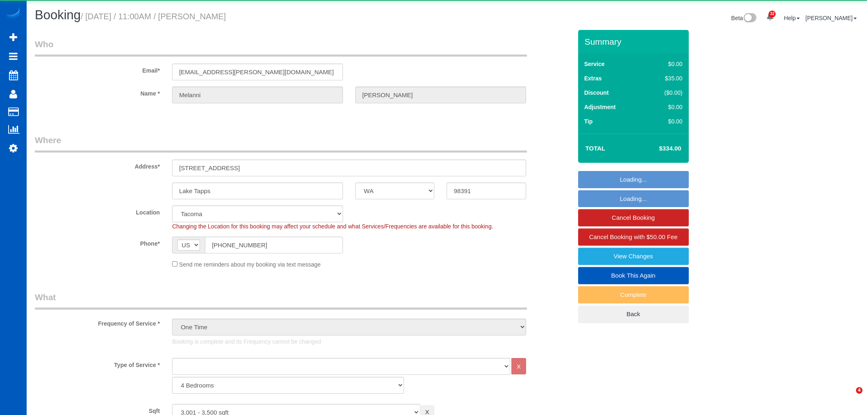
select select "WA"
select select "number:33"
select select "object:1095"
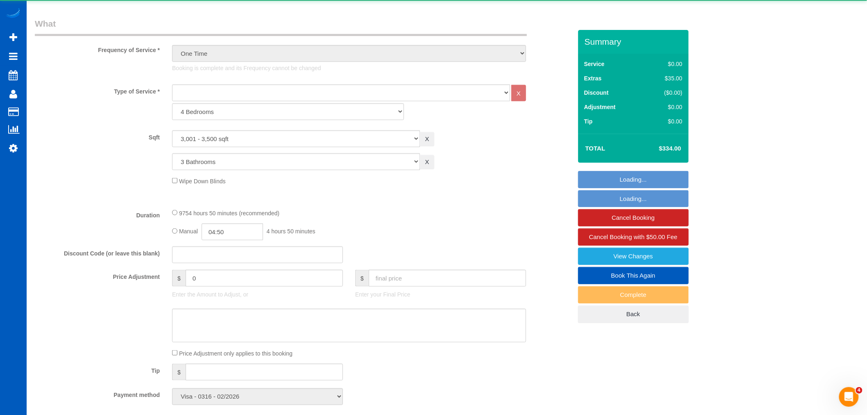
select select "spot1"
select select "3001"
select select "3"
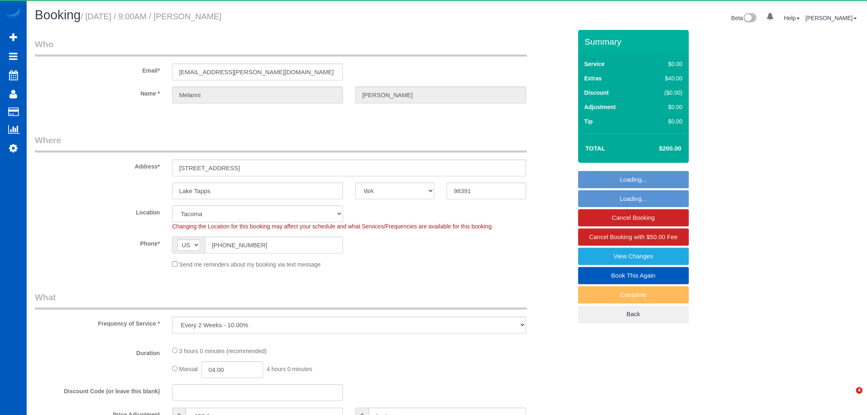
select select "WA"
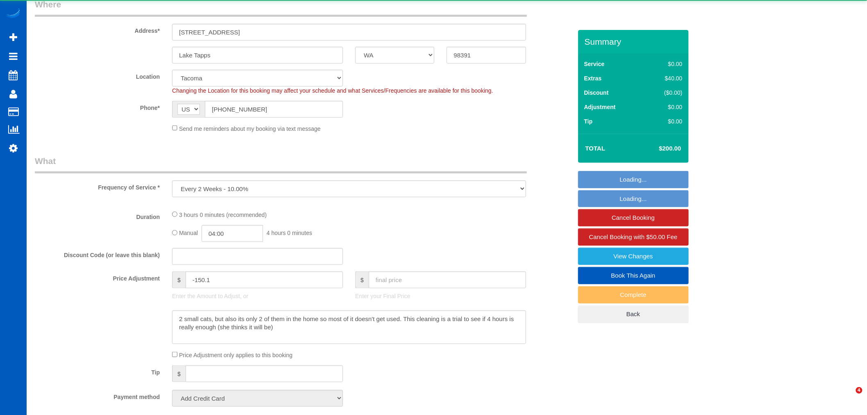
select select "object:1009"
select select "199"
select select "3001"
select select "4"
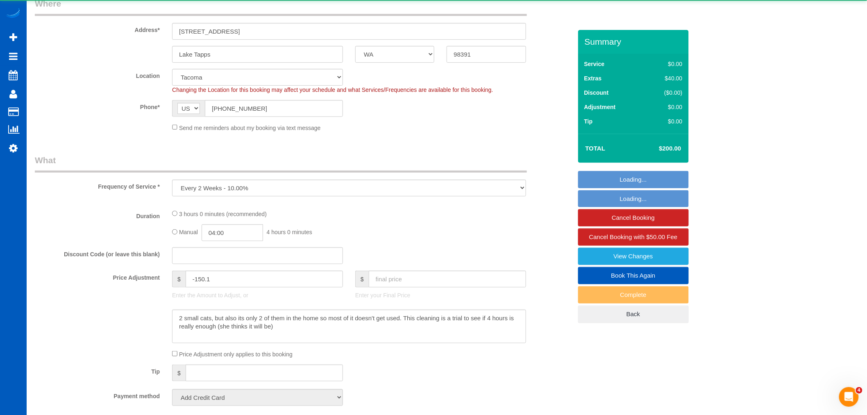
select select "3"
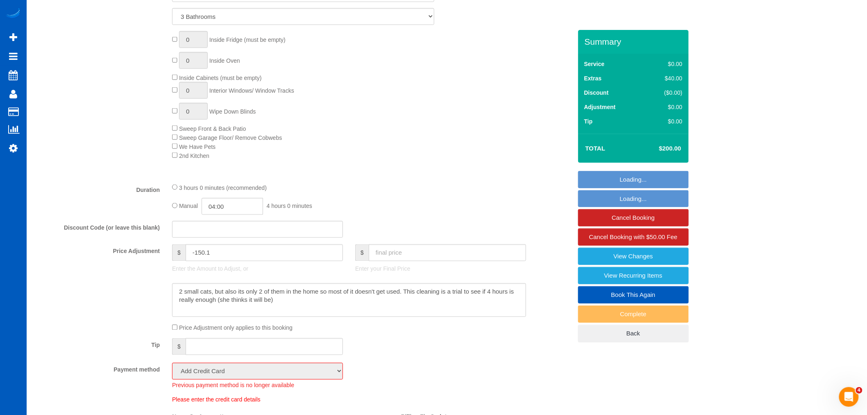
scroll to position [592, 0]
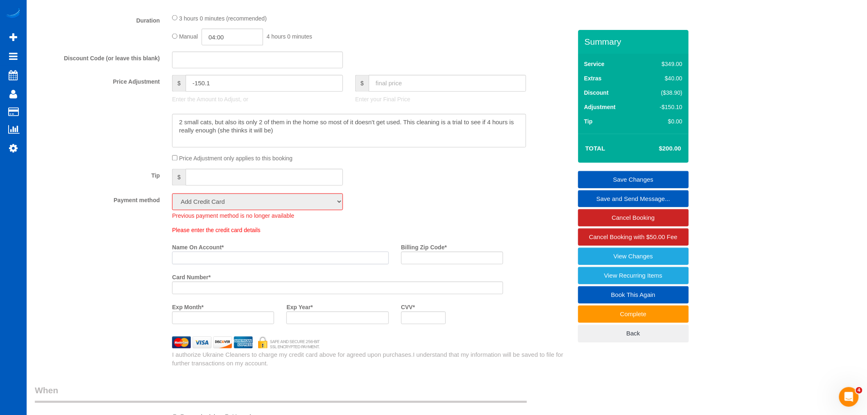
click at [232, 264] on input "Name On Account *" at bounding box center [280, 258] width 217 height 13
click at [182, 243] on div "Please enter the credit card details Name On Account * Billing Zip Code * Card …" at bounding box center [338, 278] width 344 height 104
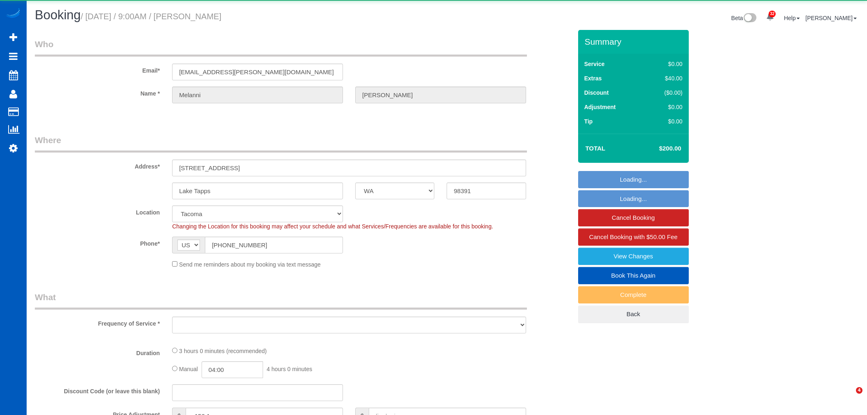
select select "WA"
select select "object:1227"
select select "199"
select select "3001"
select select "4"
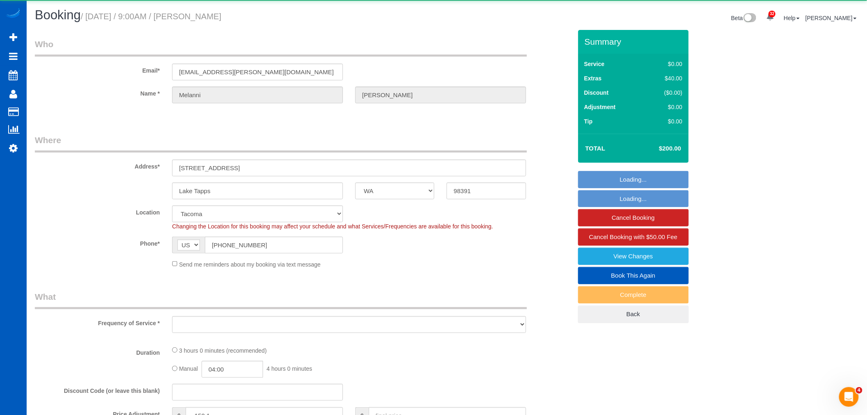
select select "3"
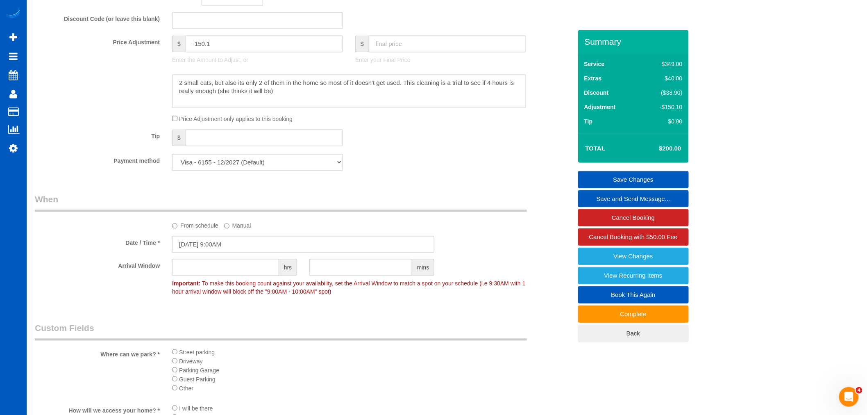
scroll to position [637, 0]
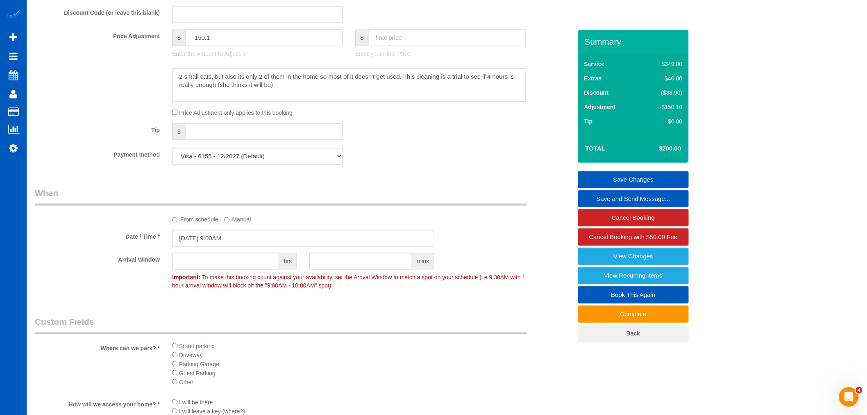
click at [651, 182] on link "Save Changes" at bounding box center [633, 179] width 111 height 17
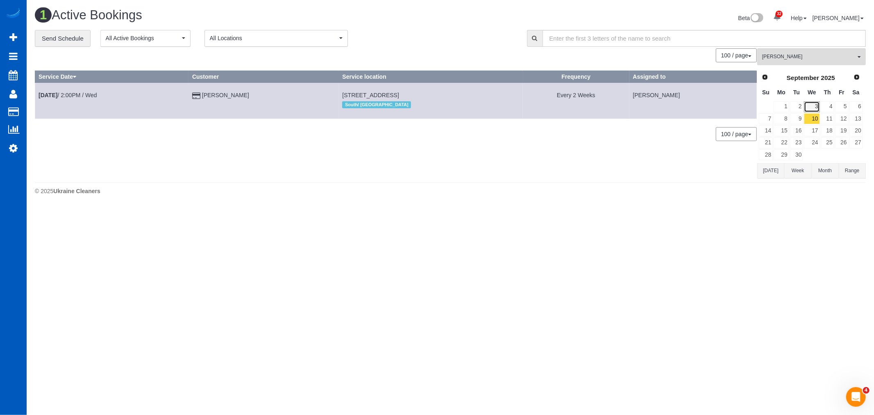
click at [814, 106] on link "3" at bounding box center [812, 106] width 16 height 11
click at [783, 59] on span "[PERSON_NAME]" at bounding box center [808, 56] width 93 height 7
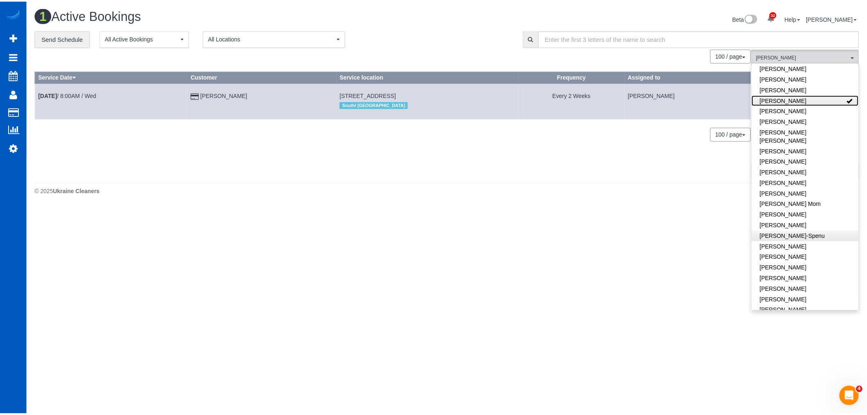
scroll to position [91, 0]
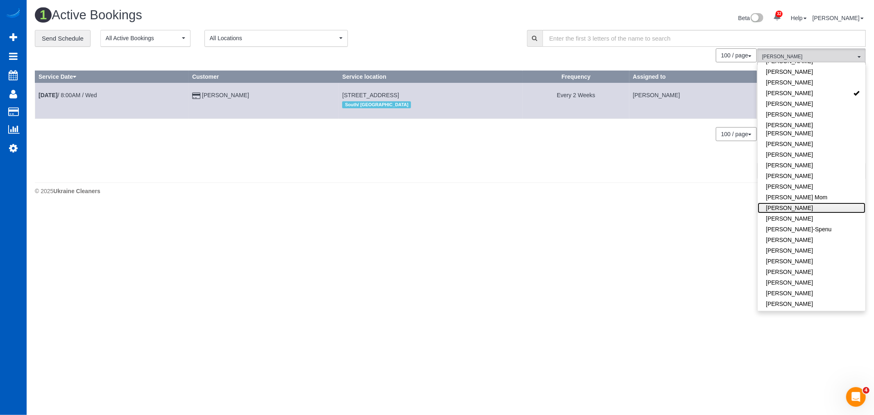
click at [790, 202] on link "[PERSON_NAME]" at bounding box center [812, 207] width 108 height 11
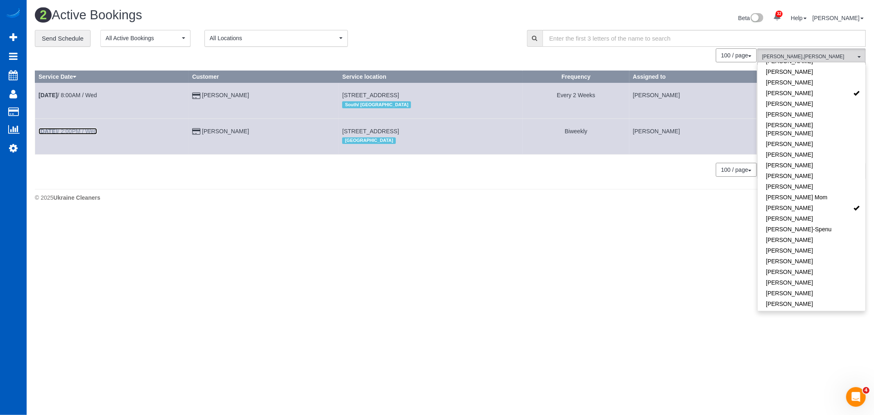
click at [71, 129] on link "[DATE] 2:00PM / Wed" at bounding box center [68, 131] width 59 height 7
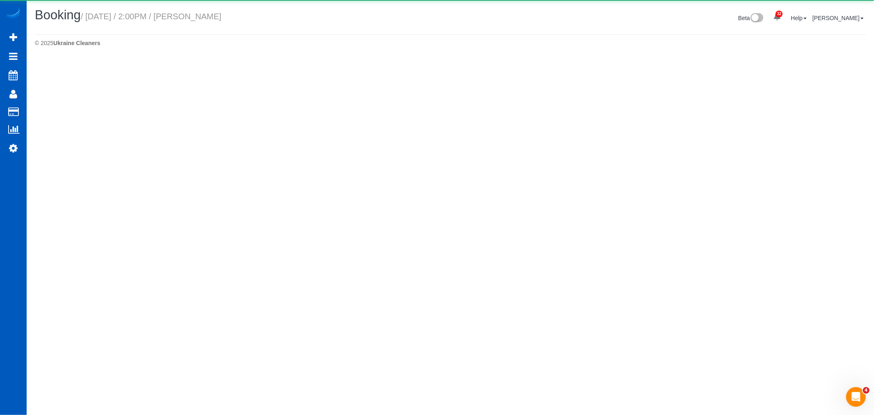
select select "OR"
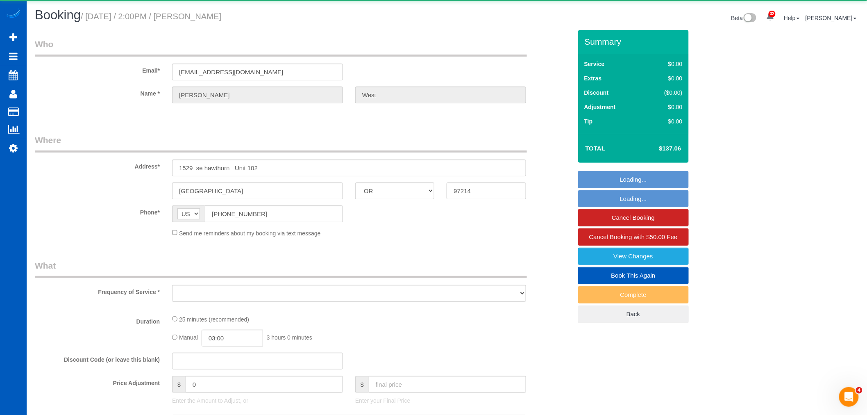
select select "object:2053"
select select "string:fspay-fcc6a542-d3a3-47f8-8dd5-c09019c1bdc8"
select select "spot11"
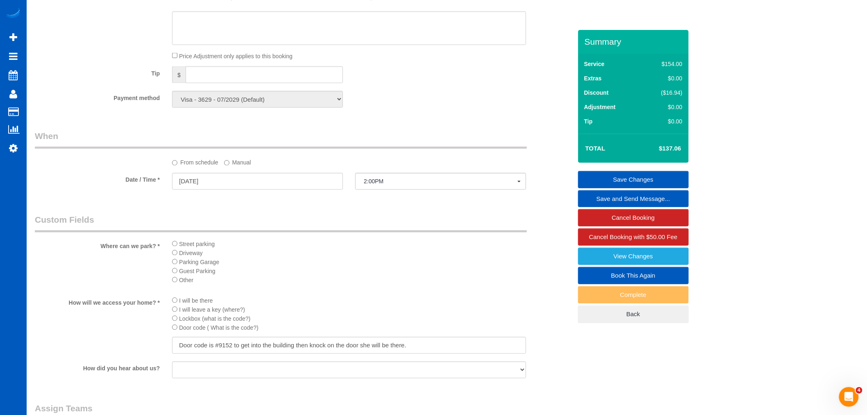
scroll to position [546, 0]
click at [215, 179] on input "[DATE]" at bounding box center [257, 178] width 171 height 17
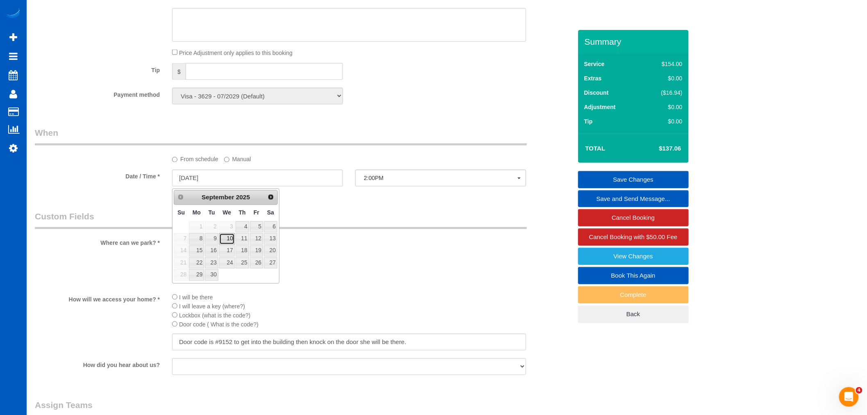
click at [226, 240] on link "10" at bounding box center [227, 238] width 16 height 11
type input "[DATE]"
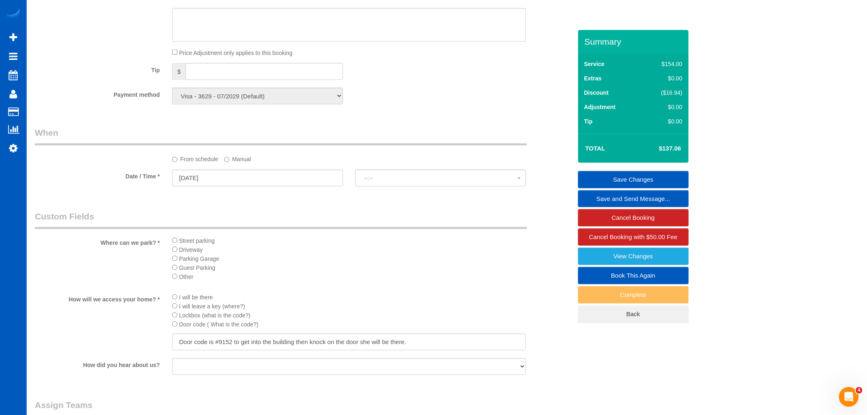
select select "spot23"
click at [421, 171] on button "8:00AM" at bounding box center [440, 178] width 171 height 17
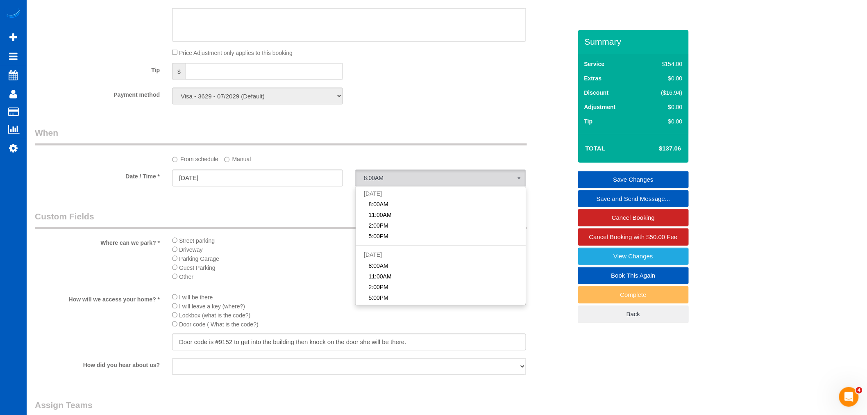
click at [241, 160] on label "Manual" at bounding box center [237, 157] width 27 height 11
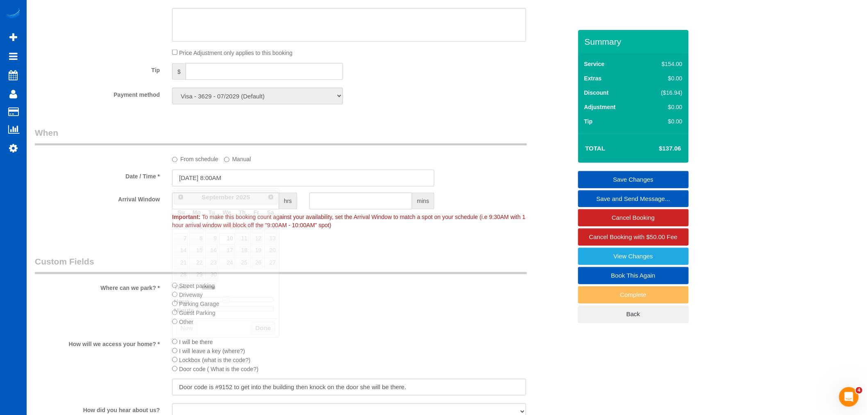
click at [211, 177] on input "[DATE] 8:00AM" at bounding box center [303, 178] width 262 height 17
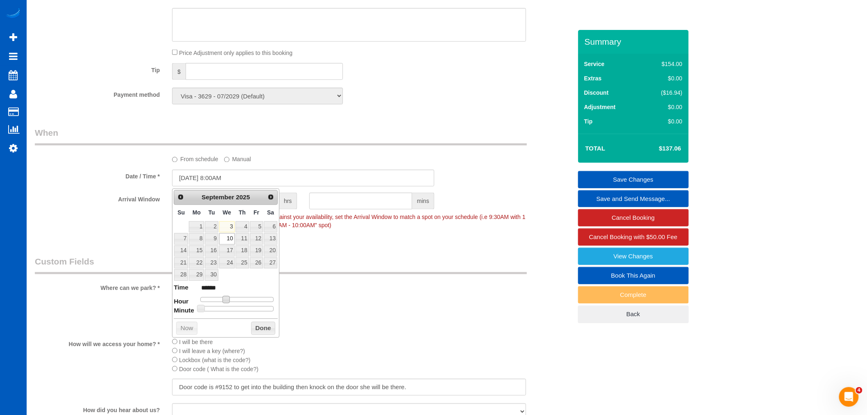
type input "[DATE] 9:00AM"
type input "******"
type input "[DATE] 10:00AM"
type input "*******"
type input "[DATE] 11:00AM"
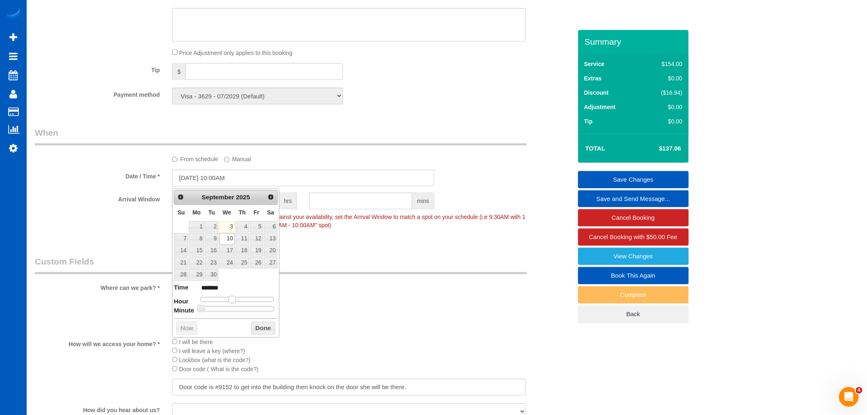
type input "*******"
type input "[DATE] 12:00PM"
type input "*******"
drag, startPoint x: 227, startPoint y: 299, endPoint x: 239, endPoint y: 299, distance: 11.5
click at [239, 299] on span at bounding box center [238, 299] width 7 height 7
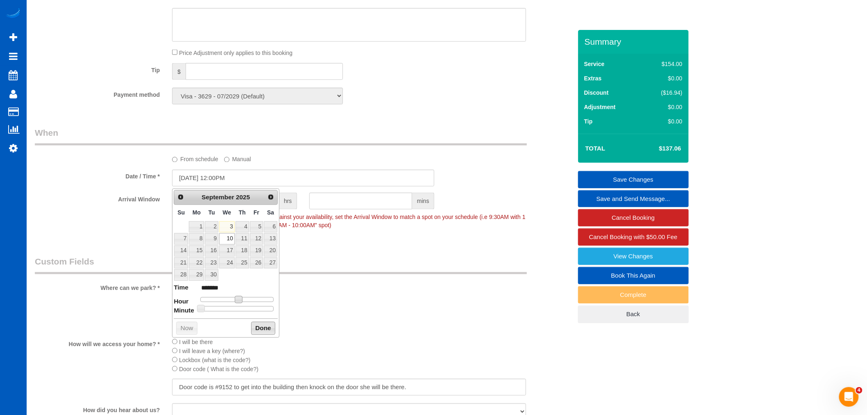
click at [265, 333] on button "Done" at bounding box center [263, 328] width 24 height 13
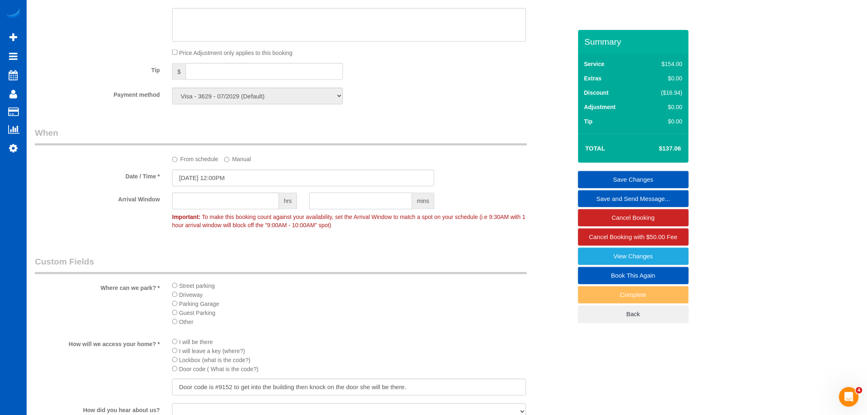
click at [357, 209] on input "text" at bounding box center [360, 201] width 103 height 17
type input "30"
click at [400, 269] on legend "Custom Fields" at bounding box center [281, 265] width 492 height 18
click at [650, 181] on link "Save Changes" at bounding box center [633, 179] width 111 height 17
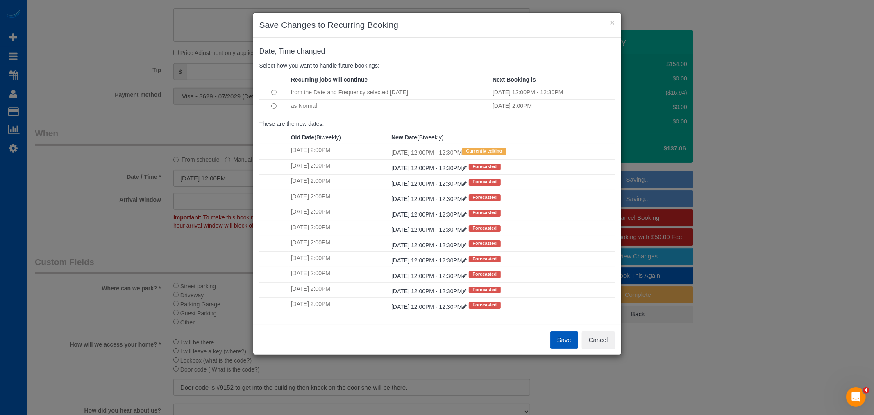
click at [557, 344] on button "Save" at bounding box center [565, 339] width 28 height 17
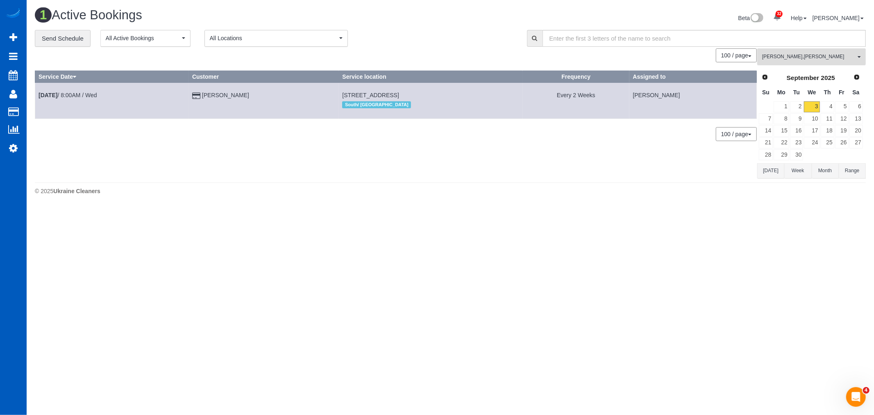
click at [822, 62] on button "[PERSON_NAME] , [PERSON_NAME] All Teams" at bounding box center [812, 56] width 109 height 17
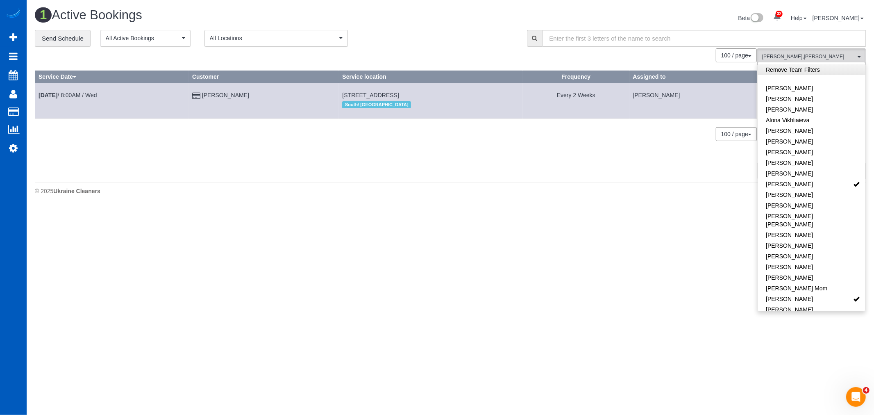
click at [818, 70] on link "Remove Team Filters" at bounding box center [812, 69] width 108 height 11
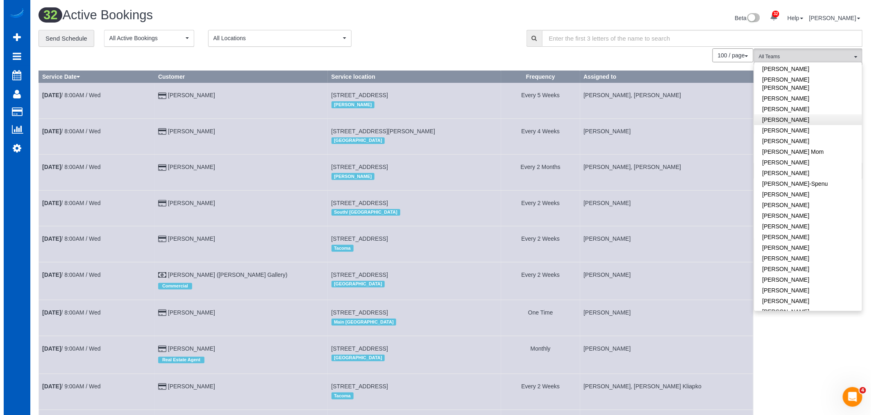
scroll to position [182, 0]
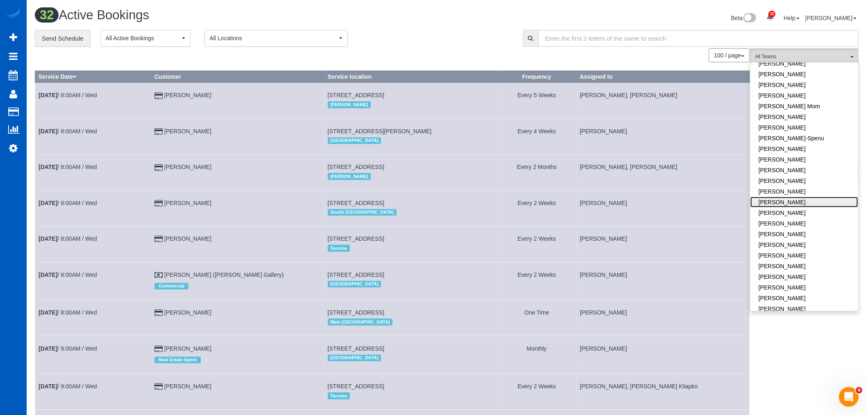
click at [789, 197] on link "[PERSON_NAME]" at bounding box center [805, 202] width 108 height 11
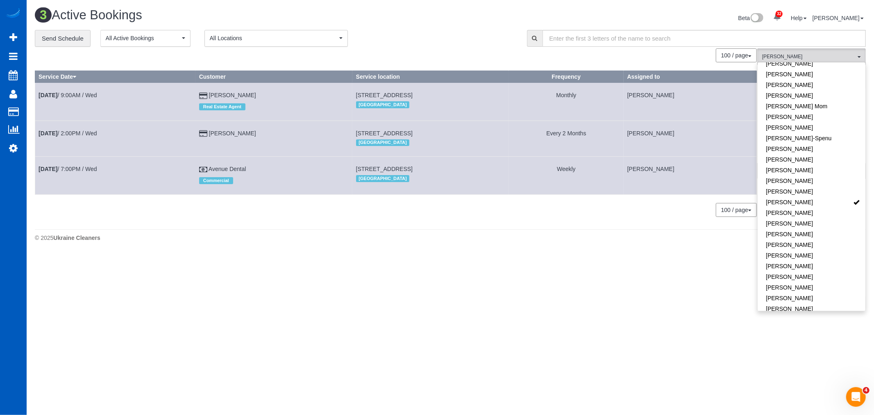
click at [450, 331] on body "32 Beta Your Notifications You have 0 alerts × You have 1 to charge for [DATE] …" at bounding box center [437, 207] width 874 height 415
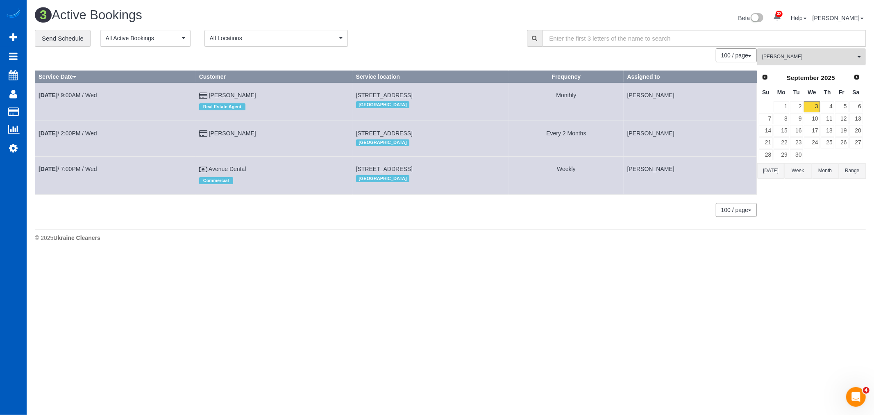
click at [800, 60] on span "[PERSON_NAME]" at bounding box center [808, 56] width 93 height 7
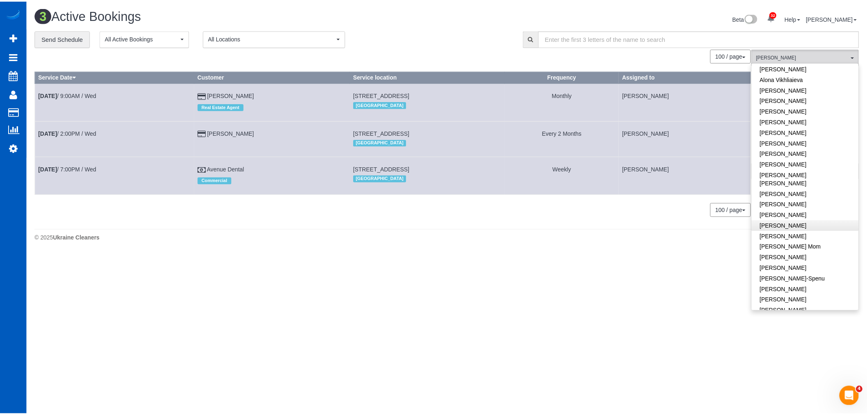
scroll to position [0, 0]
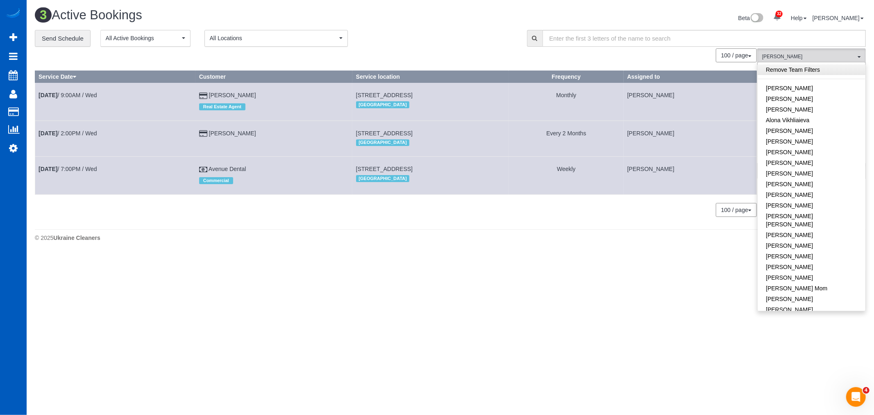
click at [817, 73] on link "Remove Team Filters" at bounding box center [812, 69] width 108 height 11
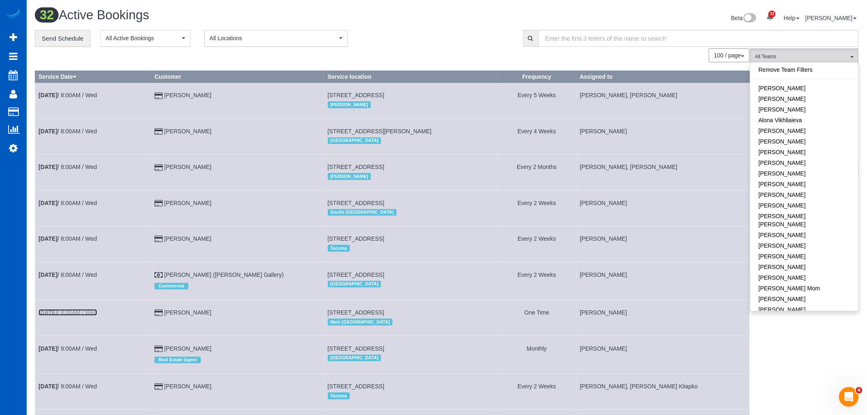
click at [73, 316] on link "[DATE] 8:00AM / Wed" at bounding box center [68, 312] width 59 height 7
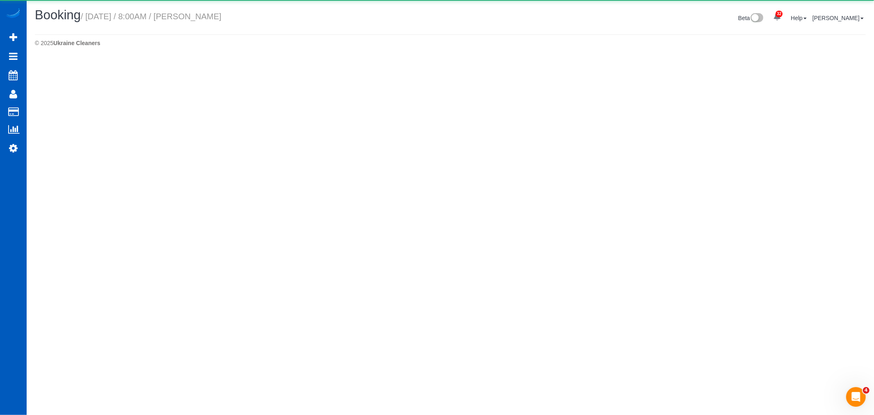
select select "WA"
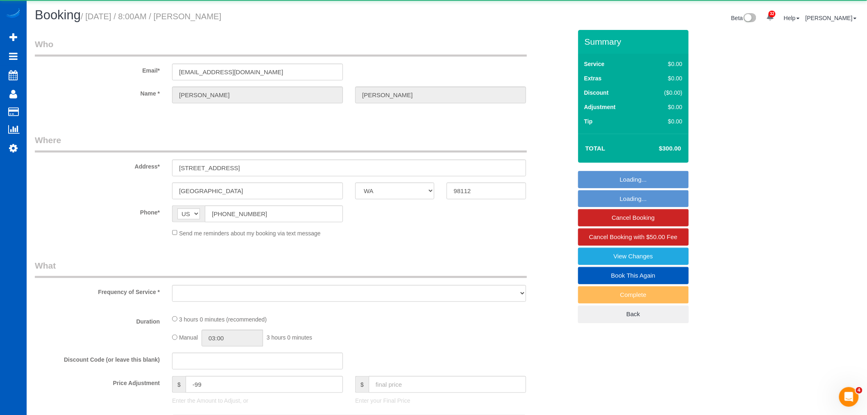
select select "object:4312"
select select "string:fspay-3a35f751-22be-476c-a4af-4f1b20a6d370"
select select "199"
select select "3501"
select select "4"
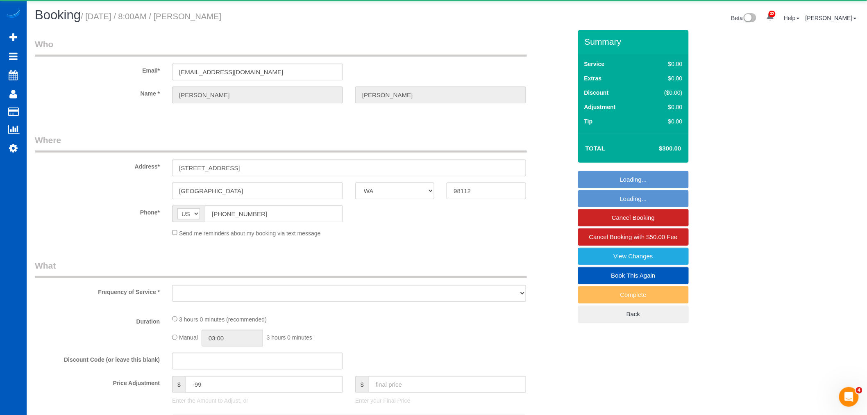
select select "4"
select select "spot40"
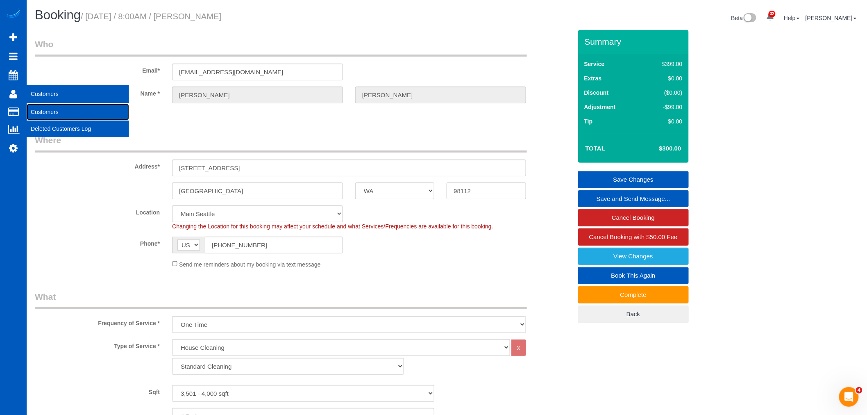
drag, startPoint x: 54, startPoint y: 112, endPoint x: 84, endPoint y: 98, distance: 32.8
click at [54, 112] on link "Customers" at bounding box center [78, 112] width 102 height 16
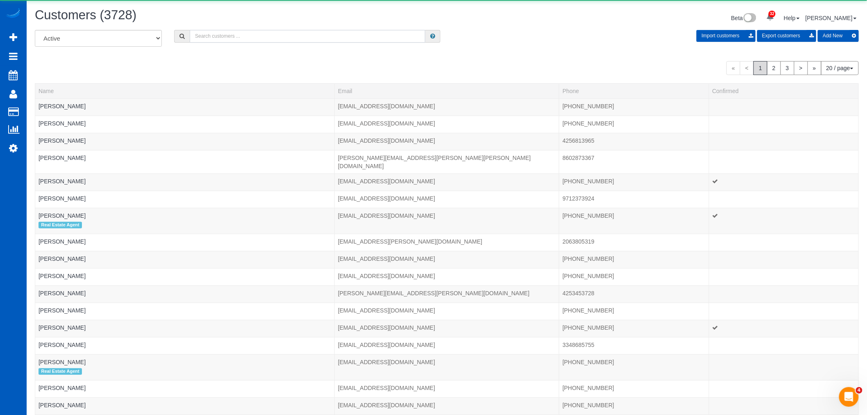
click at [226, 40] on input "text" at bounding box center [308, 36] width 236 height 13
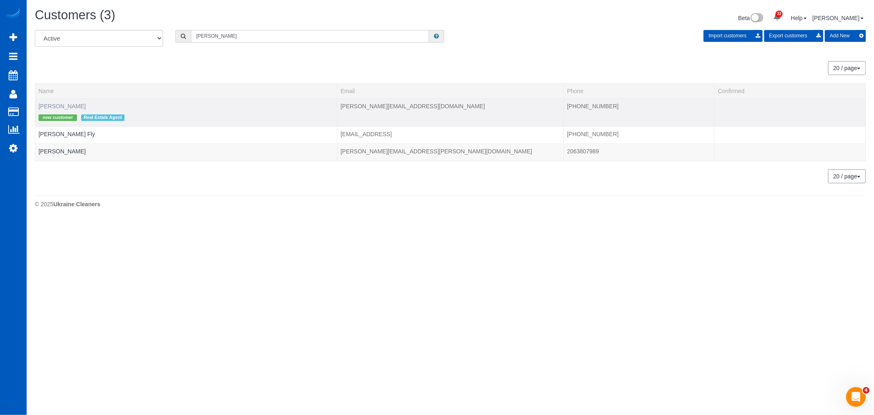
type input "[PERSON_NAME]"
click at [65, 105] on link "[PERSON_NAME]" at bounding box center [62, 106] width 47 height 7
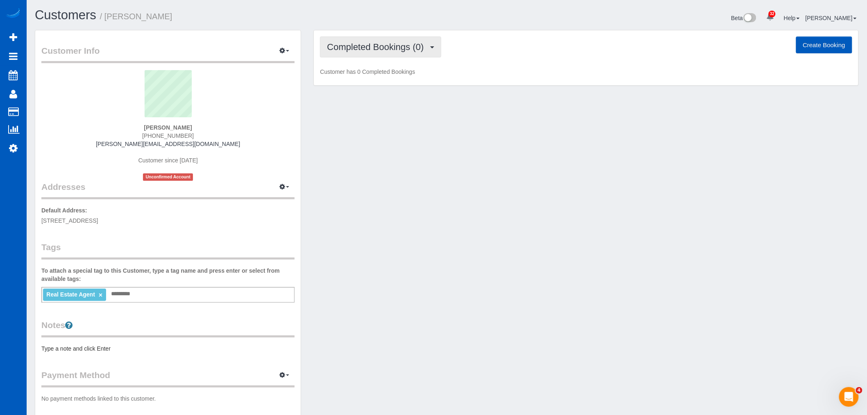
click at [409, 54] on button "Completed Bookings (0)" at bounding box center [380, 46] width 121 height 21
click at [393, 76] on link "Upcoming Bookings (1)" at bounding box center [363, 76] width 85 height 11
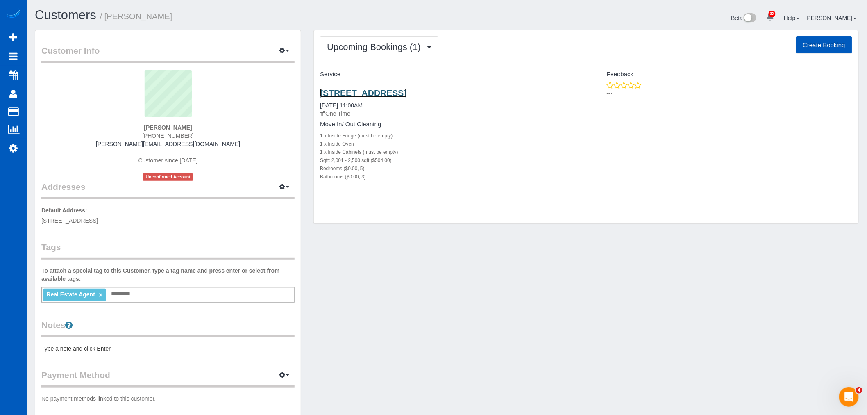
click at [378, 96] on link "[STREET_ADDRESS]" at bounding box center [363, 92] width 86 height 9
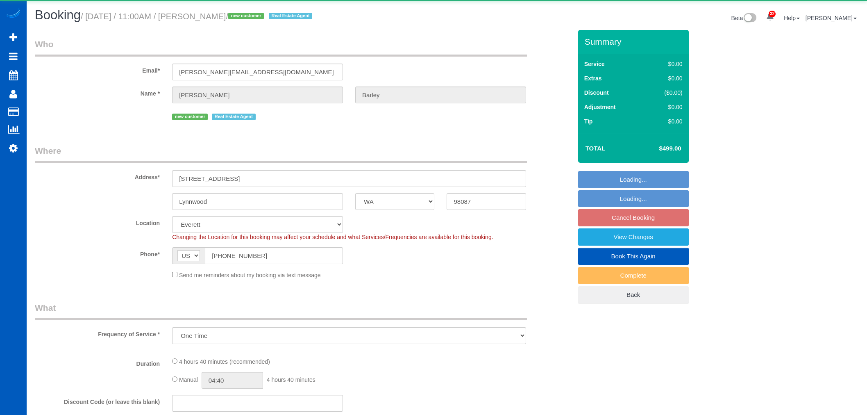
select select "WA"
select select "object:1153"
select select "199"
select select "2001"
select select "5"
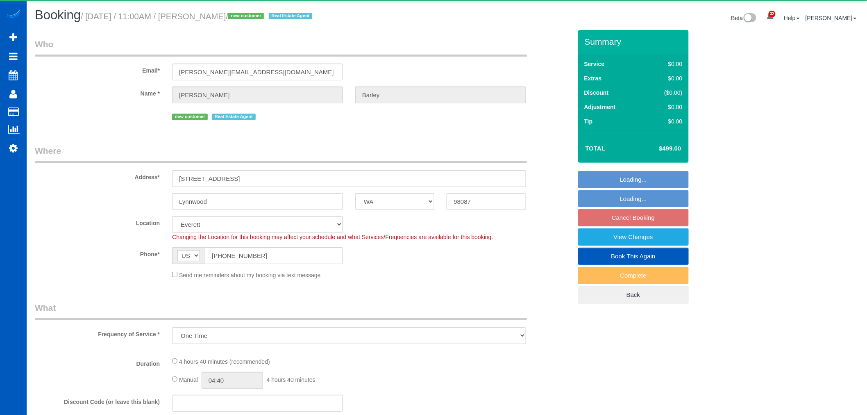
select select "3"
select select "spot2"
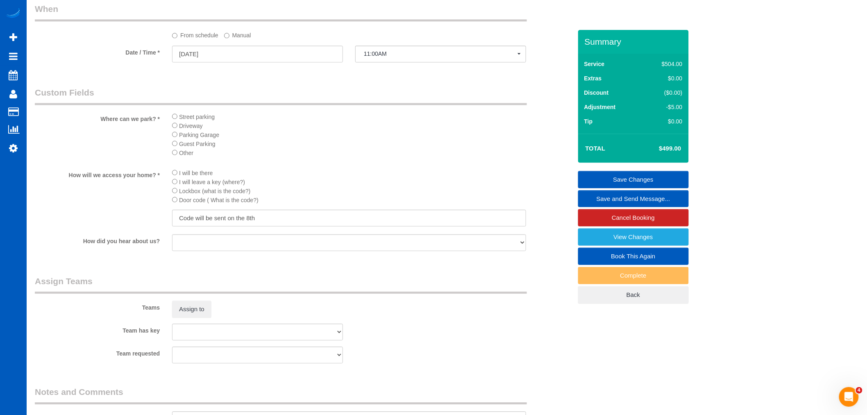
scroll to position [820, 0]
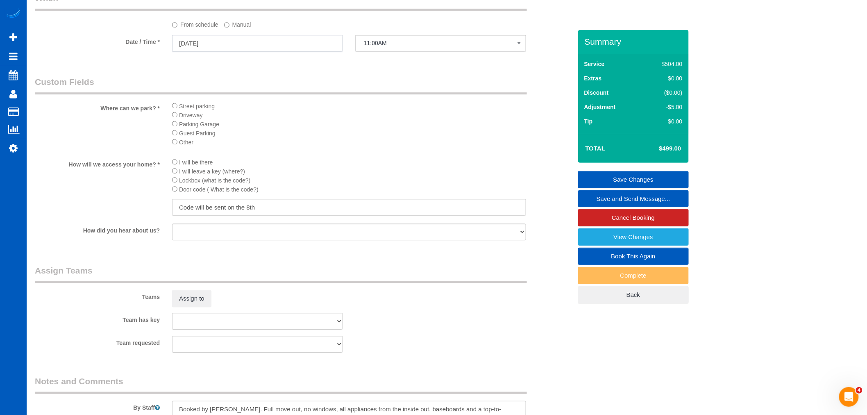
click at [198, 50] on input "09/13/2025" at bounding box center [257, 43] width 171 height 17
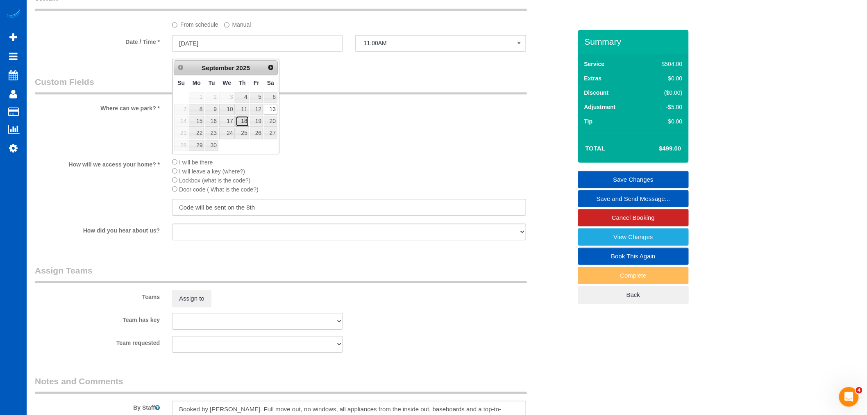
click at [246, 122] on link "18" at bounding box center [243, 121] width 14 height 11
type input "09/18/2025"
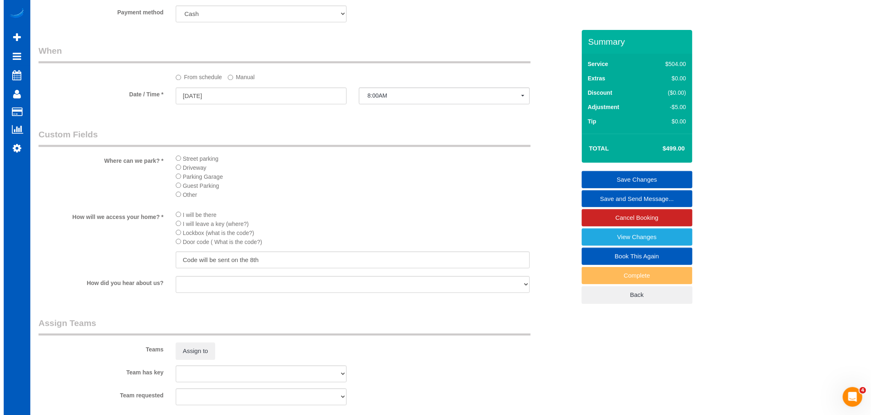
scroll to position [728, 0]
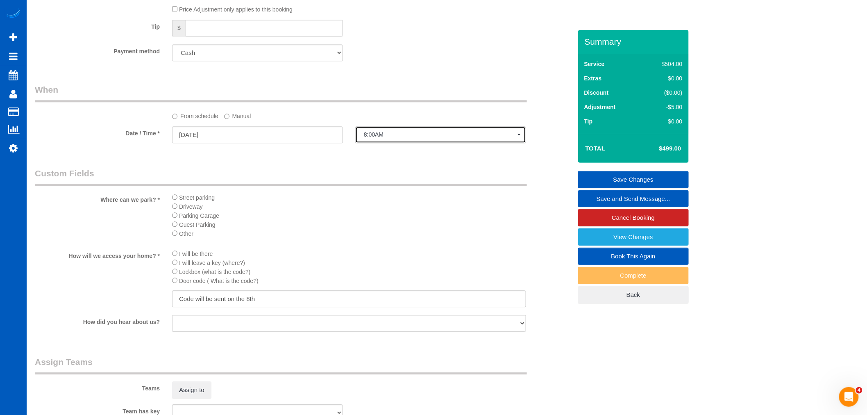
click at [448, 134] on button "8:00AM" at bounding box center [440, 134] width 171 height 17
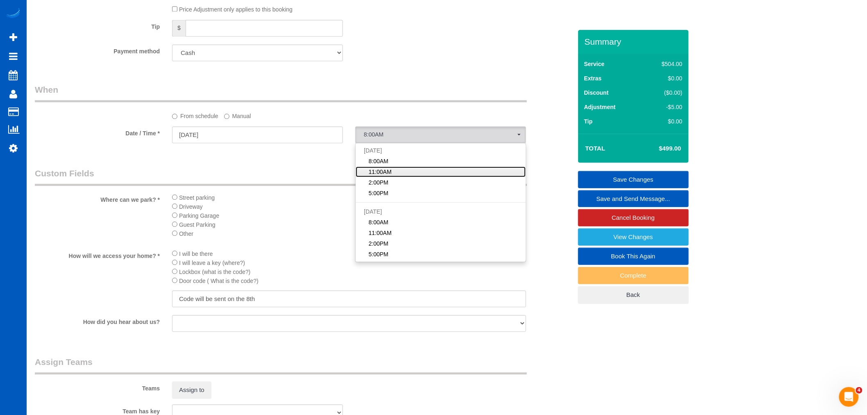
click at [400, 177] on link "11:00AM" at bounding box center [441, 171] width 170 height 11
select select "spot18"
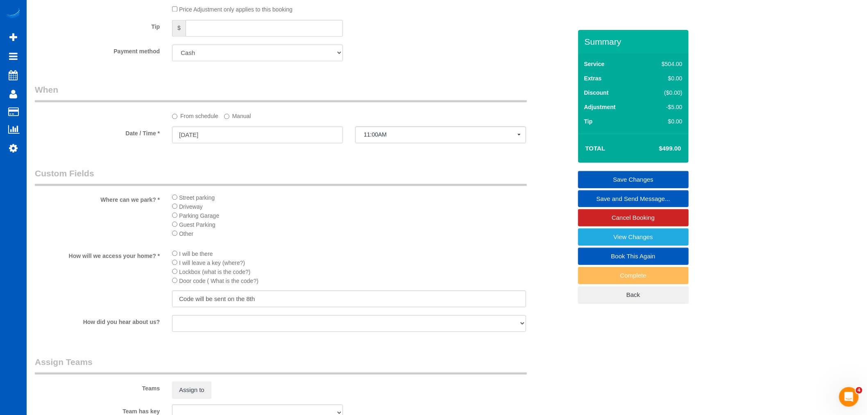
click at [626, 197] on link "Save and Send Message..." at bounding box center [633, 198] width 111 height 17
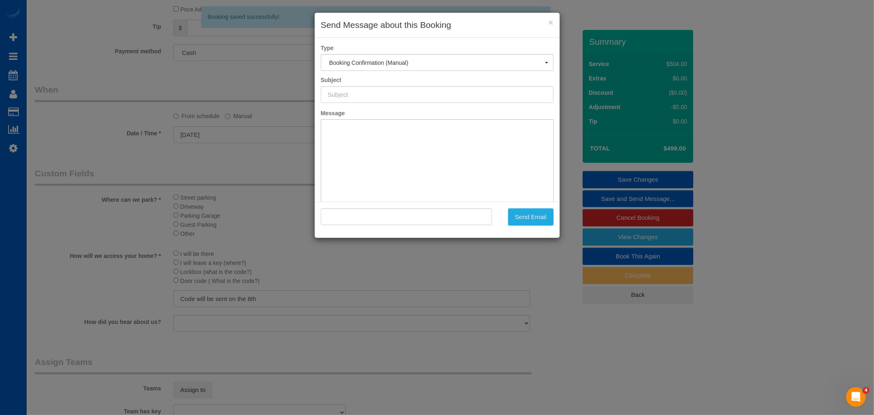
type input "Cleaning Service Confirmed!"
type input ""Deanna Barley" <deanna.barley@kw.com>"
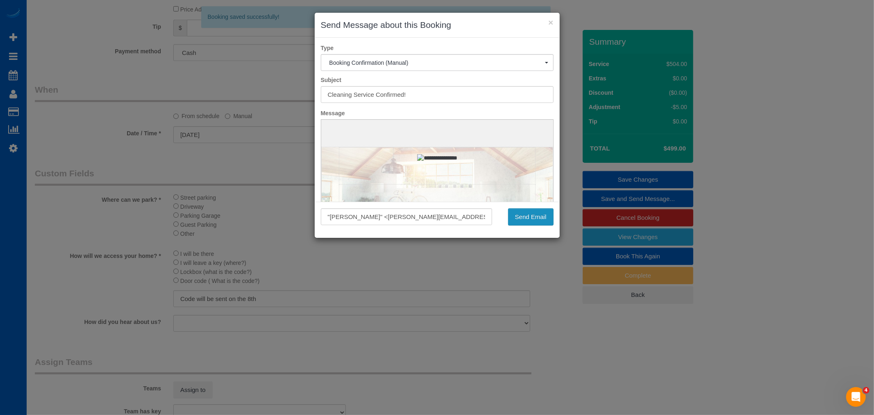
click at [517, 215] on button "Send Email" at bounding box center [531, 216] width 46 height 17
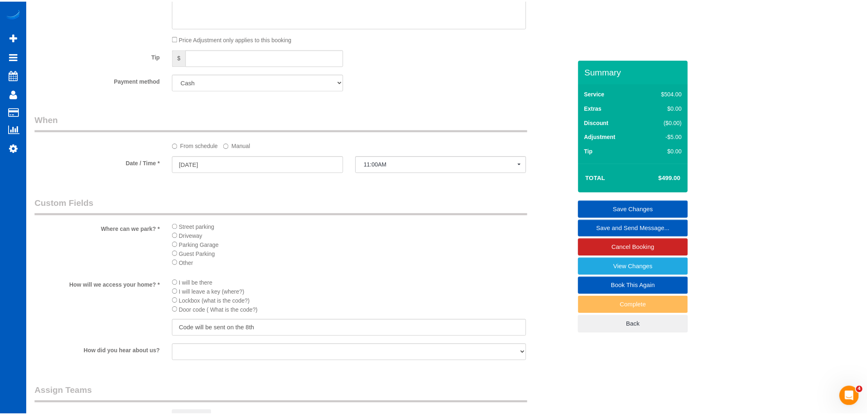
scroll to position [758, 0]
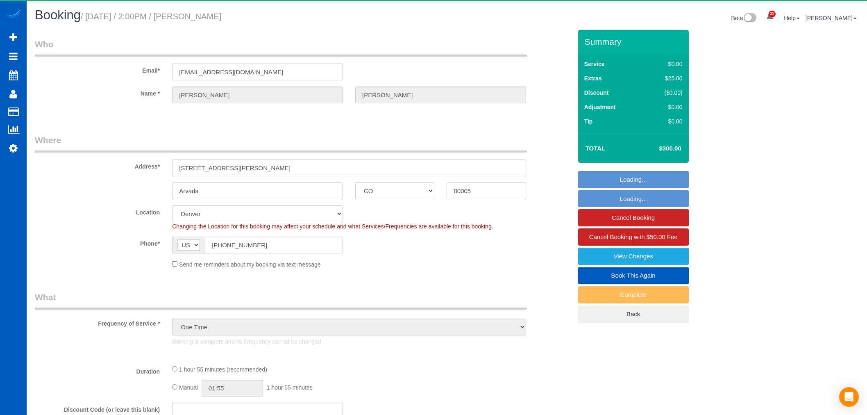
select select "CO"
select select "object:1088"
select select "199"
select select "1001"
select select "2"
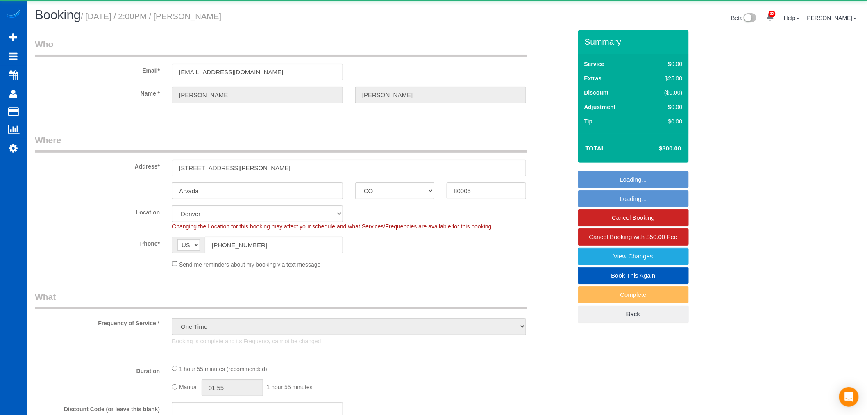
select select "spot1"
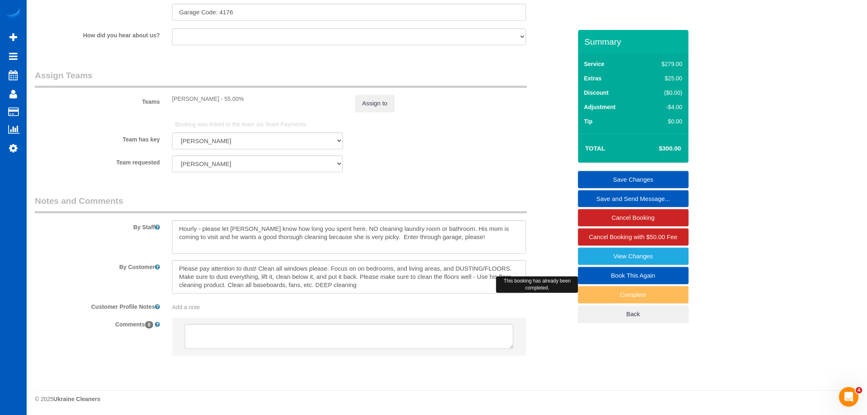
scroll to position [1072, 0]
click at [376, 285] on textarea at bounding box center [349, 277] width 354 height 34
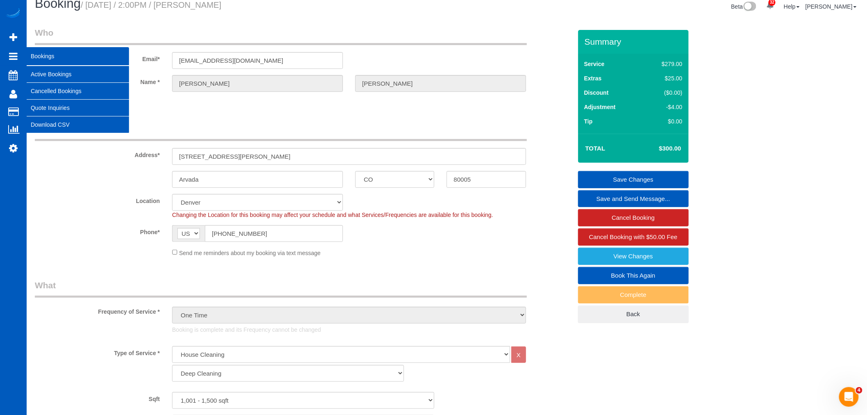
scroll to position [0, 0]
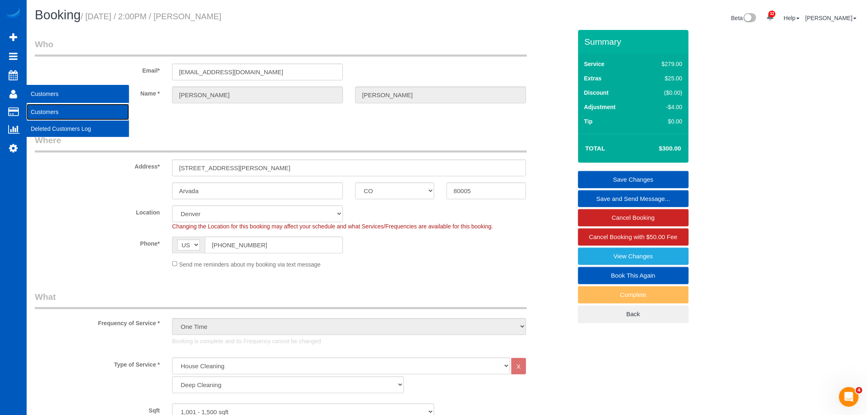
click at [54, 110] on link "Customers" at bounding box center [78, 112] width 102 height 16
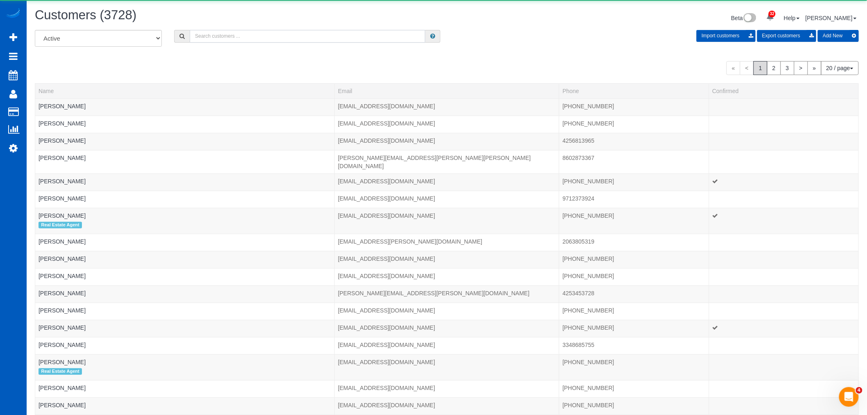
click at [237, 40] on input "text" at bounding box center [308, 36] width 236 height 13
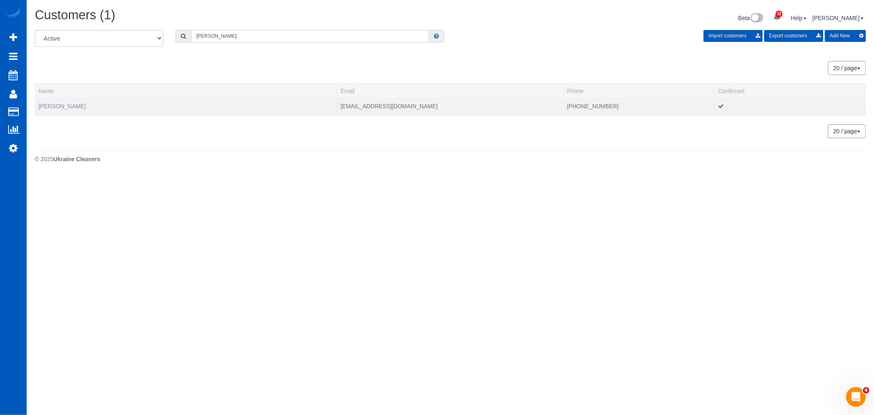
type input "[PERSON_NAME]"
click at [54, 105] on link "[PERSON_NAME]" at bounding box center [62, 106] width 47 height 7
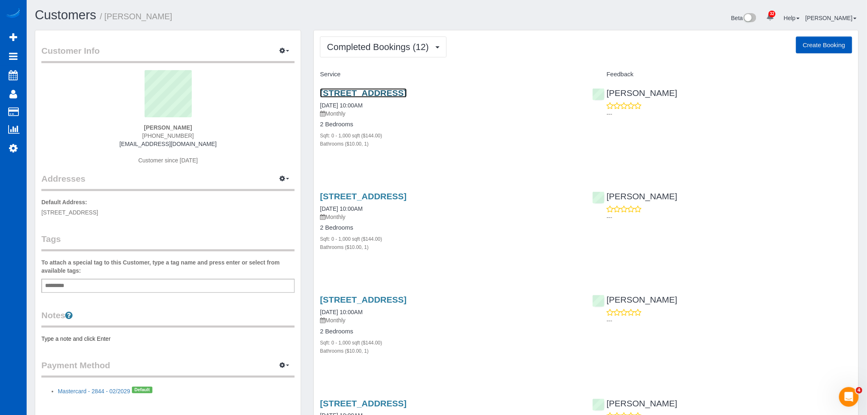
click at [407, 94] on link "[STREET_ADDRESS]" at bounding box center [363, 92] width 86 height 9
click at [395, 51] on span "Completed Bookings (12)" at bounding box center [380, 47] width 106 height 10
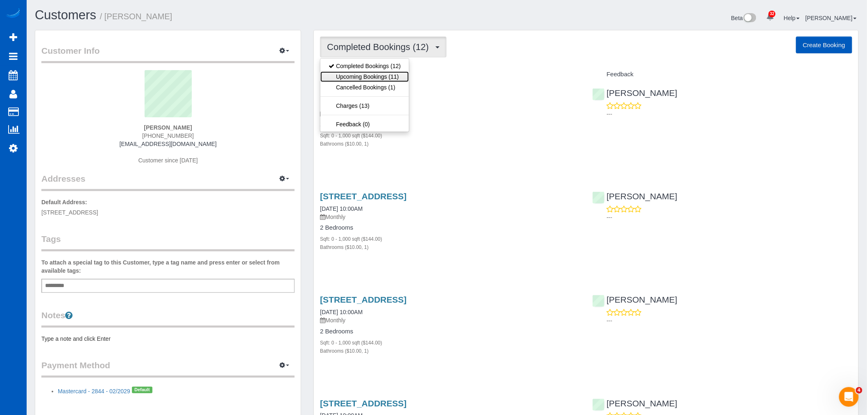
click at [371, 75] on link "Upcoming Bookings (11)" at bounding box center [365, 76] width 89 height 11
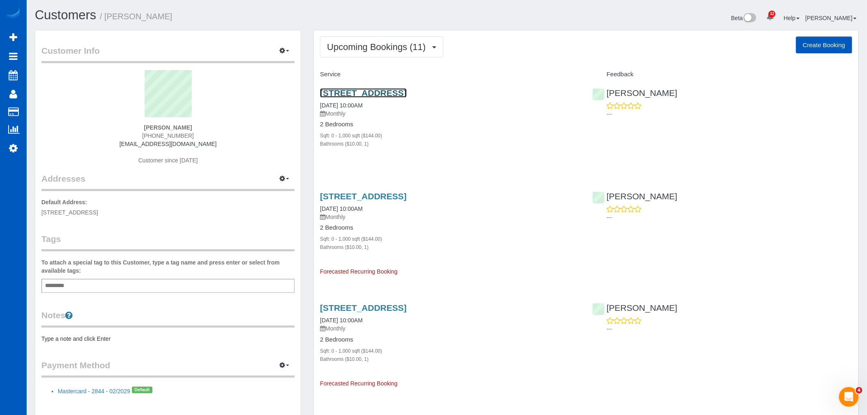
click at [383, 89] on link "[STREET_ADDRESS]" at bounding box center [363, 92] width 86 height 9
click at [394, 52] on button "Upcoming Bookings (11)" at bounding box center [381, 46] width 123 height 21
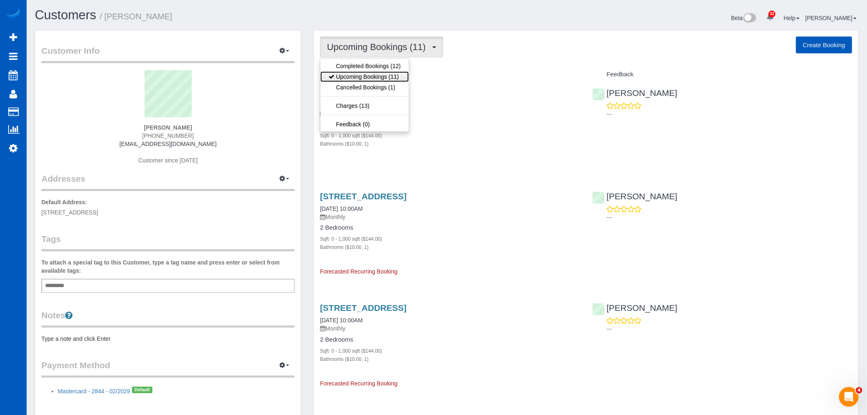
click at [380, 75] on link "Upcoming Bookings (11)" at bounding box center [365, 76] width 89 height 11
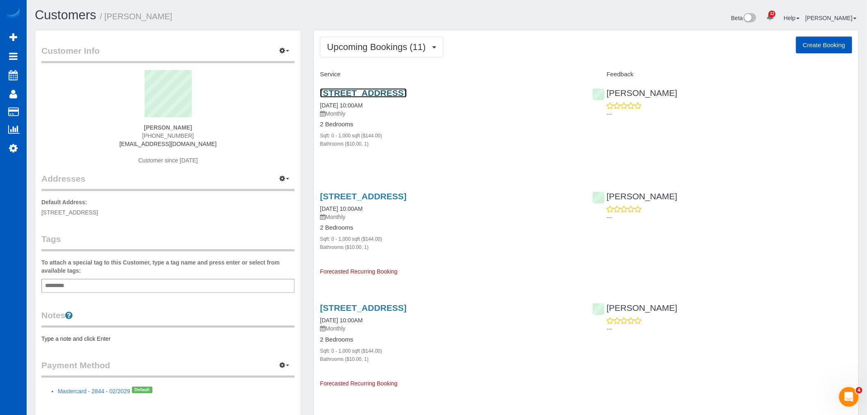
click at [399, 91] on link "23507 Lakeview Drive Unit B204, Mountlake Terrace, WA 98043" at bounding box center [363, 92] width 86 height 9
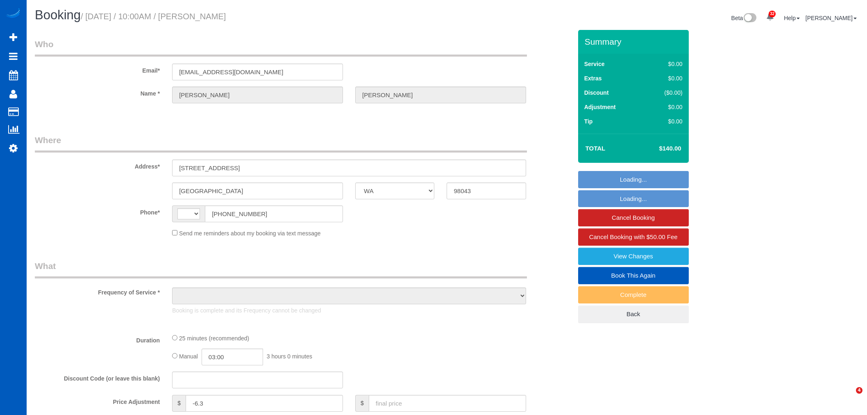
select select "WA"
select select "string:[GEOGRAPHIC_DATA]"
select select "object:1129"
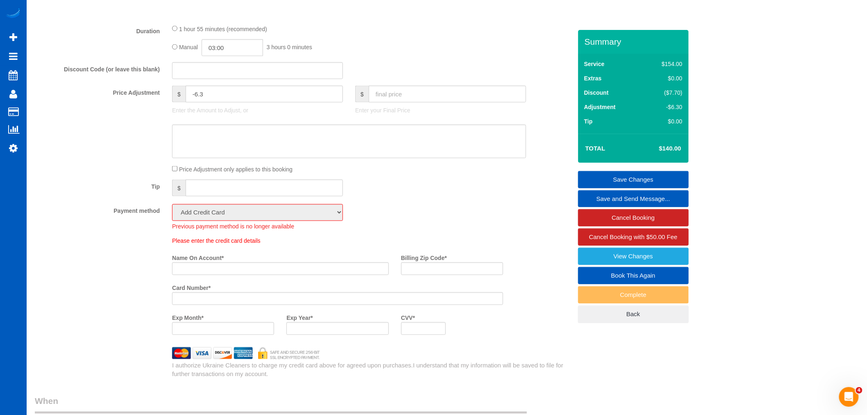
scroll to position [273, 0]
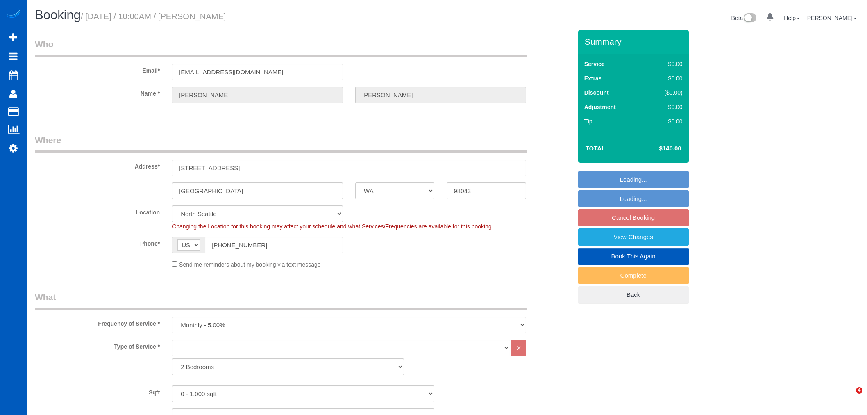
select select "WA"
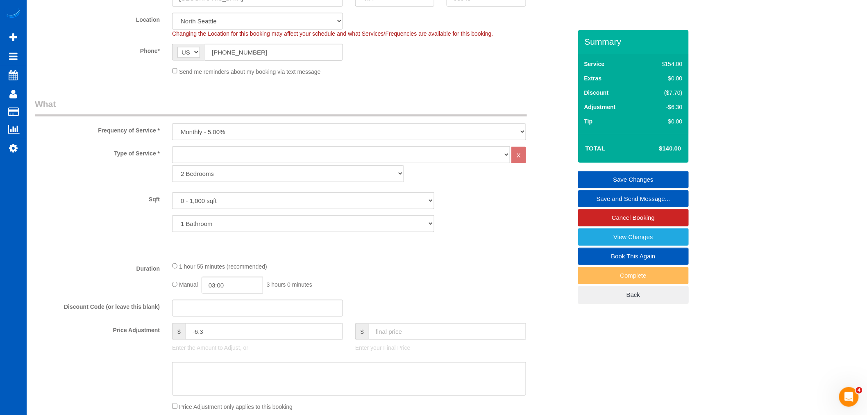
scroll to position [410, 0]
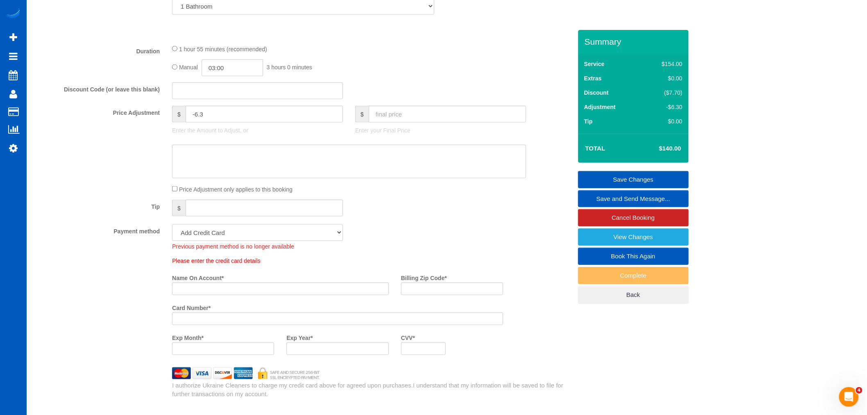
click at [260, 239] on select "Mastercard - 2844 - 02/2029 (Default) Add Credit Card ─────────────── Cash Chec…" at bounding box center [257, 232] width 171 height 17
select select "string:fspay-a1c97a46-5763-46f8-913f-da3ca813cbbf"
click at [172, 226] on select "Mastercard - 2844 - 02/2029 (Default) Add Credit Card ─────────────── Cash Chec…" at bounding box center [257, 232] width 171 height 17
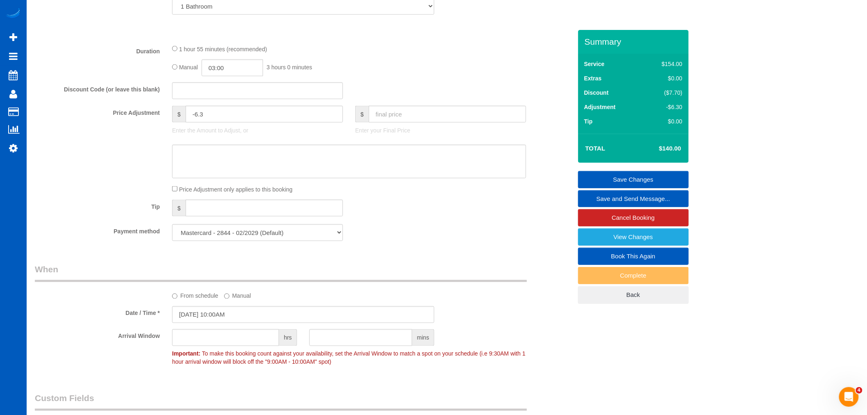
click at [400, 241] on div "Payment method Mastercard - 2844 - 02/2029 (Default) Add Credit Card ──────────…" at bounding box center [304, 232] width 550 height 17
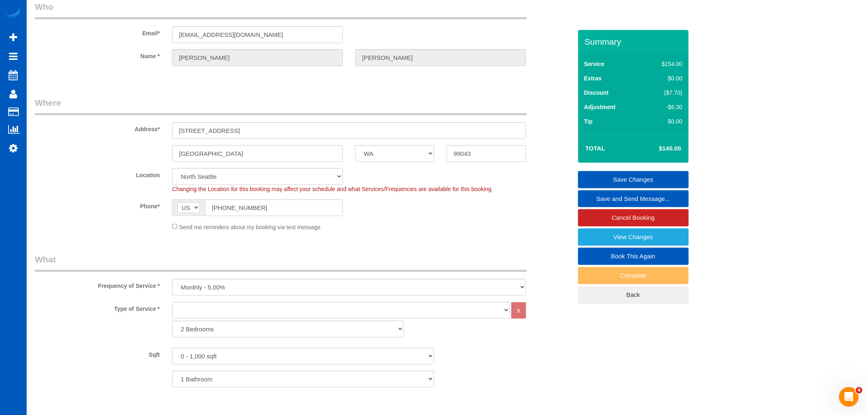
scroll to position [137, 0]
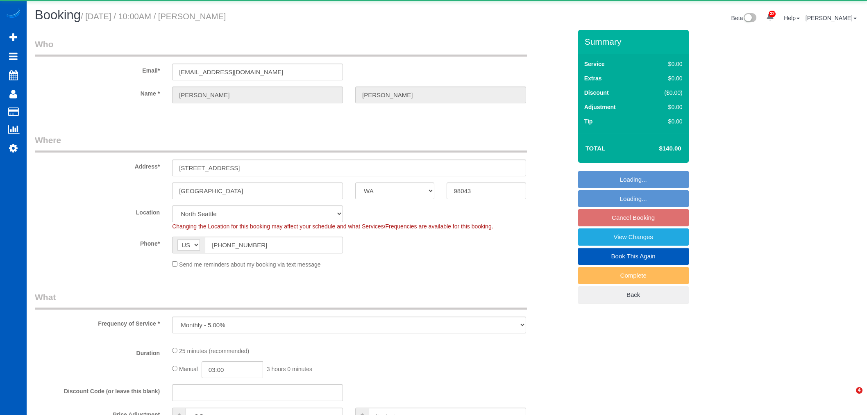
select select "WA"
select select "string:fspay"
select select "object:1132"
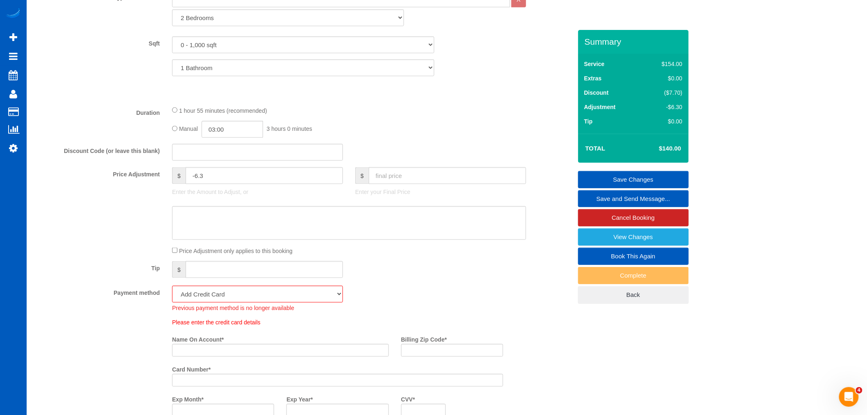
scroll to position [364, 0]
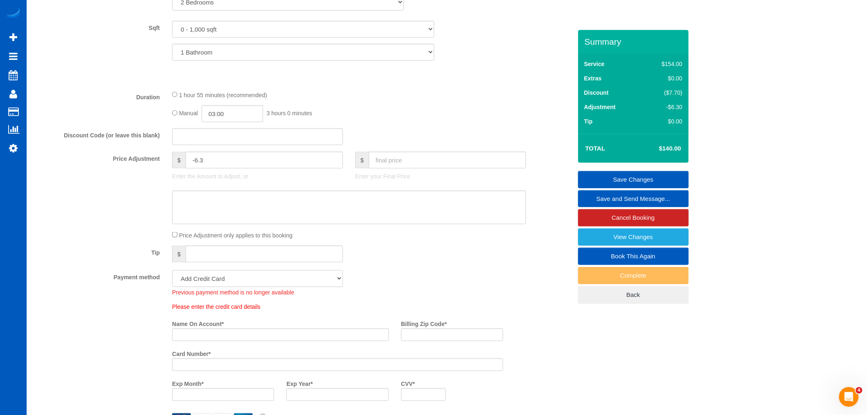
drag, startPoint x: 303, startPoint y: 272, endPoint x: 303, endPoint y: 277, distance: 4.9
click at [303, 272] on select "Mastercard - 2844 - 02/2029 (Default) Add Credit Card ─────────────── Cash Chec…" at bounding box center [257, 278] width 171 height 17
select select "string:fspay-a1c97a46-5763-46f8-913f-da3ca813cbbf"
click at [172, 272] on select "Mastercard - 2844 - 02/2029 (Default) Add Credit Card ─────────────── Cash Chec…" at bounding box center [257, 278] width 171 height 17
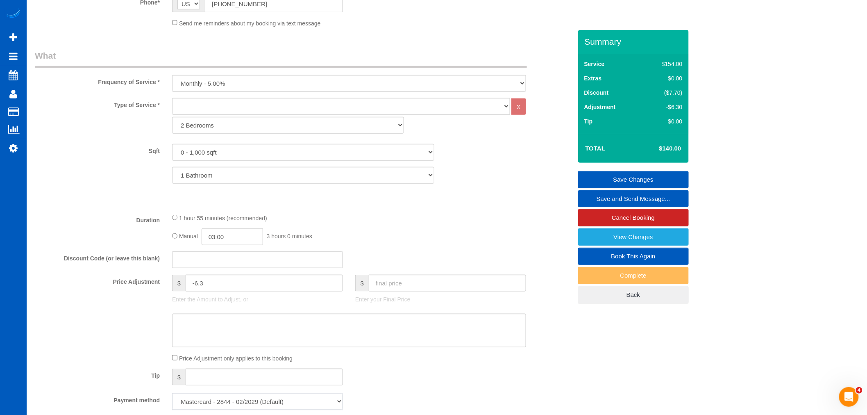
scroll to position [182, 0]
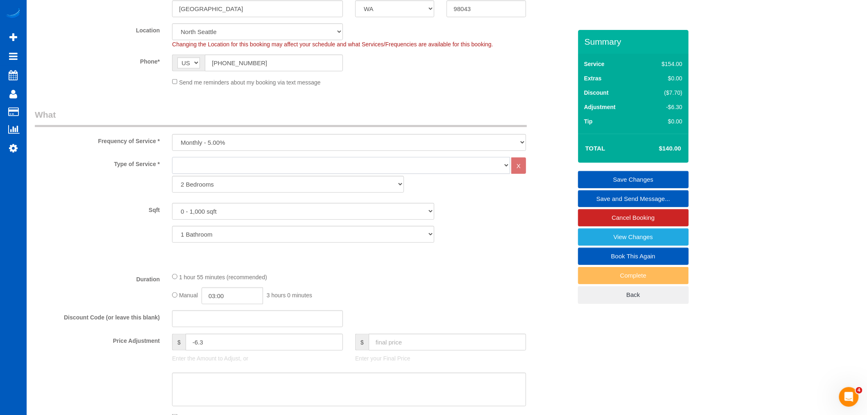
click at [269, 170] on select "House Cleaning" at bounding box center [341, 165] width 338 height 17
select select "199"
click at [172, 157] on select "House Cleaning" at bounding box center [341, 165] width 338 height 17
select select "366"
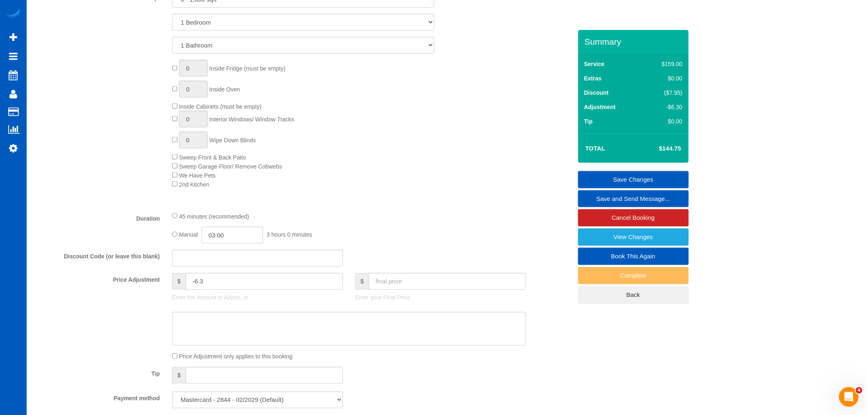
scroll to position [410, 0]
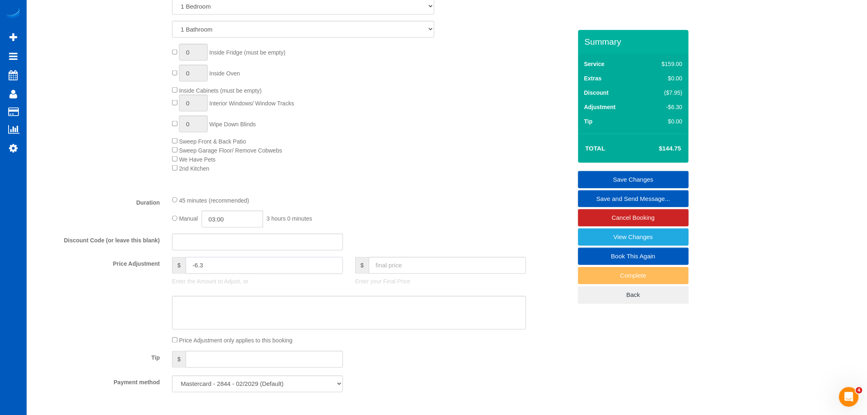
drag, startPoint x: 227, startPoint y: 272, endPoint x: 61, endPoint y: 262, distance: 166.7
click at [61, 262] on div "Price Adjustment $ -6.3 Enter the Amount to Adjust, or $ Enter your Final Price" at bounding box center [304, 273] width 550 height 33
click at [383, 232] on fieldset "What Frequency of Service * One Time Weekly - 15.00% Every 2 Weeks - 10.00% Eve…" at bounding box center [303, 140] width 537 height 518
type input "0"
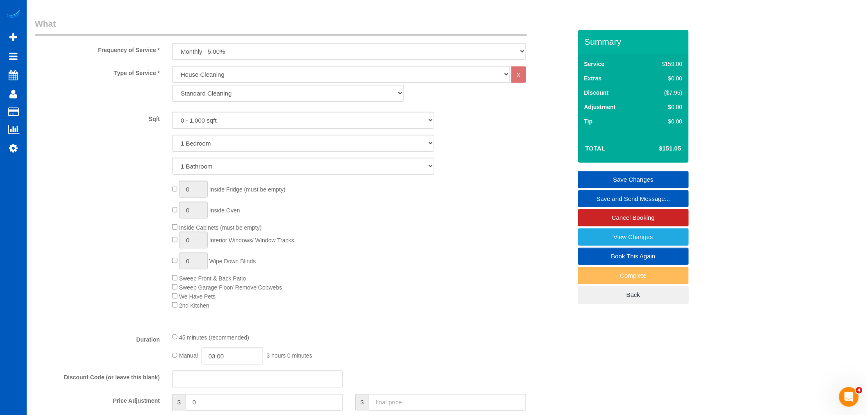
click at [92, 93] on div "Type of Service * House Cleaning X Standard Cleaning Deep Cleaning Move In/ Out…" at bounding box center [304, 86] width 550 height 40
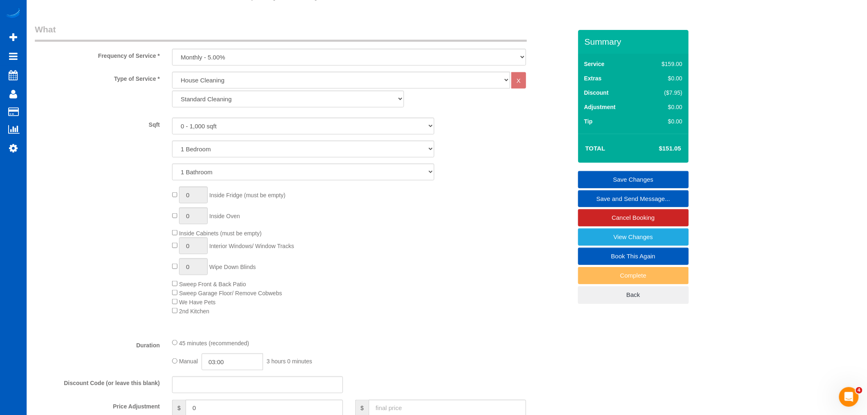
scroll to position [182, 0]
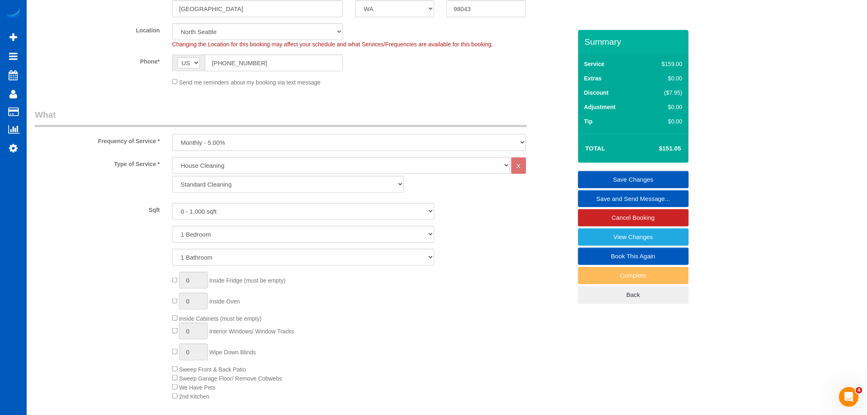
click at [207, 142] on select "One Time Weekly - 15.00% Every 2 Weeks - 10.00% Every 4 Weeks - 5.00% Every 2 M…" at bounding box center [349, 142] width 354 height 17
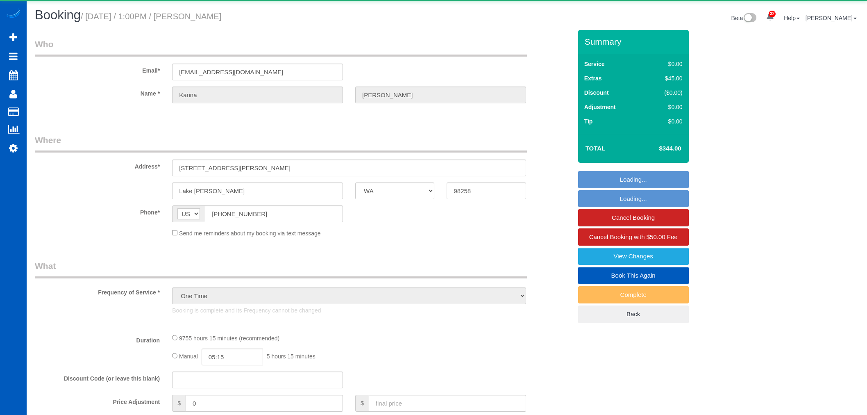
select select "WA"
select select "string:fspay-c3603df5-19b5-4dda-9380-c0e6138ad368"
select select "object:1141"
select select "3001"
select select "3"
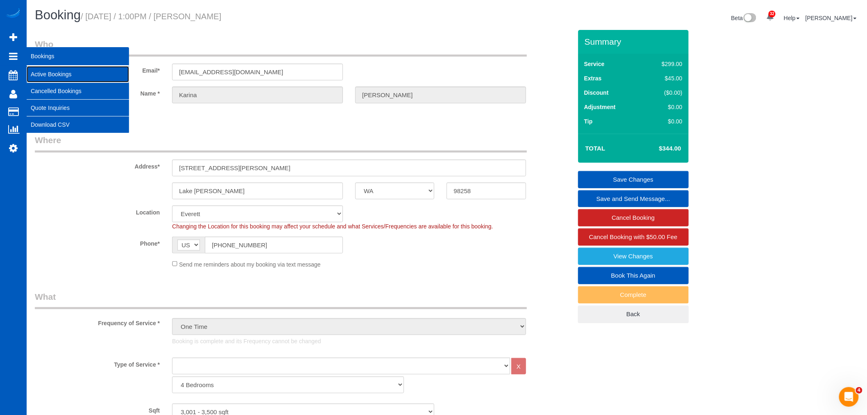
click at [68, 72] on link "Active Bookings" at bounding box center [78, 74] width 102 height 16
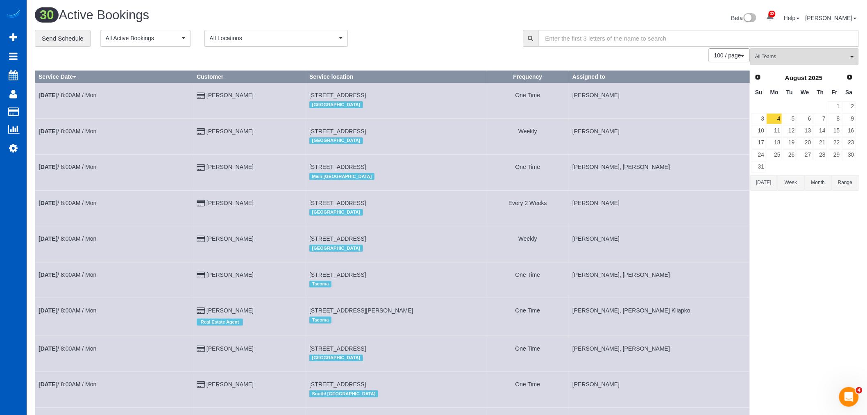
drag, startPoint x: 857, startPoint y: 116, endPoint x: 849, endPoint y: 119, distance: 8.7
click at [849, 119] on td "9" at bounding box center [849, 119] width 14 height 12
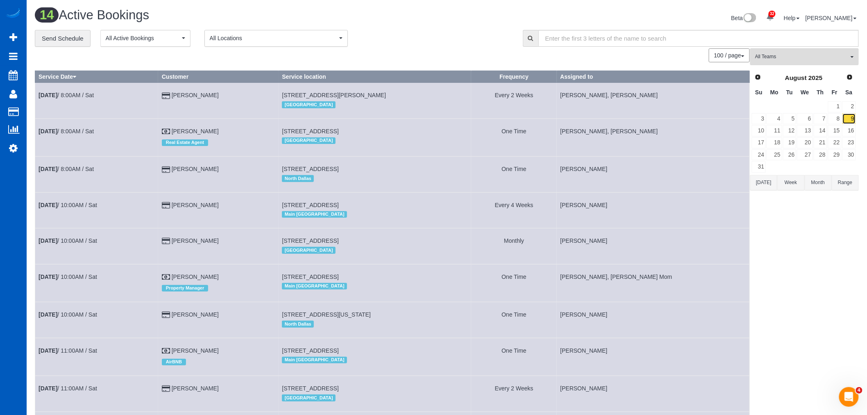
click at [849, 121] on link "9" at bounding box center [850, 118] width 14 height 11
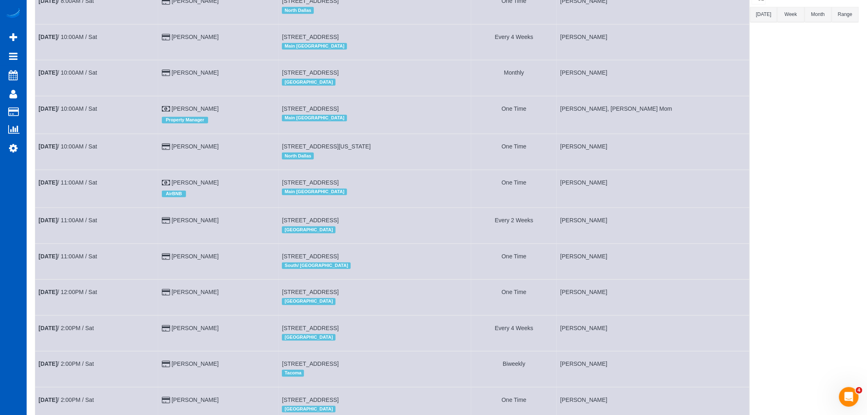
scroll to position [18, 0]
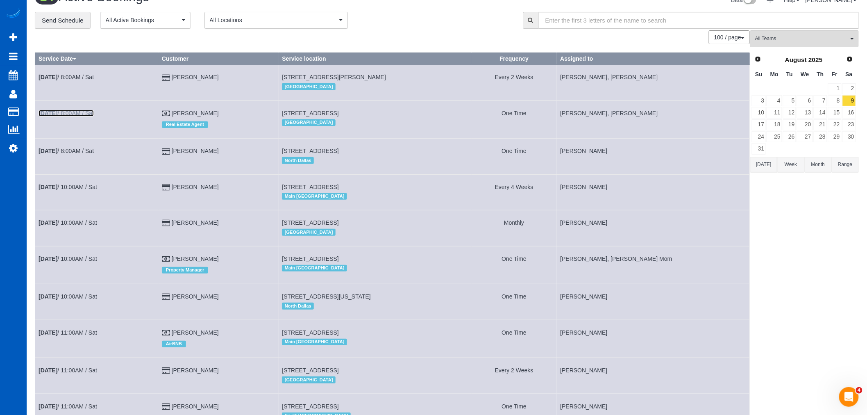
click at [66, 114] on link "[DATE] 8:00AM / Sat" at bounding box center [66, 113] width 55 height 7
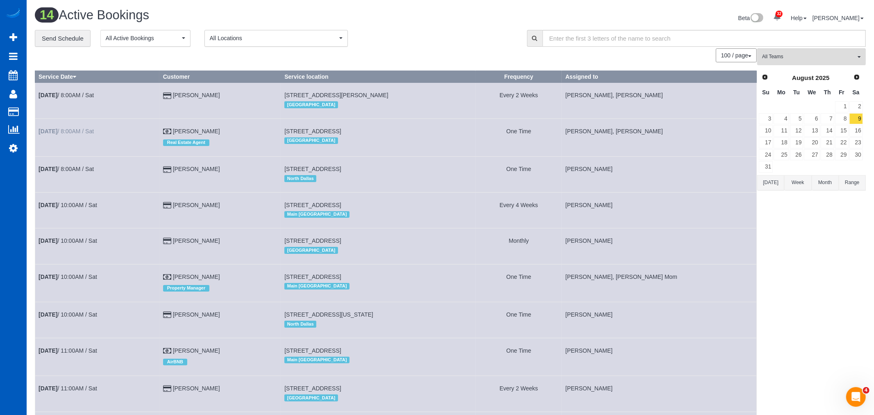
select select "WA"
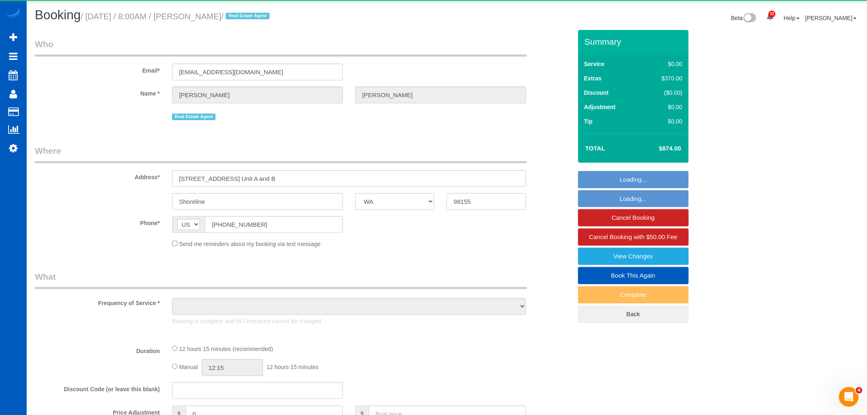
select select "object:3193"
select select "199"
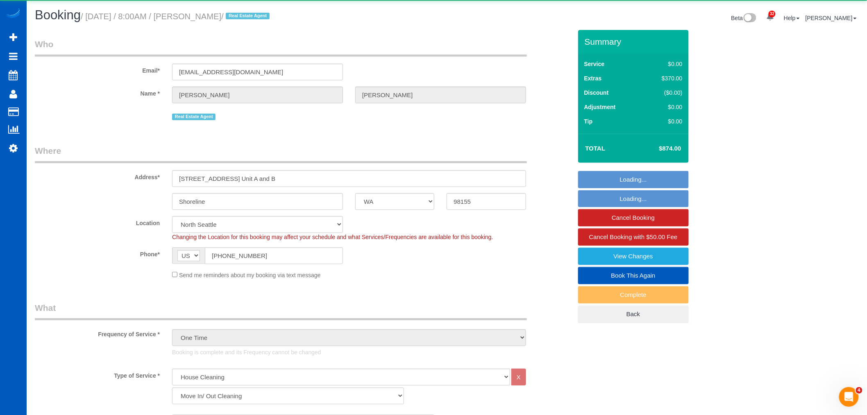
select select "spot6"
select select "2001"
select select "5"
select select "4"
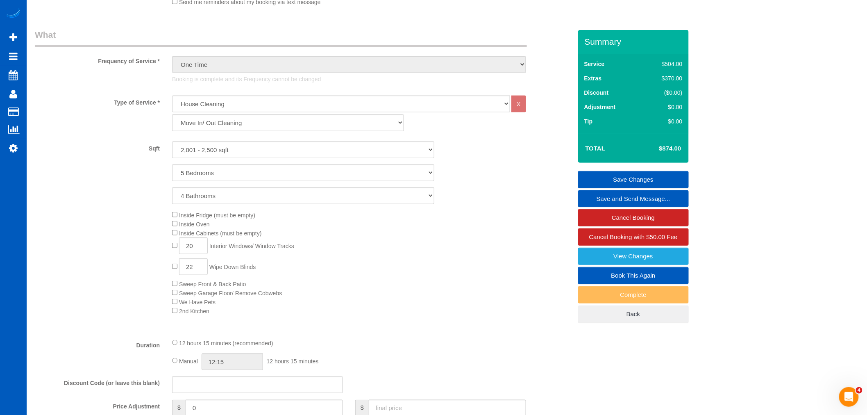
scroll to position [319, 0]
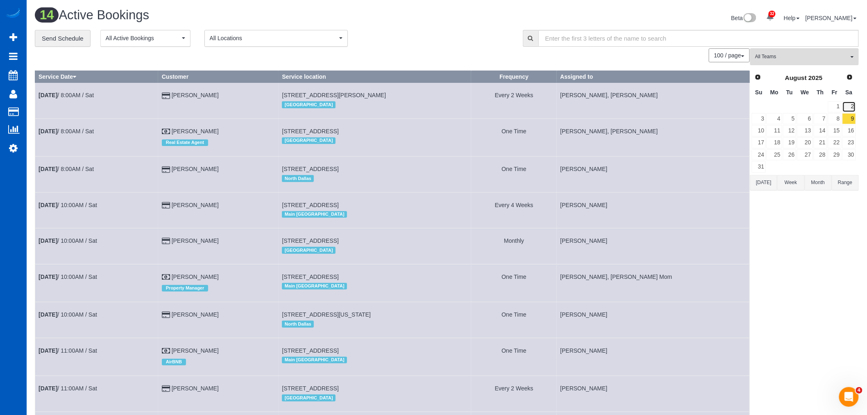
click at [848, 107] on link "2" at bounding box center [850, 106] width 14 height 11
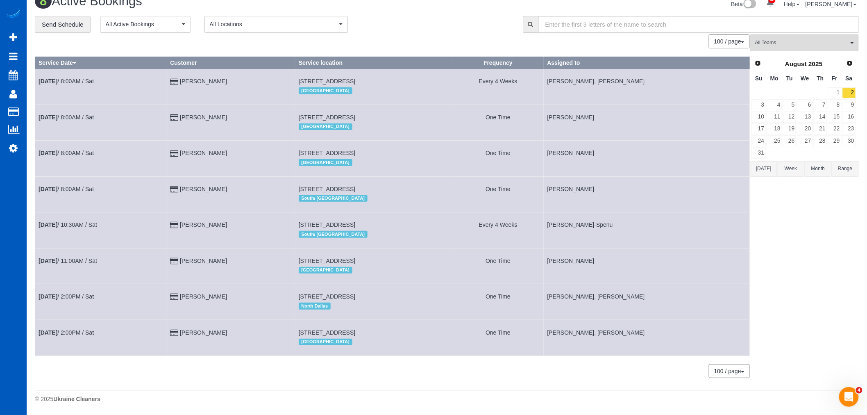
scroll to position [20, 0]
click at [853, 136] on link "30" at bounding box center [850, 140] width 14 height 11
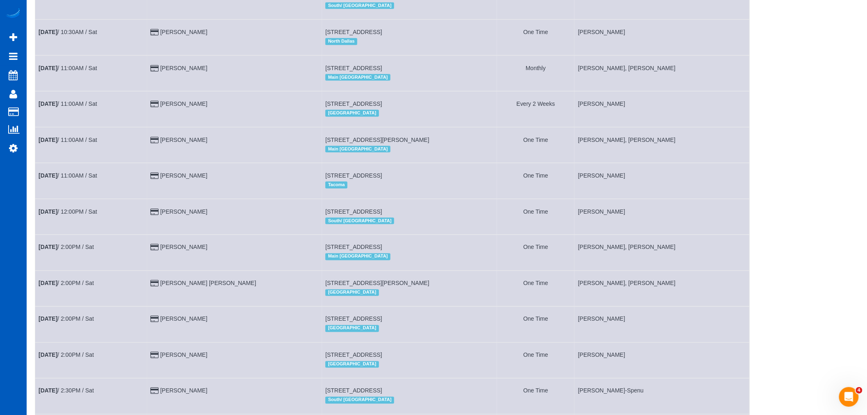
scroll to position [476, 0]
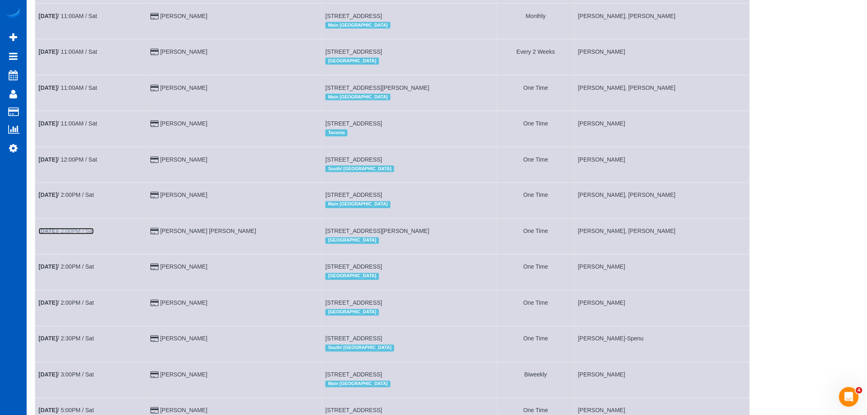
click at [68, 234] on link "[DATE] 2:00PM / Sat" at bounding box center [66, 231] width 55 height 7
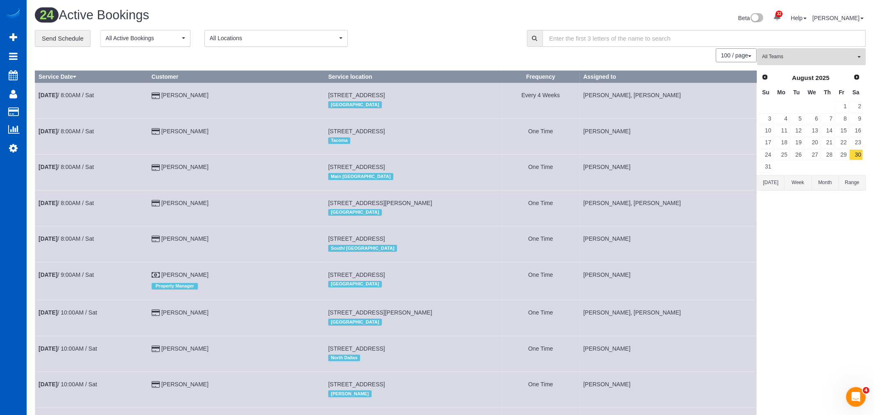
select select "WA"
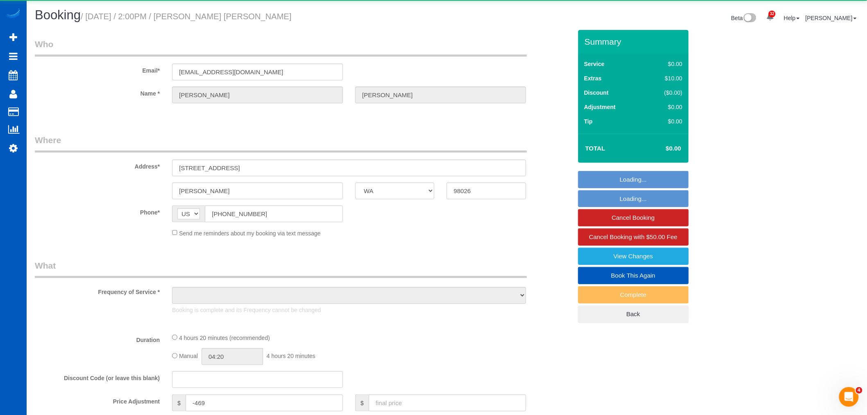
select select "object:4572"
select select "string:fspay-e57d1da3-a2b0-4ad0-85a2-ed52c4e30576"
select select "199"
select select "1501"
select select "3"
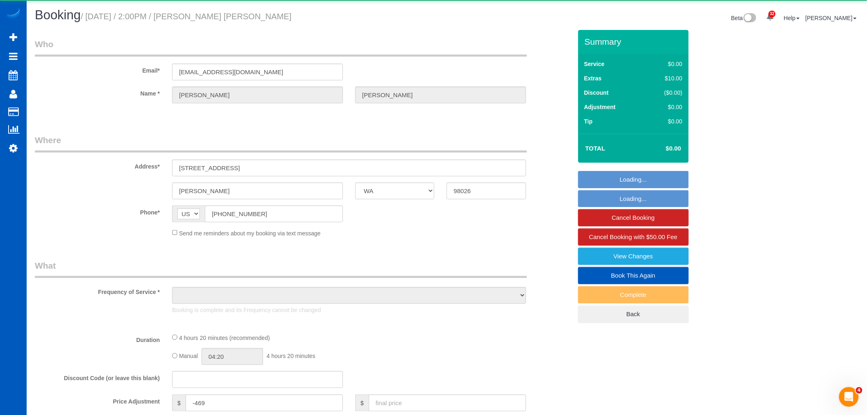
select select "3"
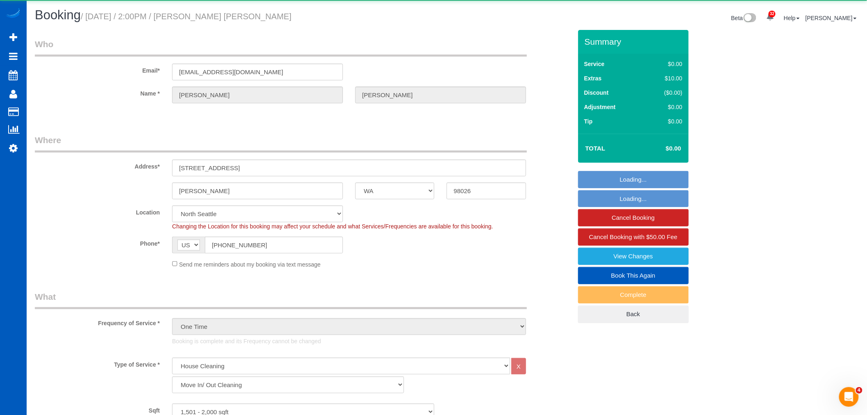
select select "object:4837"
select select "spot11"
select select "1501"
select select "3"
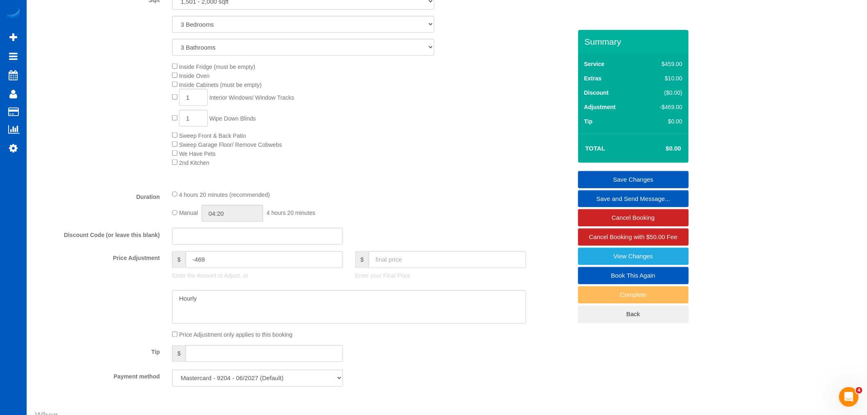
scroll to position [410, 0]
click at [408, 266] on input "text" at bounding box center [447, 260] width 157 height 17
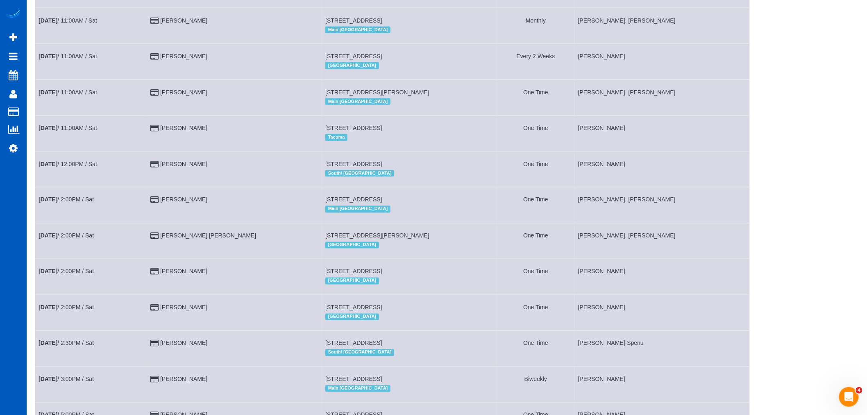
scroll to position [425, 0]
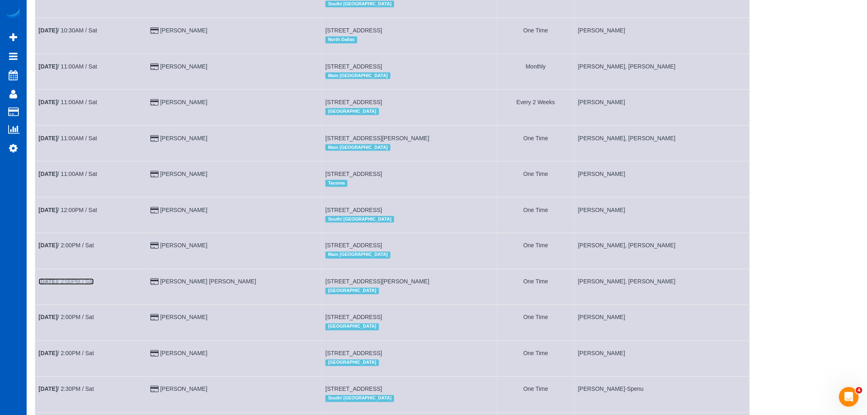
click at [81, 285] on link "[DATE] 2:00PM / Sat" at bounding box center [66, 281] width 55 height 7
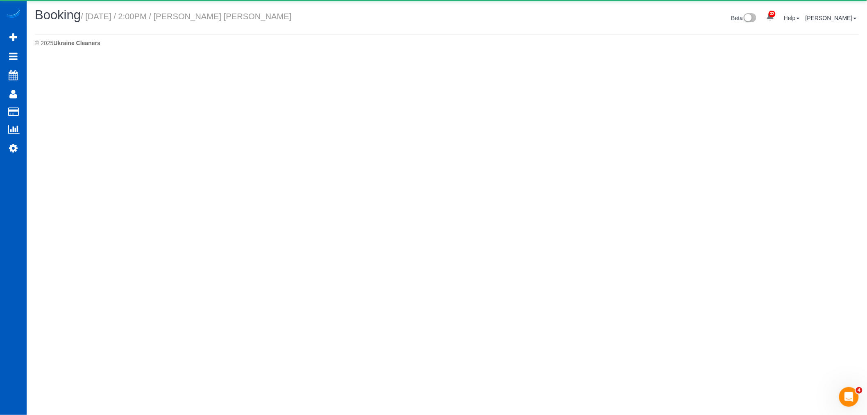
select select "WA"
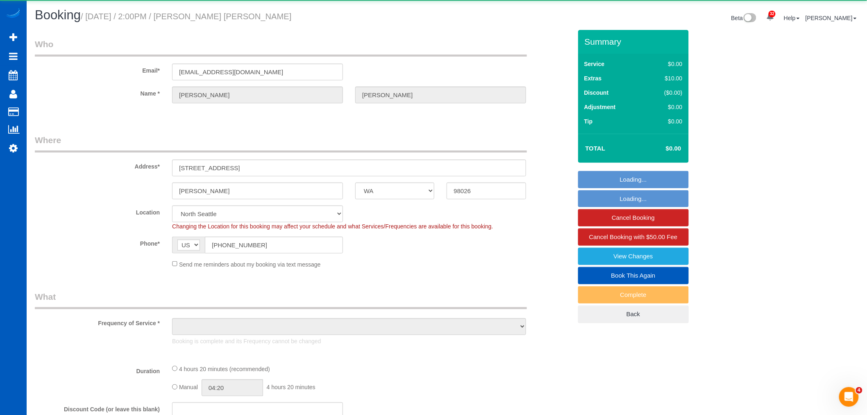
select select "object:6197"
select select "199"
select select "1501"
select select "3"
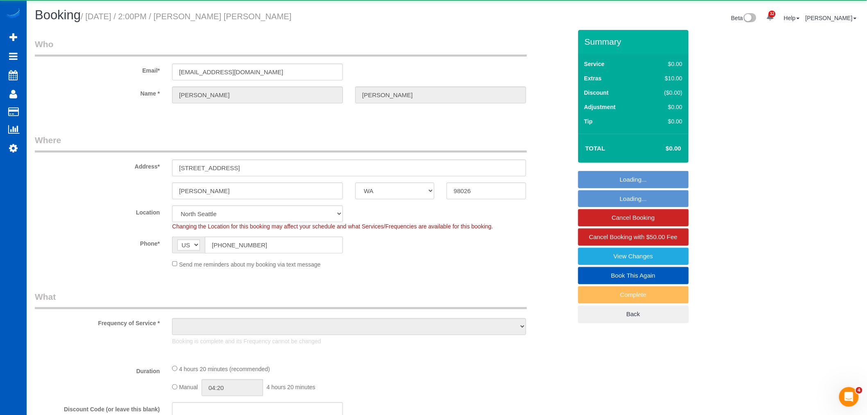
select select "spot16"
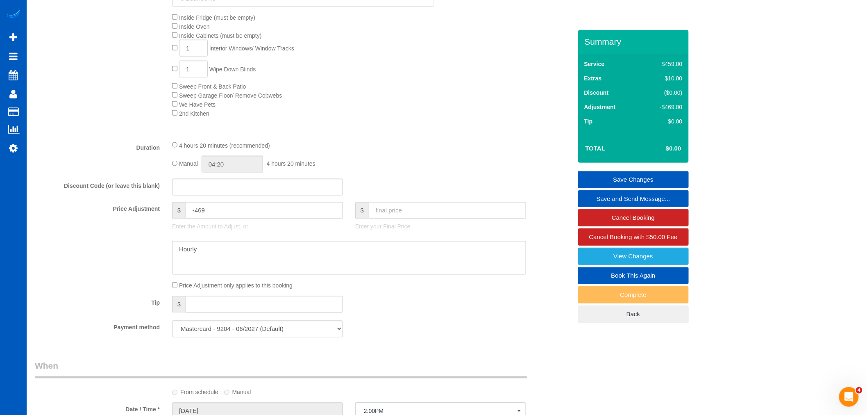
scroll to position [455, 0]
click at [383, 223] on input "text" at bounding box center [447, 214] width 157 height 17
type input "500"
click at [423, 341] on div "Payment method Mastercard - 9204 - 06/2027 (Default) Add Credit Card ──────────…" at bounding box center [304, 333] width 550 height 17
type input "31"
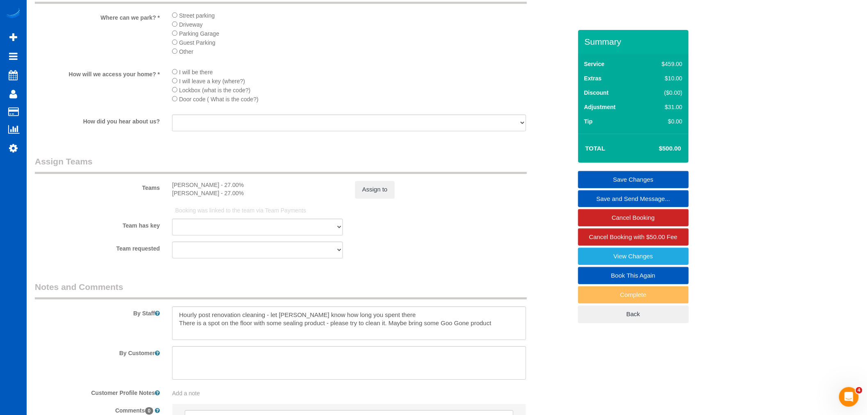
scroll to position [1002, 0]
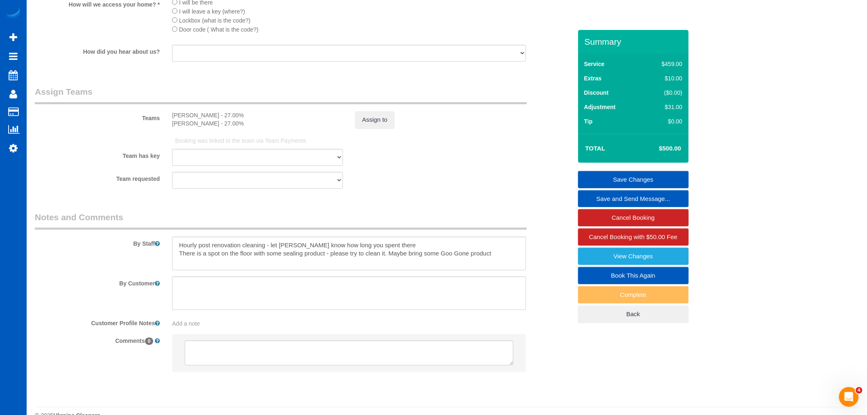
click at [654, 178] on link "Save Changes" at bounding box center [633, 179] width 111 height 17
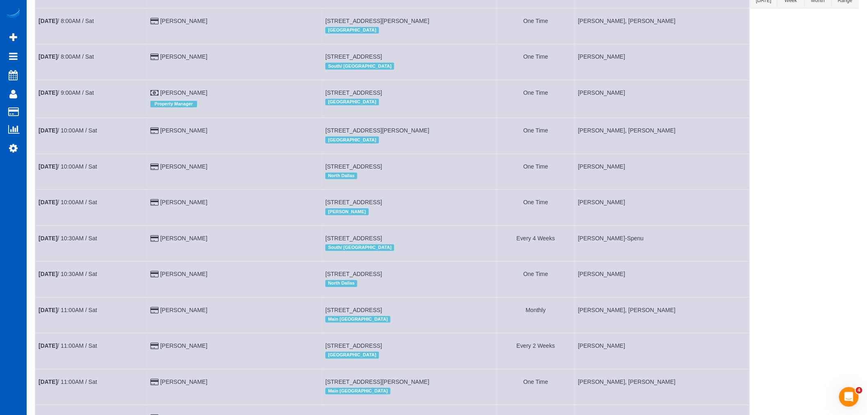
click at [764, 269] on div "All Teams Remove Team Filters [PERSON_NAME] [PERSON_NAME] Alona Vikhliaieva [PE…" at bounding box center [805, 330] width 109 height 928
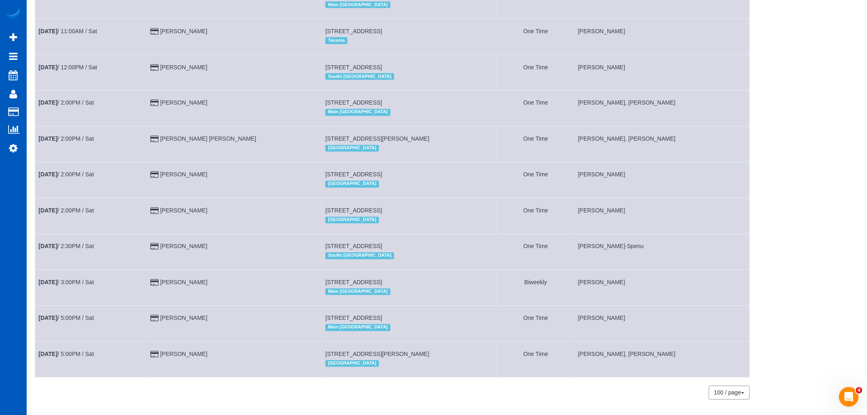
scroll to position [592, 0]
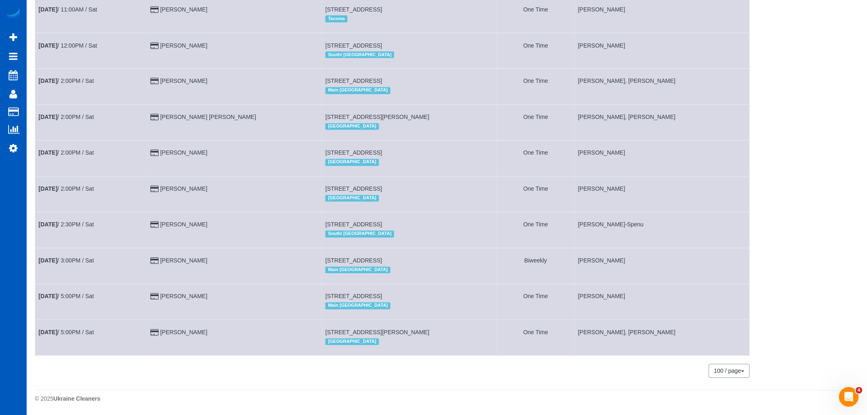
click at [76, 122] on td "[DATE] 2:00PM / Sat" at bounding box center [91, 123] width 112 height 36
click at [69, 121] on link "[DATE] 2:00PM / Sat" at bounding box center [66, 117] width 55 height 7
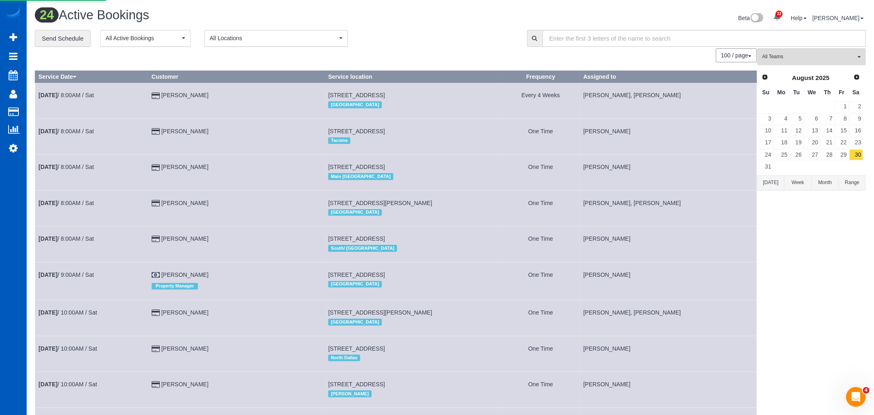
select select "WA"
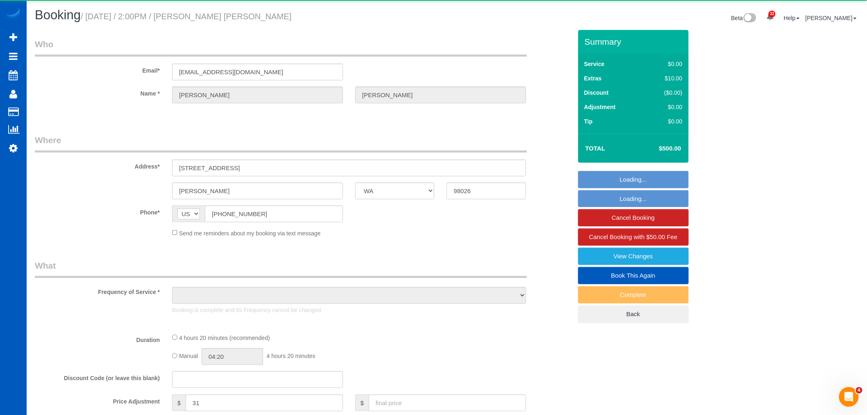
select select "object:7296"
select select "string:fspay-e57d1da3-a2b0-4ad0-85a2-ed52c4e30576"
select select "199"
select select "1501"
select select "3"
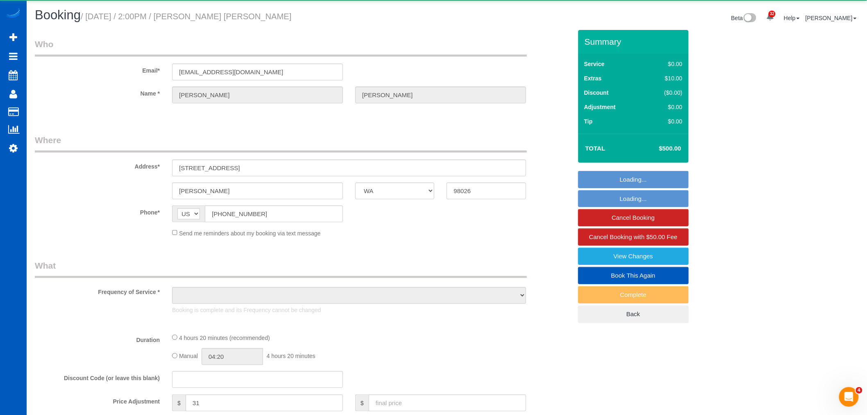
select select "3"
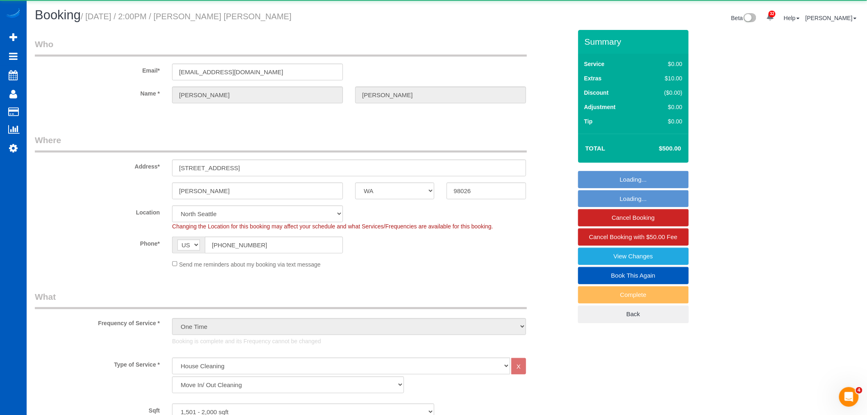
select select "object:7554"
select select "spot21"
select select "1501"
select select "3"
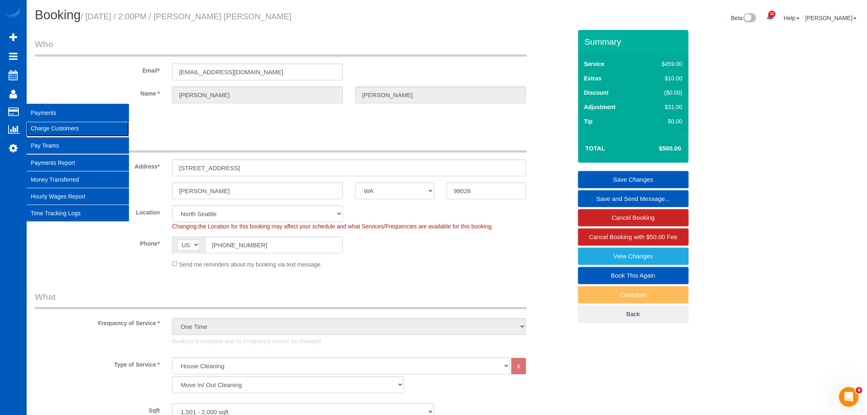
click at [57, 129] on link "Charge Customers" at bounding box center [78, 128] width 102 height 16
select select
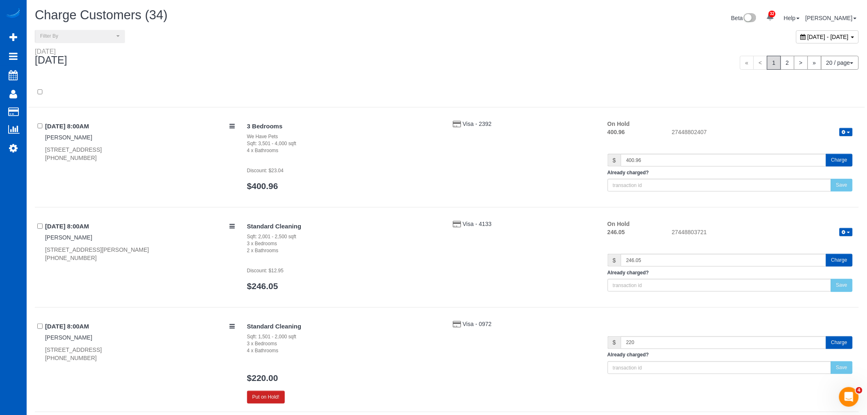
click at [796, 42] on div "[DATE] - [DATE]" at bounding box center [827, 36] width 63 height 13
type input "**********"
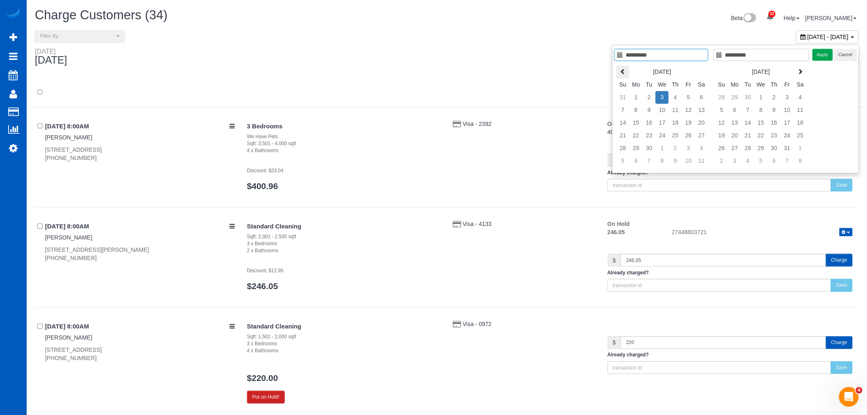
click at [625, 68] on icon at bounding box center [623, 71] width 6 height 6
click at [800, 74] on th at bounding box center [800, 72] width 13 height 13
type input "**********"
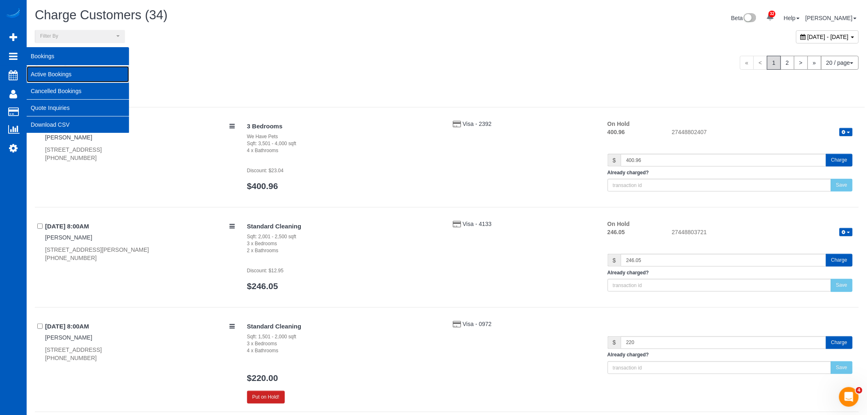
click at [55, 75] on link "Active Bookings" at bounding box center [78, 74] width 102 height 16
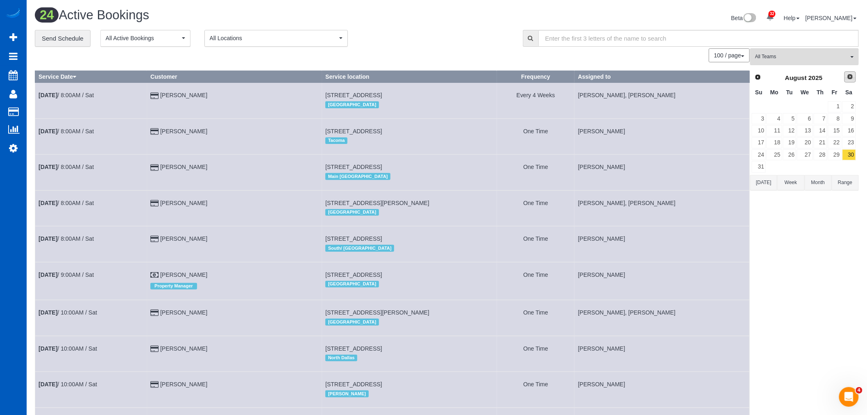
click at [850, 78] on span "Next" at bounding box center [850, 76] width 7 height 7
click at [810, 107] on link "3" at bounding box center [805, 106] width 16 height 11
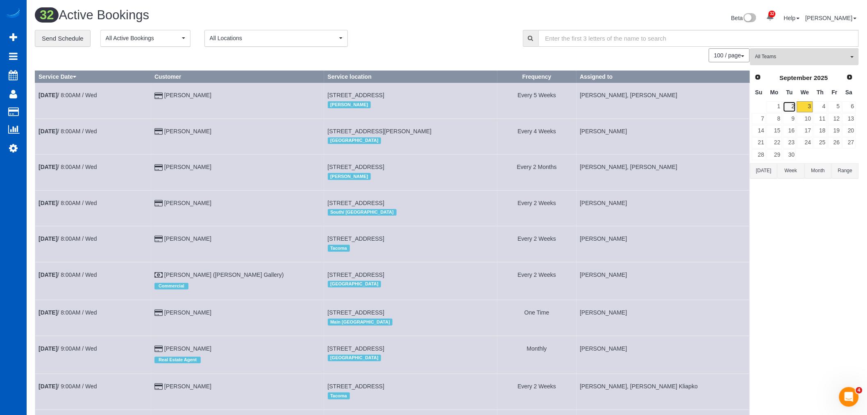
click at [796, 105] on link "2" at bounding box center [790, 106] width 14 height 11
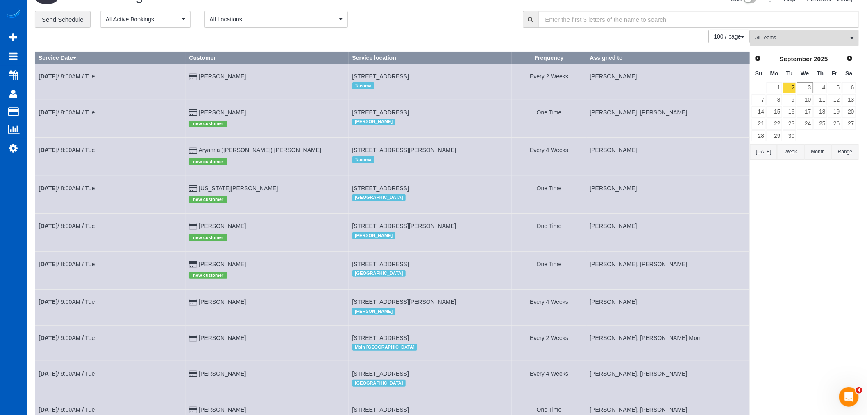
scroll to position [13, 0]
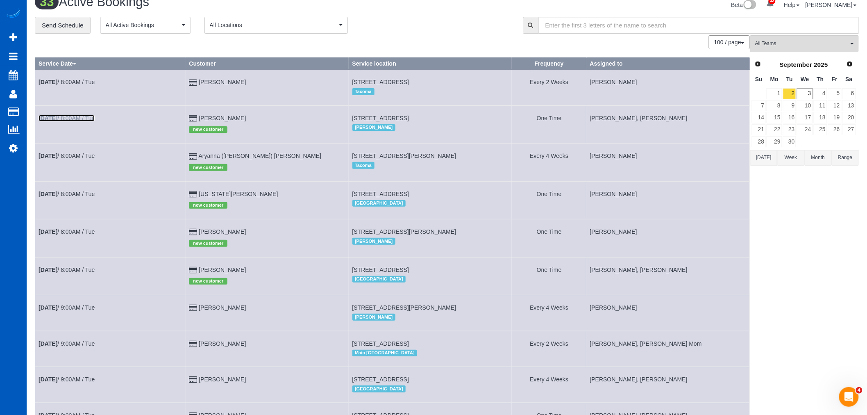
click at [57, 117] on b "[DATE]" at bounding box center [48, 118] width 19 height 7
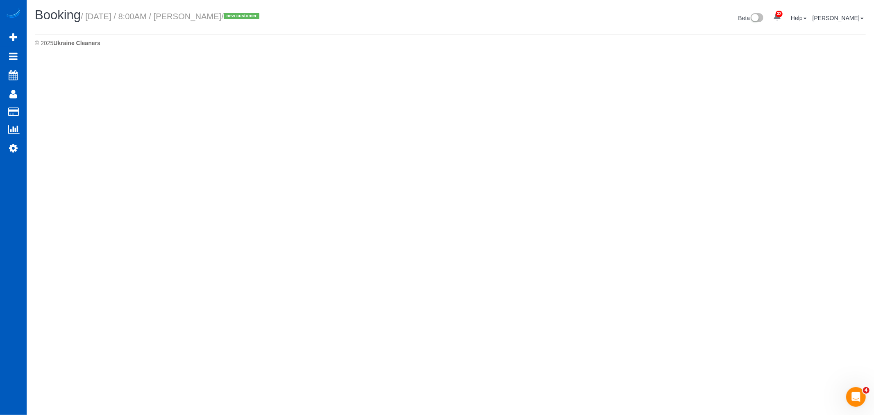
select select "WA"
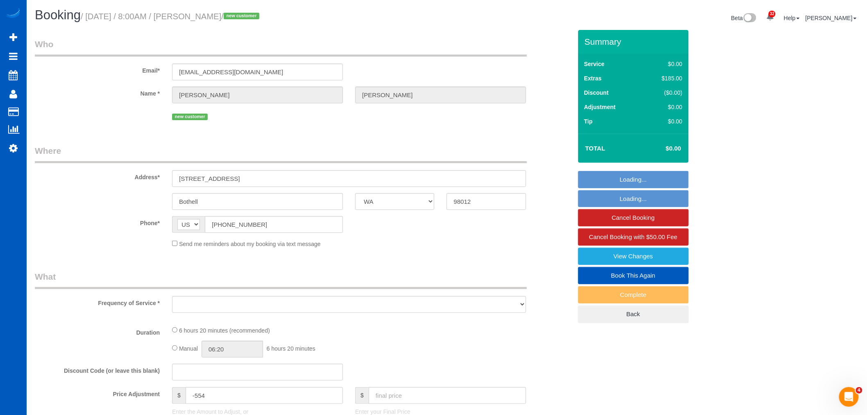
select select "string:fspay-c6384079-3914-4ce2-9878-de60abc92e46"
select select "object:11010"
select select "199"
select select "2001"
select select "5"
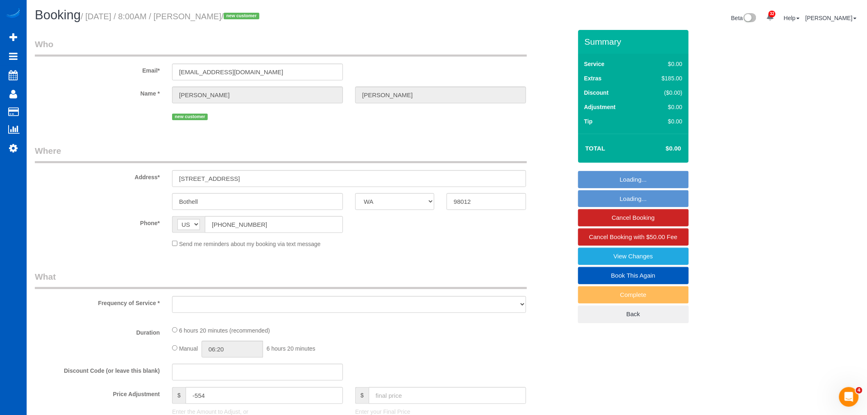
select select "3"
select select "spot26"
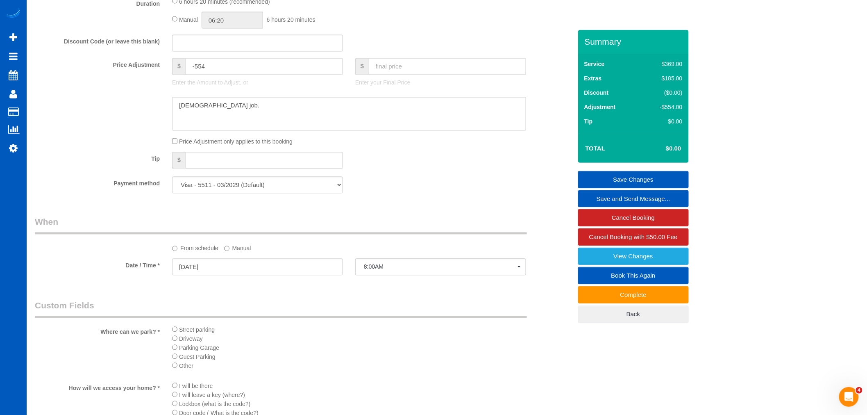
scroll to position [592, 0]
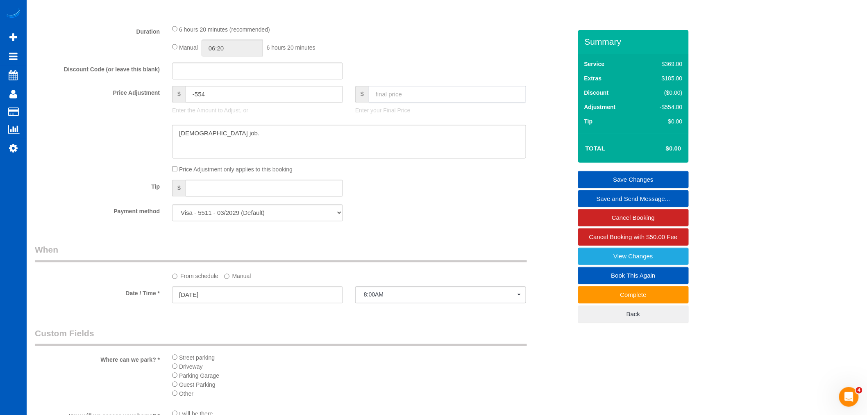
click at [390, 99] on input "text" at bounding box center [447, 94] width 157 height 17
type input "600"
type input "46"
click at [625, 181] on link "Save Changes" at bounding box center [633, 179] width 111 height 17
